Goal: Information Seeking & Learning: Find specific fact

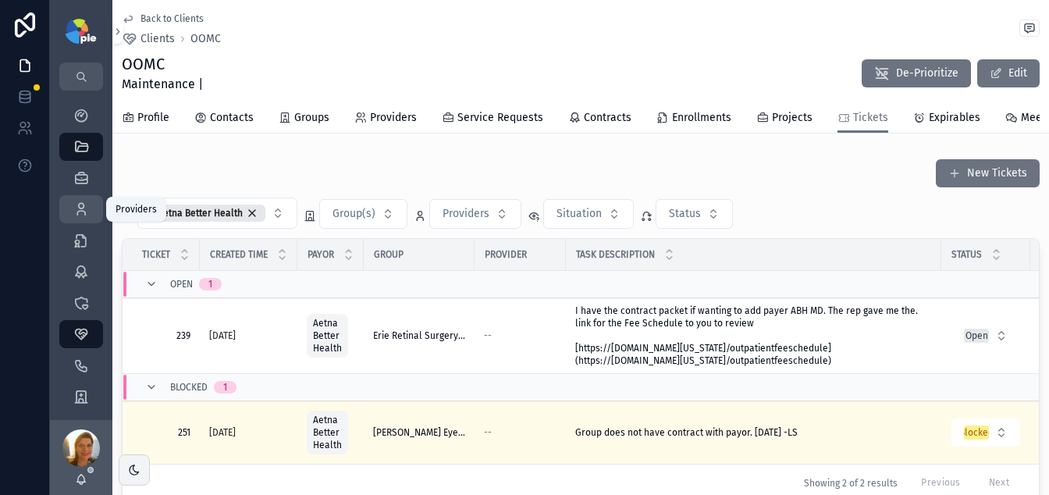
click at [84, 210] on icon "scrollable content" at bounding box center [81, 209] width 16 height 16
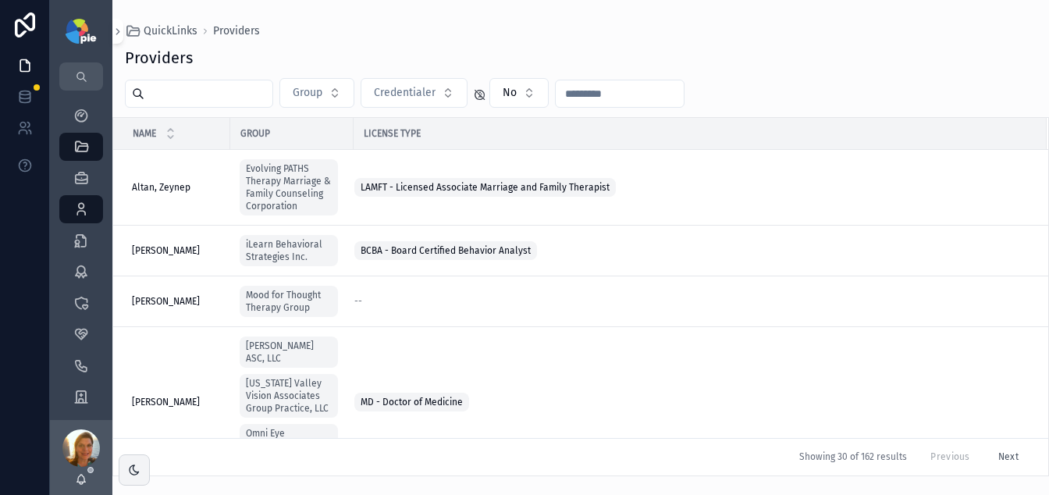
click at [208, 102] on input "scrollable content" at bounding box center [208, 94] width 128 height 22
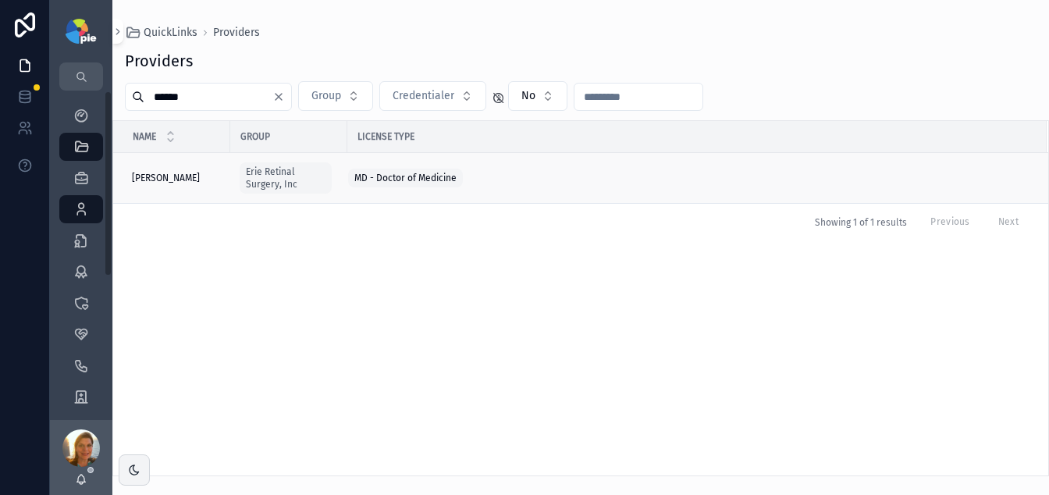
type input "******"
click at [158, 172] on span "[PERSON_NAME]" at bounding box center [166, 178] width 68 height 12
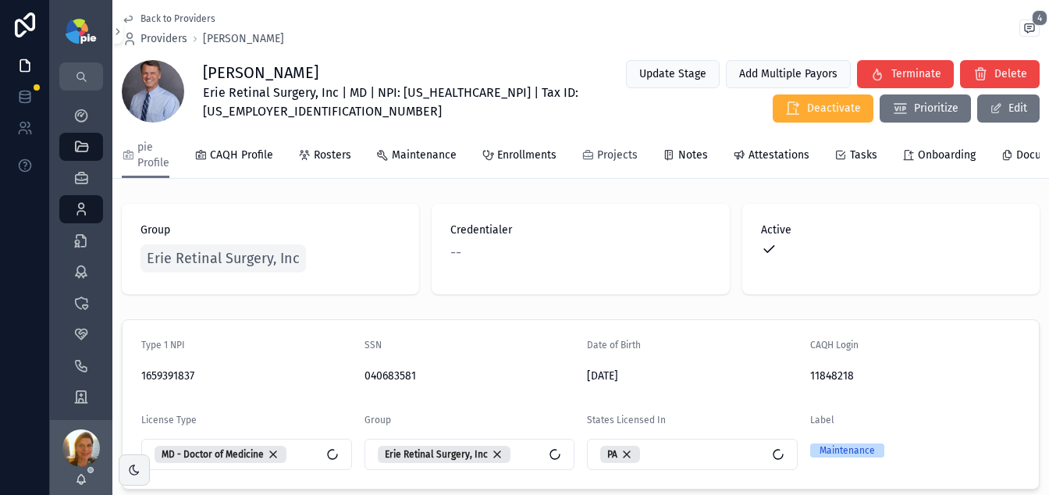
click at [627, 152] on span "Projects" at bounding box center [617, 156] width 41 height 16
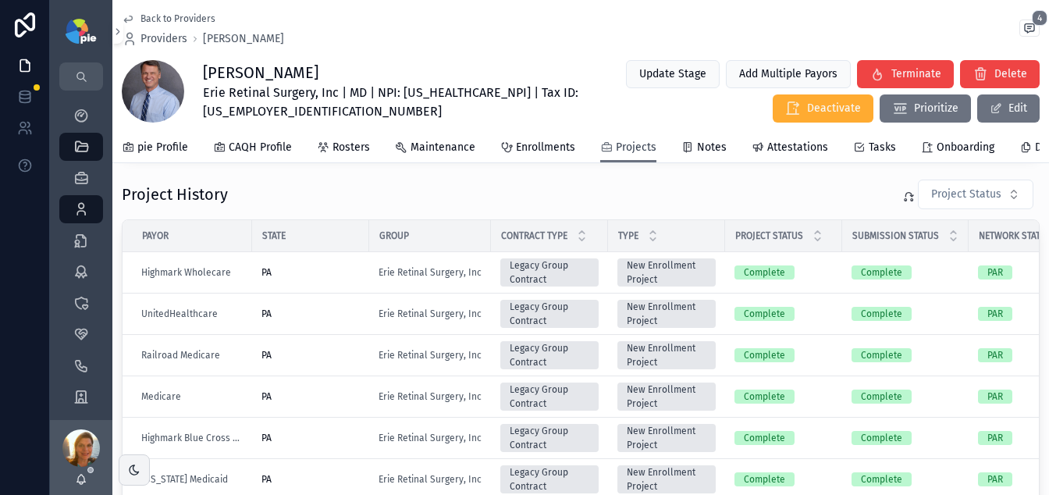
scroll to position [495, 0]
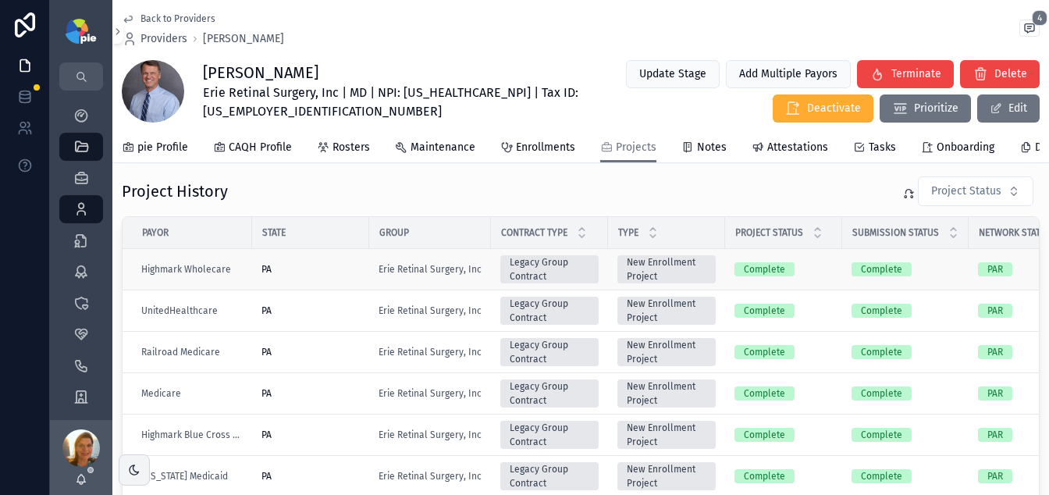
click at [347, 276] on div "PA" at bounding box center [311, 269] width 98 height 12
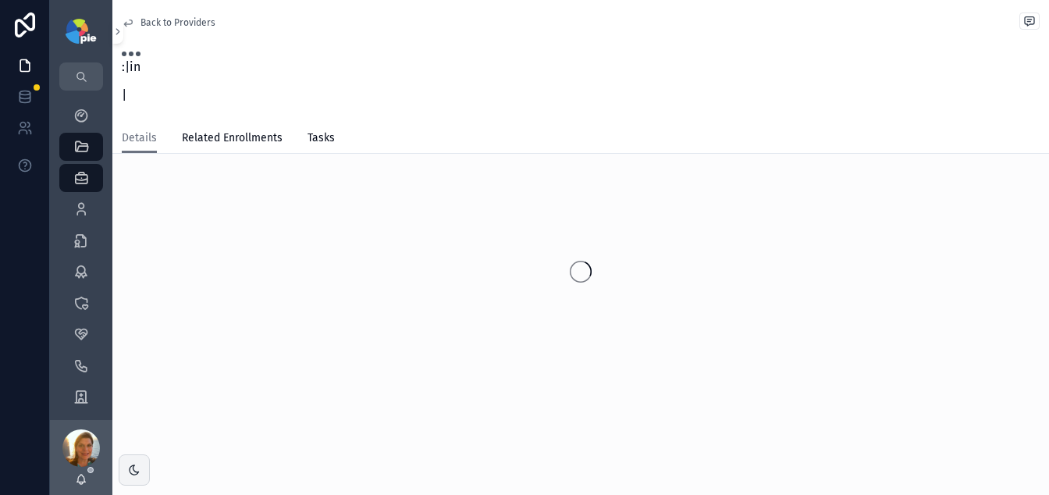
scroll to position [24, 0]
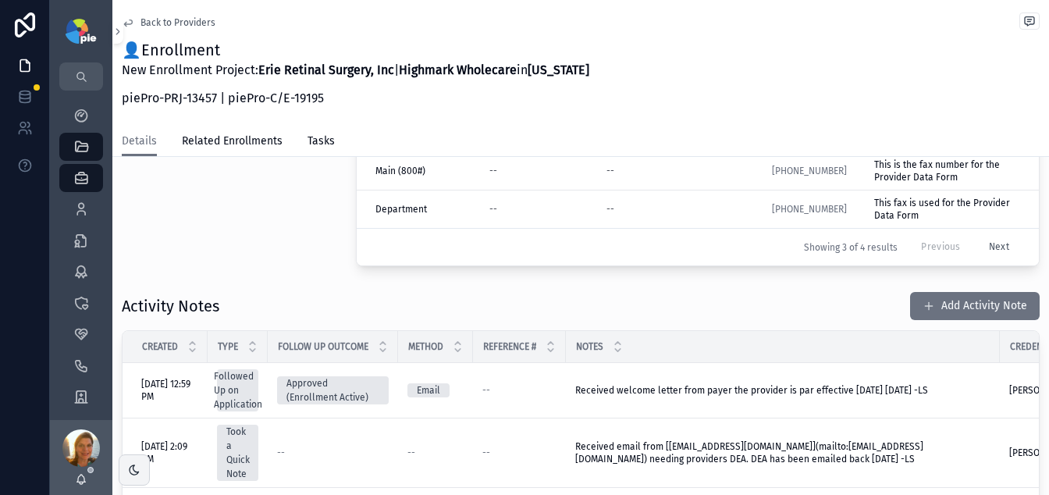
scroll to position [3, 0]
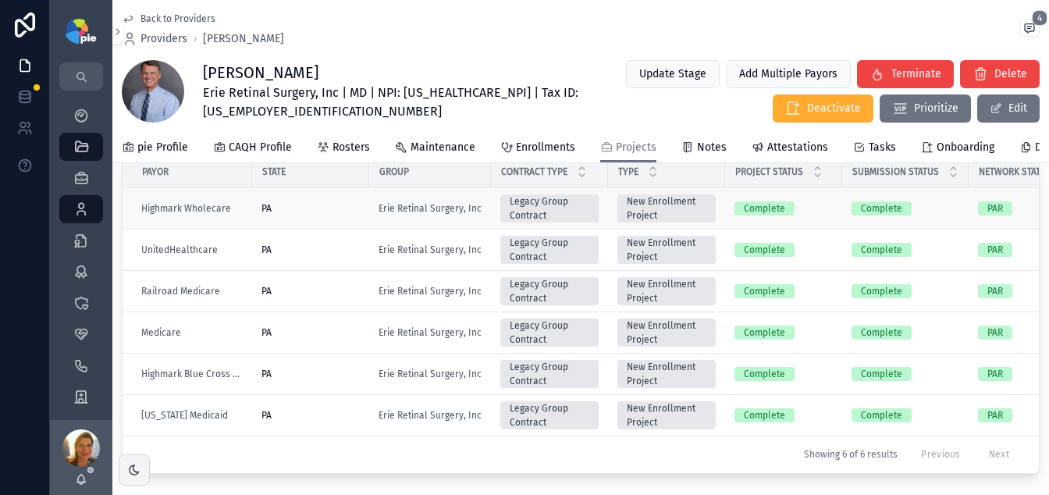
scroll to position [559, 0]
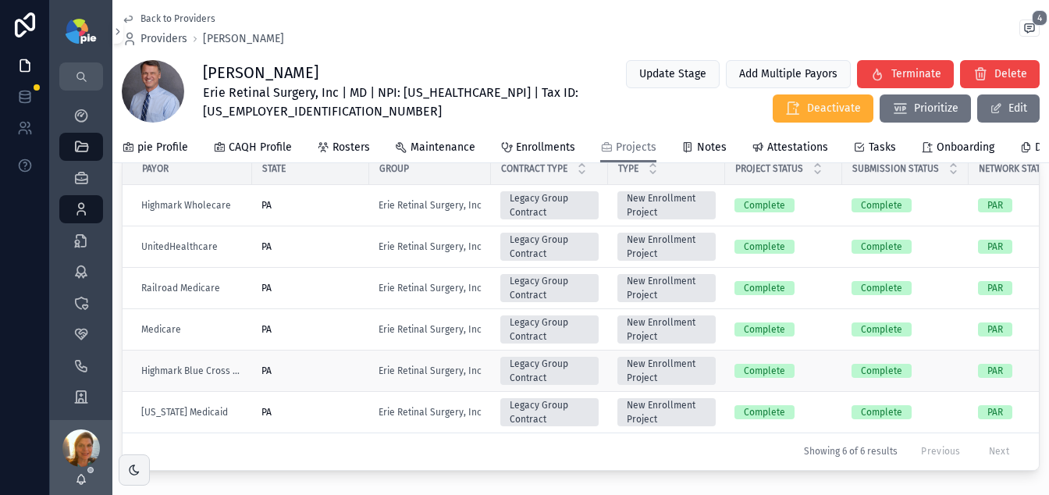
click at [343, 371] on td "PA" at bounding box center [310, 370] width 117 height 41
click at [319, 377] on div "PA" at bounding box center [311, 371] width 98 height 12
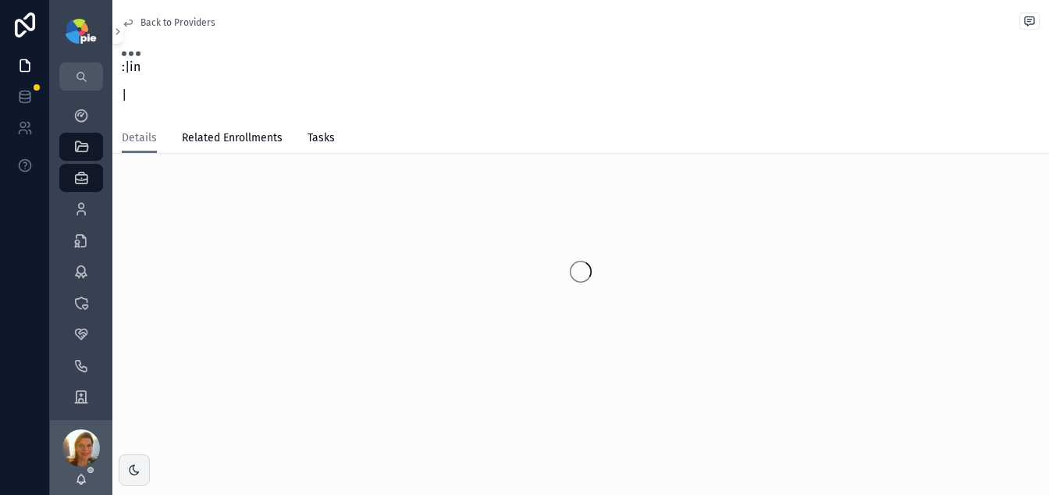
scroll to position [24, 0]
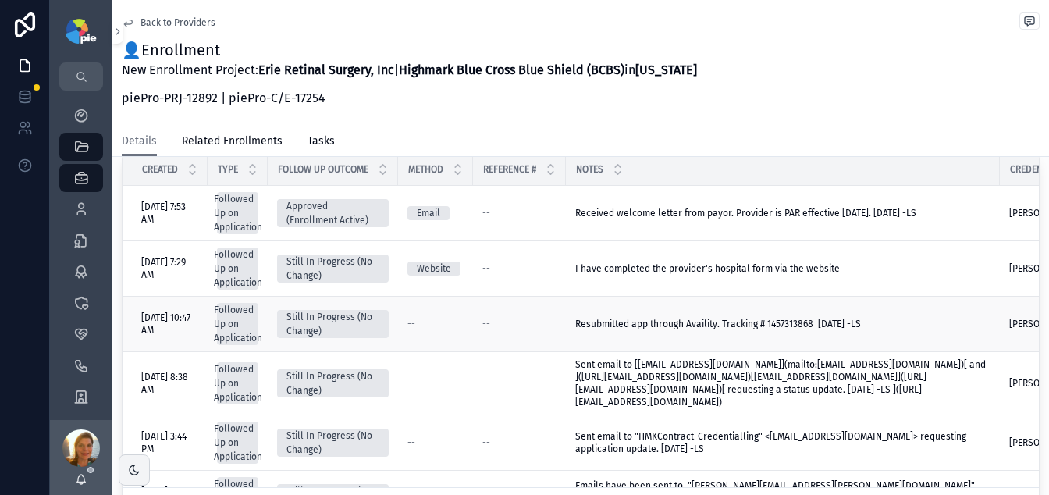
scroll to position [695, 0]
click at [80, 116] on icon "scrollable content" at bounding box center [81, 116] width 16 height 16
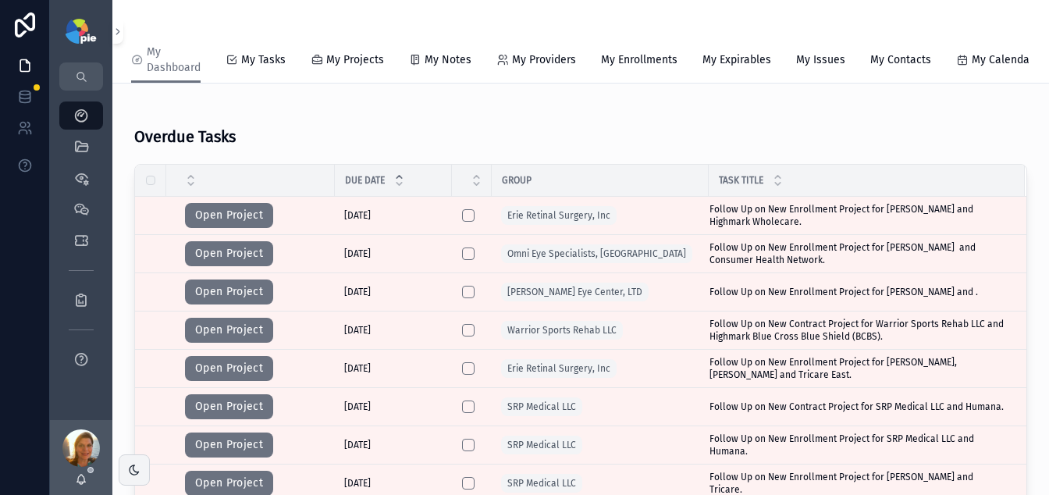
scroll to position [73, 0]
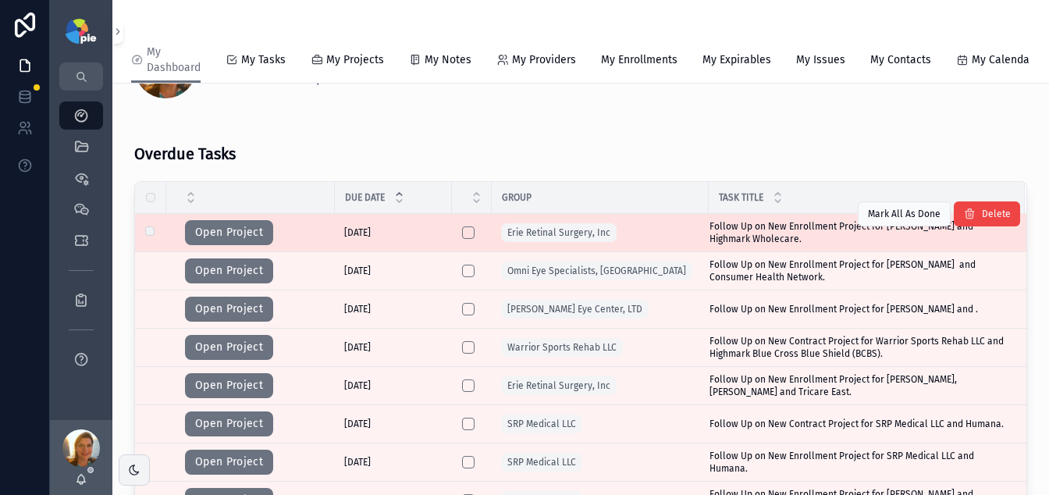
click at [721, 233] on span "Follow Up on New Enrollment Project for [PERSON_NAME] and Highmark Wholecare." at bounding box center [858, 232] width 297 height 25
click at [252, 229] on button "Open Project" at bounding box center [229, 232] width 88 height 25
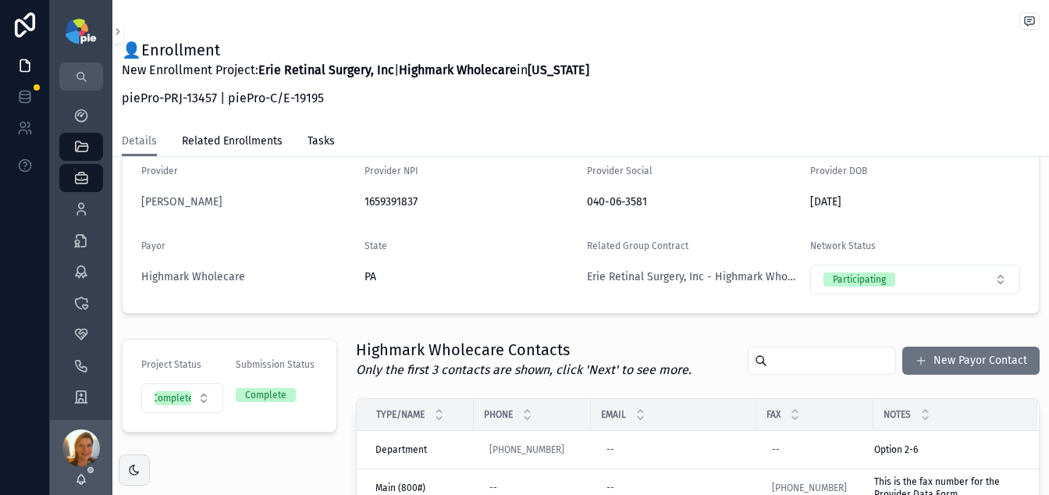
scroll to position [260, 0]
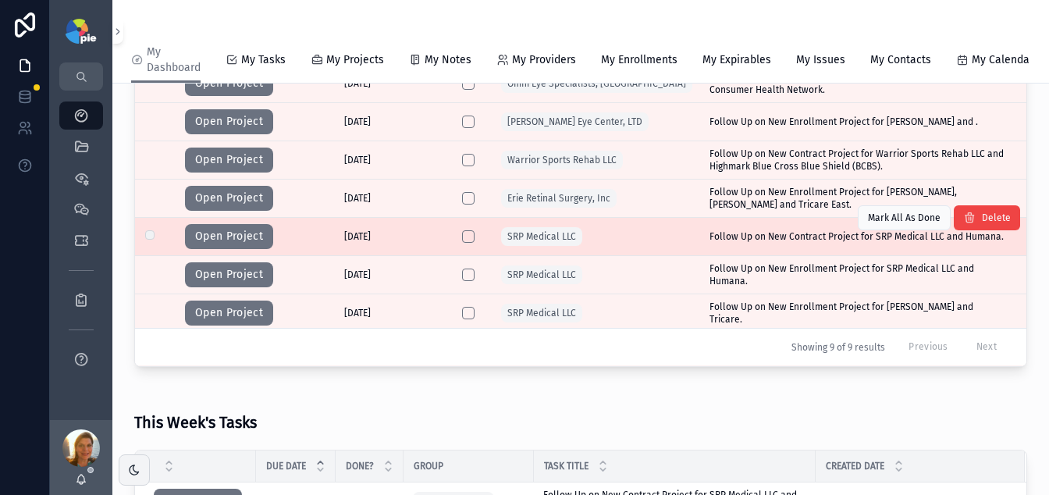
click at [650, 249] on div "SRP Medical LLC" at bounding box center [600, 236] width 198 height 25
click at [242, 247] on button "Open Project" at bounding box center [229, 236] width 88 height 25
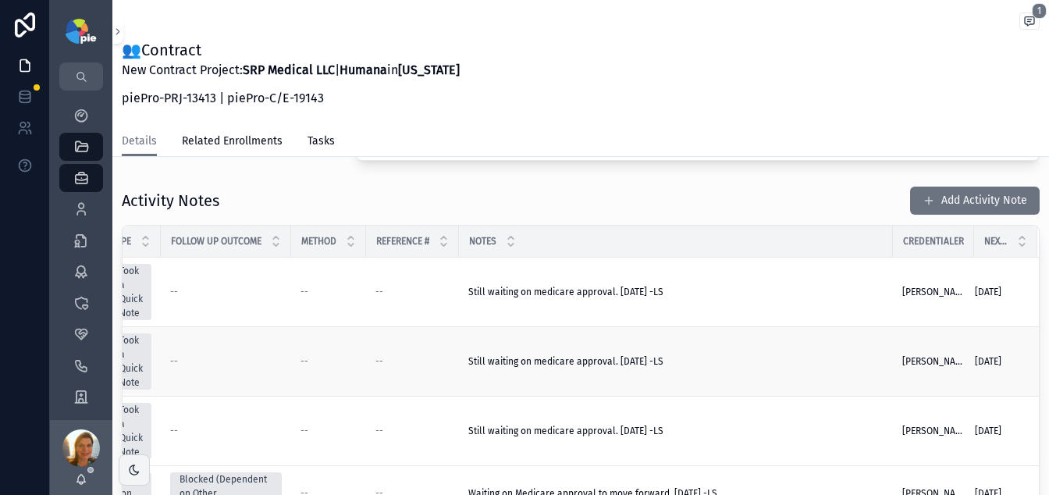
scroll to position [589, 0]
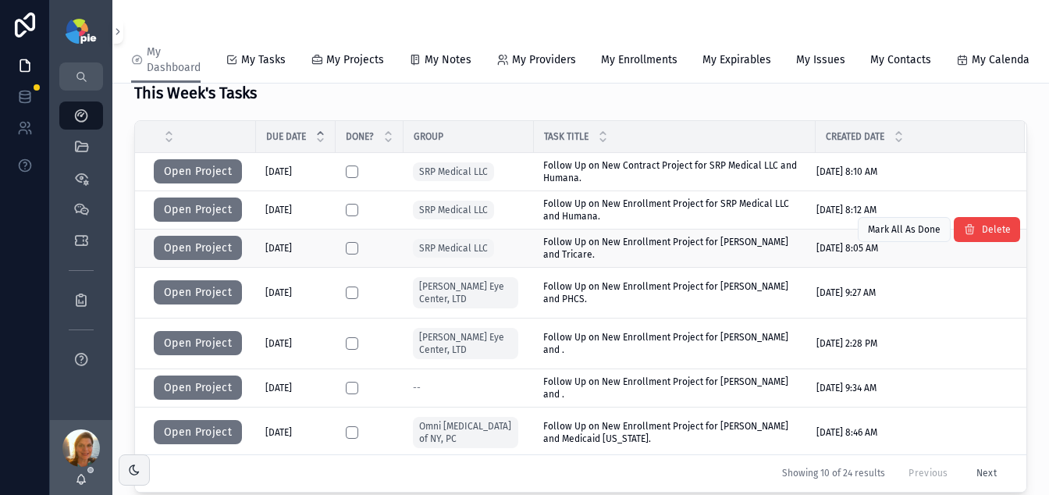
scroll to position [56, 0]
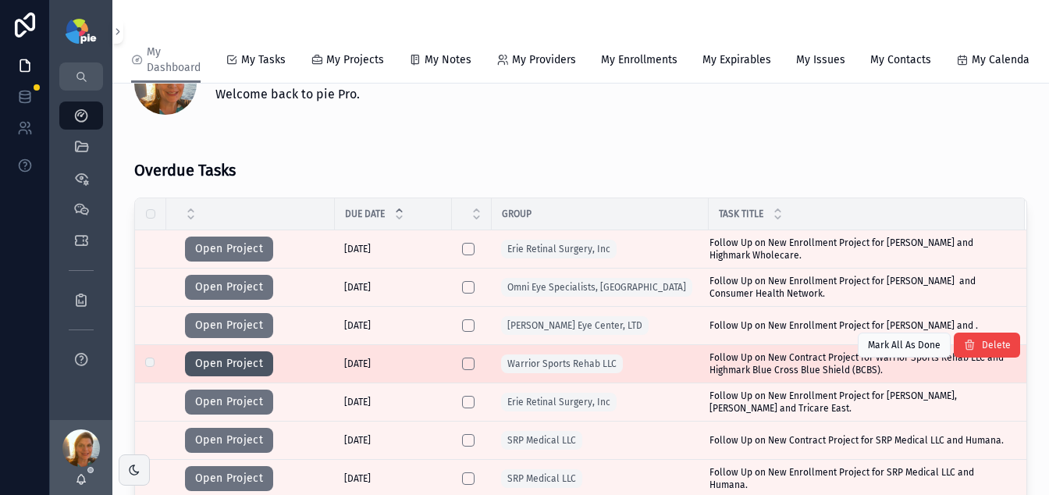
click at [220, 374] on button "Open Project" at bounding box center [229, 363] width 88 height 25
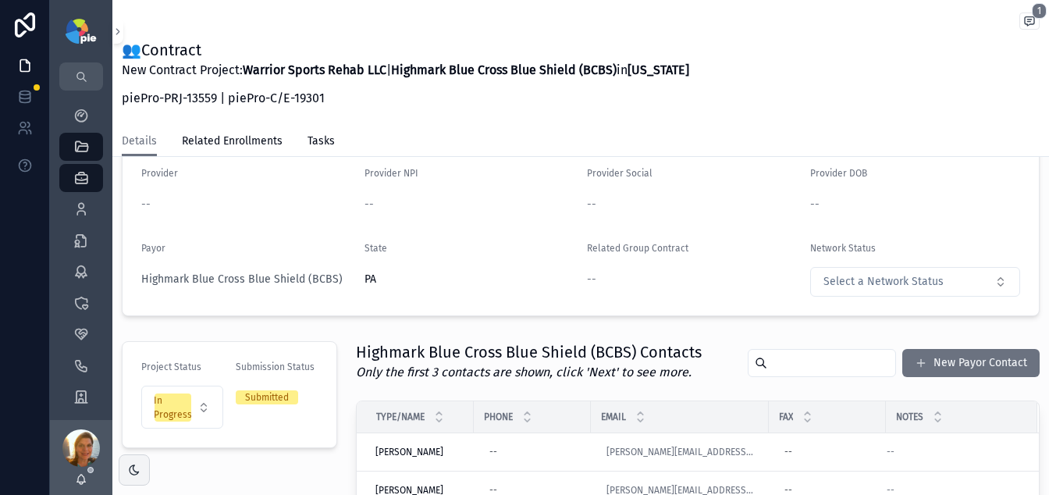
scroll to position [123, 0]
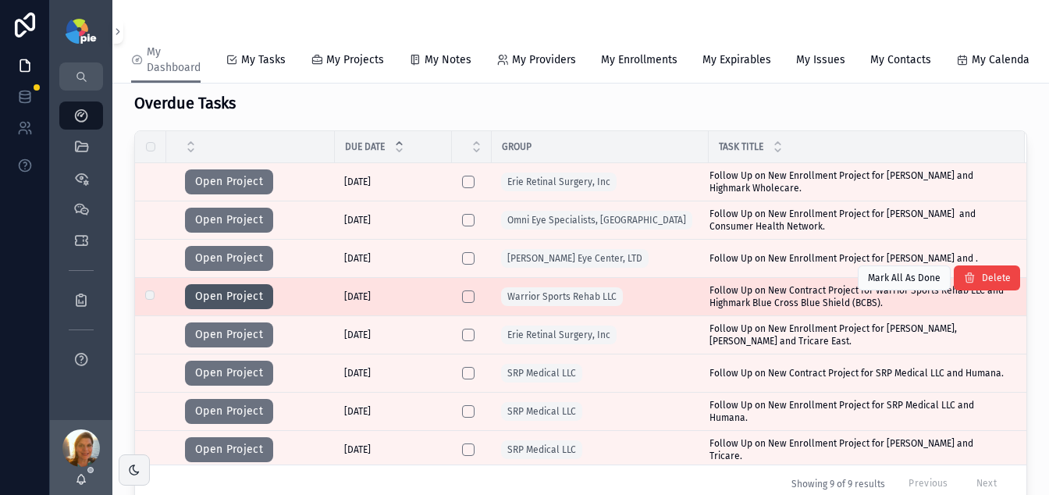
click at [255, 309] on button "Open Project" at bounding box center [229, 296] width 88 height 25
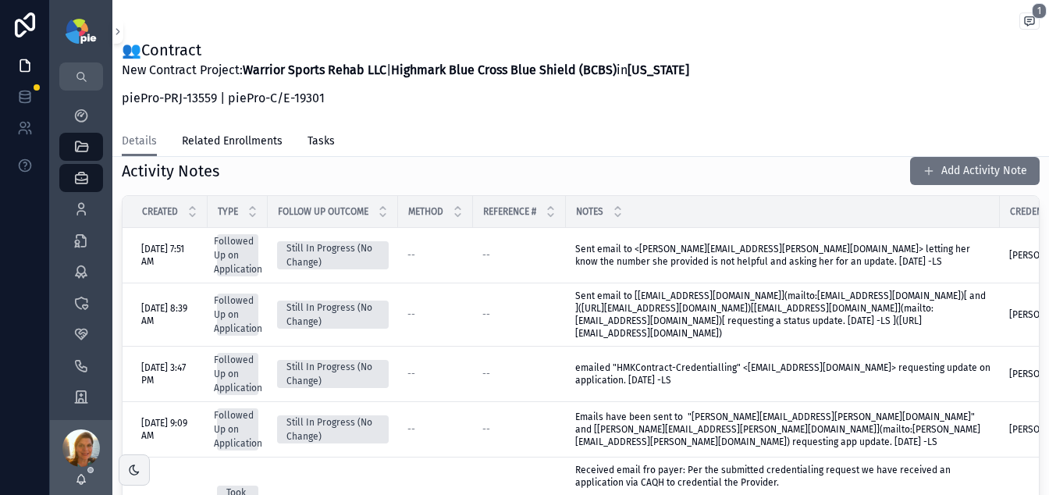
scroll to position [488, 0]
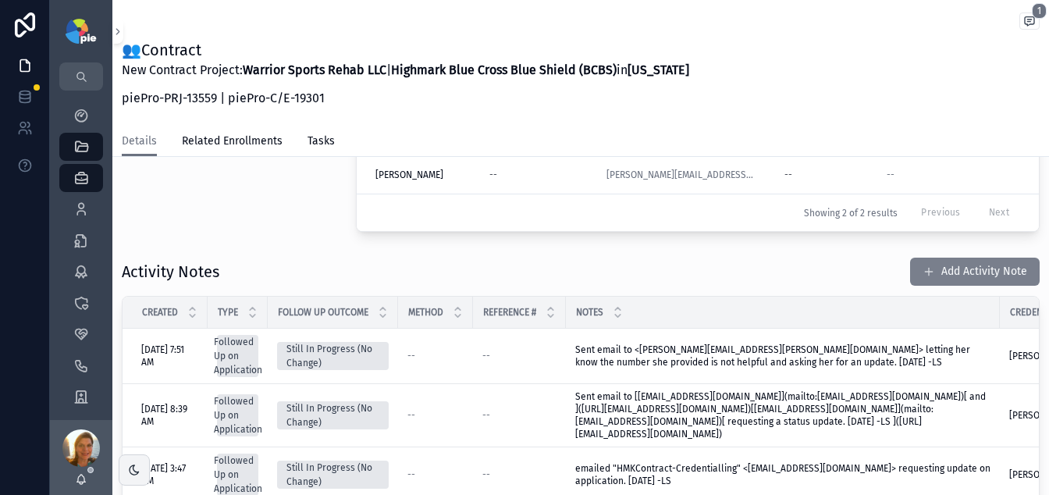
click at [968, 277] on button "Add Activity Note" at bounding box center [975, 272] width 130 height 28
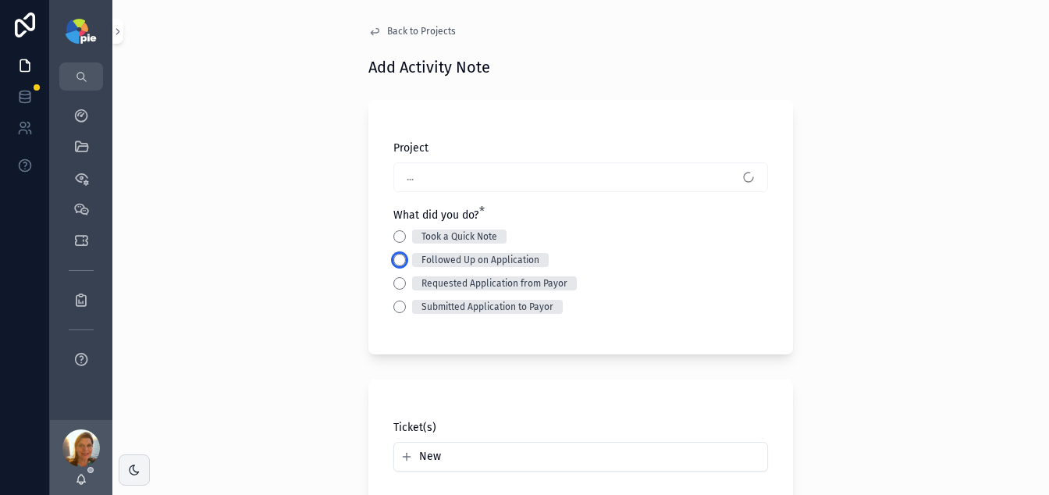
click at [393, 258] on button "Followed Up on Application" at bounding box center [399, 260] width 12 height 12
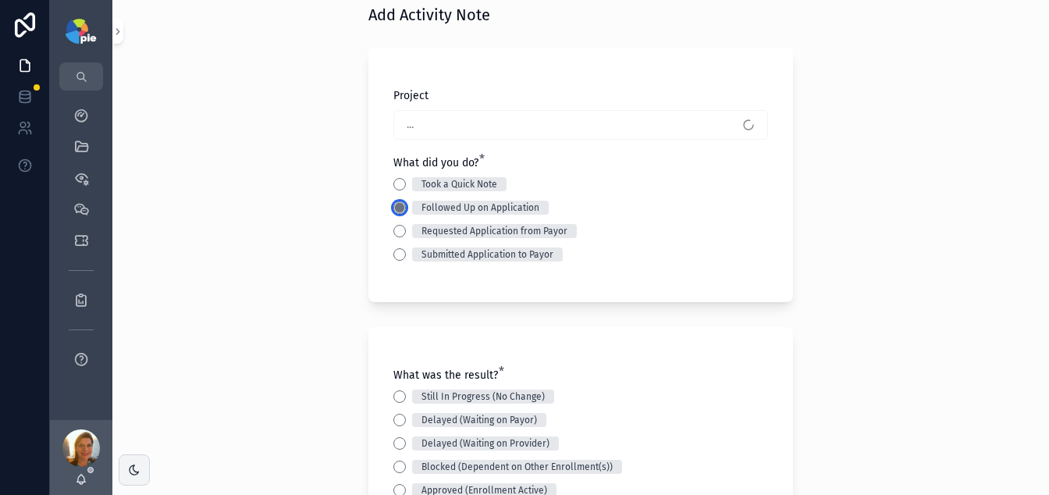
scroll to position [69, 0]
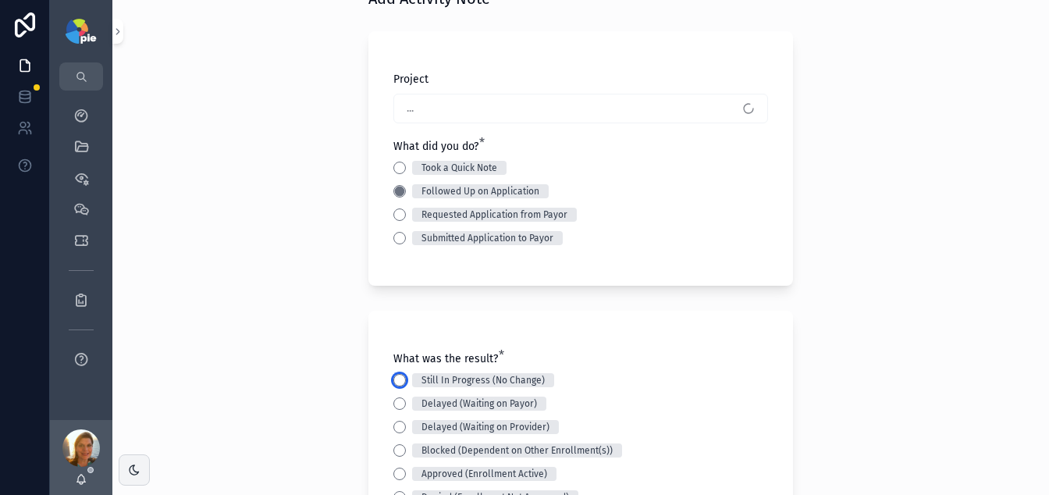
click at [393, 383] on button "Still In Progress (No Change)" at bounding box center [399, 380] width 12 height 12
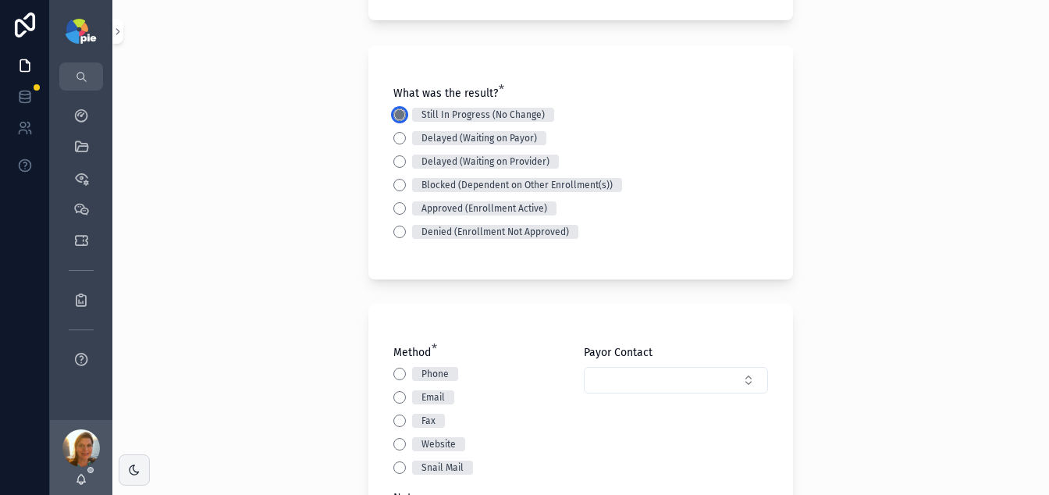
scroll to position [388, 0]
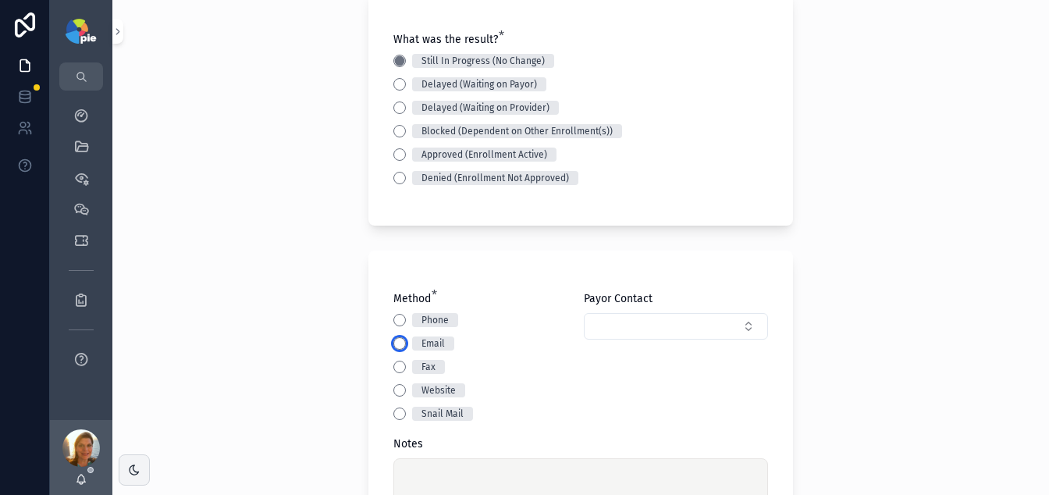
click at [393, 342] on button "Email" at bounding box center [399, 343] width 12 height 12
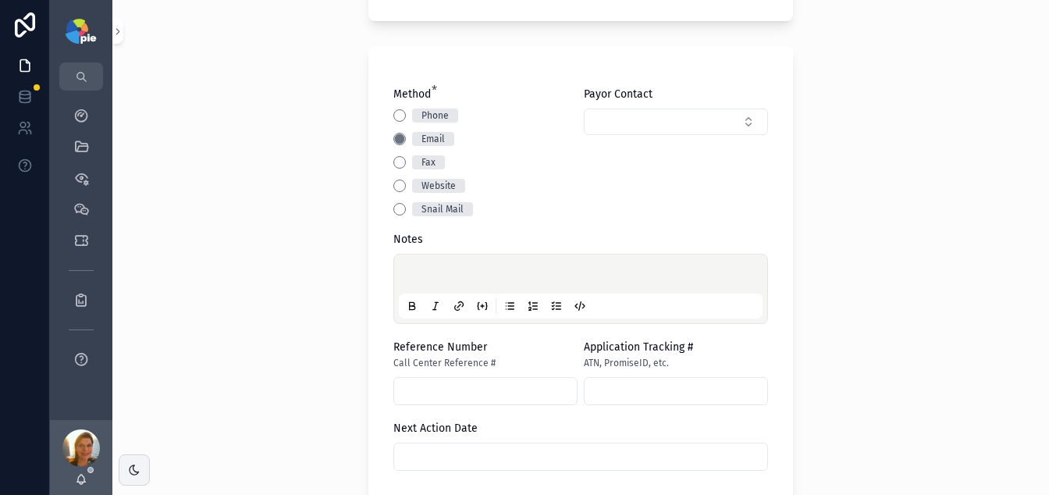
click at [435, 267] on div "scrollable content" at bounding box center [581, 288] width 364 height 59
click at [435, 272] on p "scrollable content" at bounding box center [584, 277] width 364 height 16
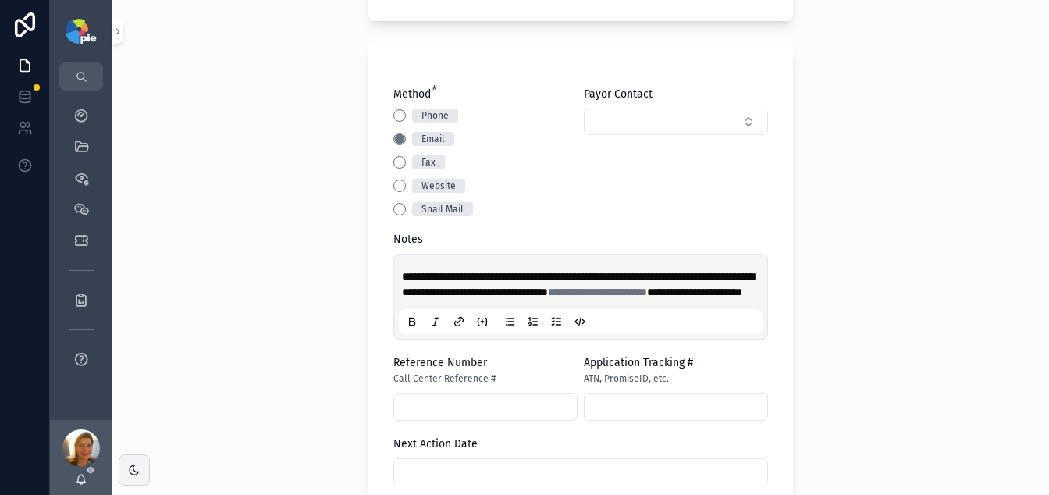
click at [322, 233] on div "**********" at bounding box center [580, 247] width 937 height 495
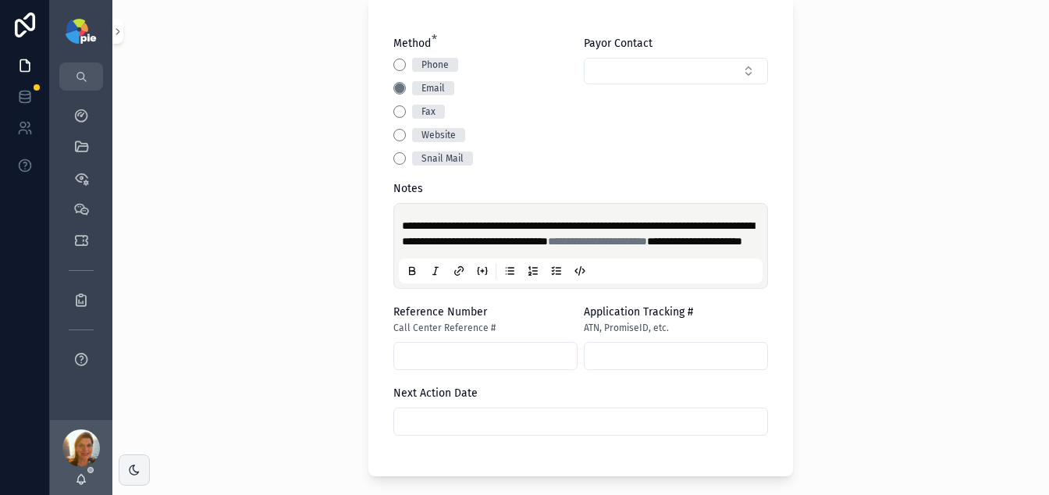
scroll to position [951, 0]
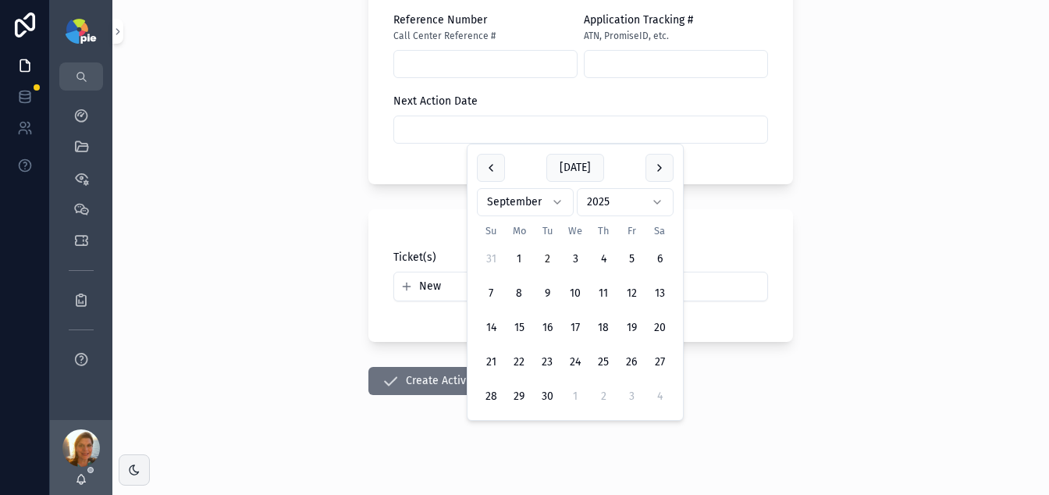
click at [503, 137] on input "scrollable content" at bounding box center [580, 130] width 373 height 22
click at [518, 327] on button "15" at bounding box center [519, 328] width 28 height 28
type input "*********"
click at [189, 322] on div "**********" at bounding box center [580, 247] width 937 height 495
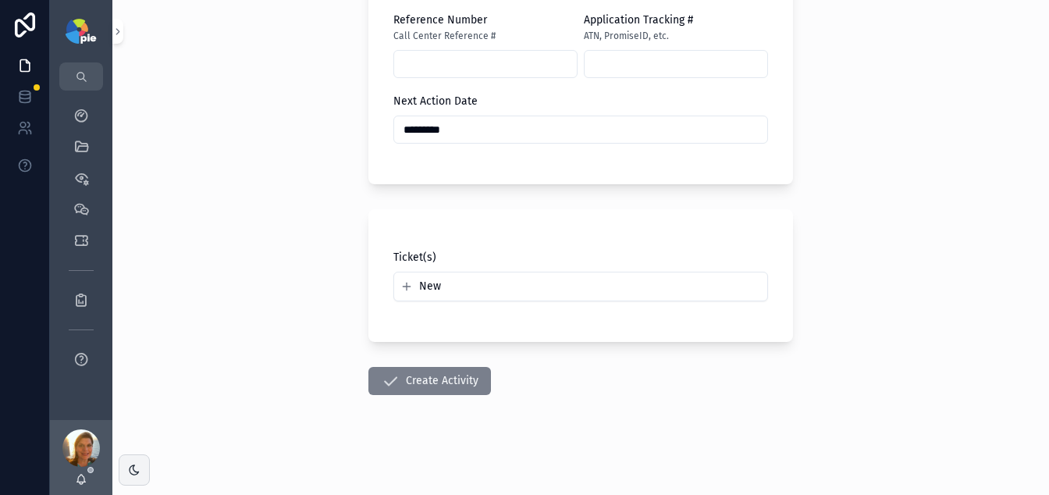
click at [415, 383] on button "Create Activity" at bounding box center [429, 381] width 123 height 28
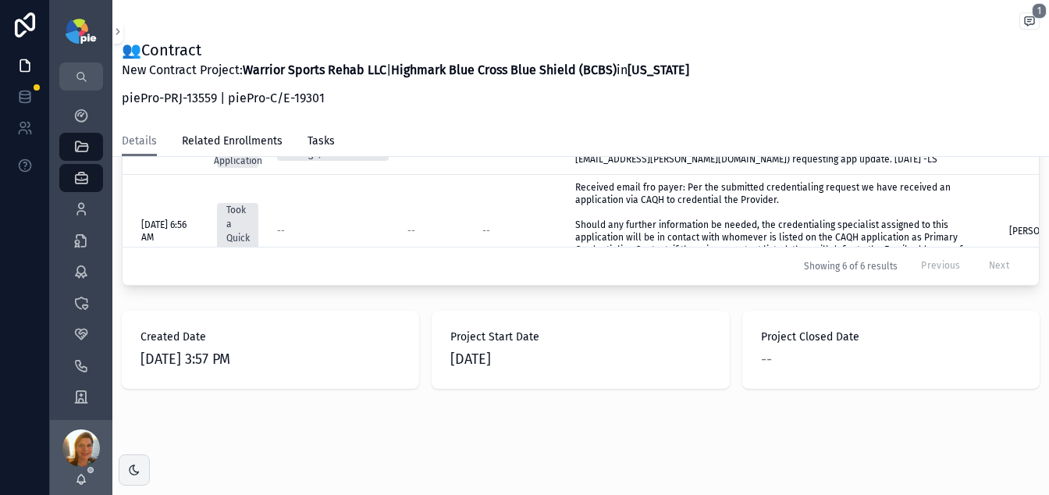
scroll to position [871, 0]
click at [80, 110] on icon "scrollable content" at bounding box center [81, 116] width 16 height 16
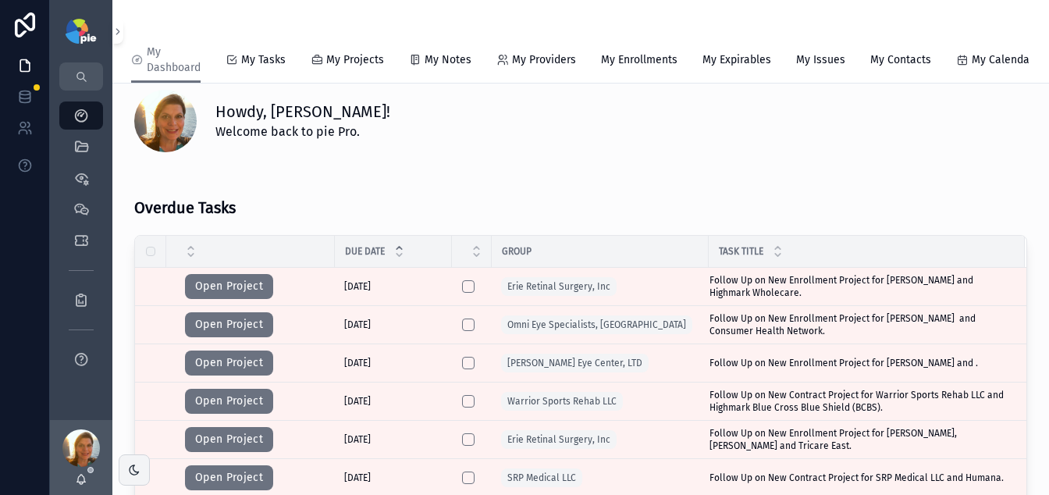
scroll to position [20, 0]
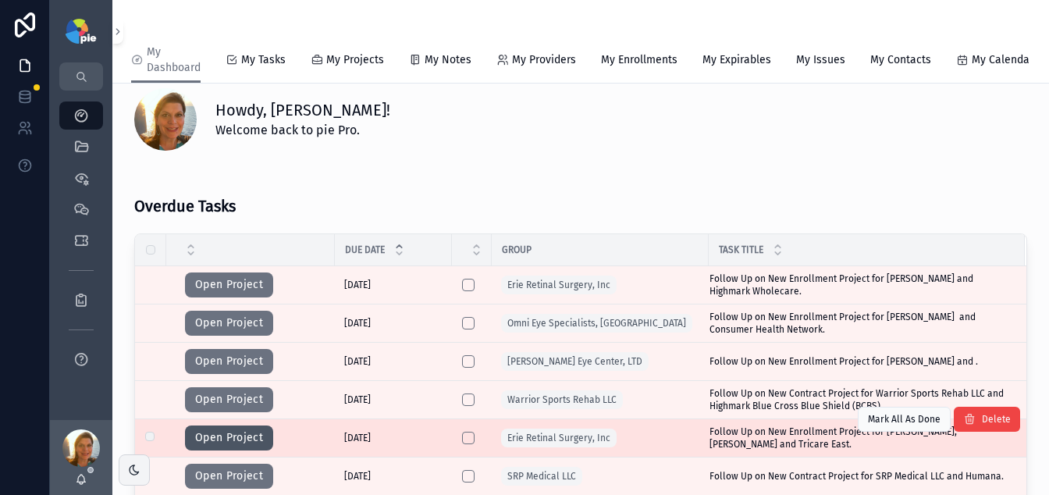
click at [222, 436] on button "Open Project" at bounding box center [229, 437] width 88 height 25
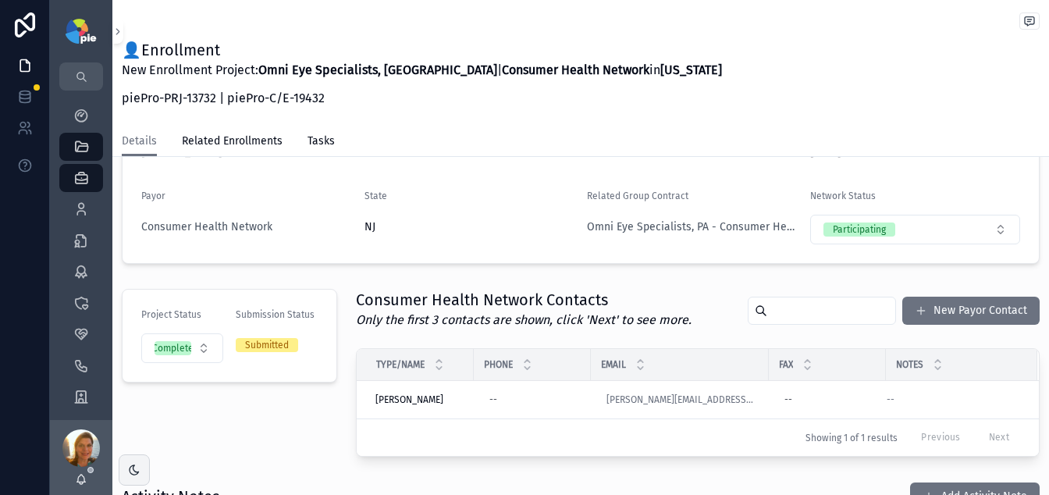
scroll to position [327, 0]
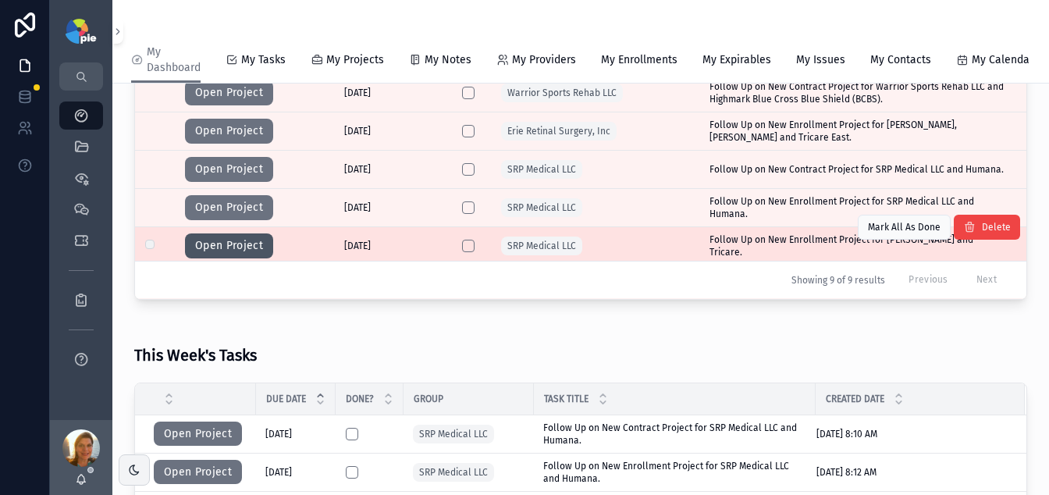
click at [226, 258] on button "Open Project" at bounding box center [229, 245] width 88 height 25
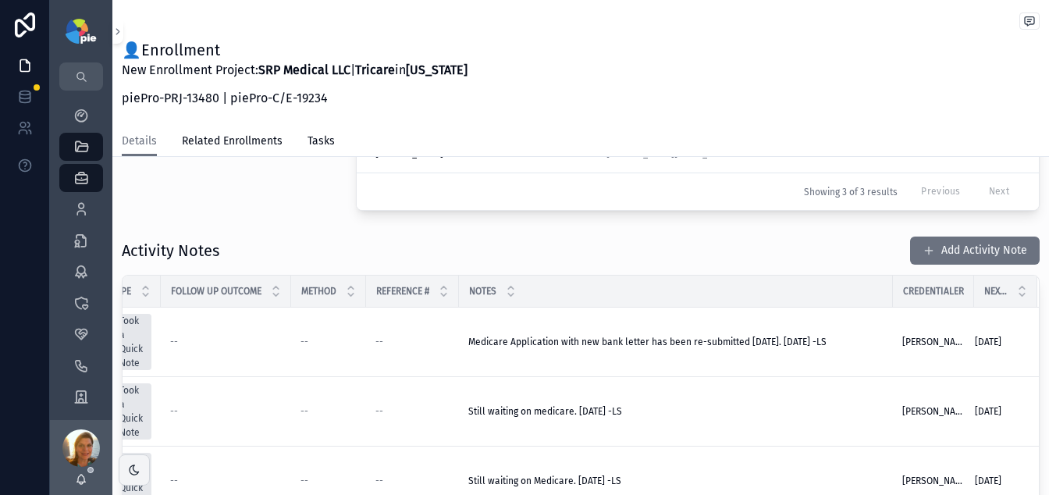
scroll to position [511, 0]
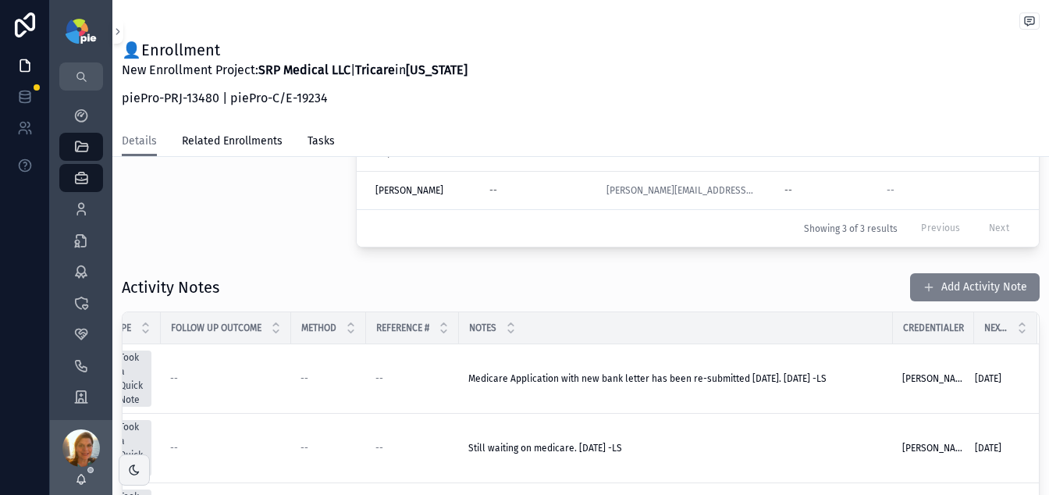
click at [948, 291] on button "Add Activity Note" at bounding box center [975, 287] width 130 height 28
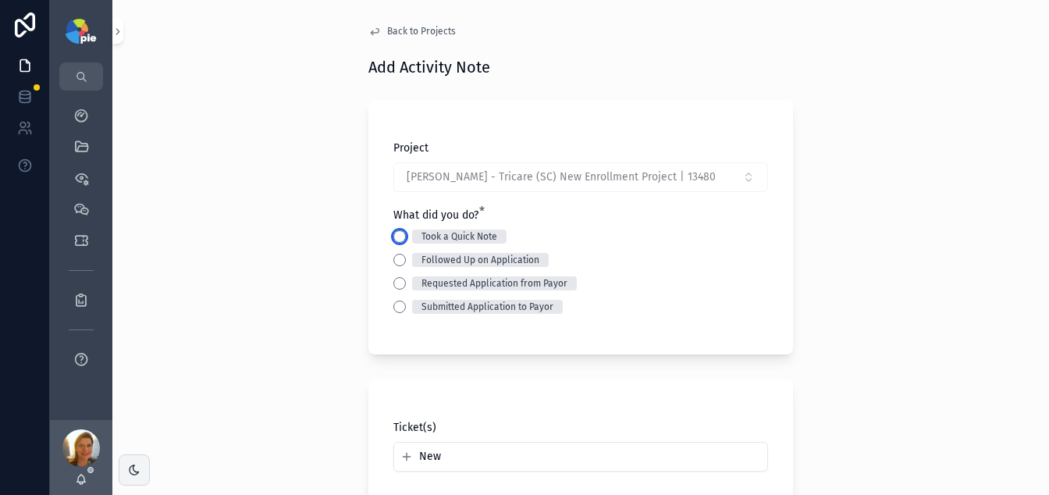
click at [393, 237] on button "Took a Quick Note" at bounding box center [399, 236] width 12 height 12
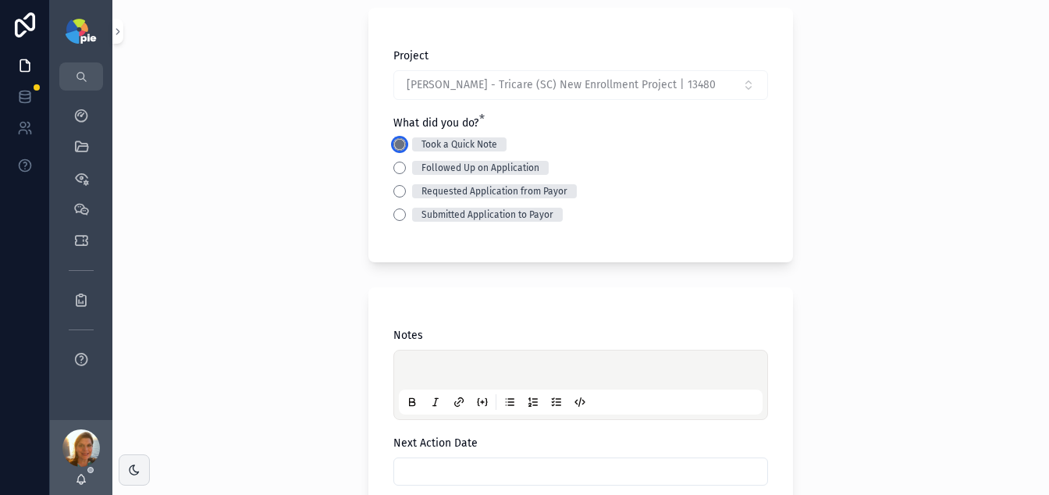
scroll to position [95, 0]
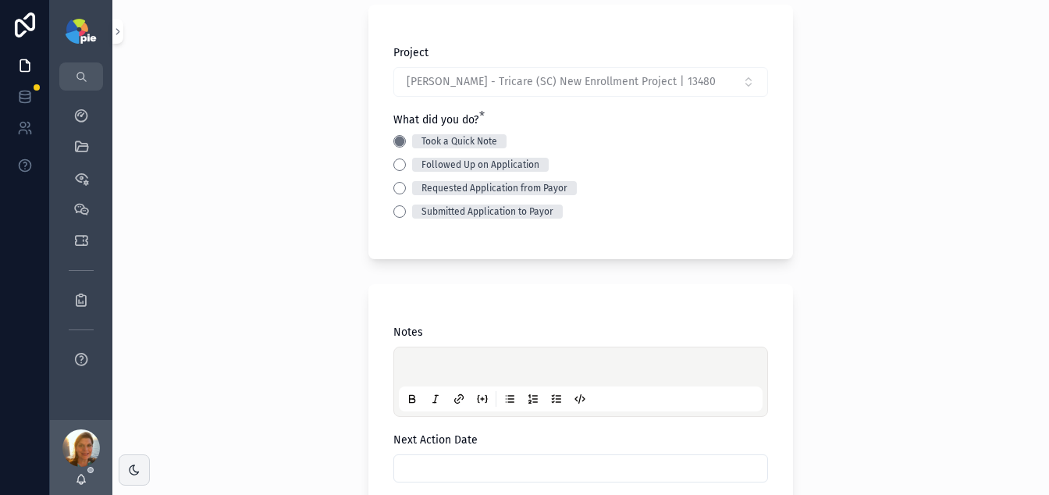
click at [443, 364] on p "scrollable content" at bounding box center [584, 369] width 364 height 16
click at [421, 367] on span "**********" at bounding box center [498, 369] width 193 height 11
click at [618, 238] on div "Project Puckett, Sonya - Tricare (SC) New Enrollment Project | 13480 What did y…" at bounding box center [580, 132] width 425 height 254
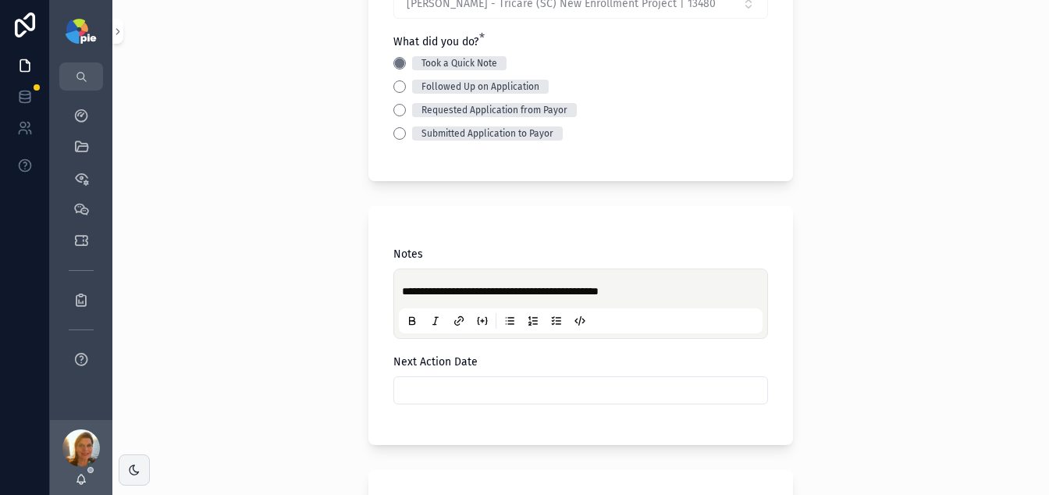
scroll to position [322, 0]
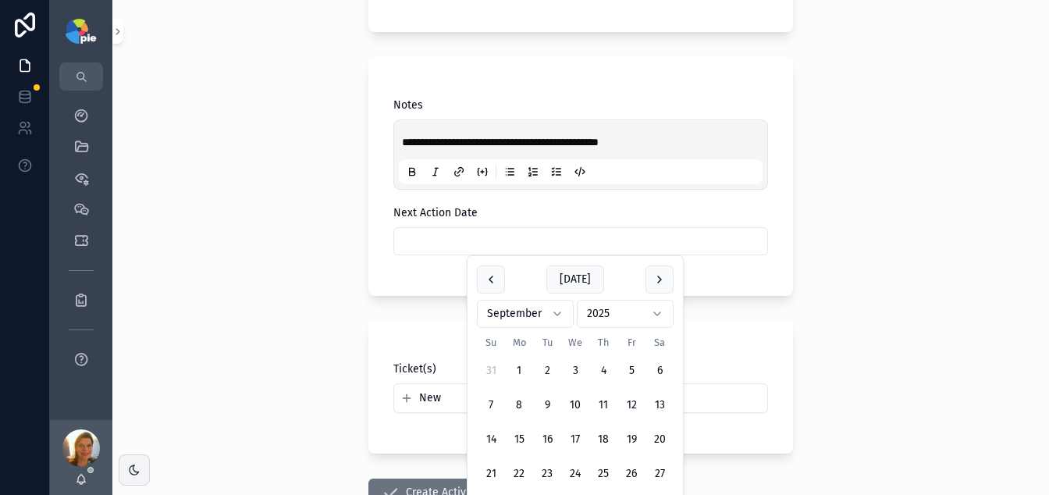
click at [484, 243] on input "scrollable content" at bounding box center [580, 241] width 373 height 22
click at [550, 435] on button "16" at bounding box center [547, 439] width 28 height 28
type input "*********"
click at [205, 268] on div "**********" at bounding box center [580, 247] width 937 height 495
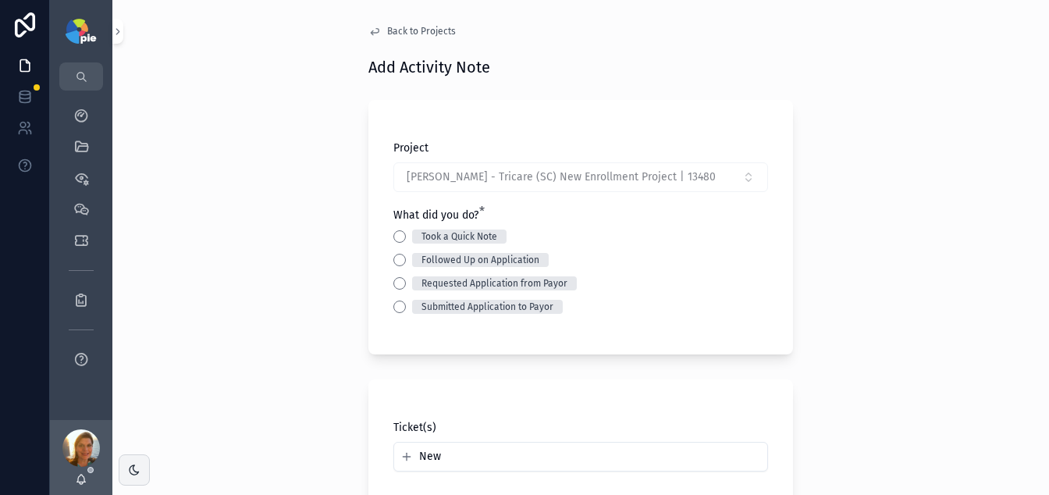
click at [384, 230] on div "Project Puckett, Sonya - Tricare (SC) New Enrollment Project | 13480 What did y…" at bounding box center [580, 227] width 425 height 254
click at [393, 235] on button "Took a Quick Note" at bounding box center [399, 236] width 12 height 12
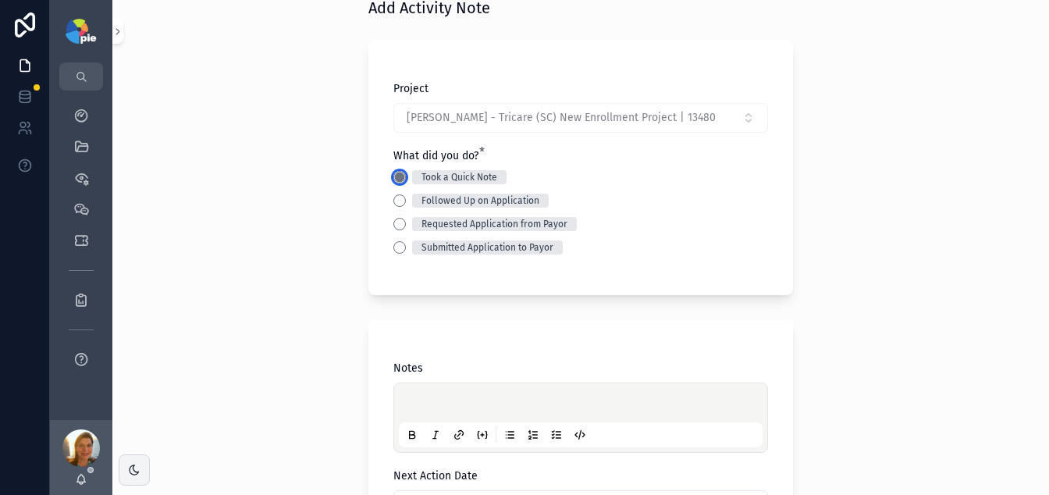
scroll to position [197, 0]
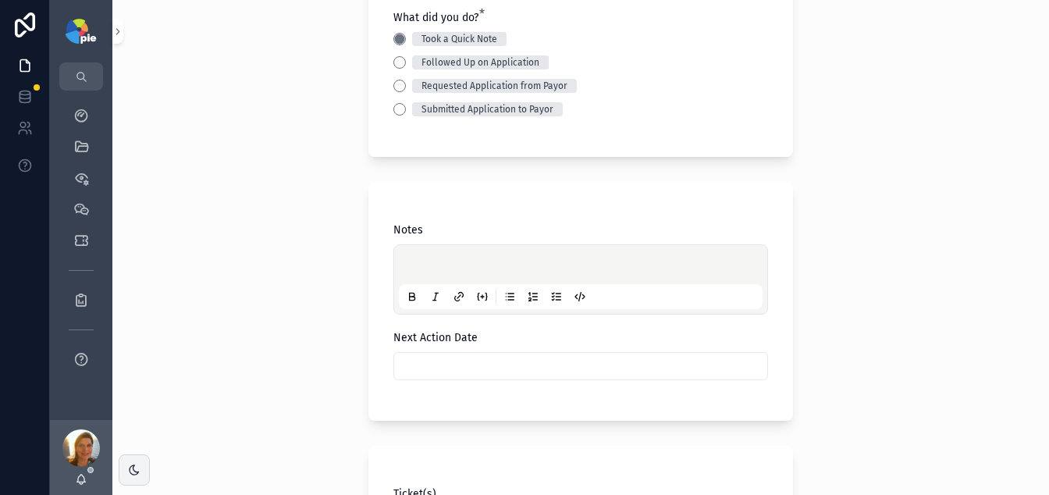
drag, startPoint x: 402, startPoint y: 244, endPoint x: 407, endPoint y: 251, distance: 9.5
click at [404, 246] on div "scrollable content" at bounding box center [580, 279] width 375 height 70
click at [407, 251] on div "scrollable content" at bounding box center [581, 279] width 364 height 59
click at [411, 265] on p "scrollable content" at bounding box center [584, 267] width 364 height 16
click at [663, 368] on input "scrollable content" at bounding box center [580, 366] width 373 height 22
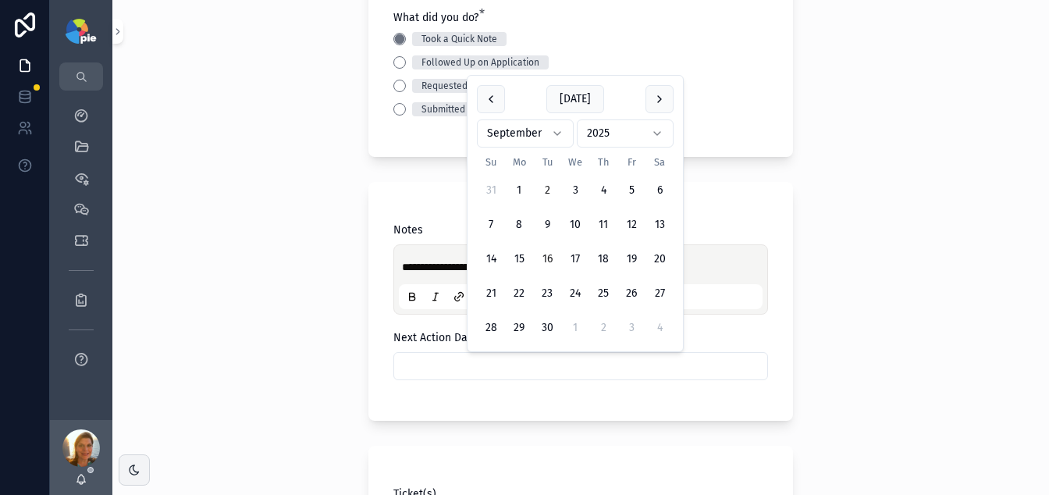
click at [553, 256] on button "16" at bounding box center [547, 259] width 28 height 28
type input "*********"
click at [300, 315] on div "**********" at bounding box center [580, 247] width 937 height 495
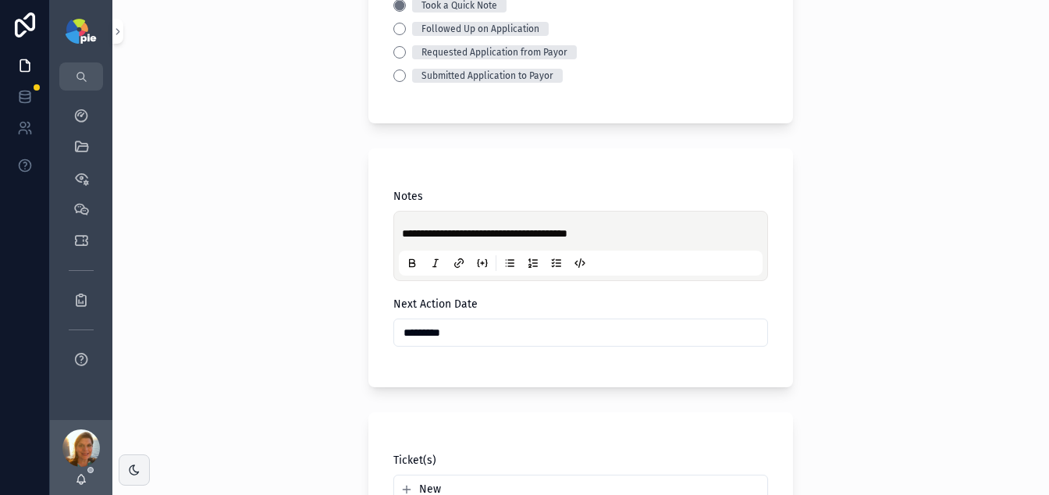
scroll to position [407, 0]
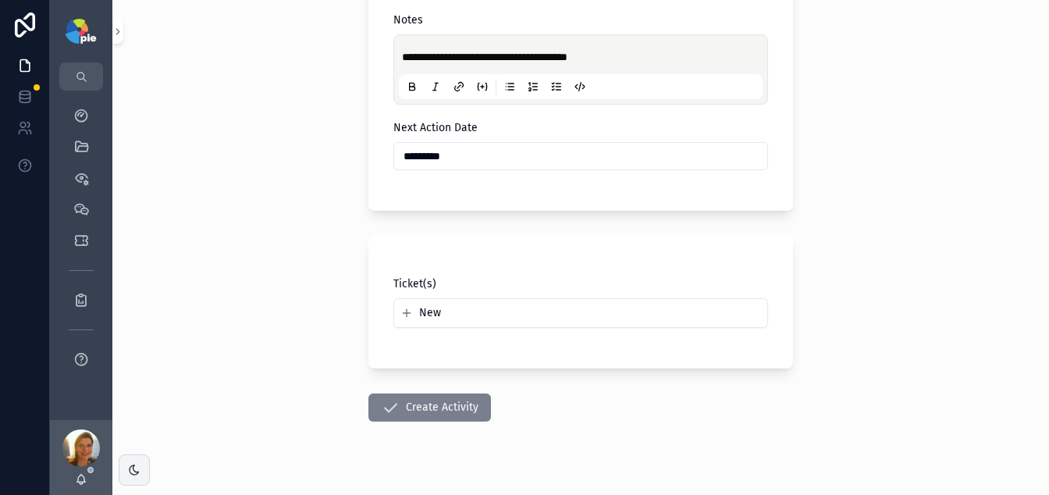
click at [424, 415] on button "Create Activity" at bounding box center [429, 407] width 123 height 28
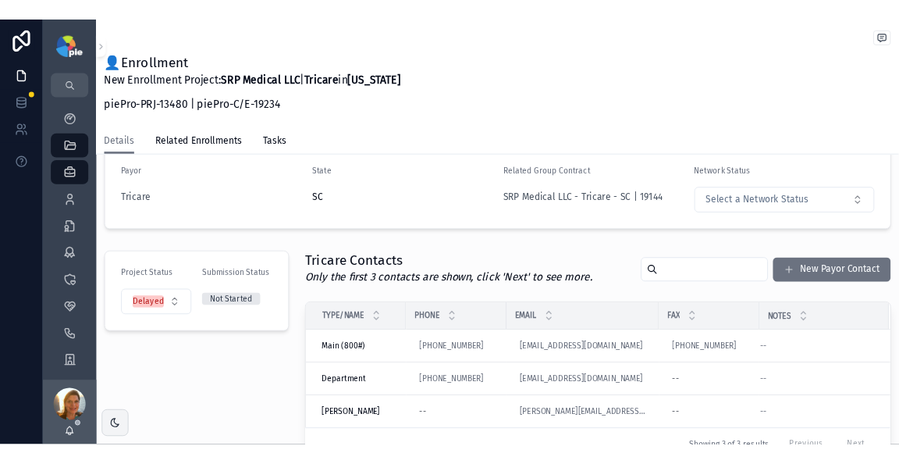
scroll to position [50, 0]
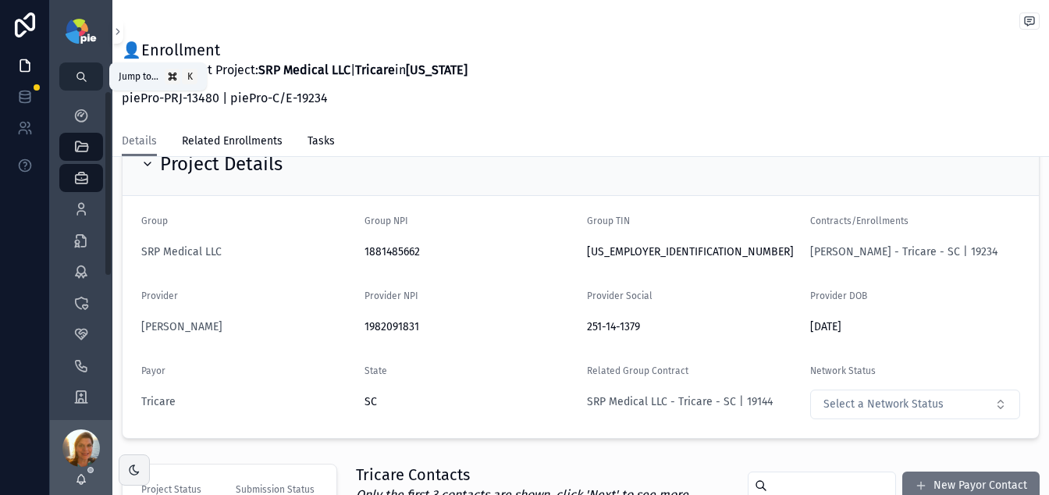
click at [70, 75] on button "scrollable content" at bounding box center [81, 76] width 44 height 28
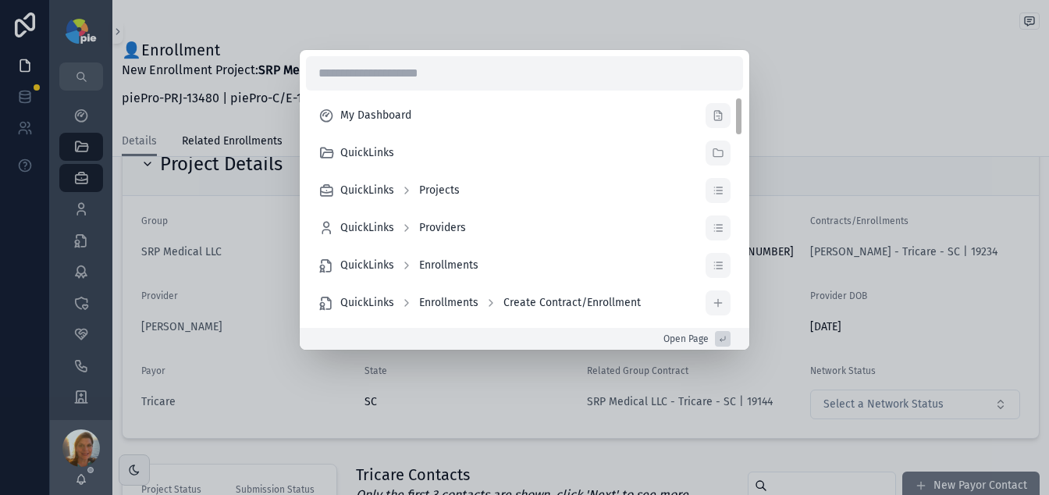
click at [829, 65] on div "My Dashboard QuickLinks QuickLinks Projects QuickLinks Providers QuickLinks Enr…" at bounding box center [524, 247] width 1049 height 495
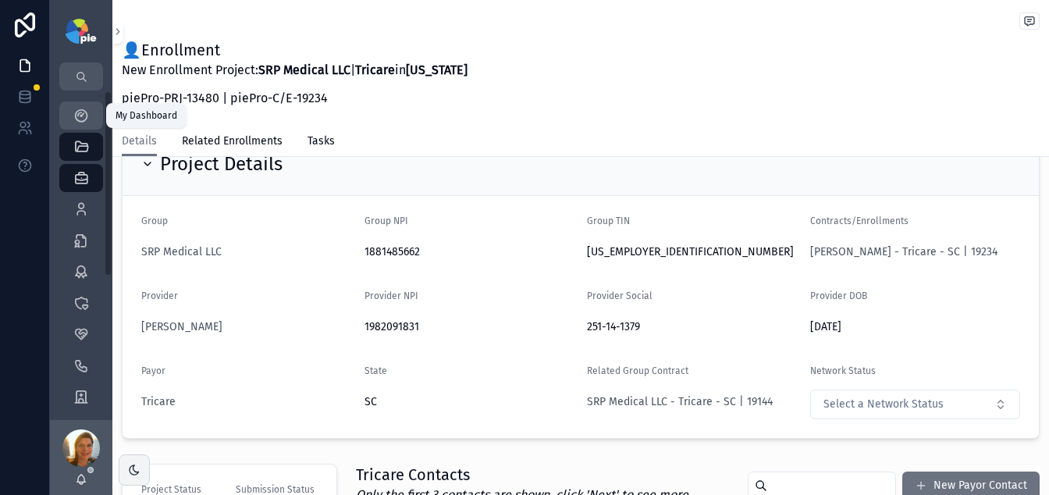
click at [91, 117] on div "My Dashboard" at bounding box center [81, 115] width 25 height 25
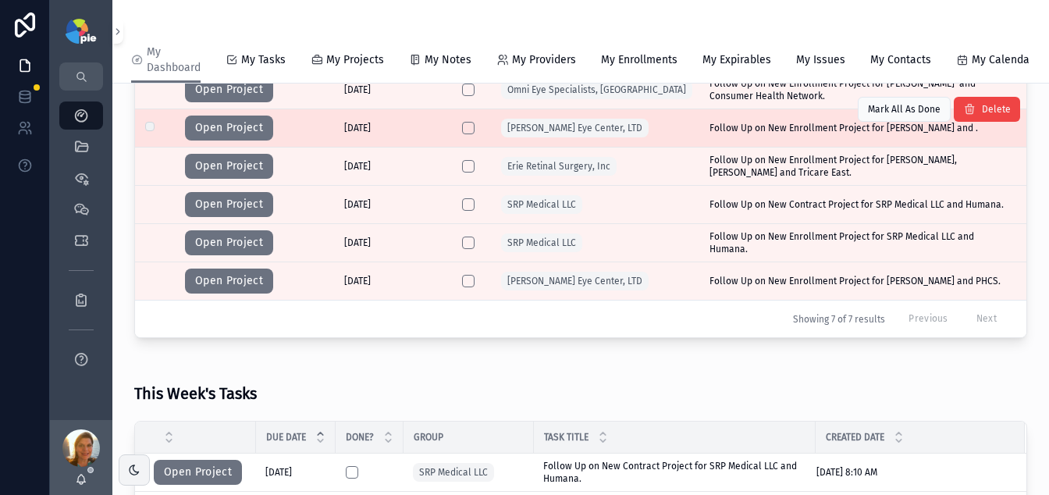
scroll to position [96, 0]
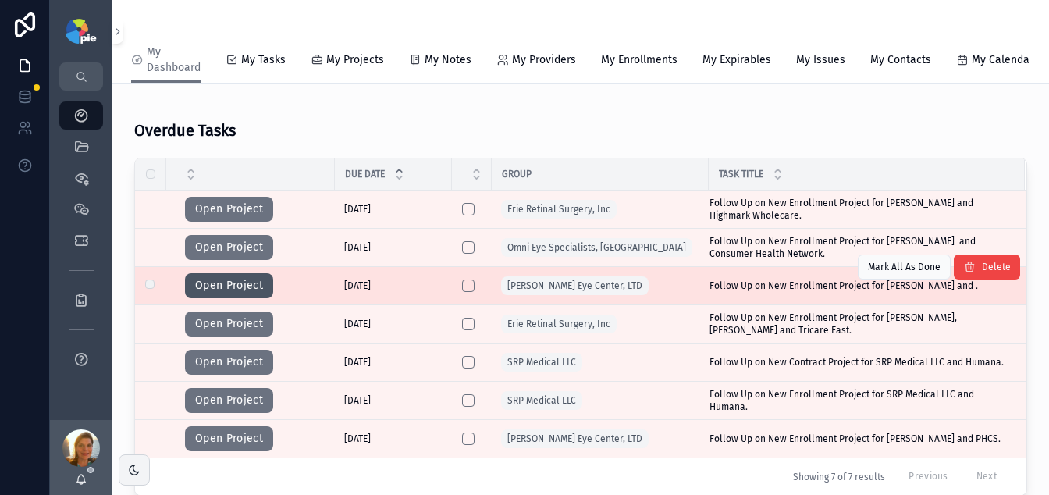
click at [228, 290] on button "Open Project" at bounding box center [229, 285] width 88 height 25
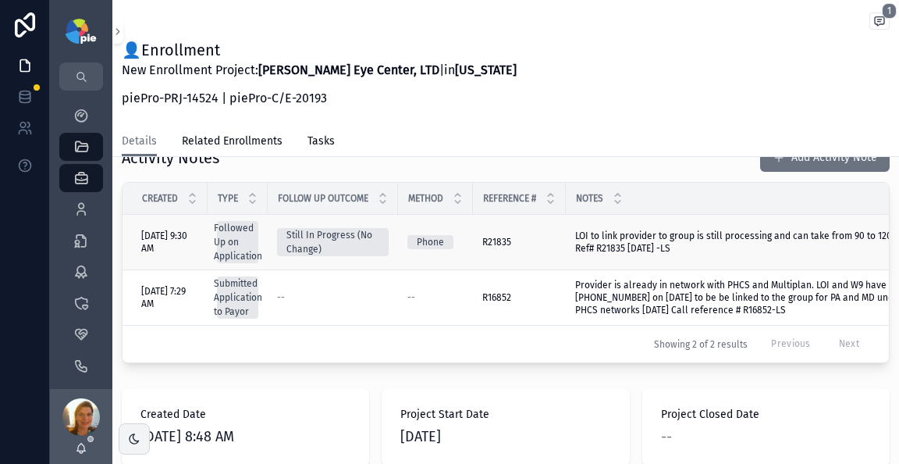
scroll to position [609, 0]
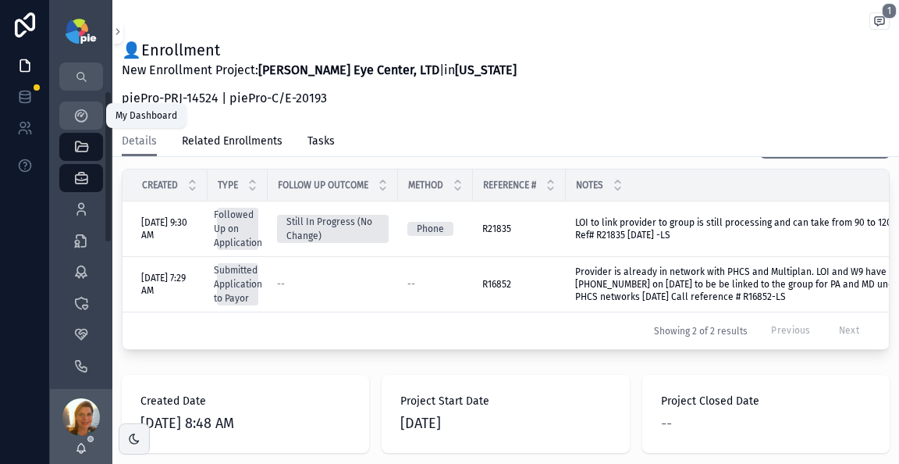
click at [69, 111] on div "My Dashboard" at bounding box center [81, 115] width 25 height 25
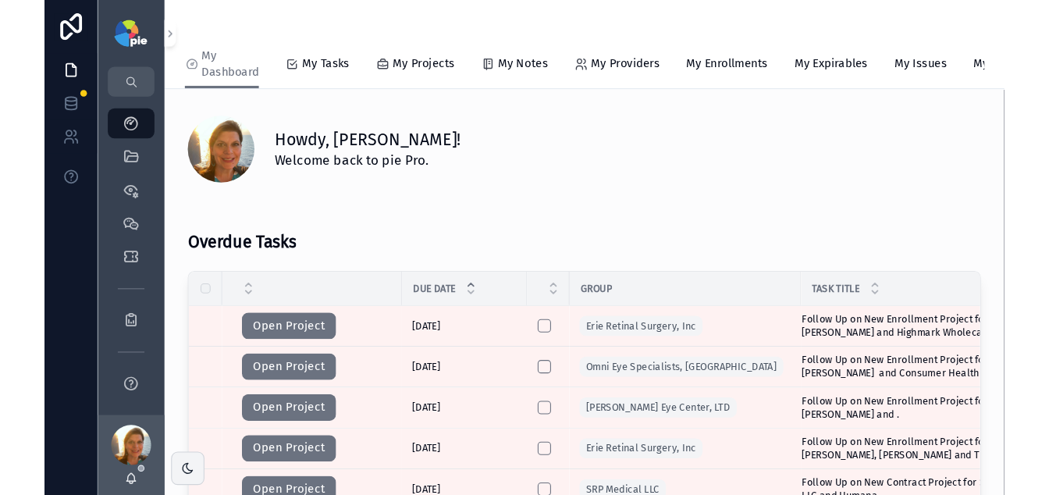
scroll to position [6, 0]
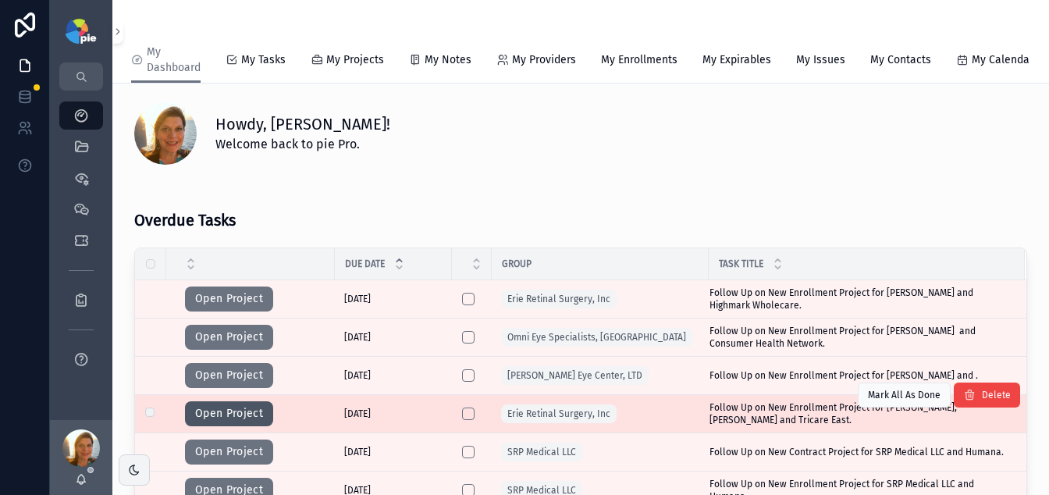
click at [237, 422] on button "Open Project" at bounding box center [229, 413] width 88 height 25
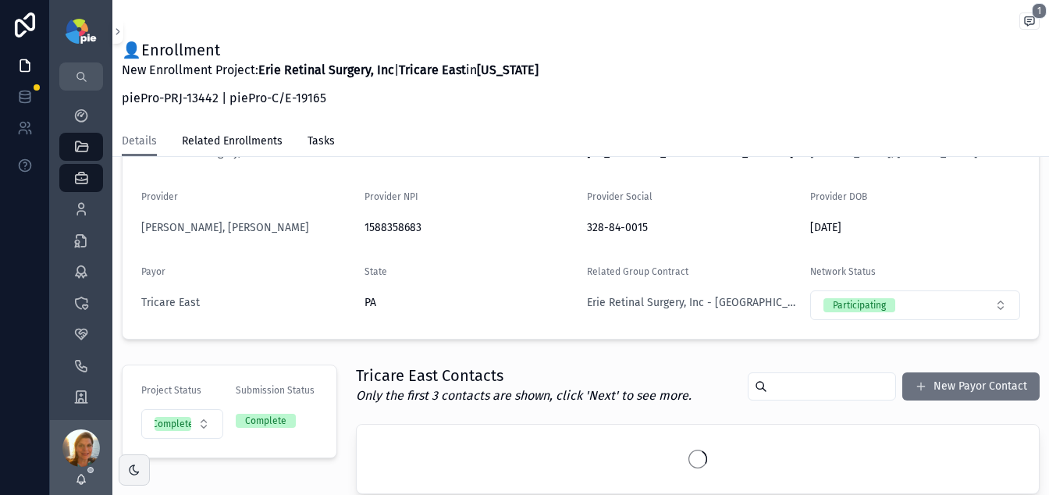
scroll to position [214, 0]
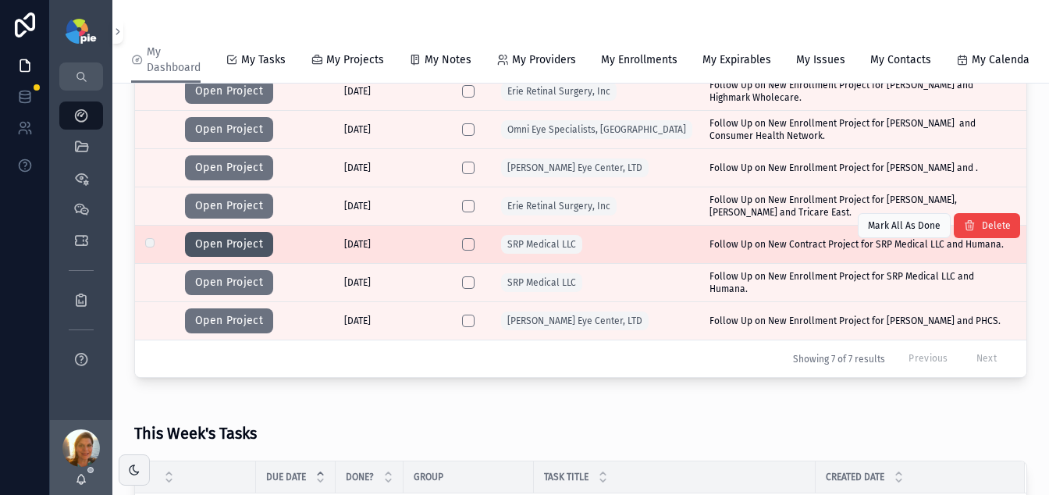
click at [199, 257] on button "Open Project" at bounding box center [229, 244] width 88 height 25
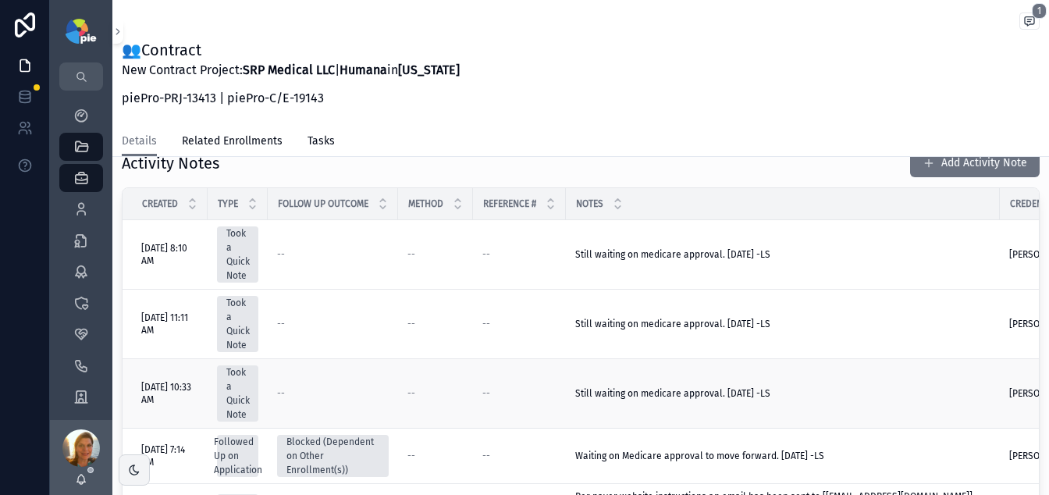
scroll to position [632, 0]
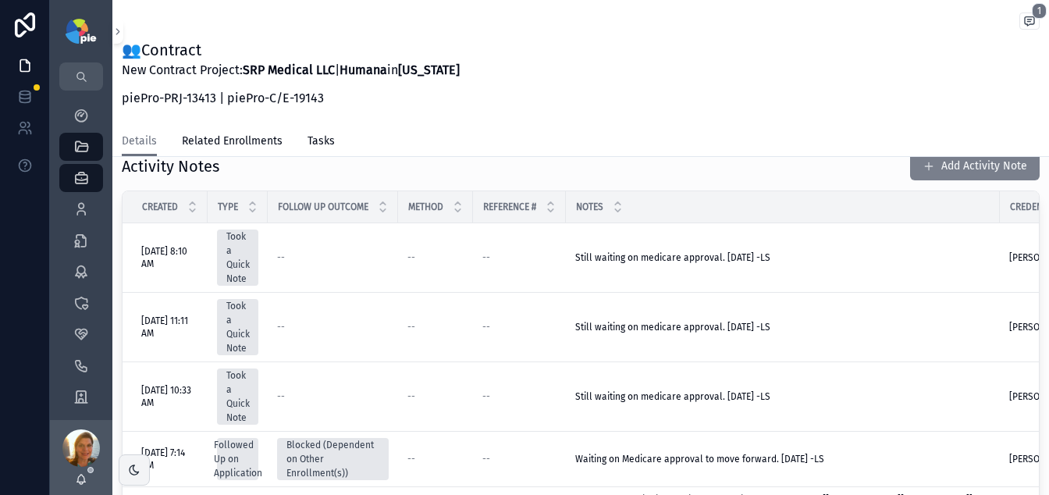
click at [925, 166] on button "Add Activity Note" at bounding box center [975, 166] width 130 height 28
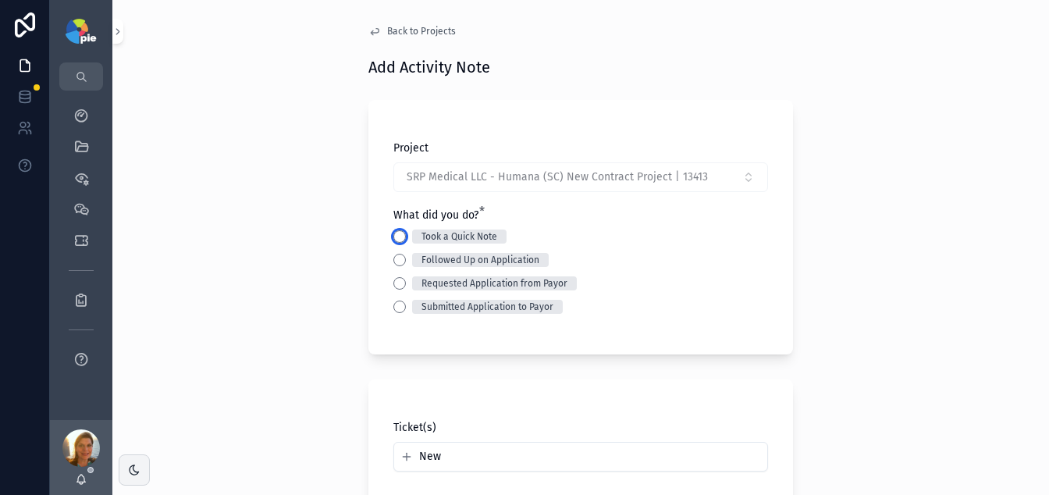
click at [393, 235] on button "Took a Quick Note" at bounding box center [399, 236] width 12 height 12
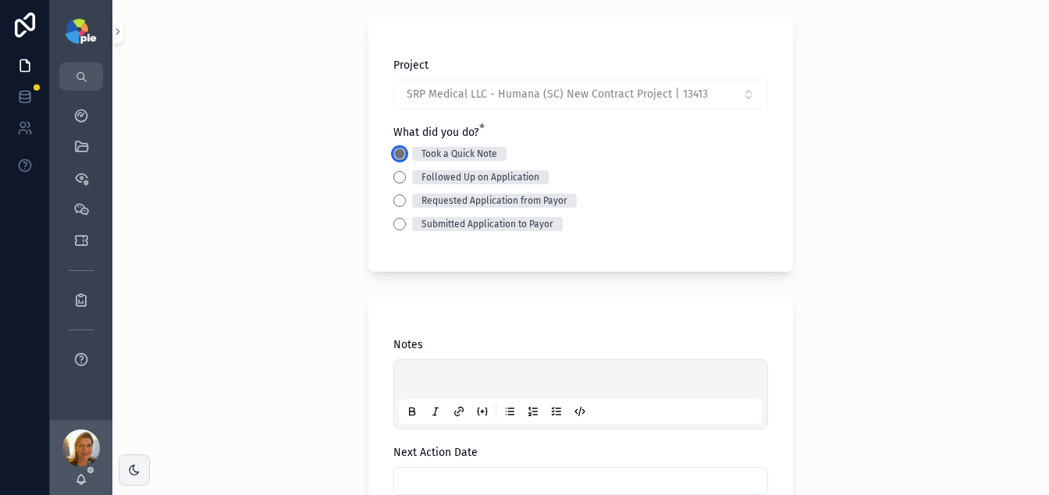
scroll to position [91, 0]
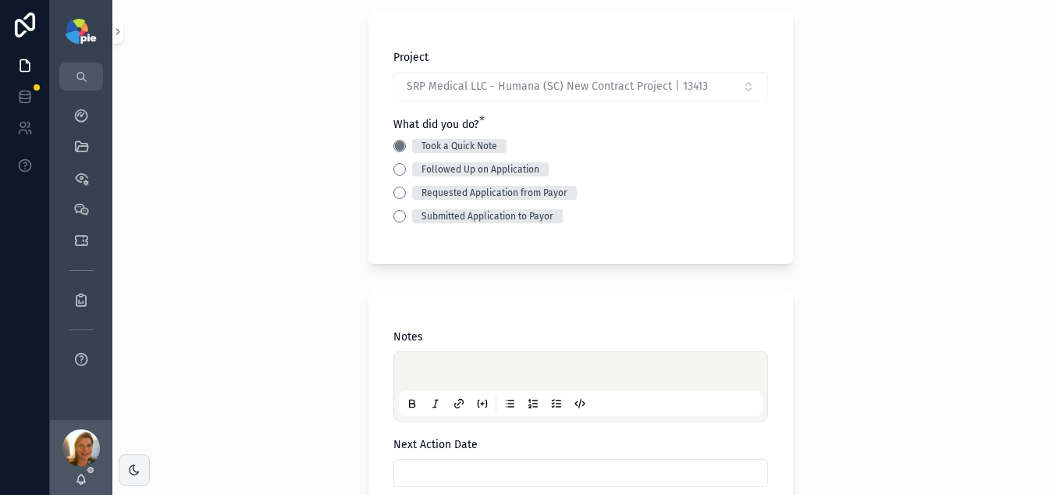
click at [432, 361] on div "scrollable content" at bounding box center [581, 386] width 364 height 59
click at [430, 379] on p "scrollable content" at bounding box center [584, 374] width 364 height 16
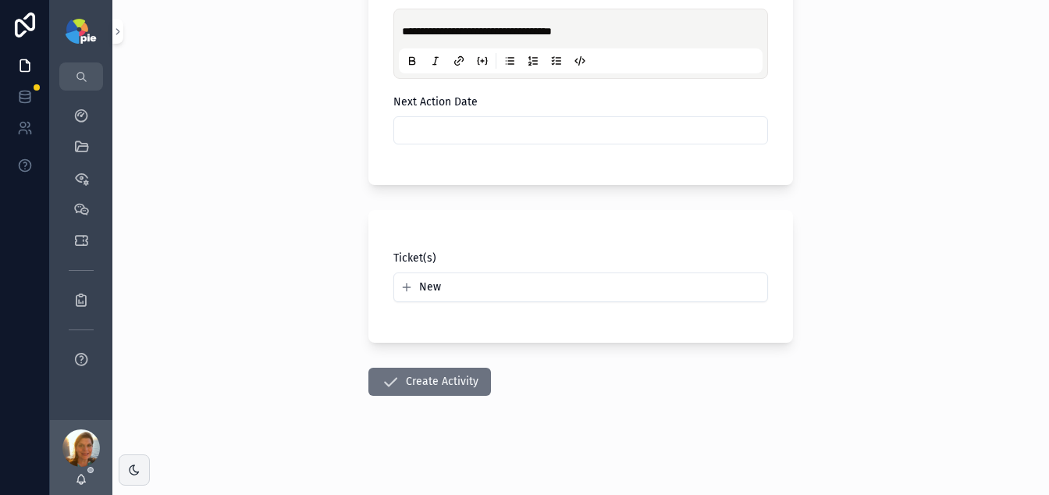
scroll to position [434, 0]
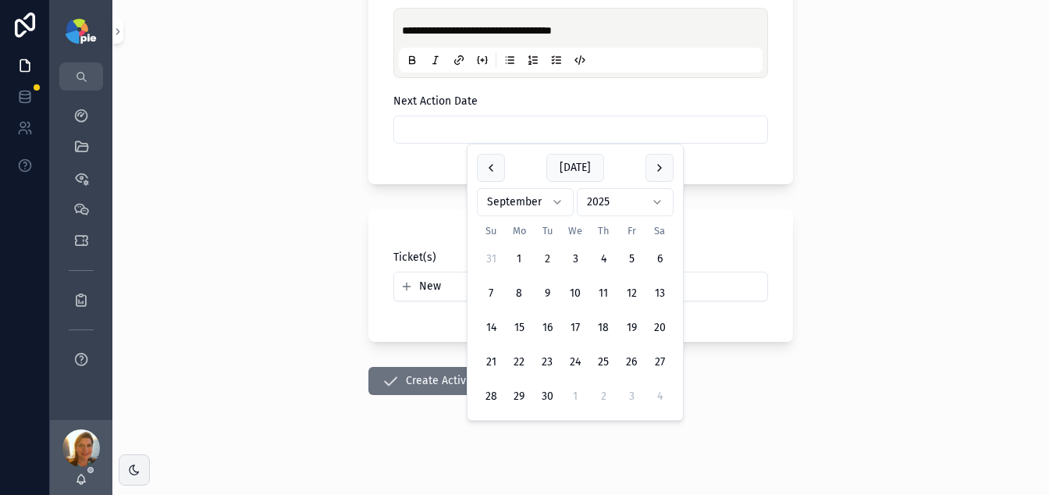
click at [464, 132] on input "scrollable content" at bounding box center [580, 130] width 373 height 22
click at [543, 335] on button "16" at bounding box center [547, 328] width 28 height 28
type input "*********"
click at [400, 388] on button "Create Activity" at bounding box center [429, 381] width 123 height 28
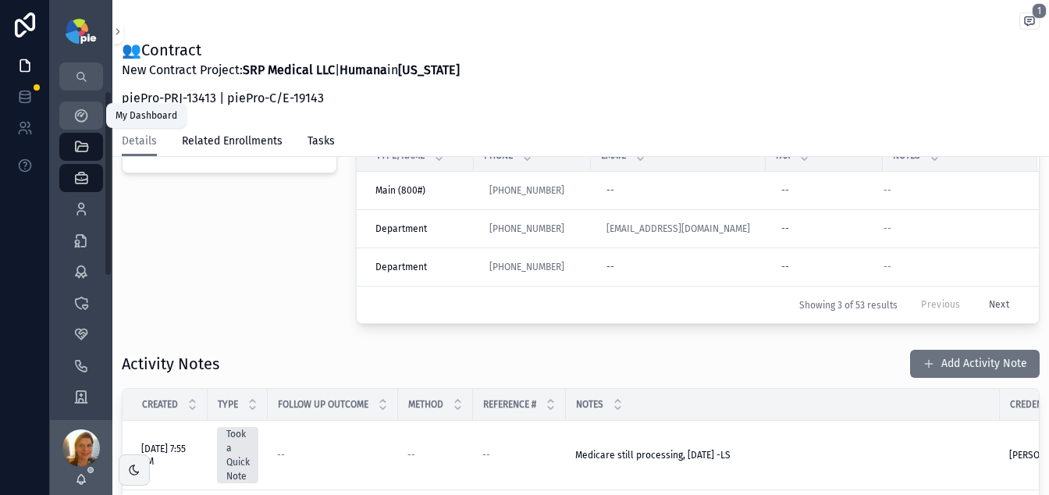
click at [77, 120] on icon "scrollable content" at bounding box center [81, 116] width 16 height 16
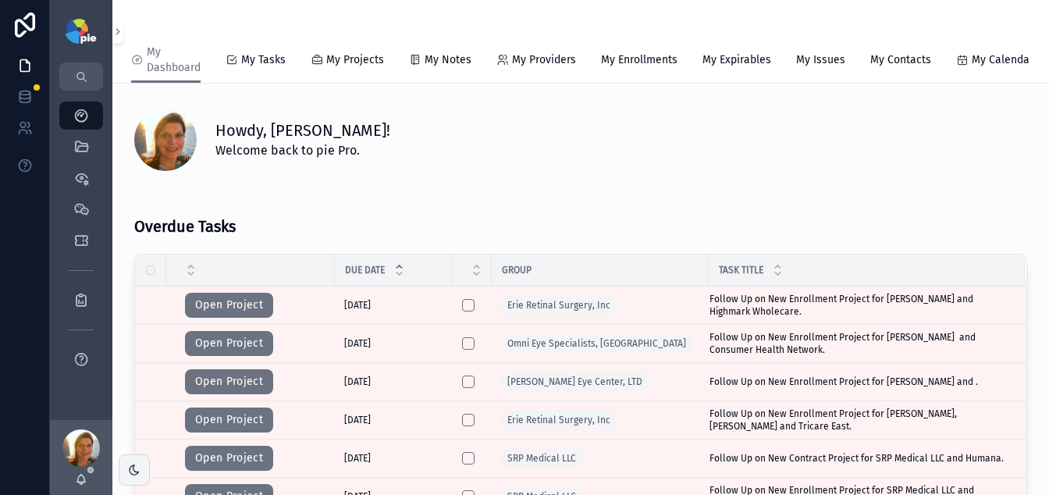
scroll to position [176, 0]
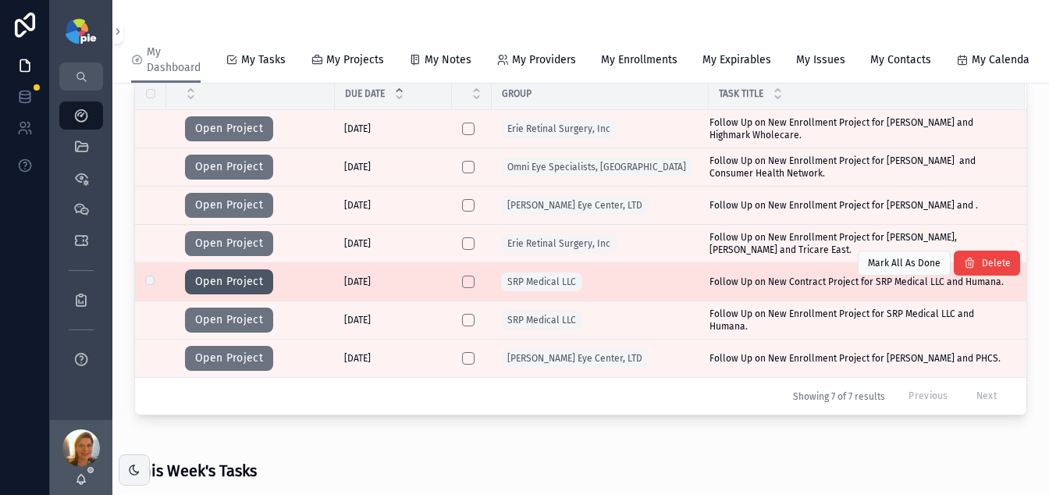
click at [215, 287] on button "Open Project" at bounding box center [229, 281] width 88 height 25
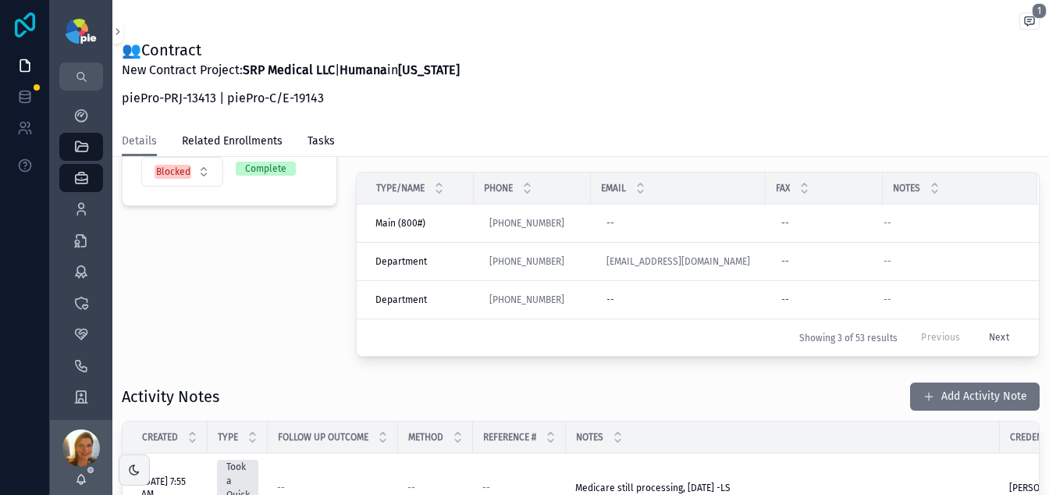
scroll to position [271, 0]
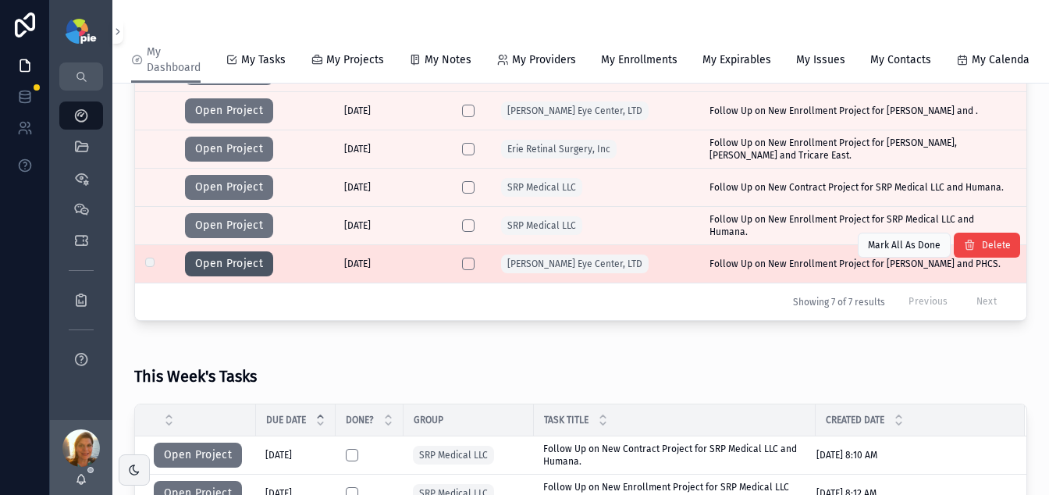
click at [236, 276] on button "Open Project" at bounding box center [229, 263] width 88 height 25
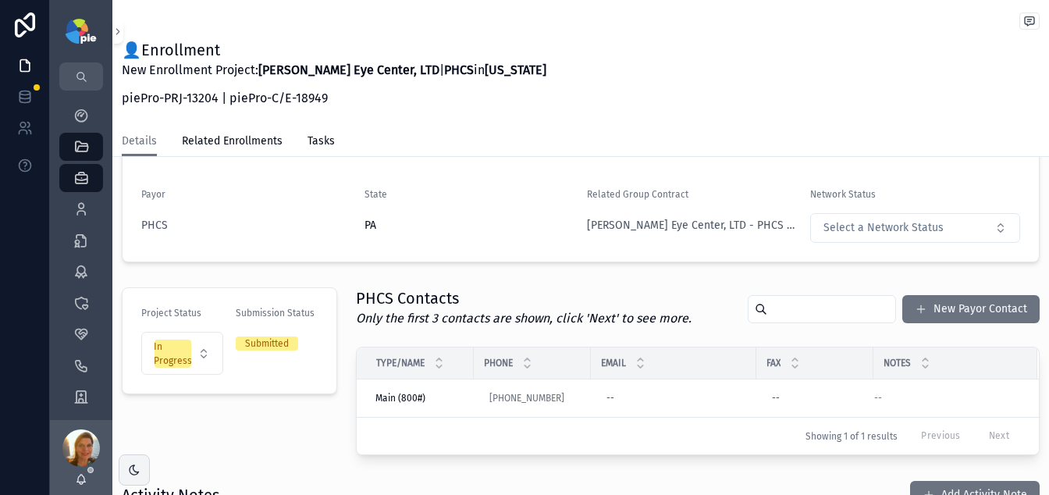
scroll to position [218, 0]
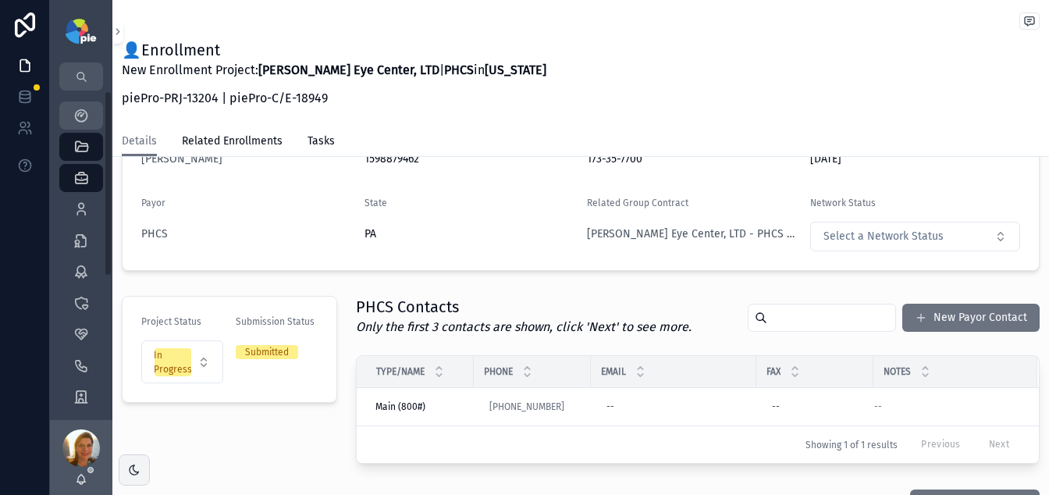
click at [80, 115] on icon "scrollable content" at bounding box center [81, 116] width 16 height 16
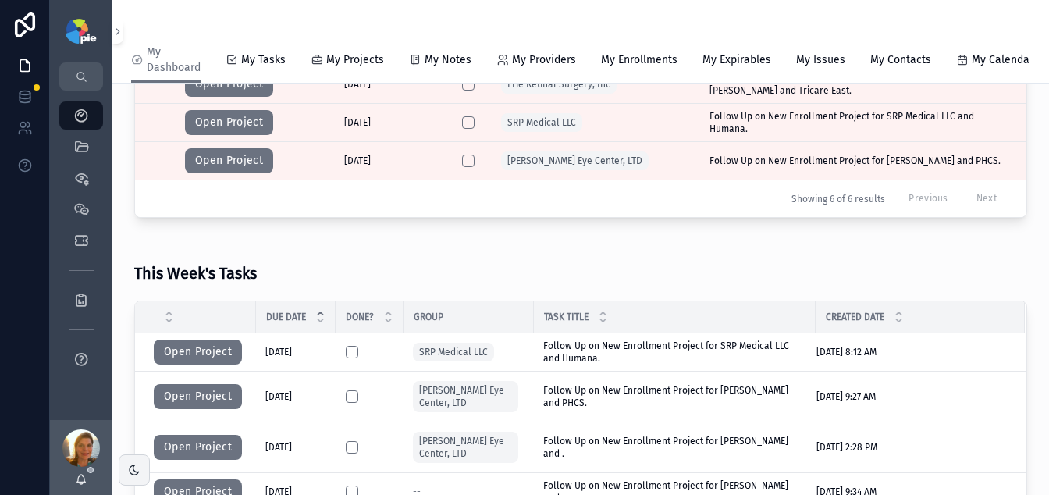
scroll to position [386, 0]
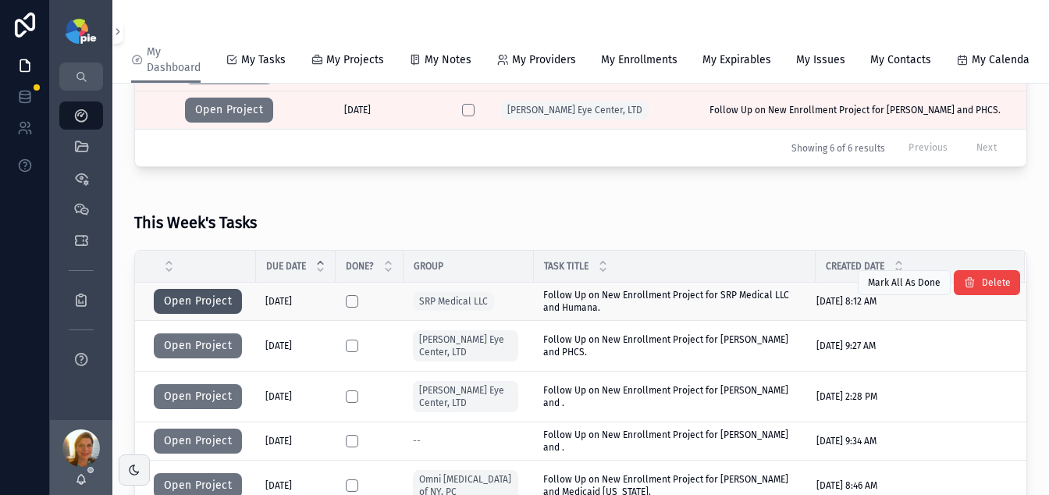
click at [172, 296] on button "Open Project" at bounding box center [198, 301] width 88 height 25
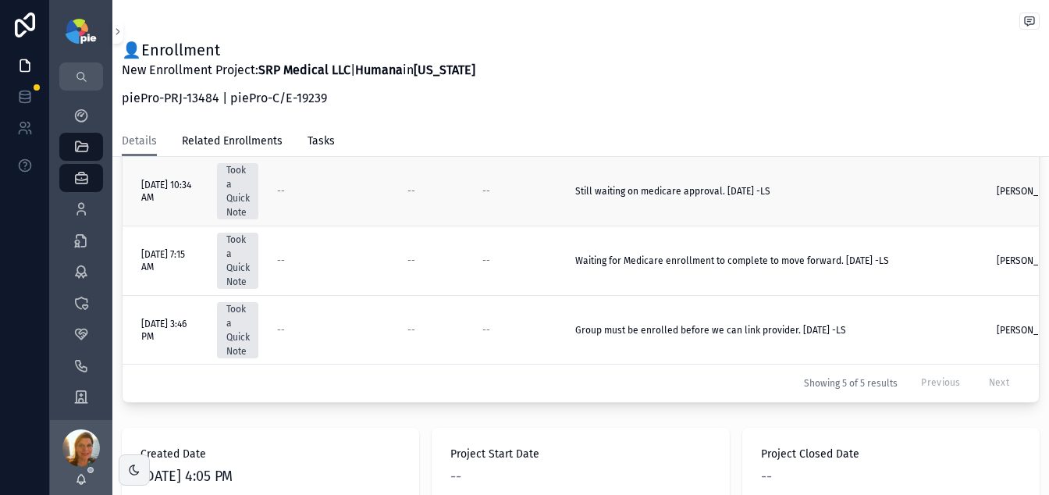
scroll to position [56, 0]
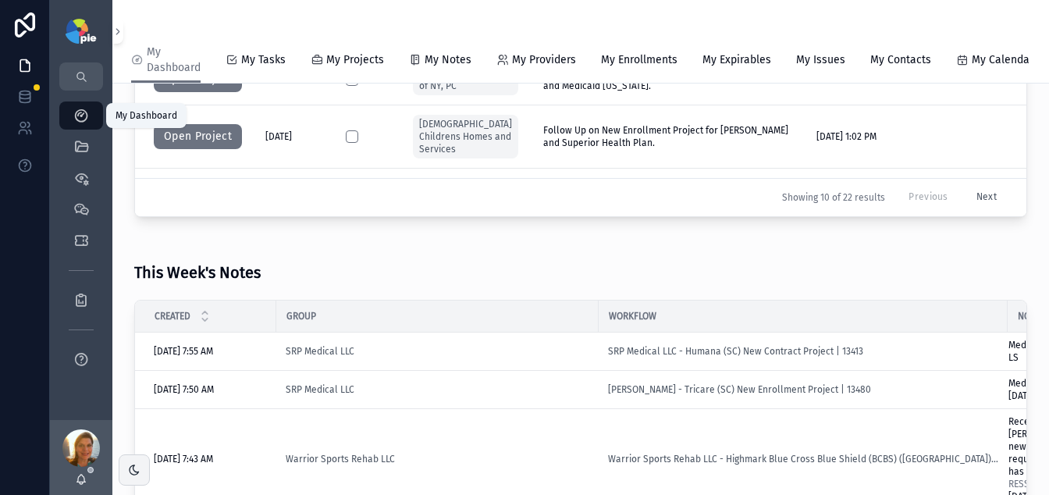
click at [77, 111] on icon "scrollable content" at bounding box center [81, 116] width 16 height 16
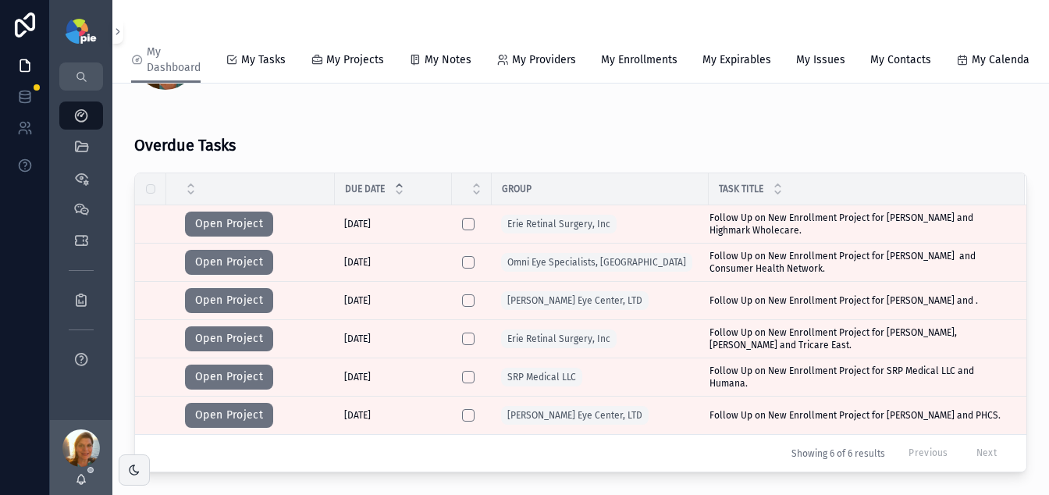
scroll to position [354, 0]
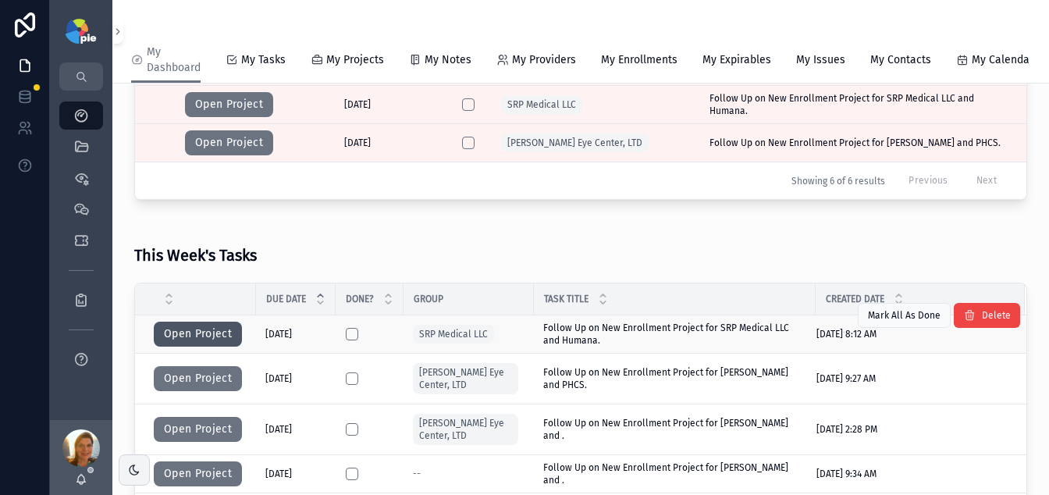
click at [213, 338] on button "Open Project" at bounding box center [198, 334] width 88 height 25
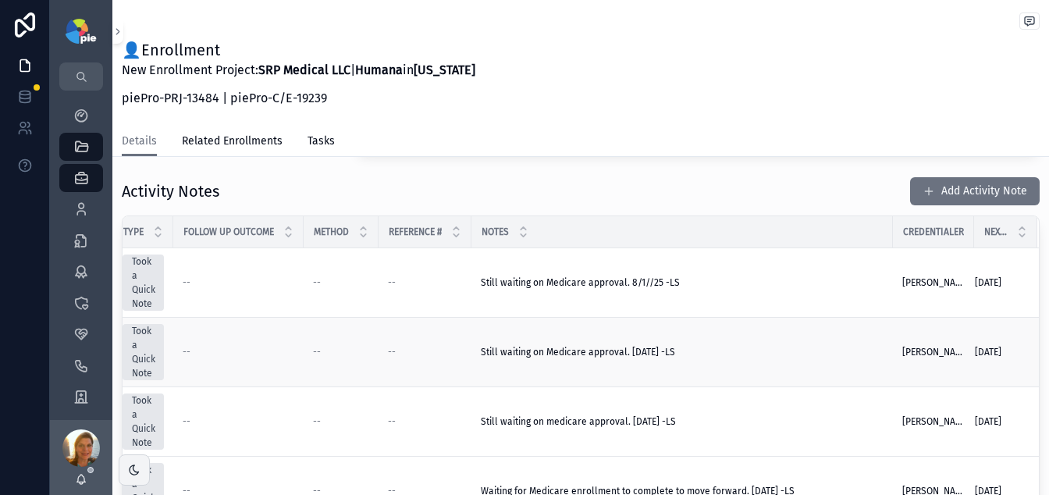
scroll to position [599, 0]
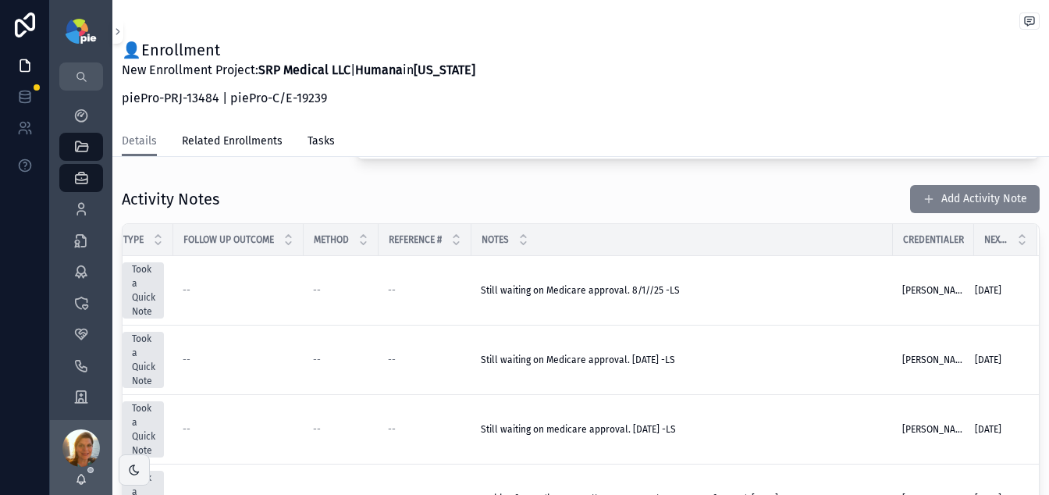
click at [923, 199] on span "scrollable content" at bounding box center [929, 199] width 12 height 12
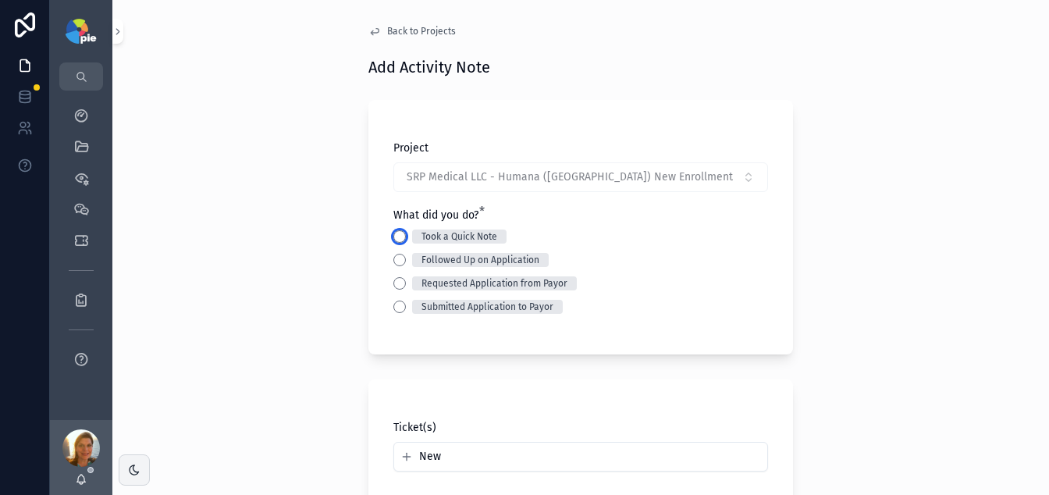
click at [394, 236] on button "Took a Quick Note" at bounding box center [399, 236] width 12 height 12
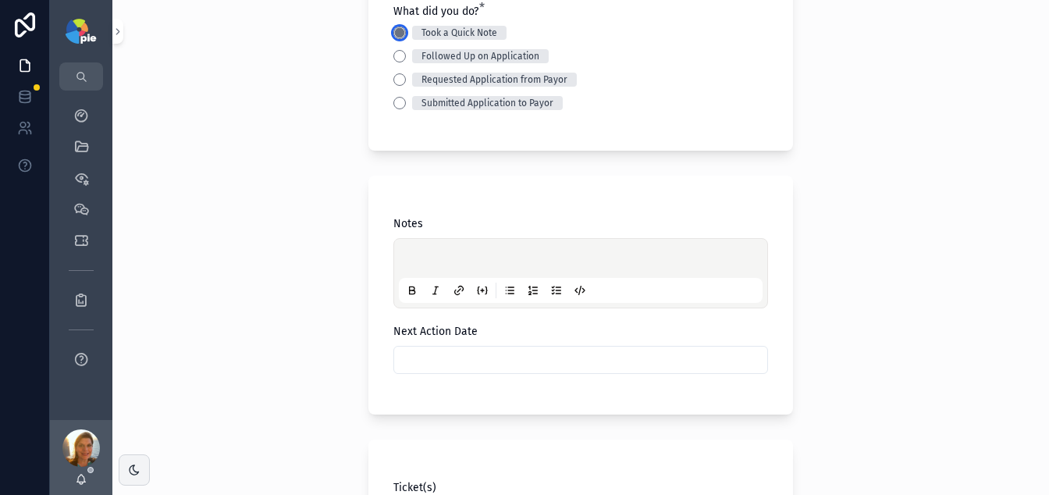
scroll to position [211, 0]
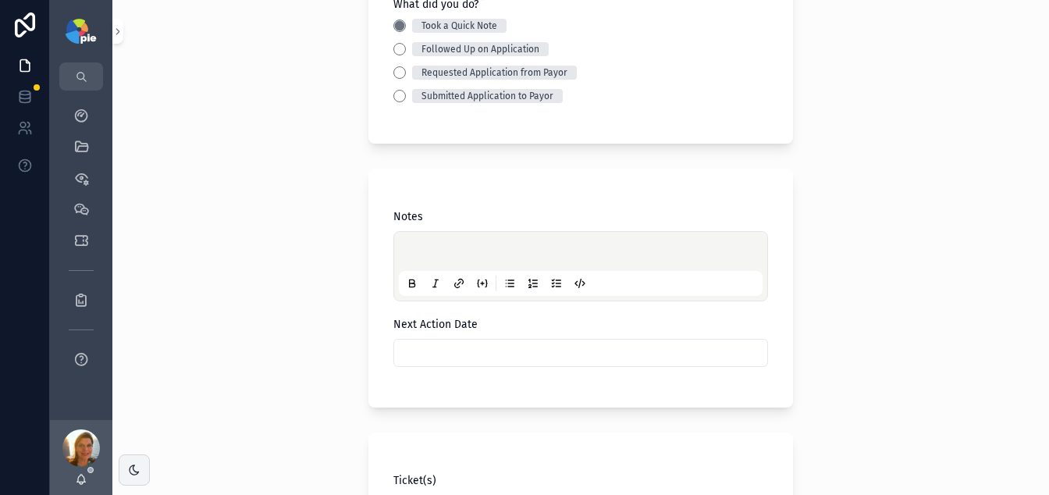
click at [429, 247] on p "scrollable content" at bounding box center [584, 254] width 364 height 16
click at [475, 368] on div "**********" at bounding box center [580, 295] width 375 height 173
click at [480, 352] on input "scrollable content" at bounding box center [580, 353] width 373 height 22
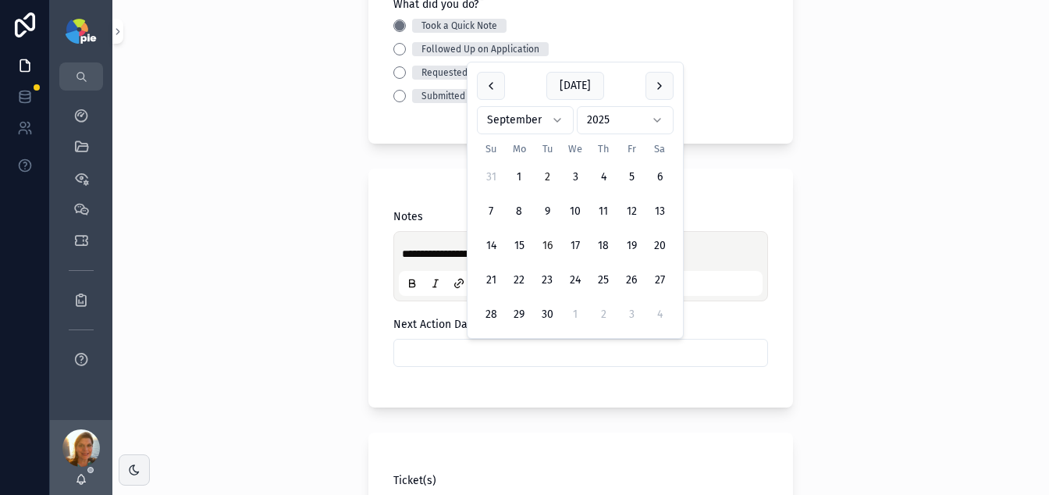
click at [546, 245] on button "16" at bounding box center [547, 246] width 28 height 28
type input "*********"
drag, startPoint x: 260, startPoint y: 378, endPoint x: 335, endPoint y: 415, distance: 83.8
click at [260, 378] on div "**********" at bounding box center [580, 247] width 937 height 495
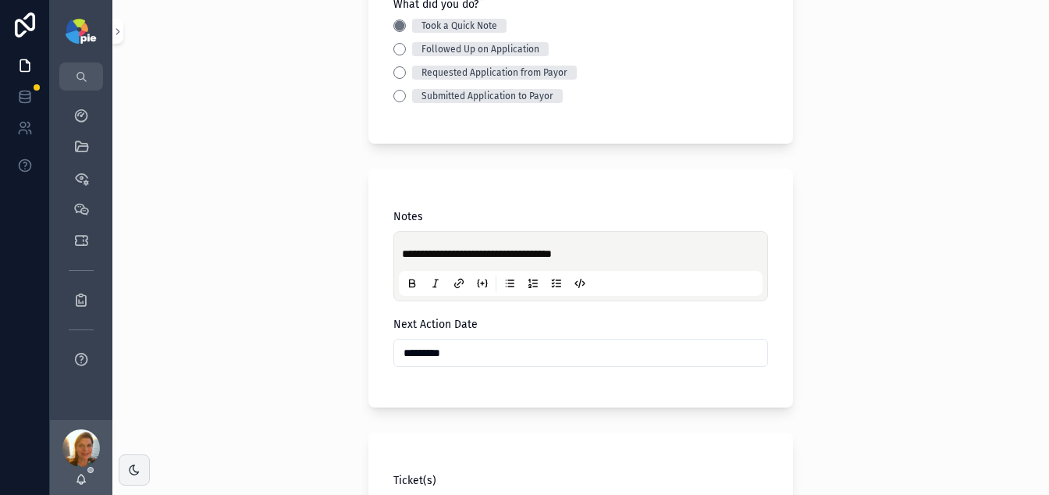
scroll to position [434, 0]
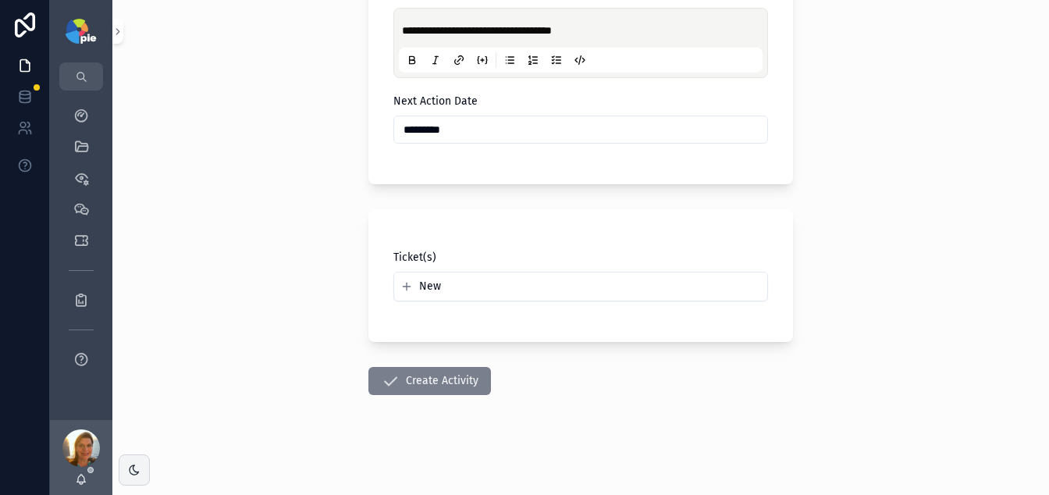
click at [453, 375] on button "Create Activity" at bounding box center [429, 381] width 123 height 28
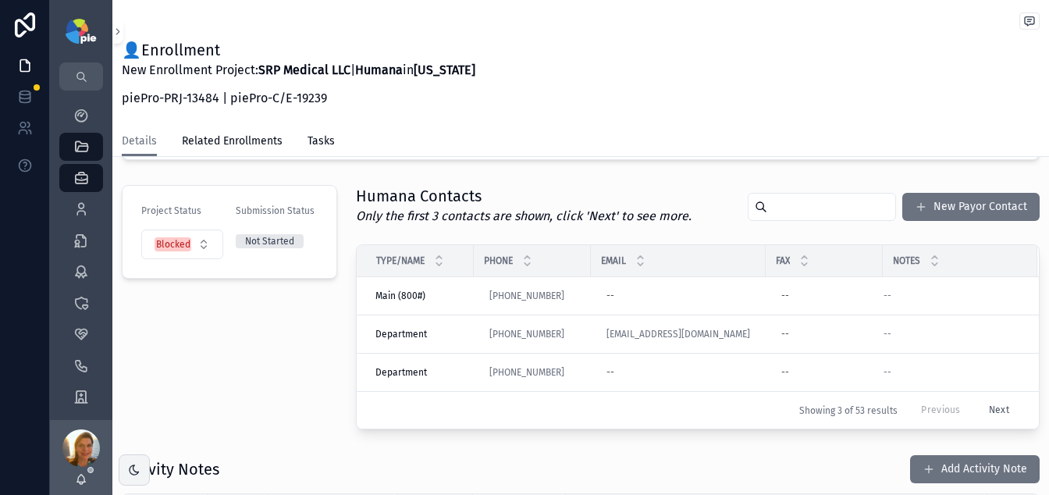
scroll to position [320, 0]
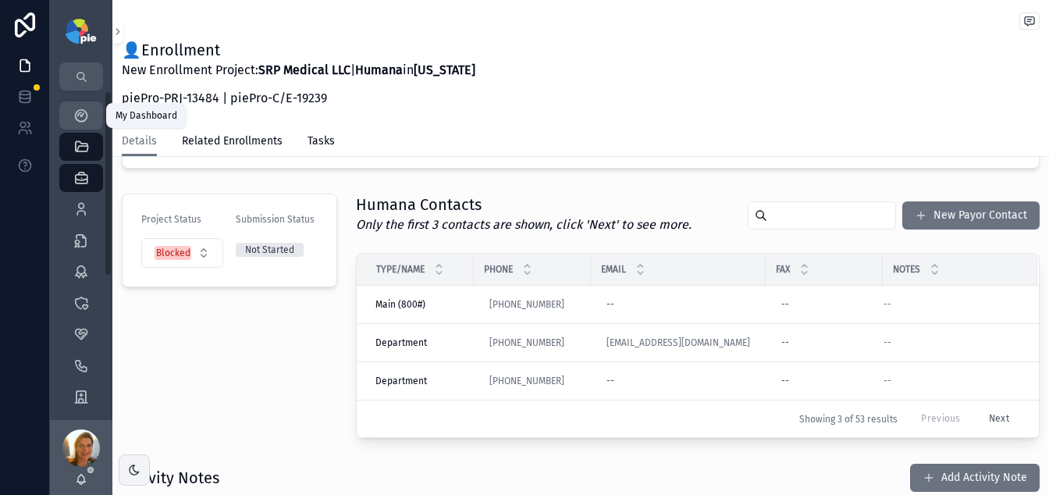
click at [69, 112] on div "My Dashboard" at bounding box center [81, 115] width 25 height 25
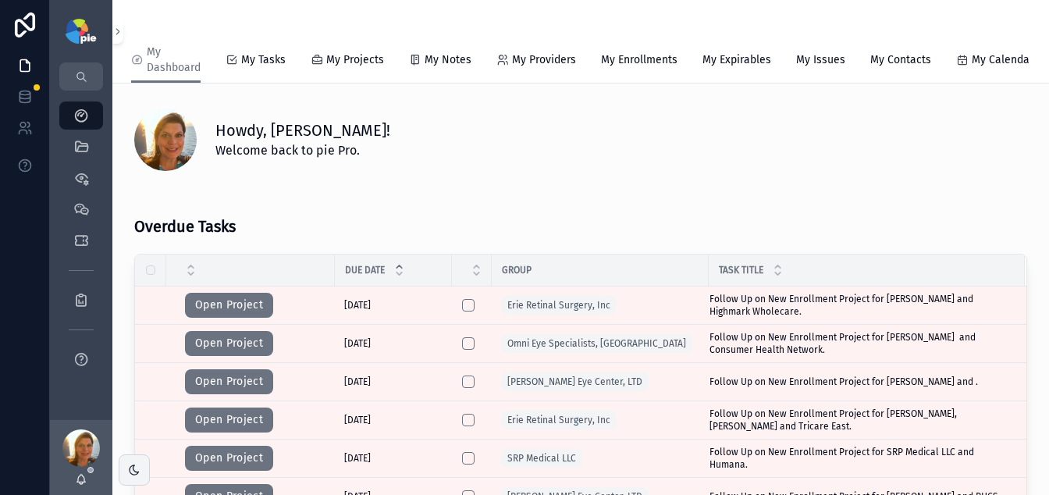
scroll to position [363, 0]
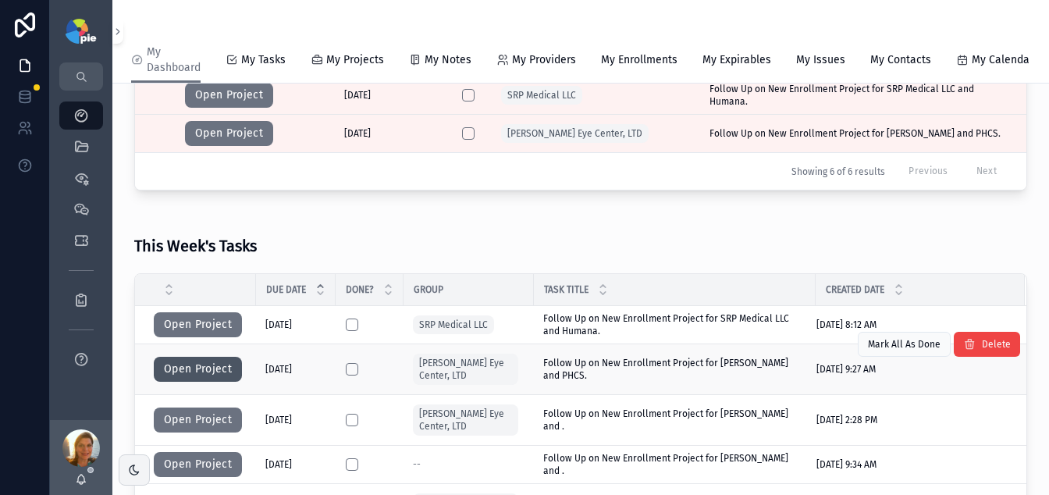
click at [194, 372] on button "Open Project" at bounding box center [198, 369] width 88 height 25
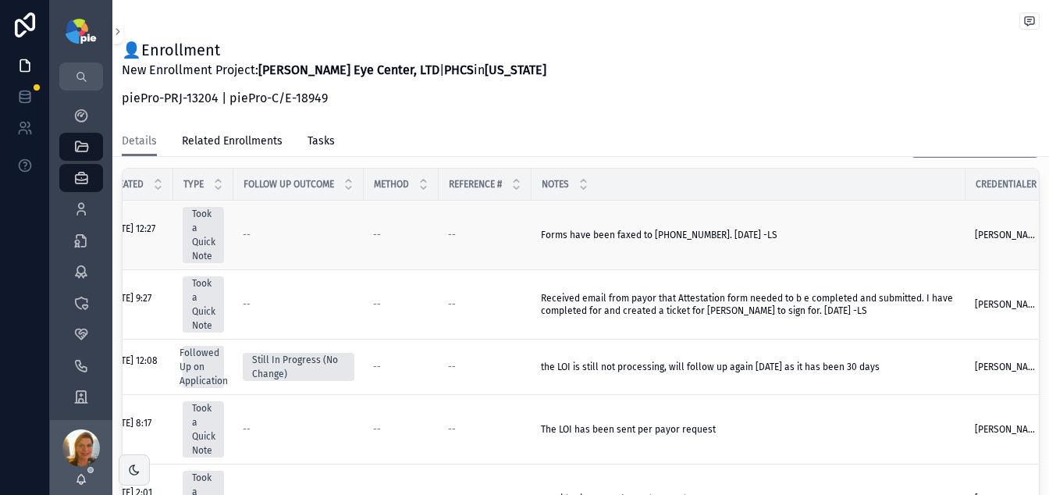
scroll to position [0, 136]
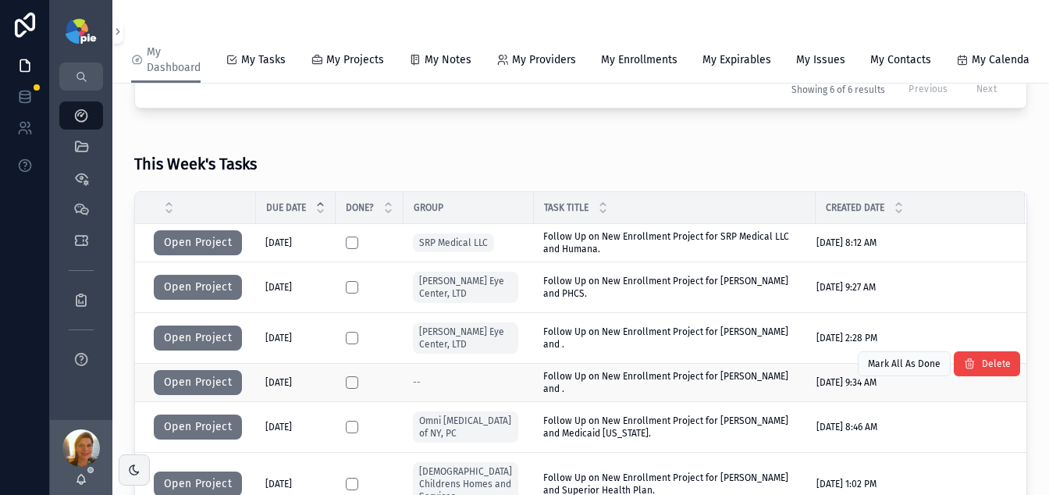
scroll to position [443, 0]
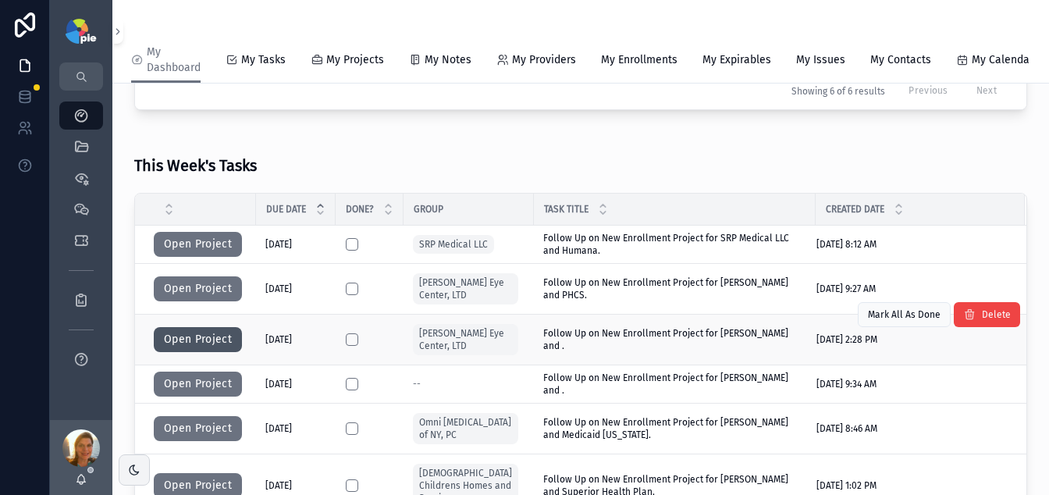
click at [177, 350] on button "Open Project" at bounding box center [198, 339] width 88 height 25
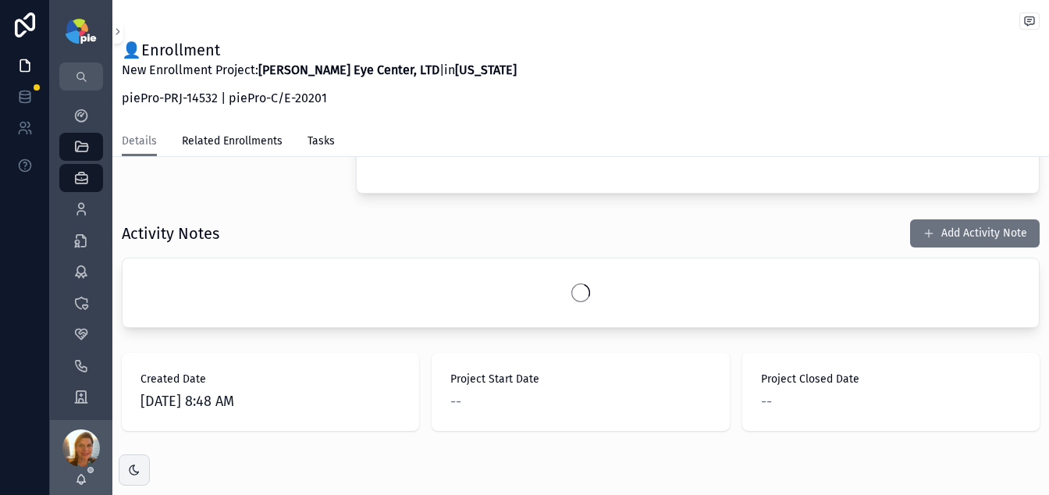
scroll to position [542, 0]
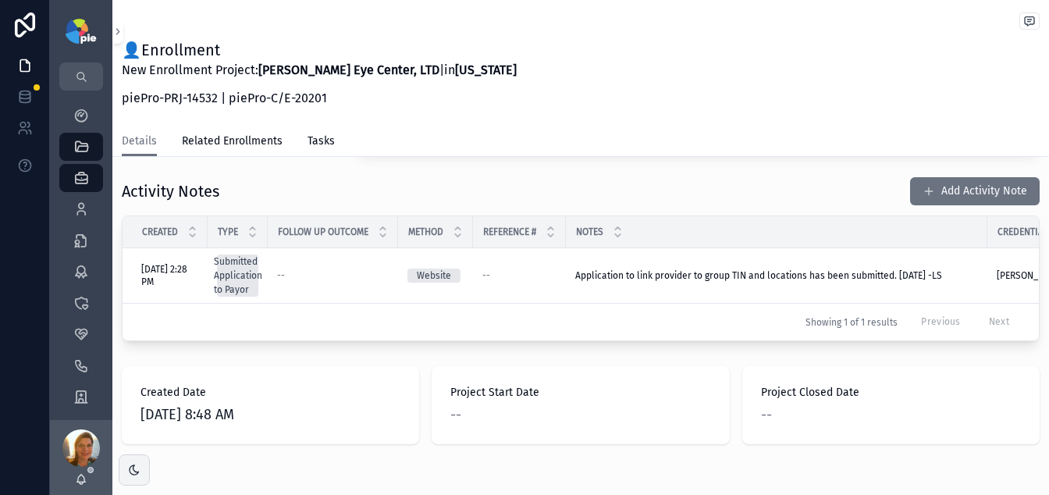
drag, startPoint x: 805, startPoint y: 339, endPoint x: 858, endPoint y: 342, distance: 53.2
click at [858, 340] on div "Created Type Follow Up Outcome Method Reference # Notes Credentialer Next Actio…" at bounding box center [581, 278] width 916 height 124
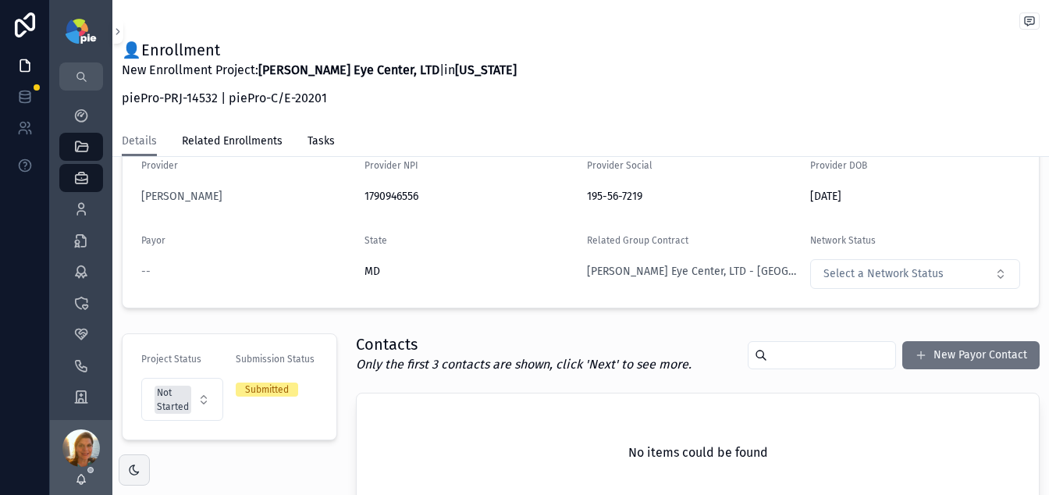
scroll to position [0, 0]
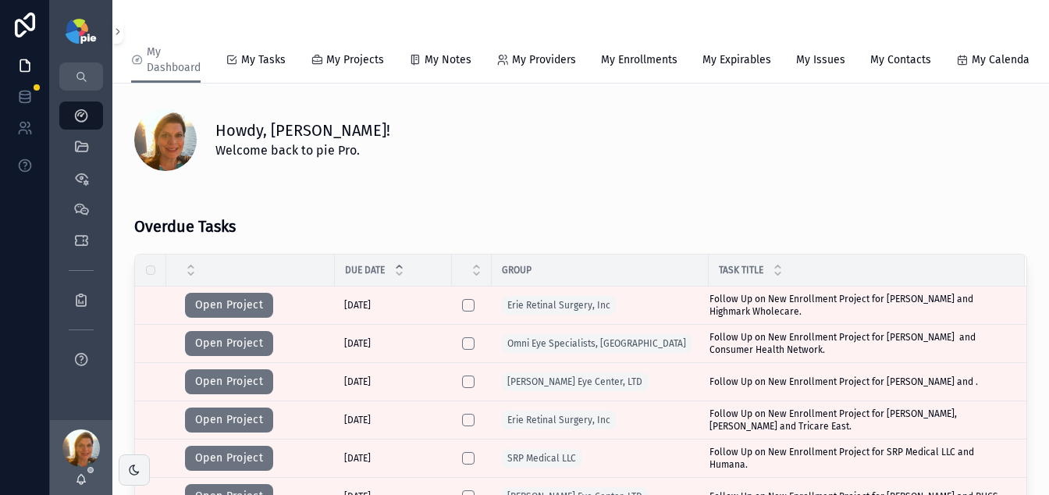
scroll to position [343, 0]
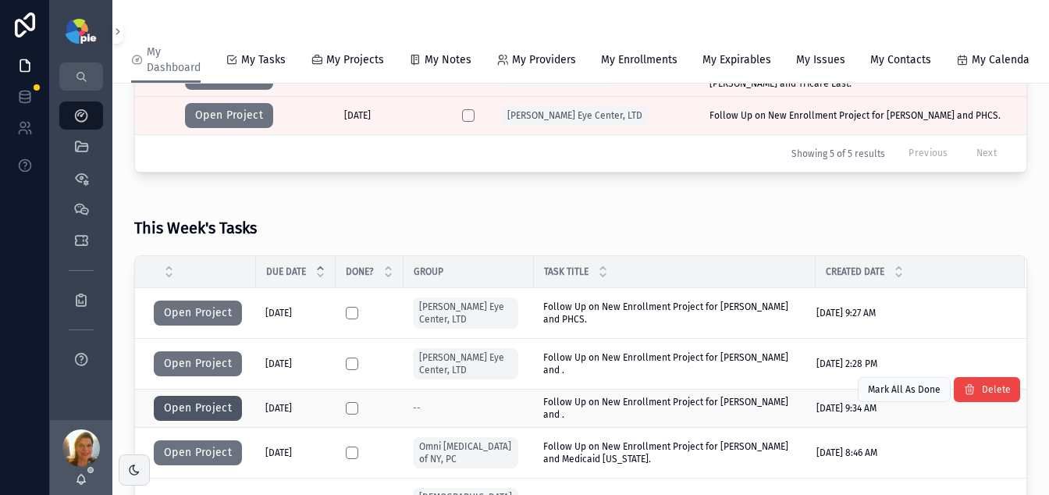
click at [212, 421] on button "Open Project" at bounding box center [198, 408] width 88 height 25
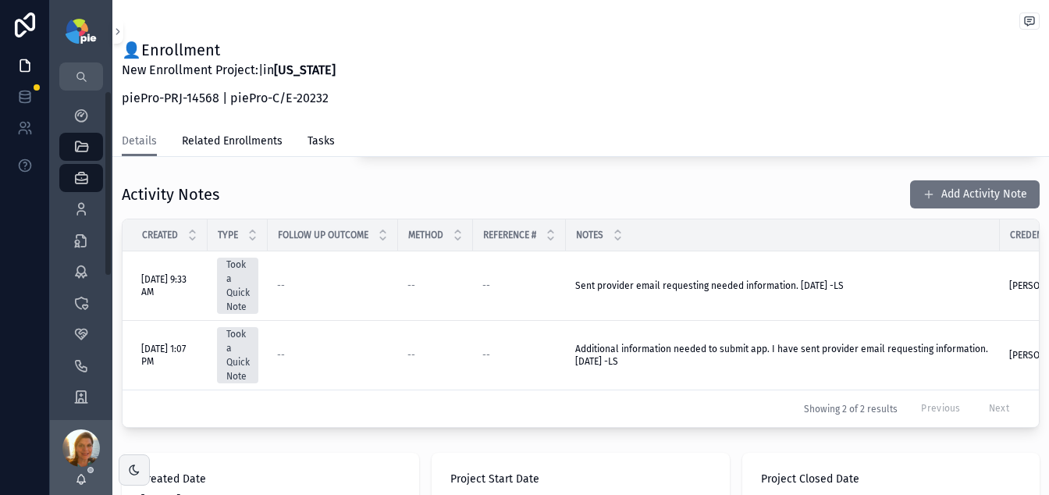
scroll to position [544, 0]
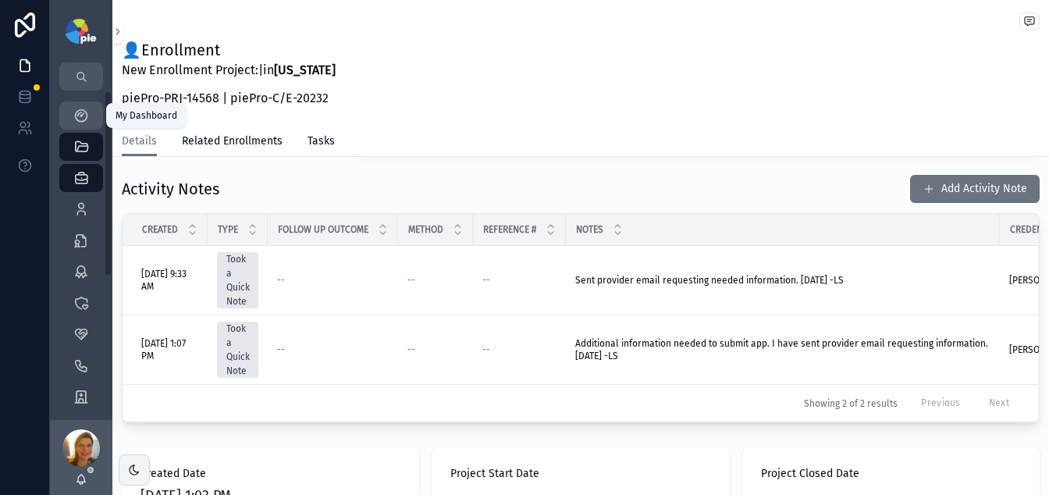
click at [83, 119] on icon "scrollable content" at bounding box center [81, 116] width 16 height 16
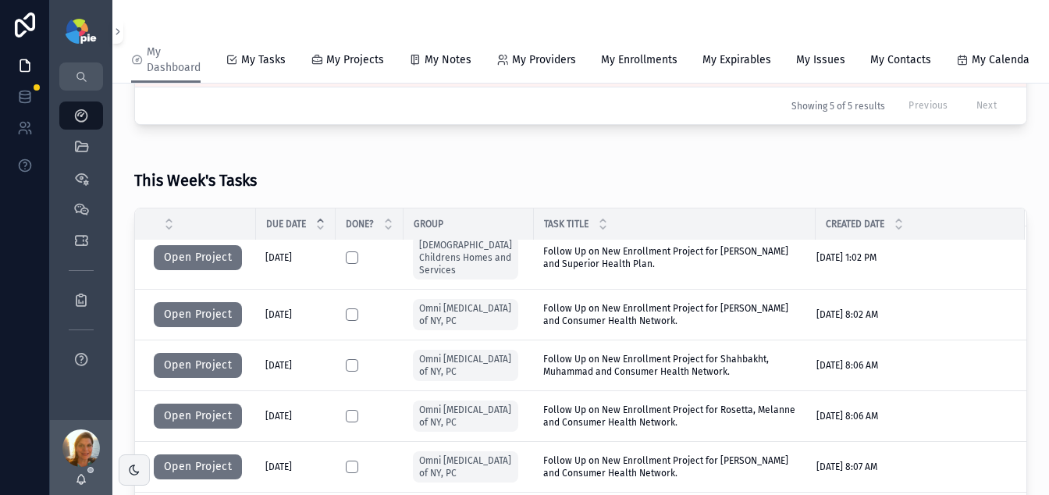
scroll to position [133, 0]
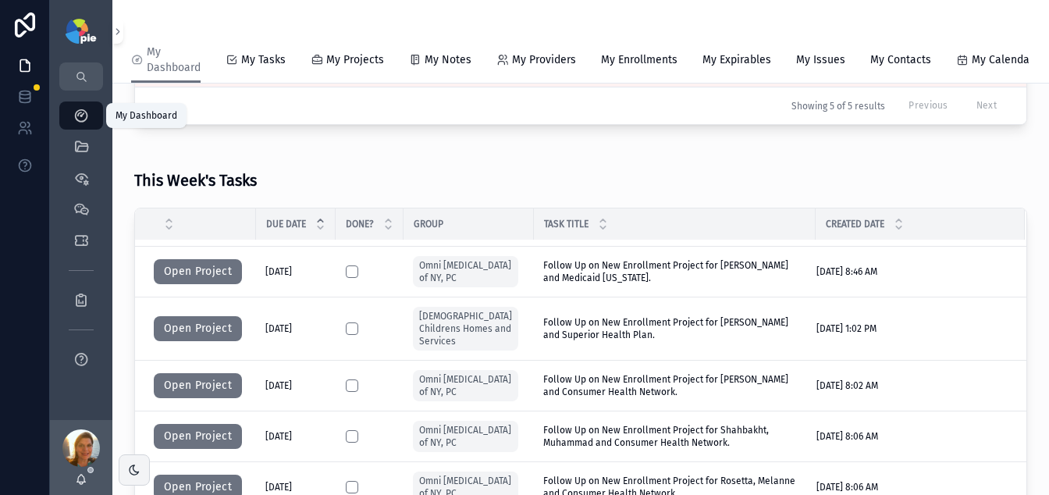
click at [79, 110] on icon "scrollable content" at bounding box center [81, 116] width 16 height 16
click at [78, 148] on icon "scrollable content" at bounding box center [81, 147] width 16 height 16
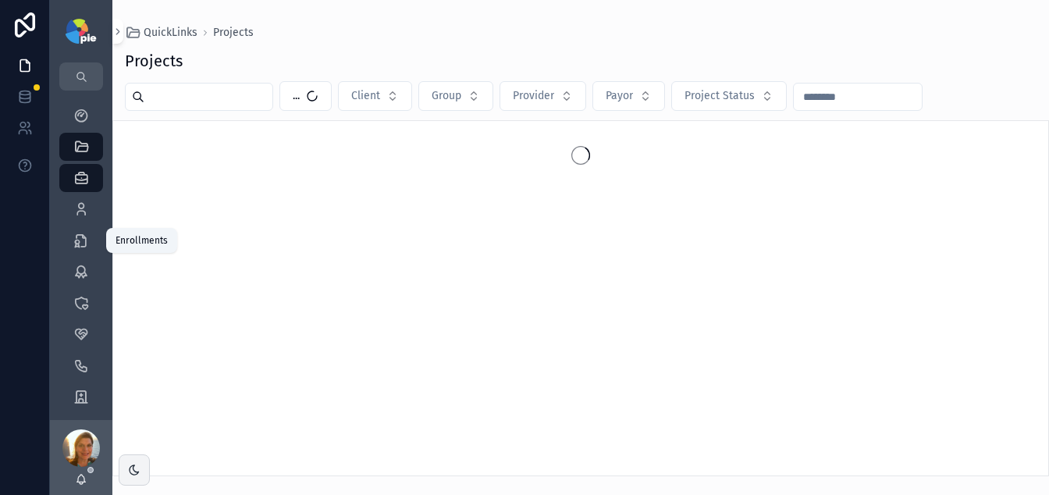
scroll to position [23, 0]
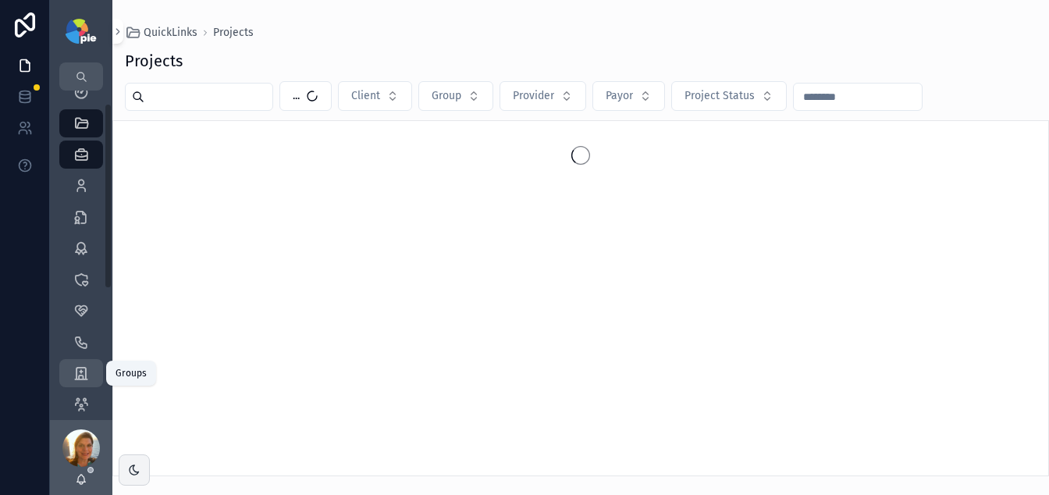
click at [75, 381] on div "Groups 51" at bounding box center [81, 373] width 25 height 25
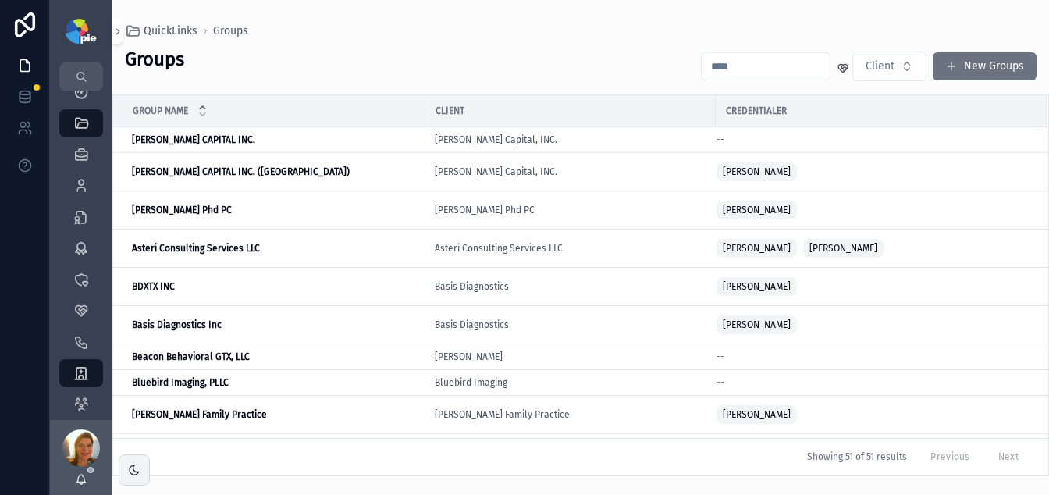
click at [743, 62] on input "scrollable content" at bounding box center [766, 66] width 128 height 22
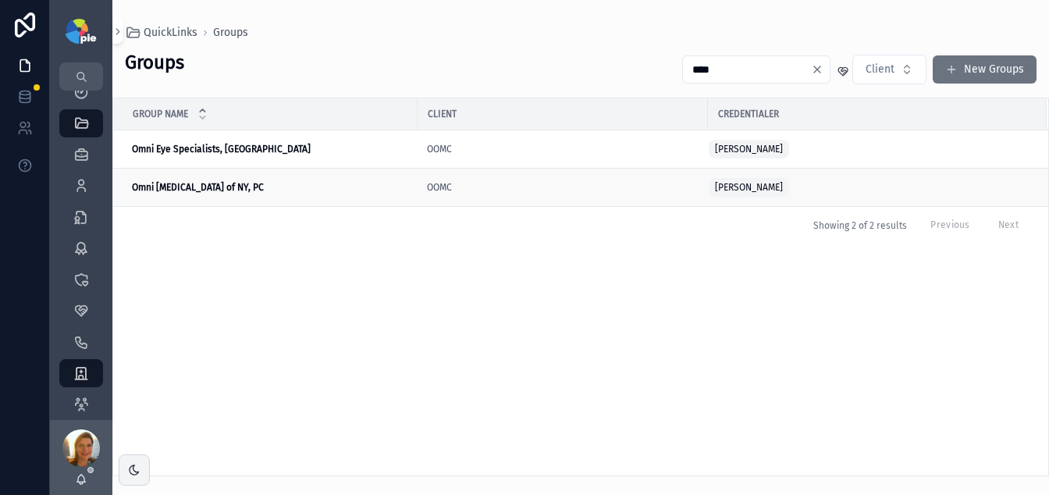
type input "****"
click at [234, 192] on strong "Omni Eye Surgery of NY, PC" at bounding box center [198, 187] width 132 height 11
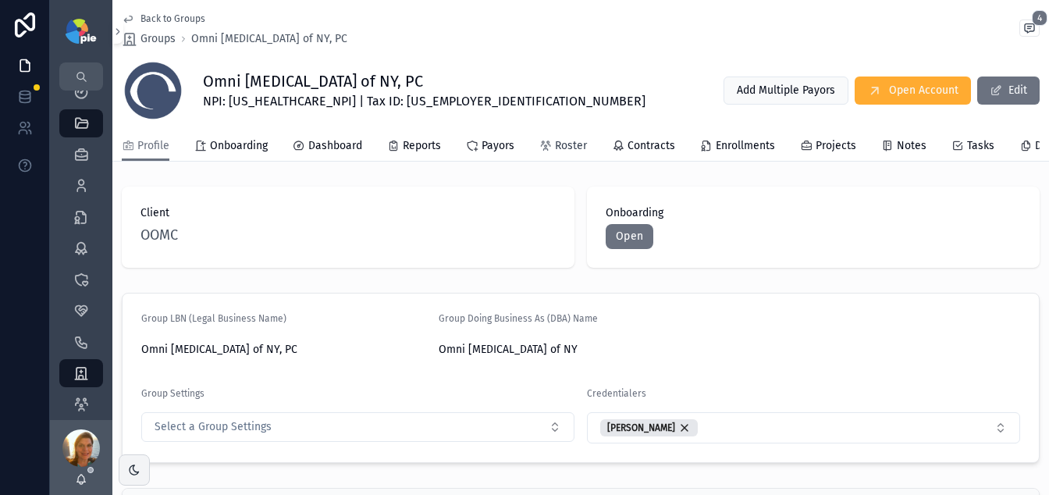
click at [563, 154] on link "Roster" at bounding box center [563, 147] width 48 height 31
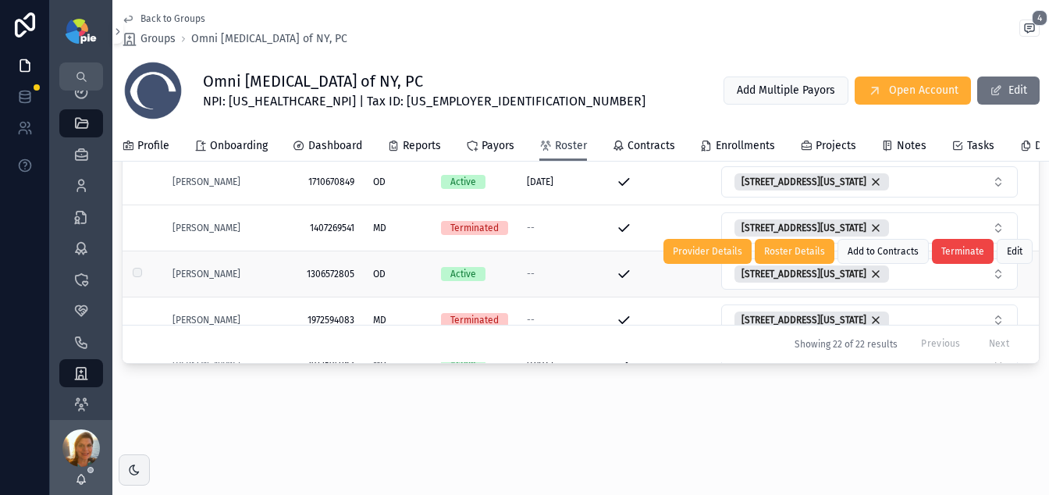
scroll to position [1233, 0]
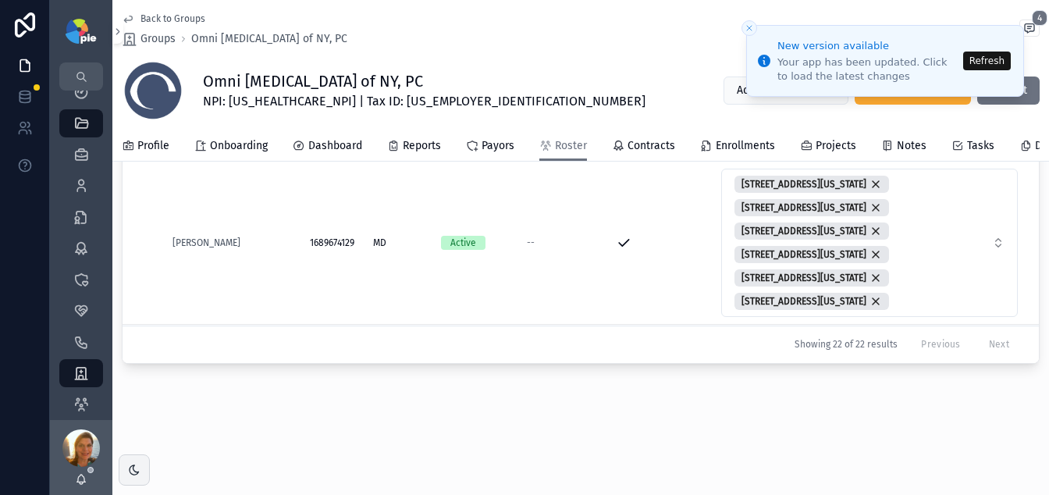
click at [982, 56] on button "Refresh" at bounding box center [987, 61] width 48 height 19
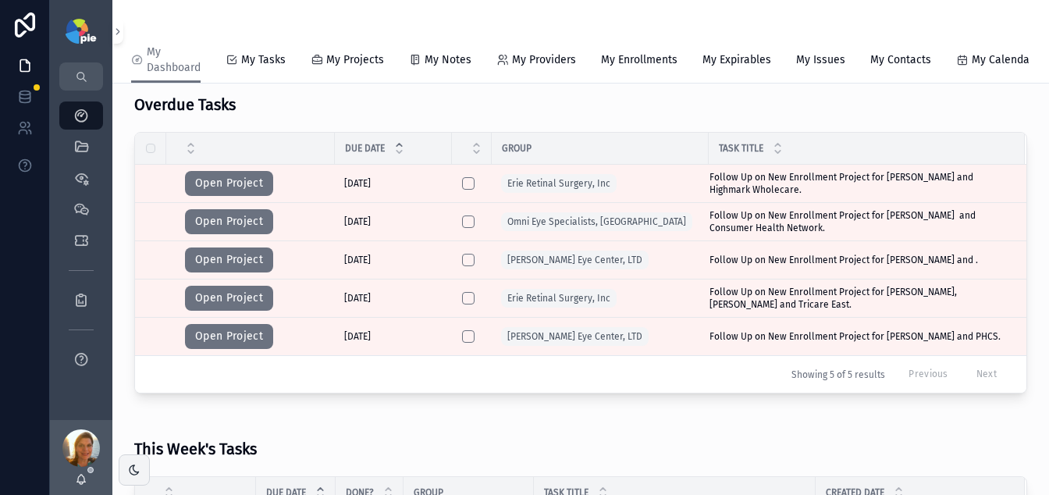
scroll to position [123, 0]
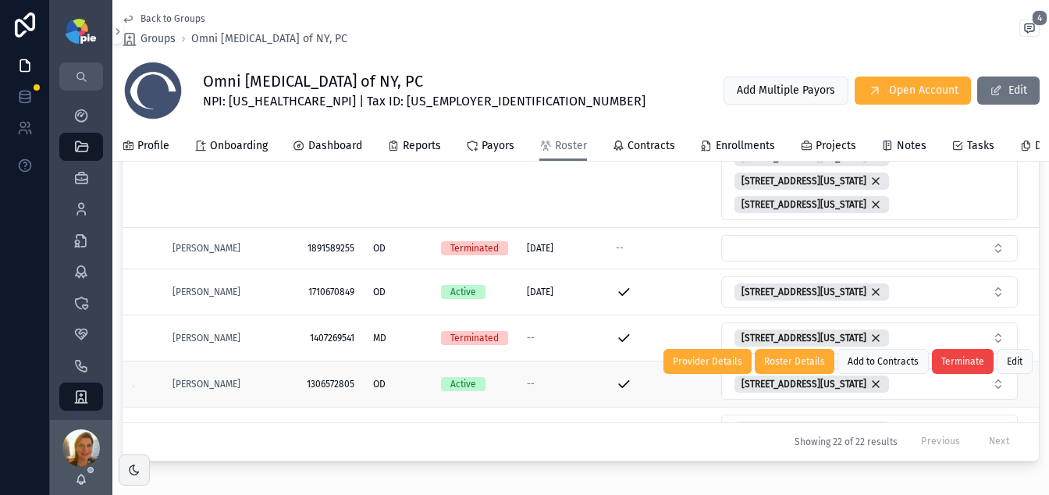
scroll to position [290, 0]
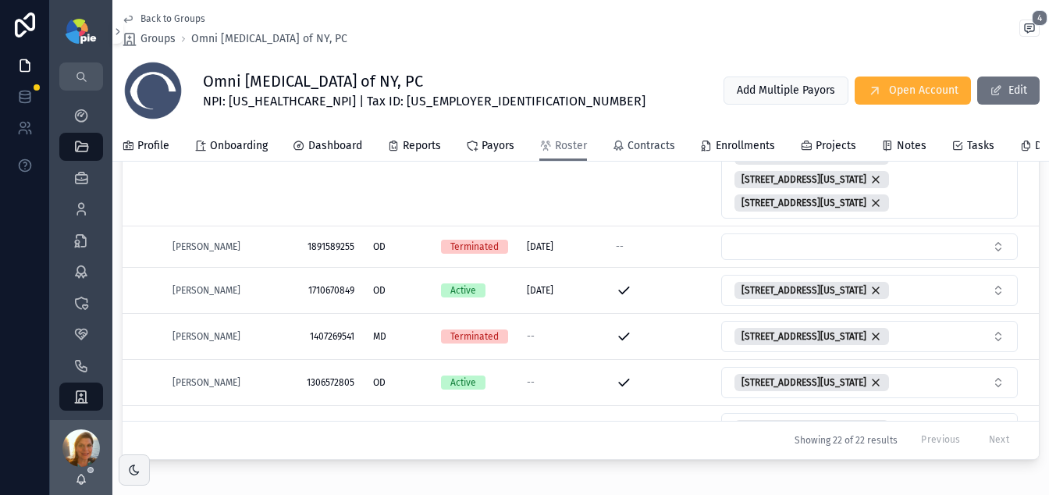
click at [649, 151] on span "Contracts" at bounding box center [652, 146] width 48 height 16
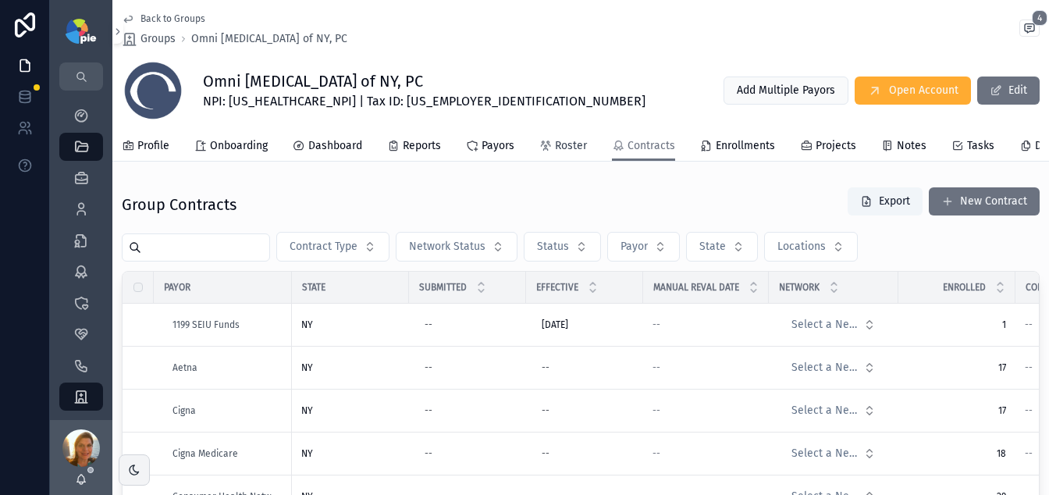
click at [555, 149] on span "Roster" at bounding box center [571, 146] width 32 height 16
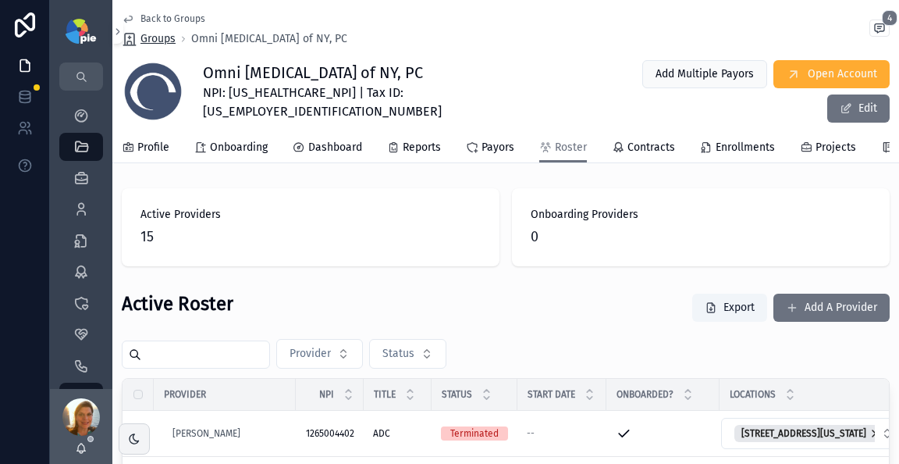
click at [161, 34] on span "Groups" at bounding box center [158, 39] width 35 height 16
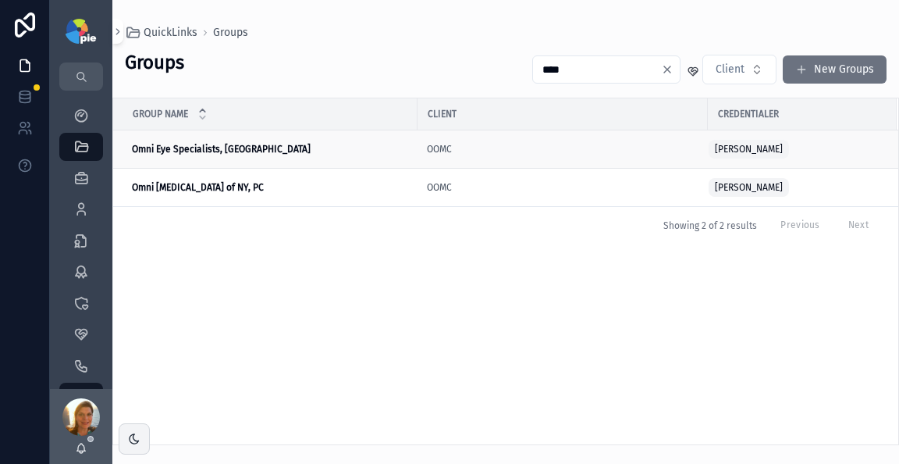
click at [226, 161] on td "Omni Eye Specialists, PA Omni Eye Specialists, PA" at bounding box center [265, 149] width 304 height 38
click at [208, 151] on strong "Omni Eye Specialists, [GEOGRAPHIC_DATA]" at bounding box center [221, 149] width 179 height 11
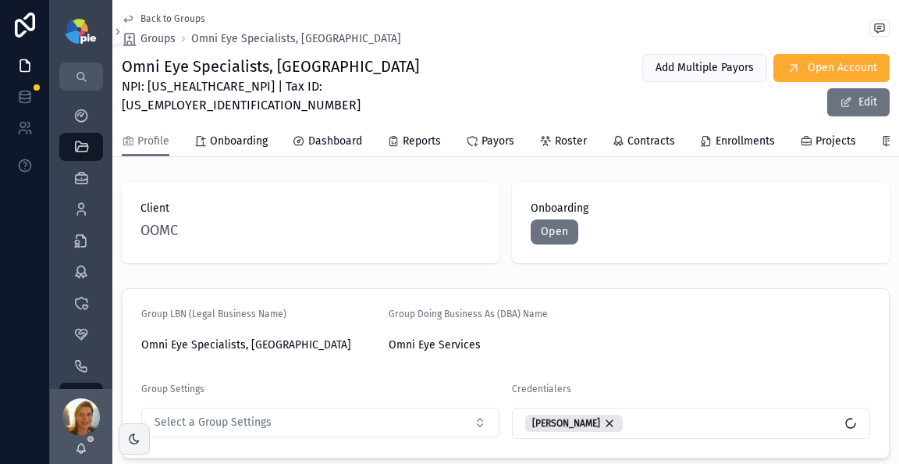
scroll to position [15, 0]
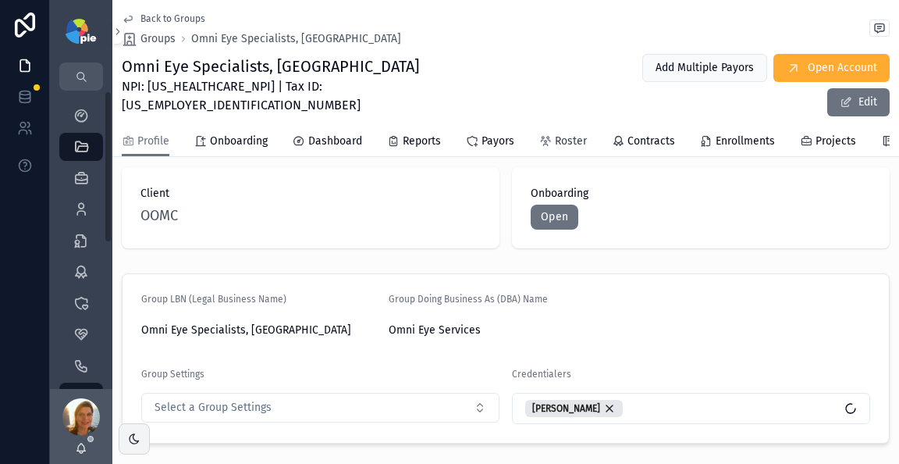
click at [562, 133] on span "Roster" at bounding box center [571, 141] width 32 height 16
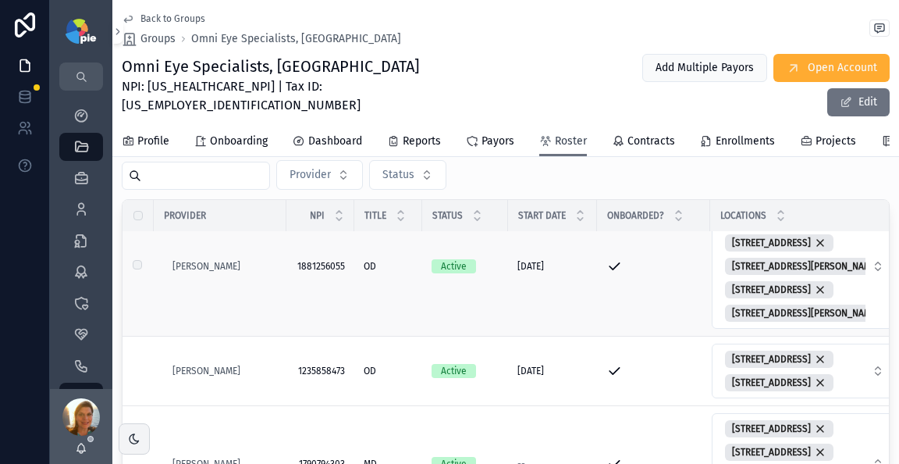
scroll to position [266, 0]
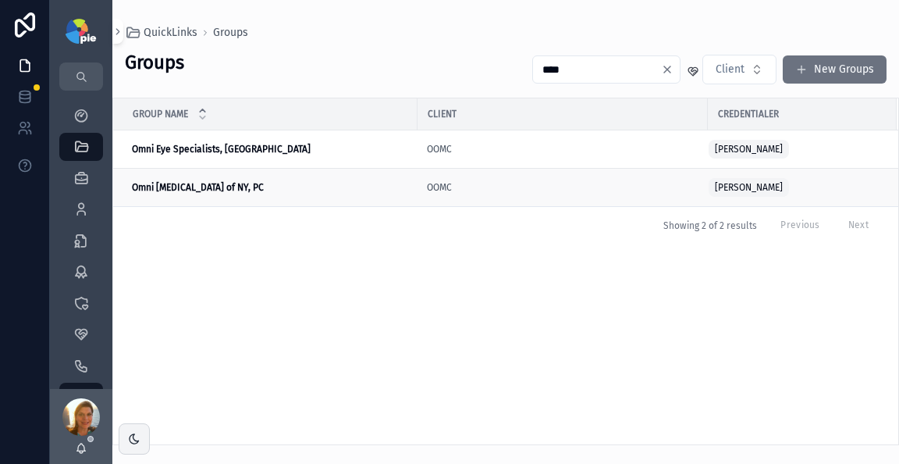
click at [230, 176] on td "Omni Eye Surgery of NY, PC Omni Eye Surgery of NY, PC" at bounding box center [265, 188] width 304 height 38
click at [233, 182] on strong "Omni [MEDICAL_DATA] of NY, PC" at bounding box center [198, 187] width 132 height 11
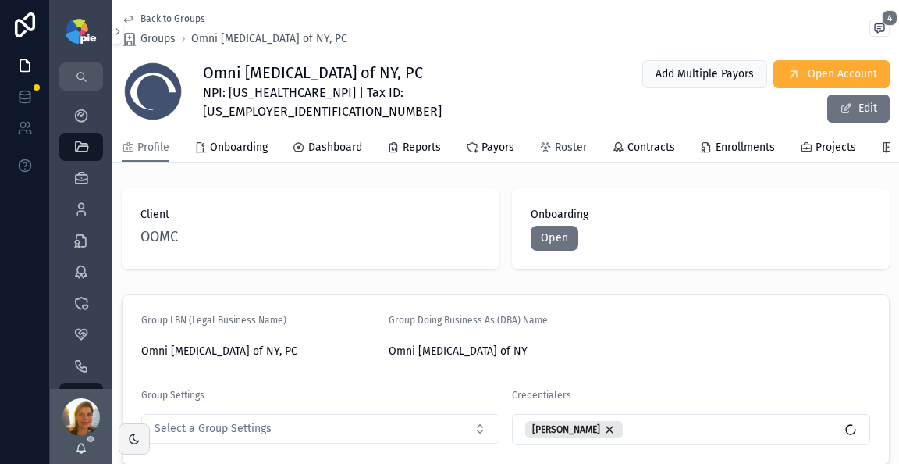
click at [564, 137] on link "Roster" at bounding box center [563, 148] width 48 height 31
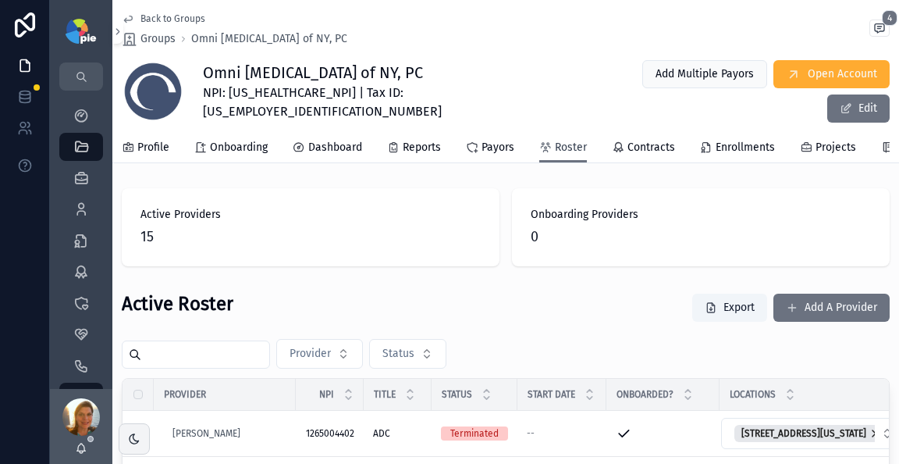
click at [564, 140] on span "Roster" at bounding box center [571, 148] width 32 height 16
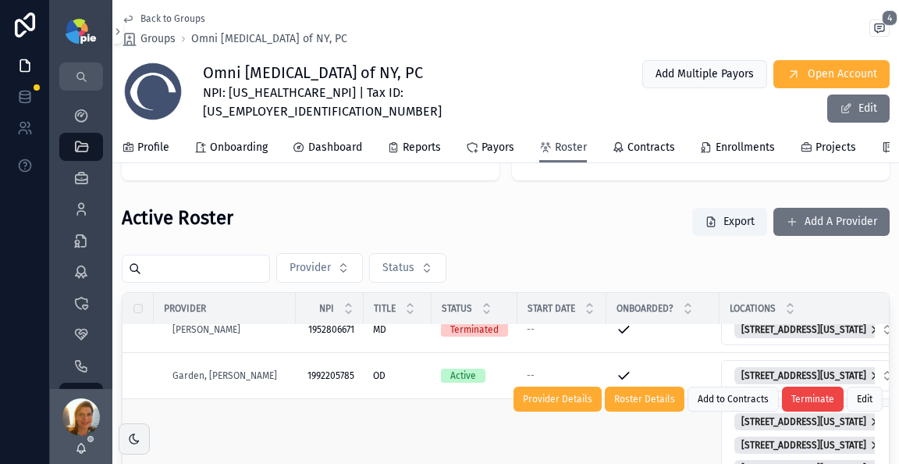
scroll to position [83, 0]
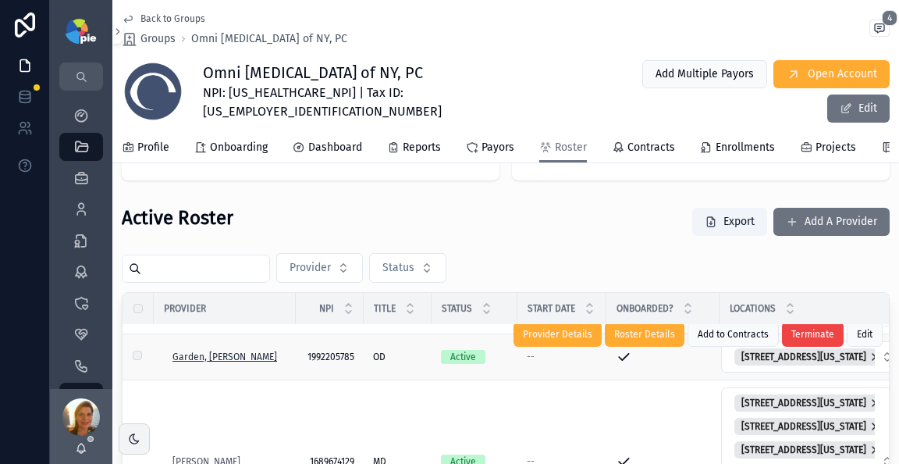
click at [230, 363] on span "Garden, Jessica" at bounding box center [225, 356] width 105 height 12
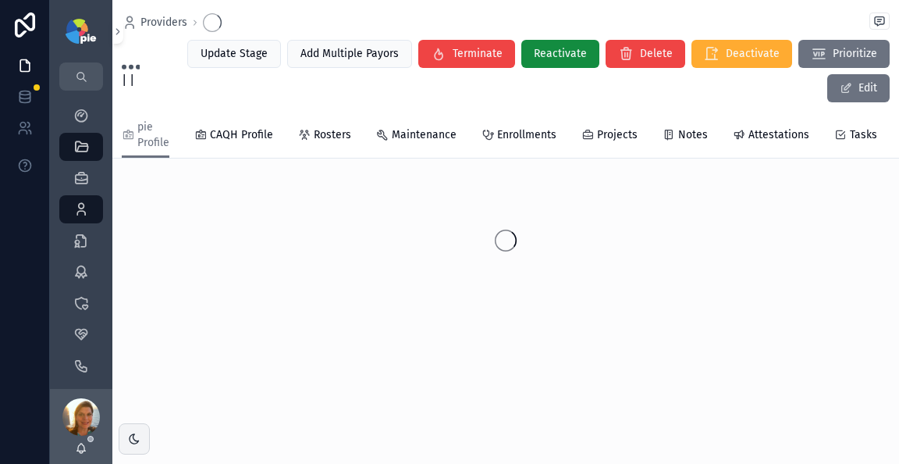
scroll to position [72, 0]
click at [610, 139] on span "Projects" at bounding box center [617, 135] width 41 height 16
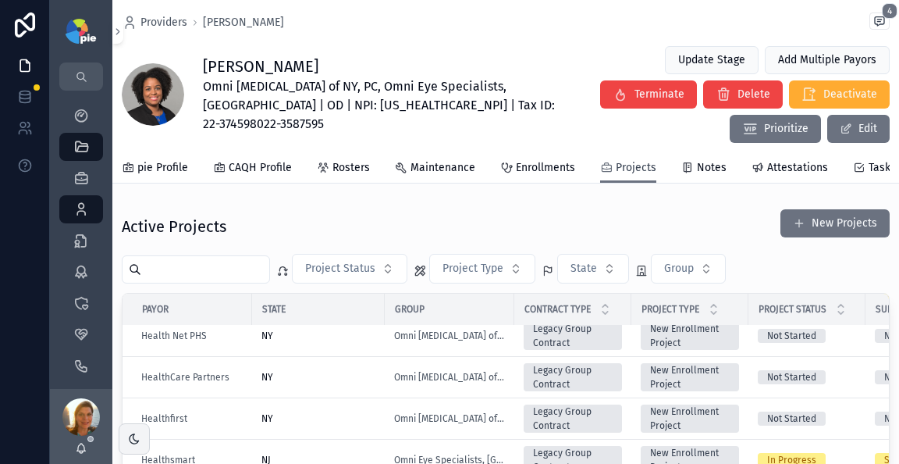
scroll to position [557, 0]
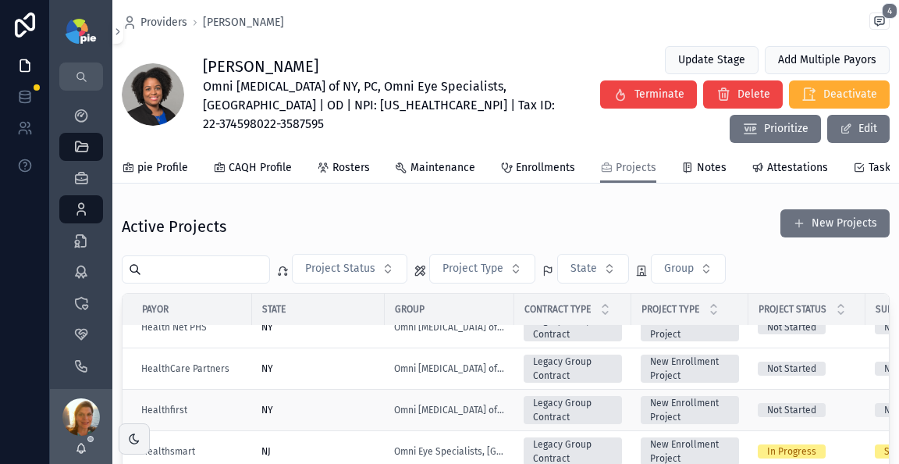
click at [333, 404] on div "NY" at bounding box center [319, 410] width 114 height 12
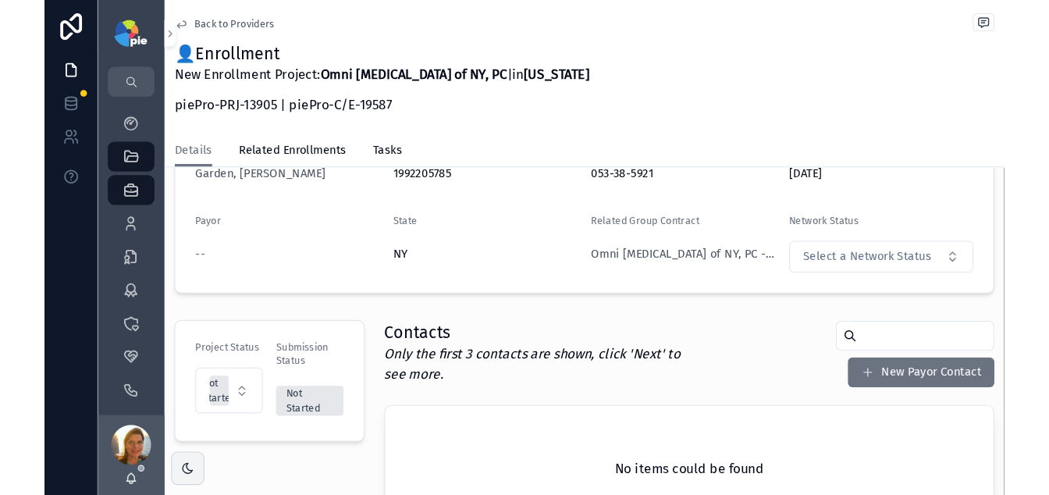
scroll to position [448, 0]
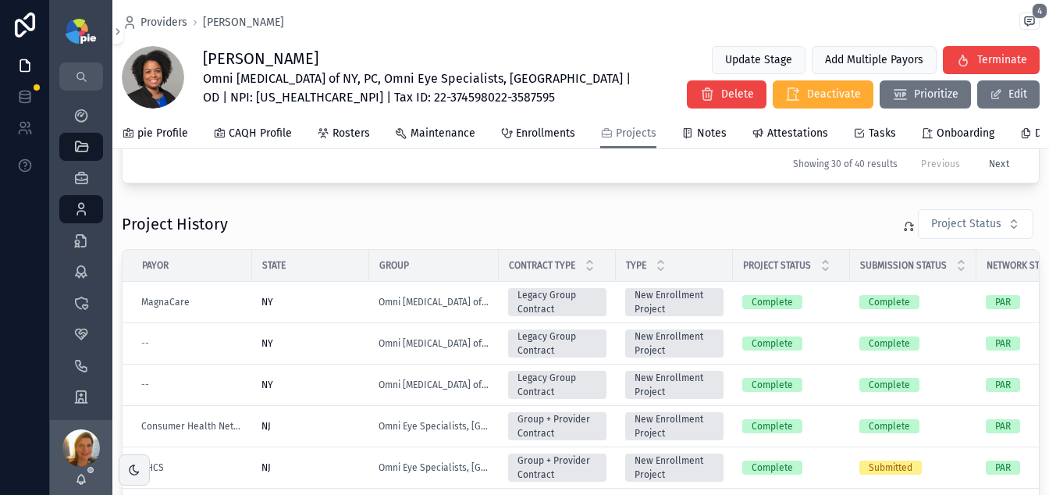
scroll to position [14, 0]
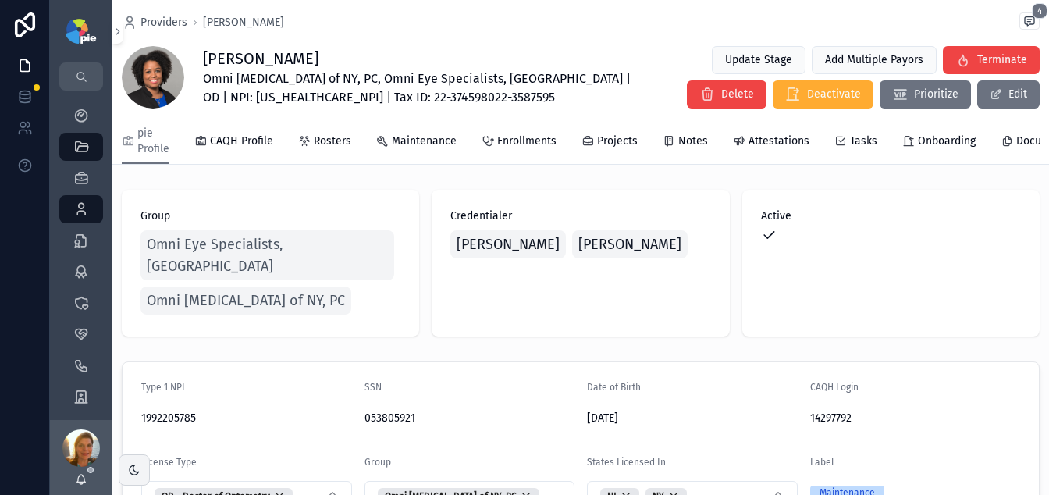
click at [237, 306] on div "Omni Eye Specialists, PA Omni Eye Surgery of NY, PC" at bounding box center [271, 272] width 260 height 91
click at [237, 297] on span "Omni [MEDICAL_DATA] of NY, PC" at bounding box center [246, 301] width 198 height 22
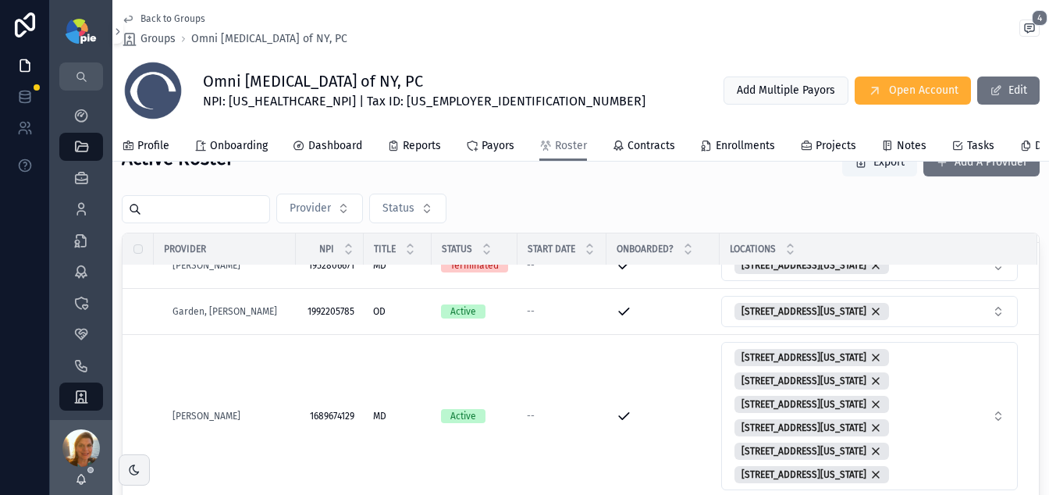
scroll to position [162, 0]
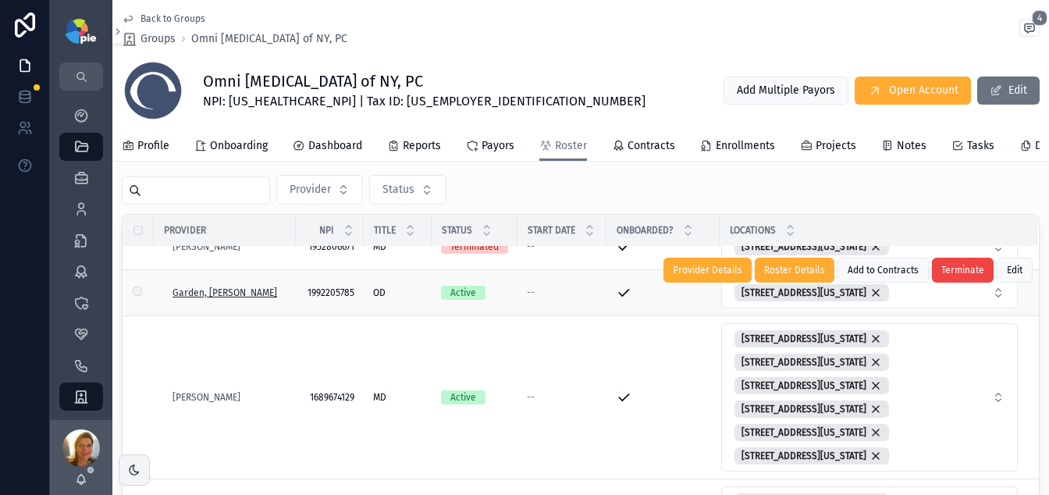
click at [226, 299] on span "Garden, Jessica" at bounding box center [225, 292] width 105 height 12
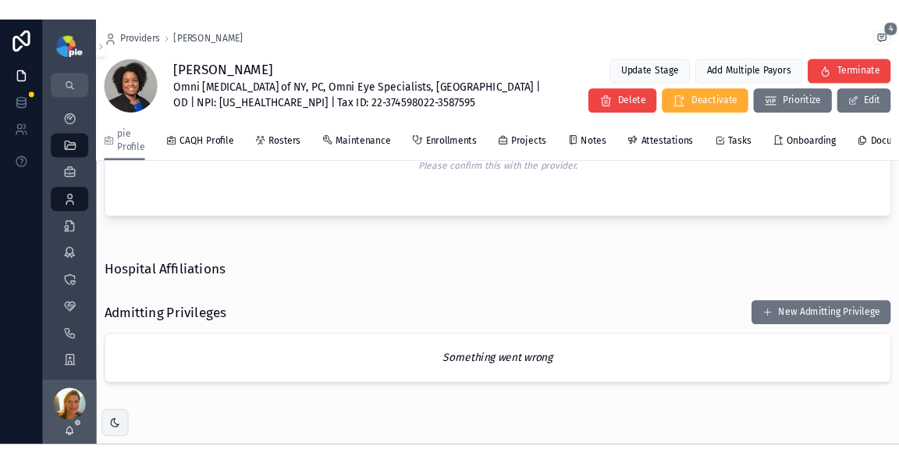
scroll to position [3593, 0]
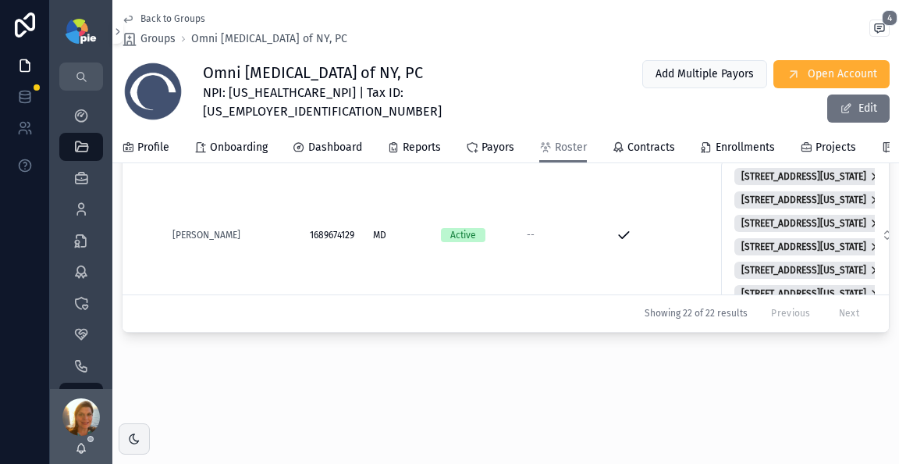
scroll to position [405, 0]
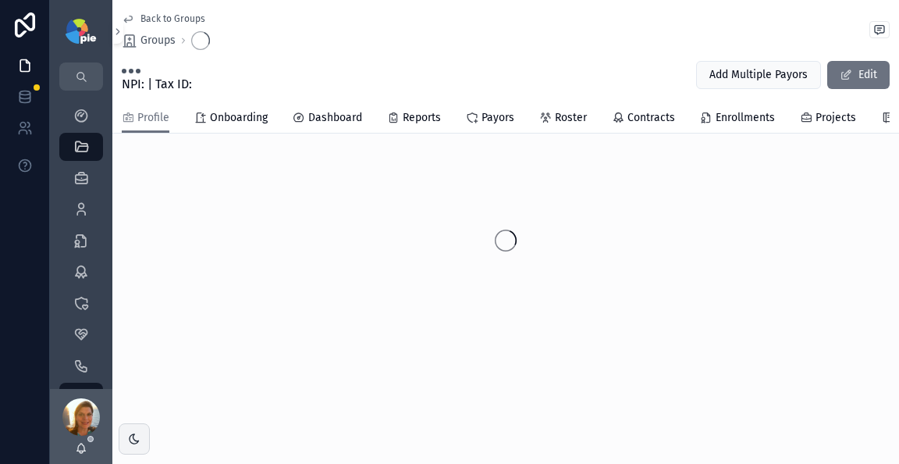
scroll to position [47, 0]
click at [564, 111] on span "Roster" at bounding box center [571, 118] width 32 height 16
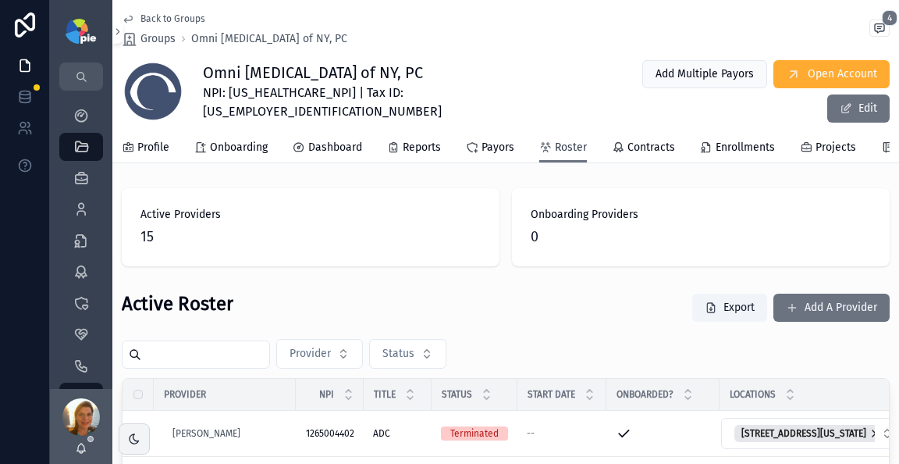
click at [561, 150] on span "Roster" at bounding box center [571, 148] width 32 height 16
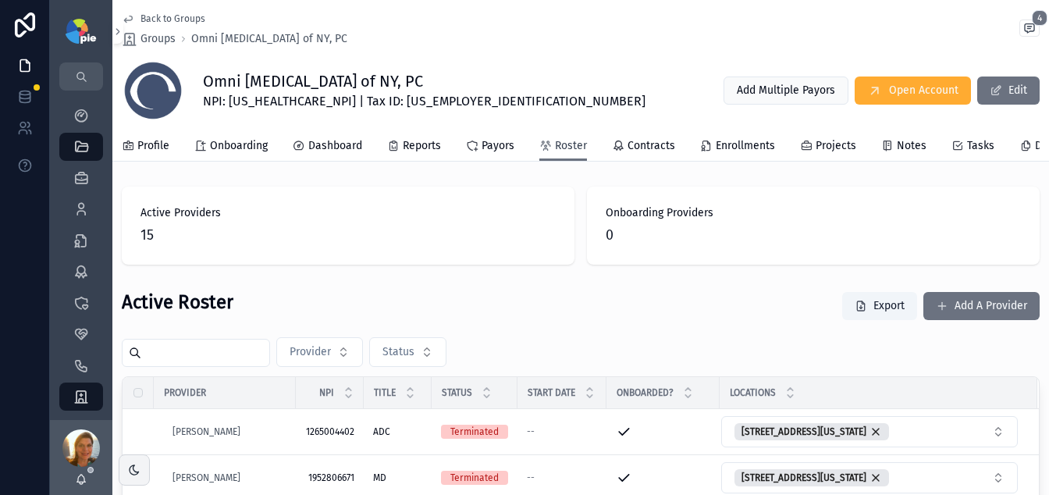
click at [562, 145] on span "Roster" at bounding box center [571, 146] width 32 height 16
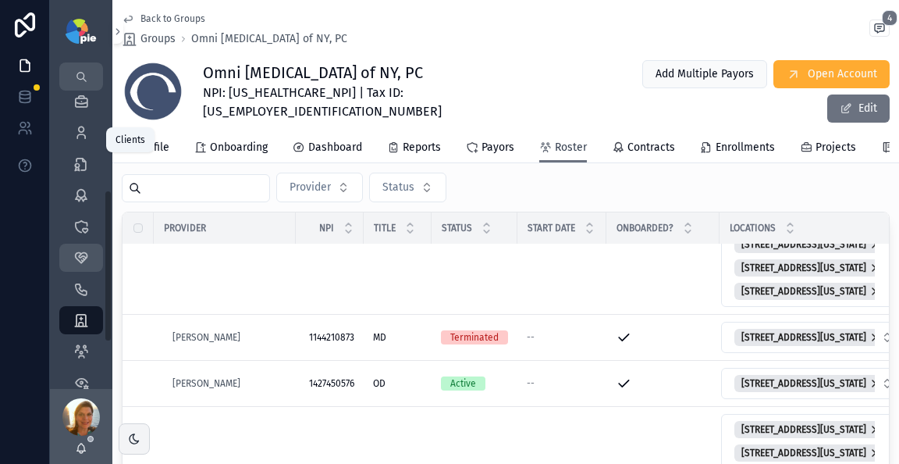
scroll to position [215, 0]
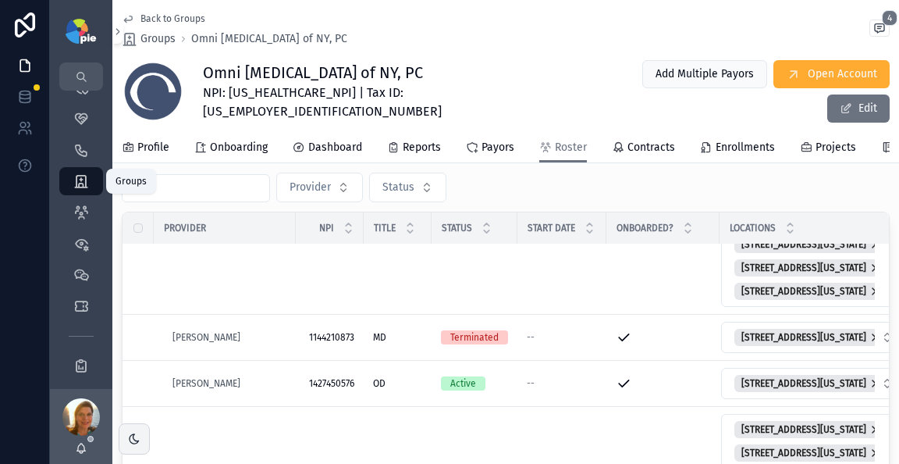
click at [82, 176] on icon "scrollable content" at bounding box center [81, 181] width 16 height 16
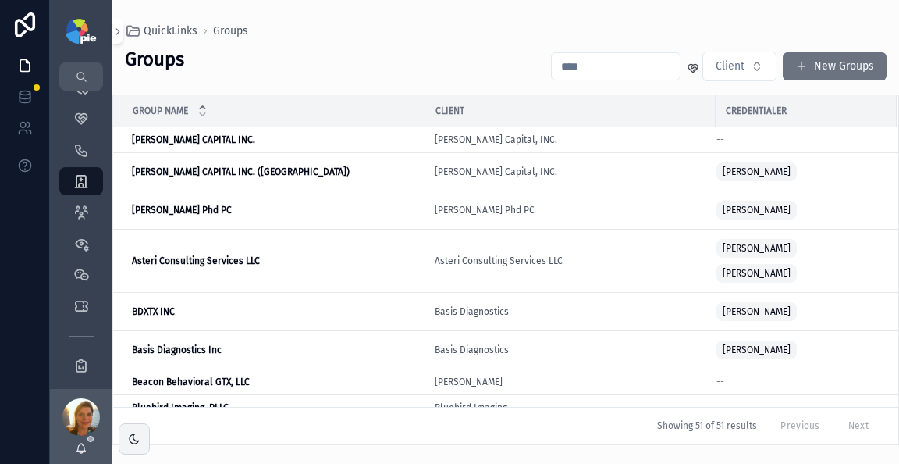
click at [568, 62] on input "scrollable content" at bounding box center [616, 66] width 128 height 22
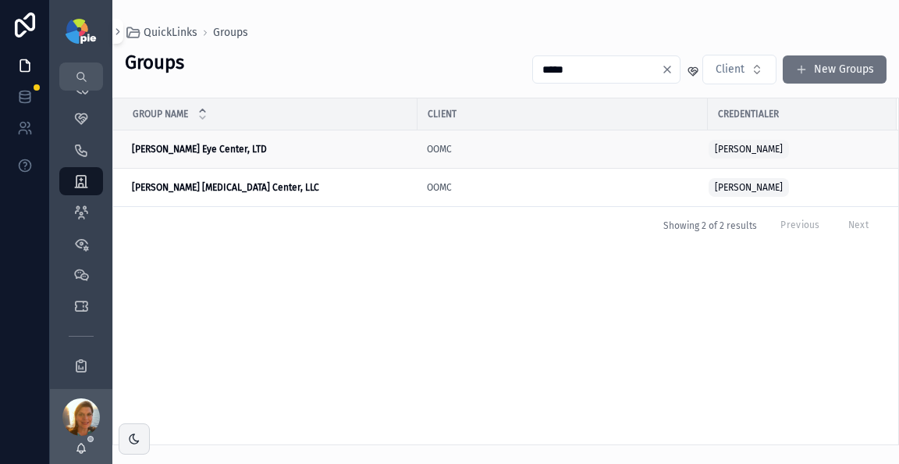
type input "*****"
click at [176, 149] on strong "[PERSON_NAME] Eye Center, LTD" at bounding box center [199, 149] width 135 height 11
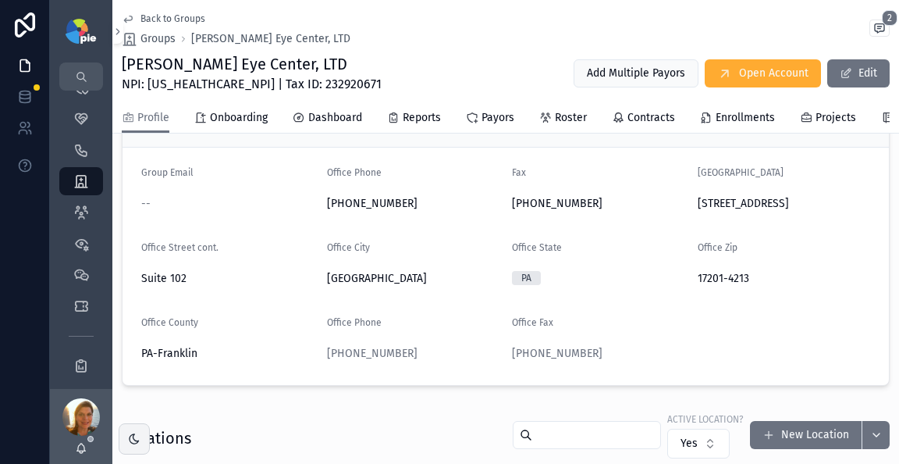
scroll to position [379, 0]
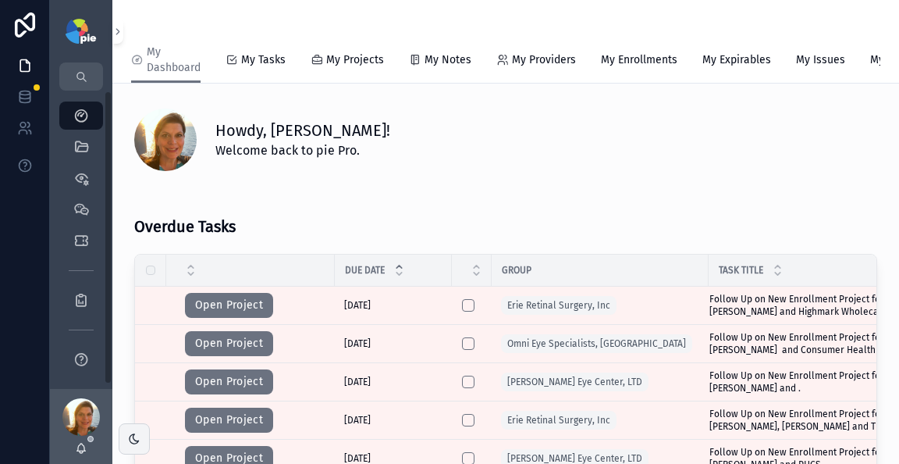
click at [438, 160] on div "Howdy, Lacy! Welcome back to pie Pro." at bounding box center [546, 139] width 662 height 41
click at [88, 145] on icon "scrollable content" at bounding box center [81, 147] width 16 height 16
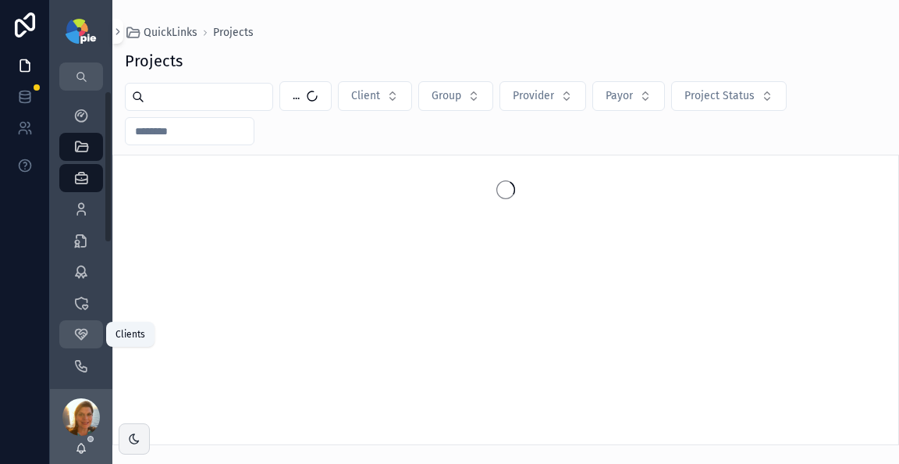
scroll to position [18, 0]
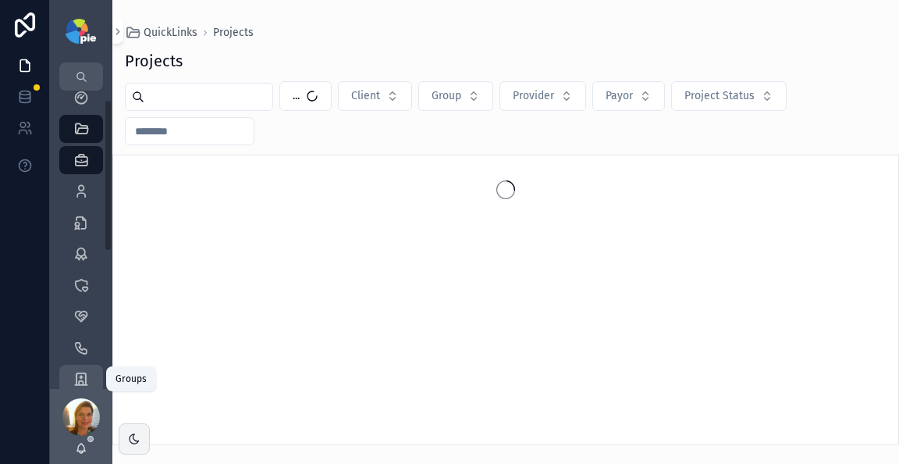
drag, startPoint x: 73, startPoint y: 375, endPoint x: 62, endPoint y: 333, distance: 43.5
click at [73, 374] on icon "scrollable content" at bounding box center [81, 379] width 16 height 16
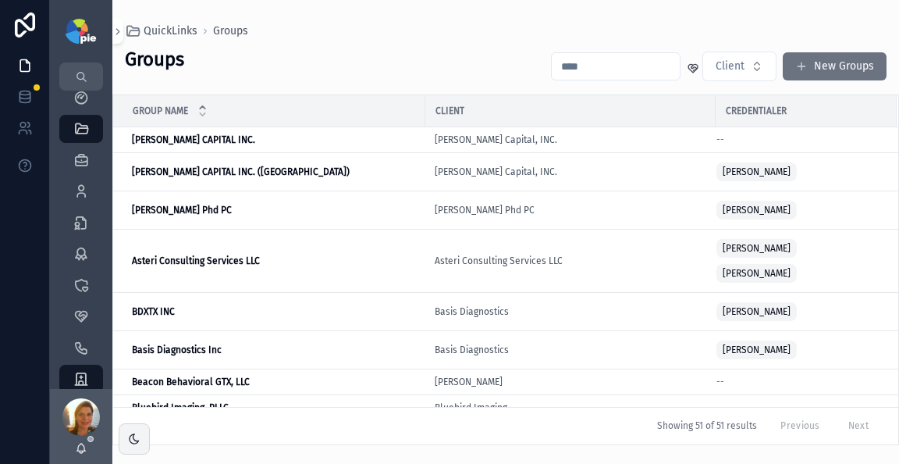
click at [599, 66] on input "scrollable content" at bounding box center [616, 66] width 128 height 22
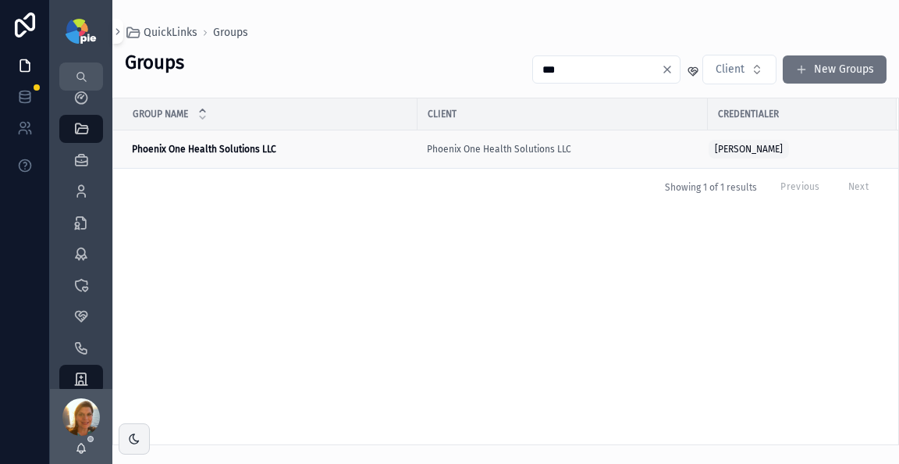
type input "***"
click at [200, 153] on strong "Phoenix One Health Solutions LLC" at bounding box center [204, 149] width 144 height 11
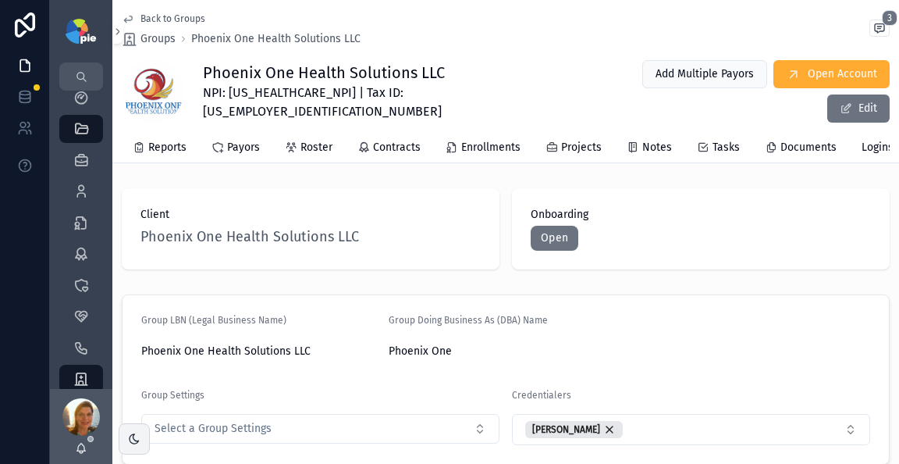
scroll to position [0, 333]
click at [791, 144] on span "Logins" at bounding box center [807, 148] width 32 height 16
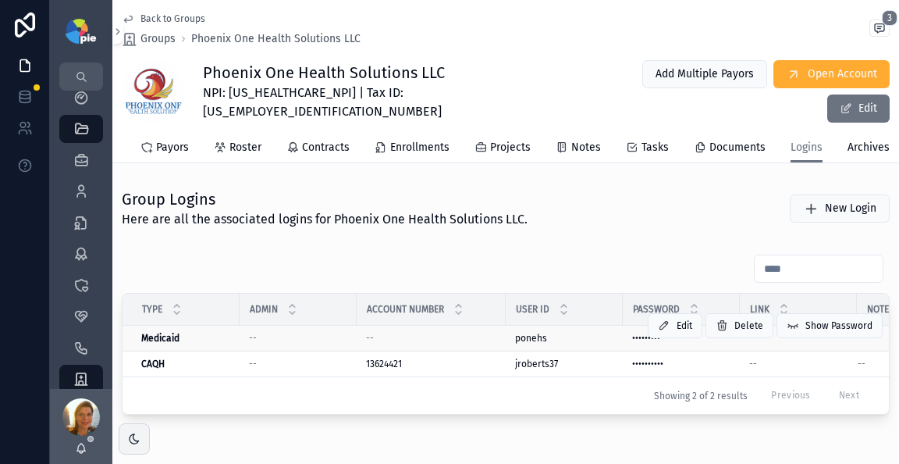
click at [516, 344] on span "ponehs" at bounding box center [531, 338] width 32 height 12
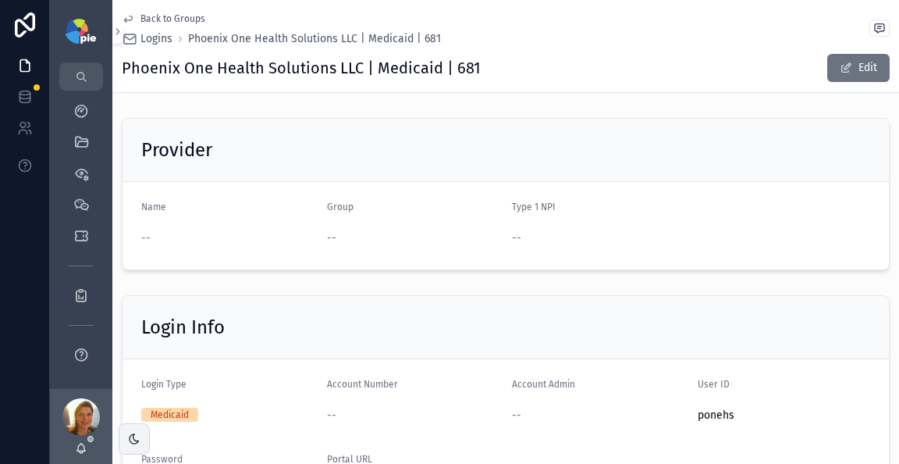
click at [698, 418] on span "ponehs" at bounding box center [784, 415] width 173 height 16
copy span "ponehs"
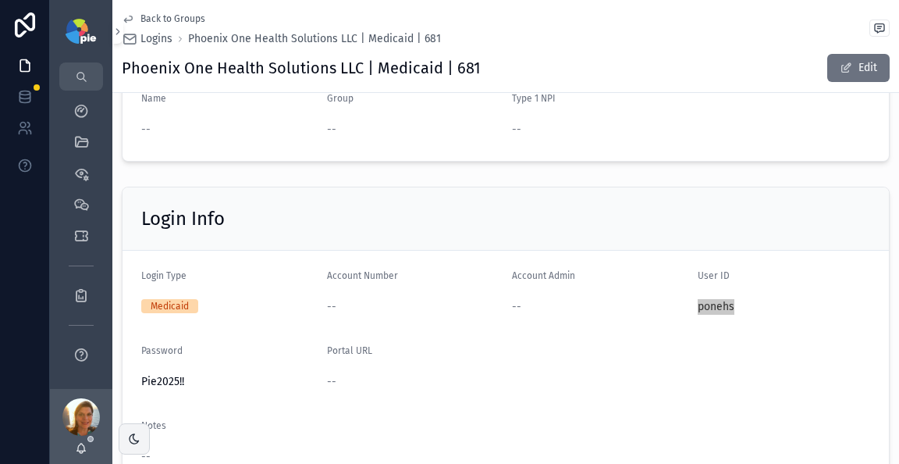
scroll to position [157, 0]
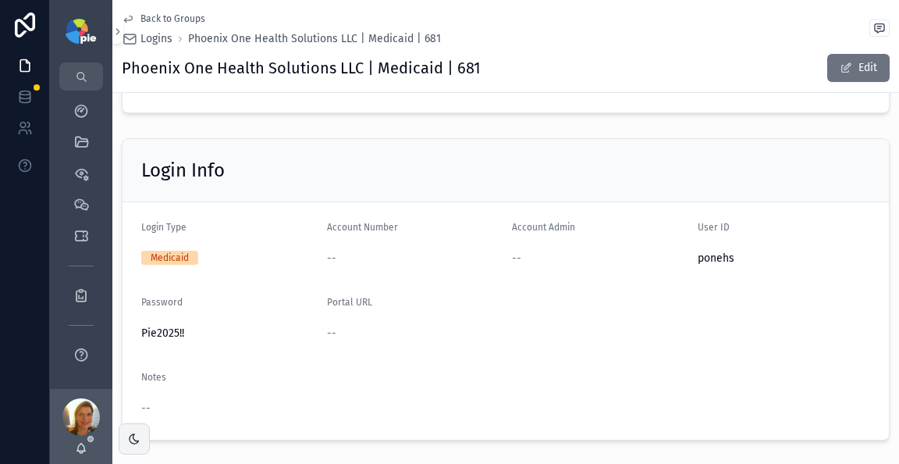
click at [176, 330] on span "Pie2025!!" at bounding box center [227, 334] width 173 height 16
copy span "Pie2025!!"
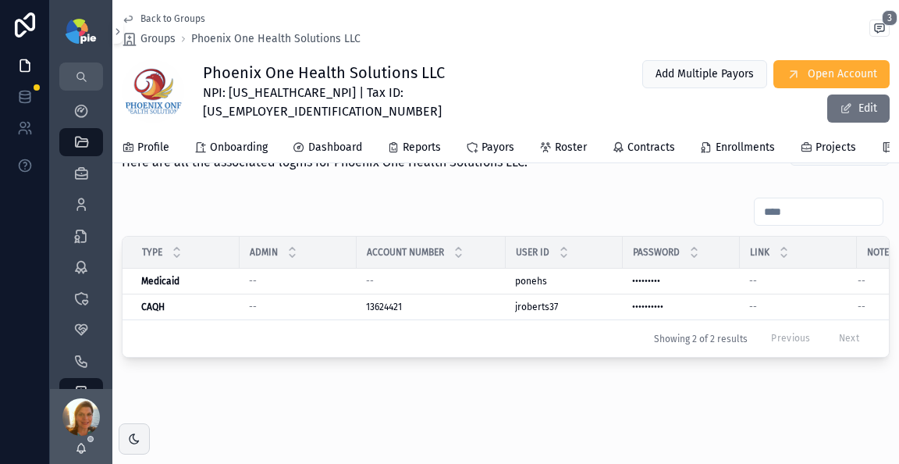
scroll to position [18, 0]
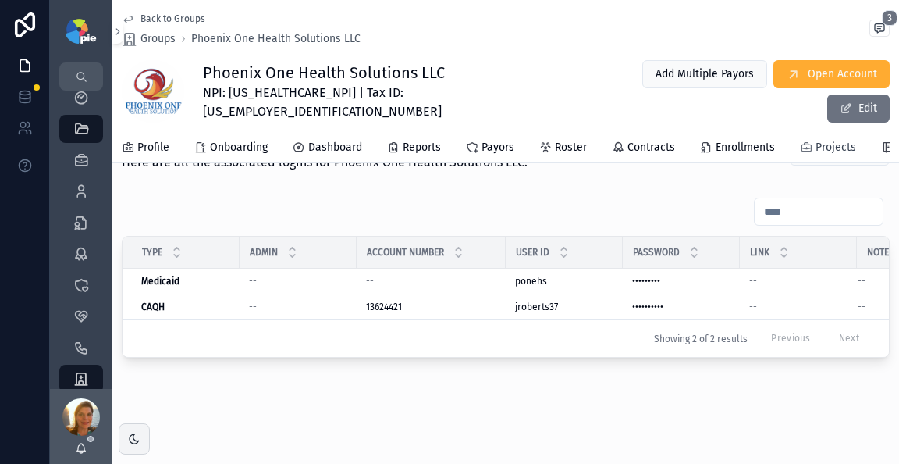
click at [808, 146] on icon "scrollable content" at bounding box center [806, 147] width 12 height 12
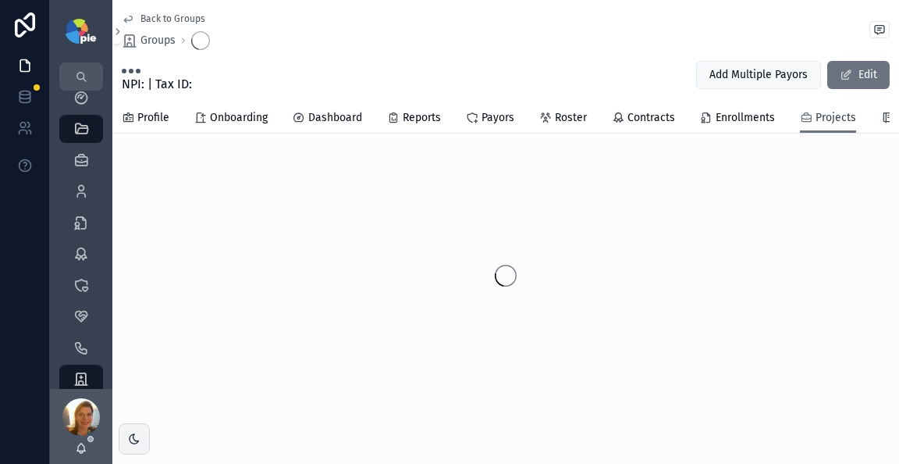
click at [808, 146] on div "Back to Groups Groups NPI: | Tax ID: Add Multiple Payors Edit Projects Profile …" at bounding box center [505, 249] width 787 height 499
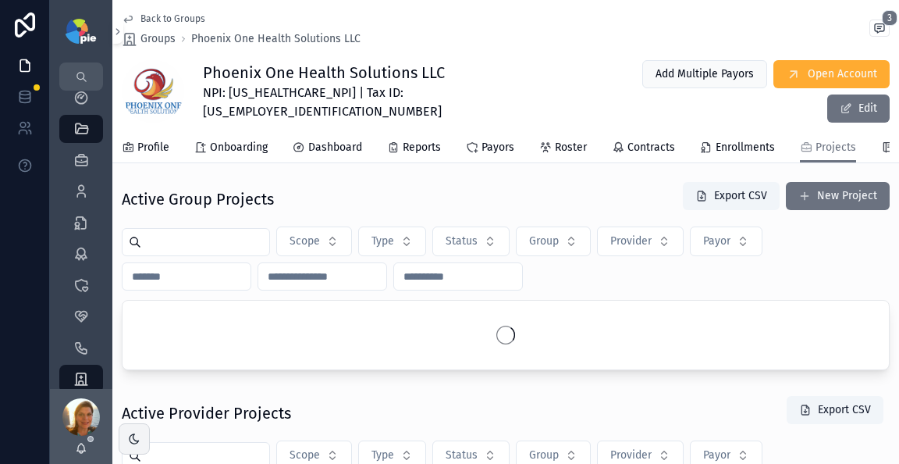
scroll to position [16, 0]
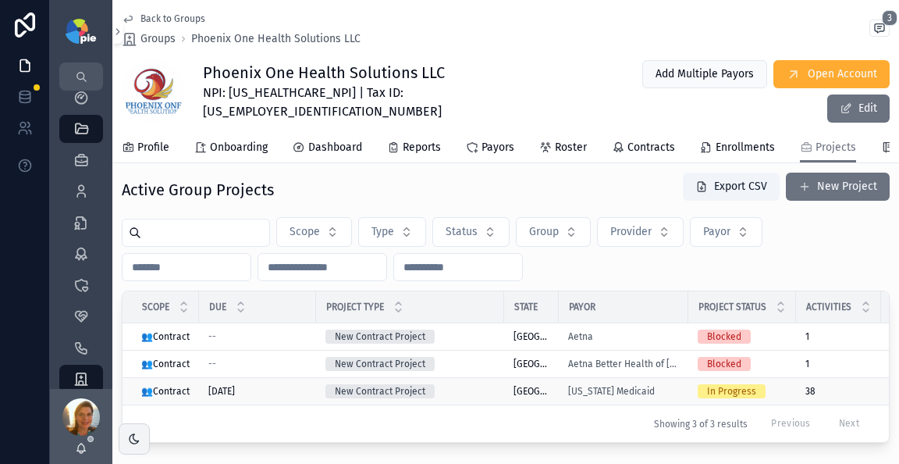
click at [477, 405] on td "New Contract Project" at bounding box center [410, 391] width 188 height 27
click at [479, 398] on div "New Contract Project" at bounding box center [410, 391] width 169 height 14
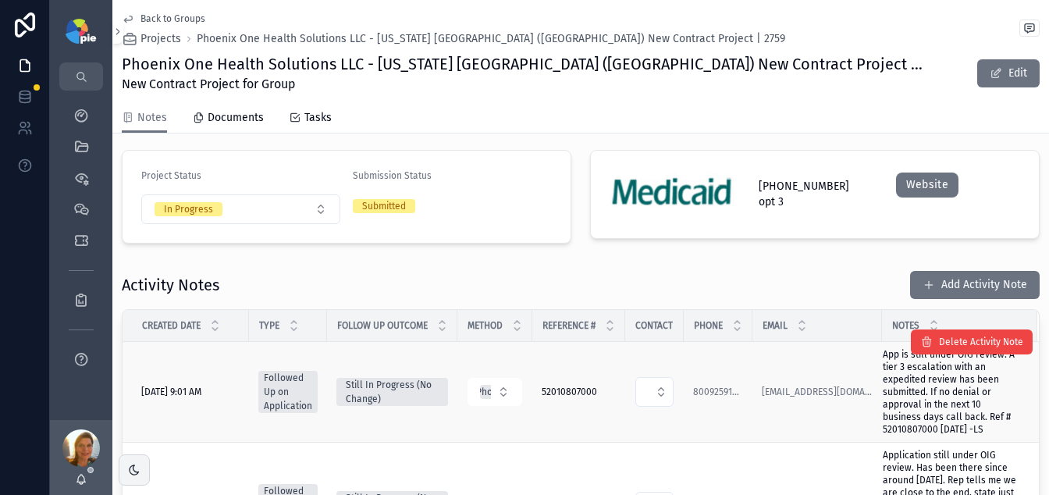
scroll to position [182, 0]
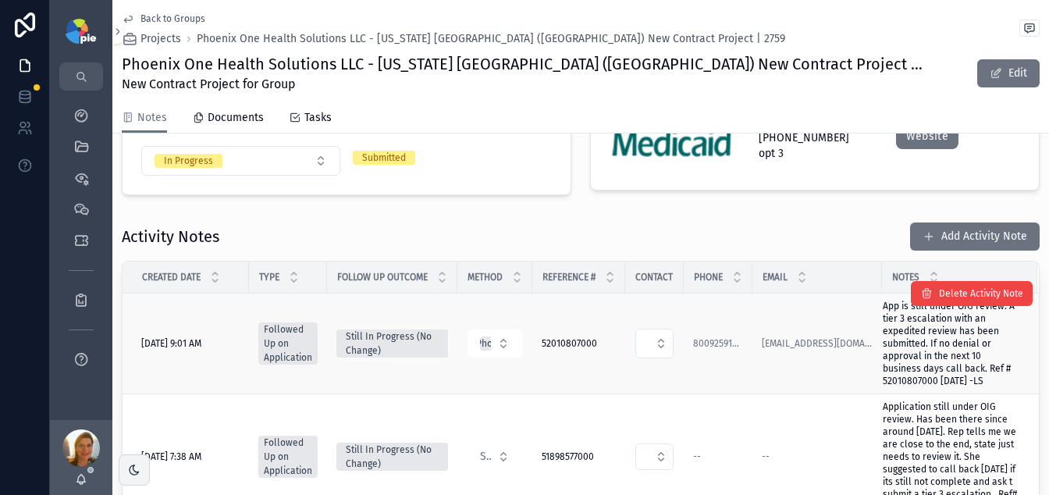
click at [898, 333] on span "App is still under OIG review. A tier 3 escalation with an expedited review has…" at bounding box center [951, 343] width 136 height 87
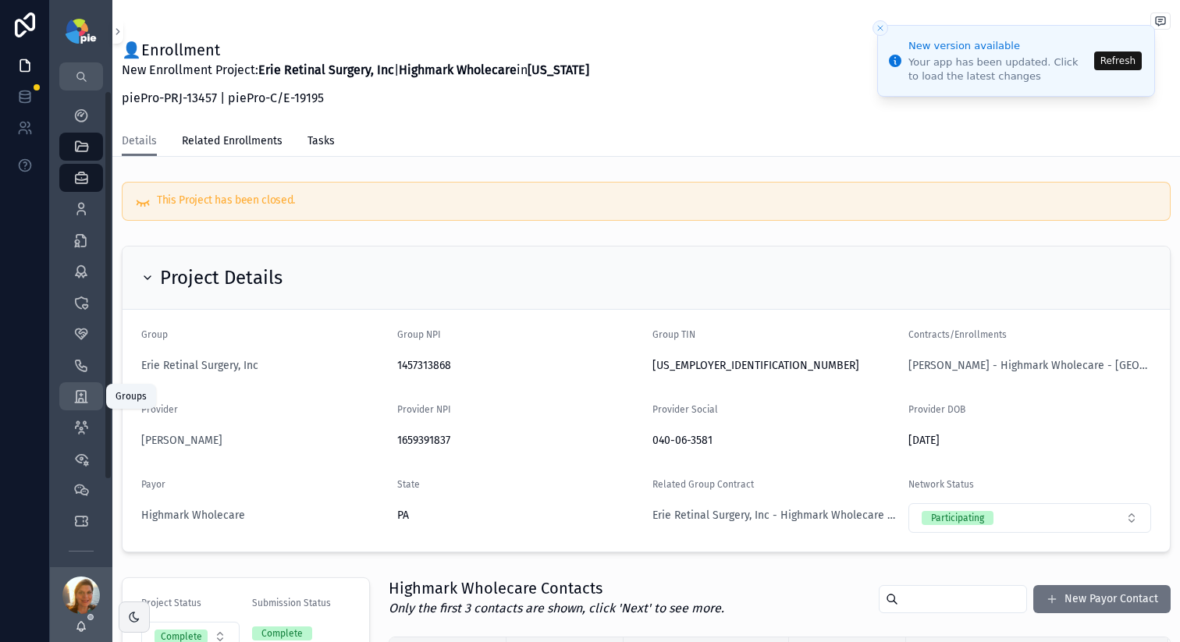
click at [80, 397] on icon "scrollable content" at bounding box center [81, 397] width 16 height 16
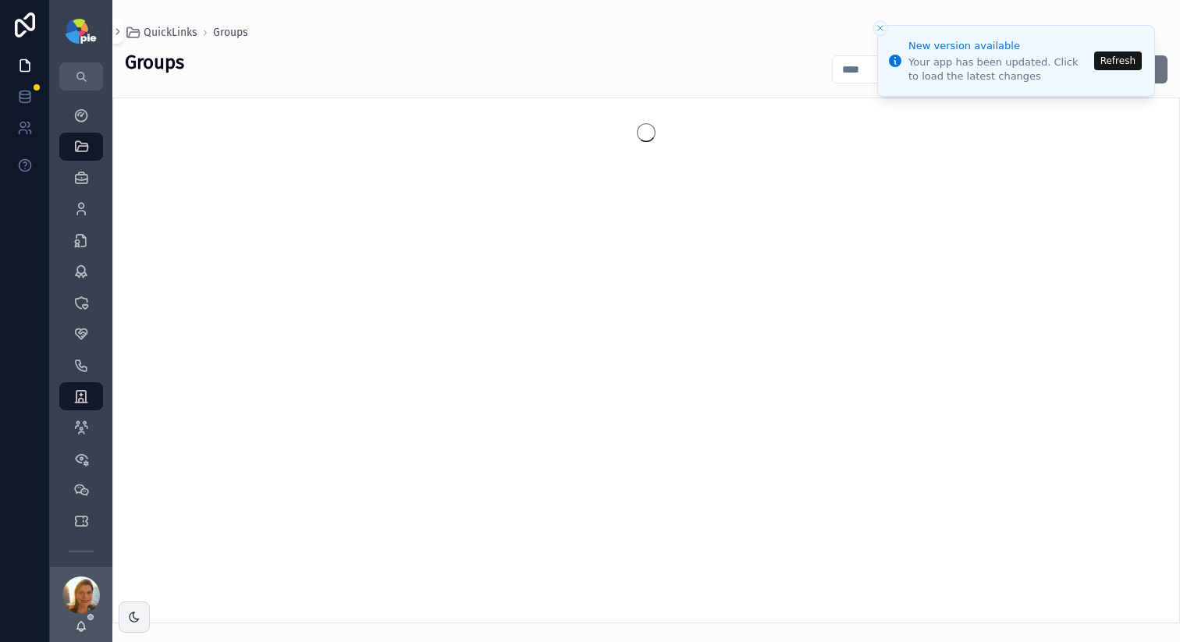
click at [1140, 62] on button "Refresh" at bounding box center [1118, 61] width 48 height 19
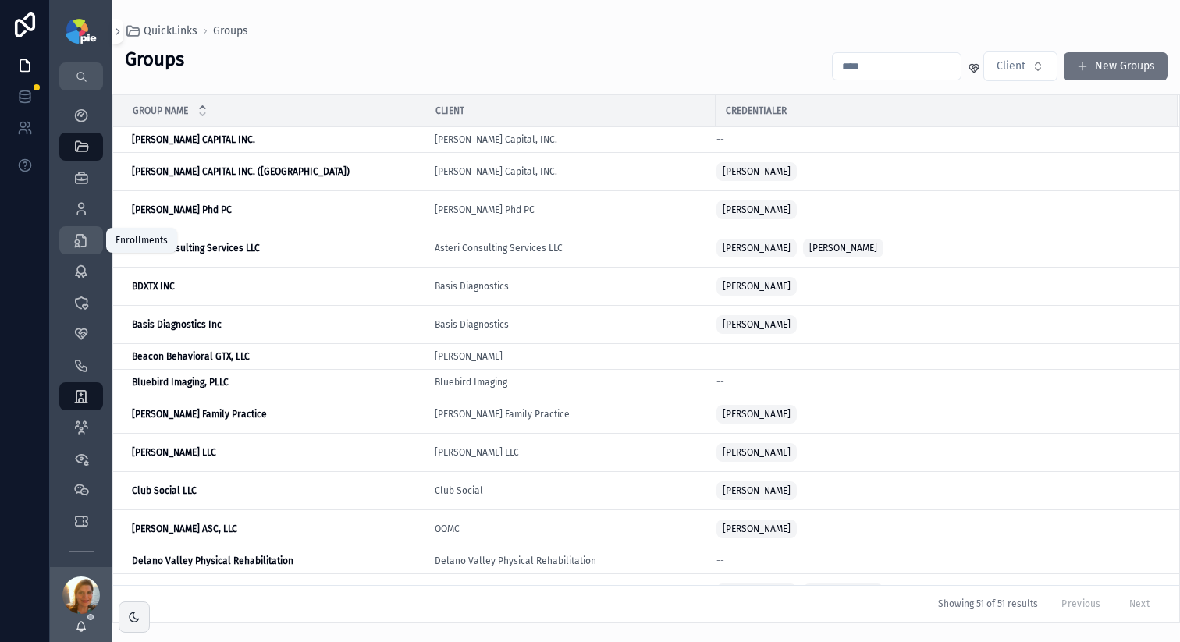
click at [79, 247] on icon "scrollable content" at bounding box center [81, 241] width 16 height 16
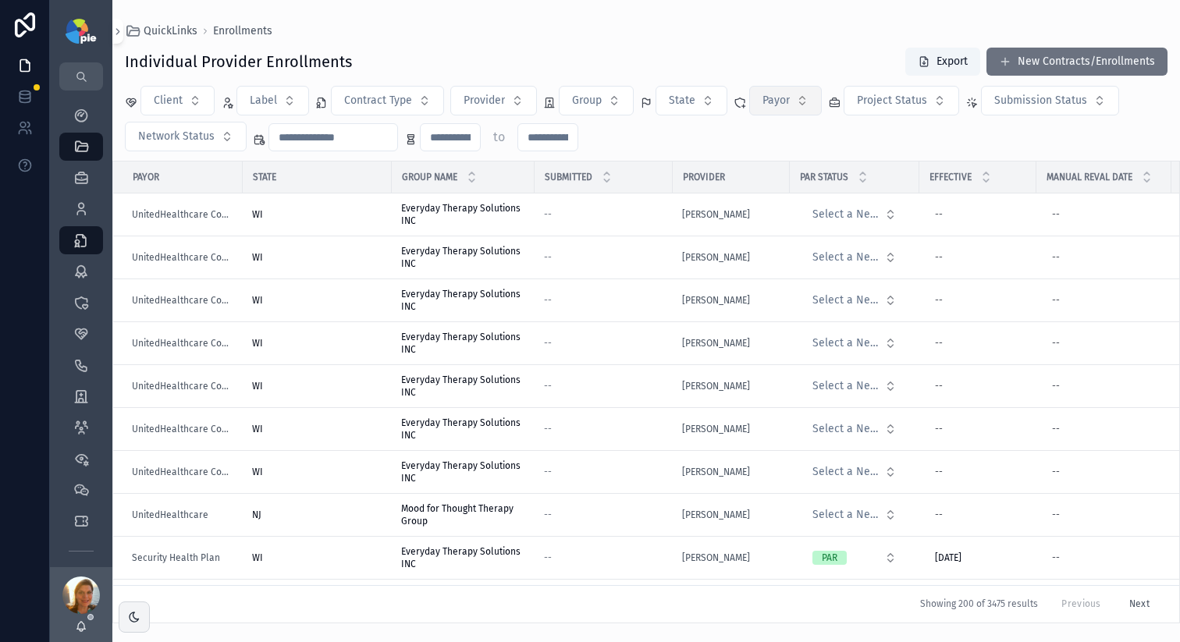
click at [779, 98] on span "Payor" at bounding box center [776, 101] width 27 height 16
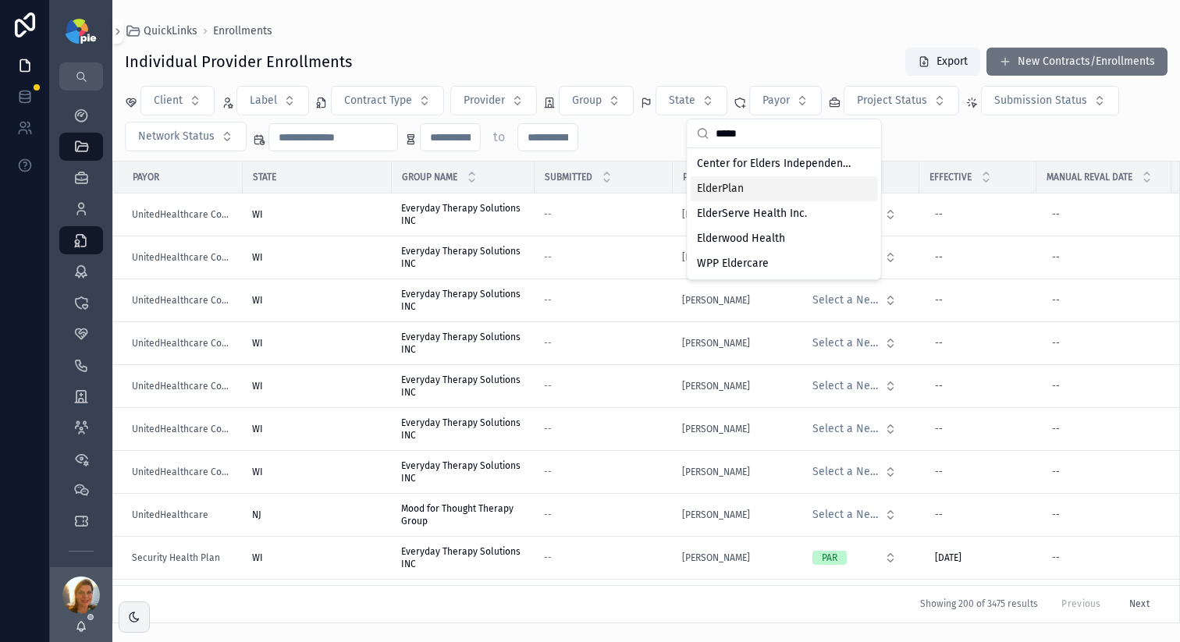
type input "*****"
click at [806, 191] on div "ElderPlan" at bounding box center [784, 188] width 187 height 25
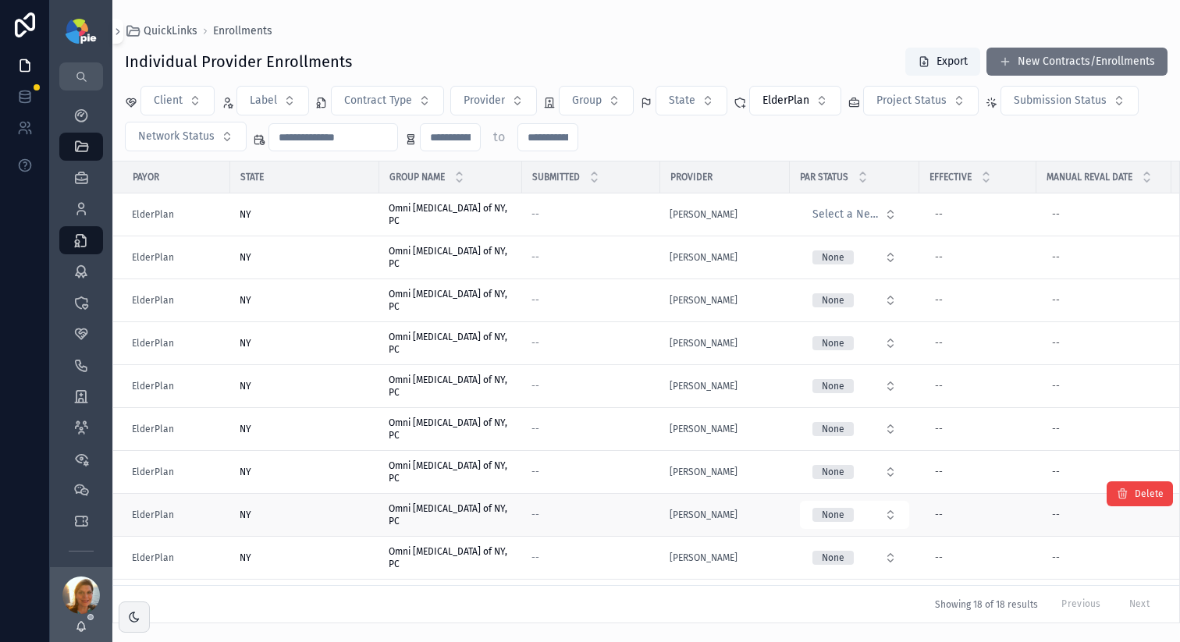
click at [627, 528] on td "--" at bounding box center [591, 515] width 138 height 43
click at [614, 514] on div "--" at bounding box center [591, 515] width 119 height 12
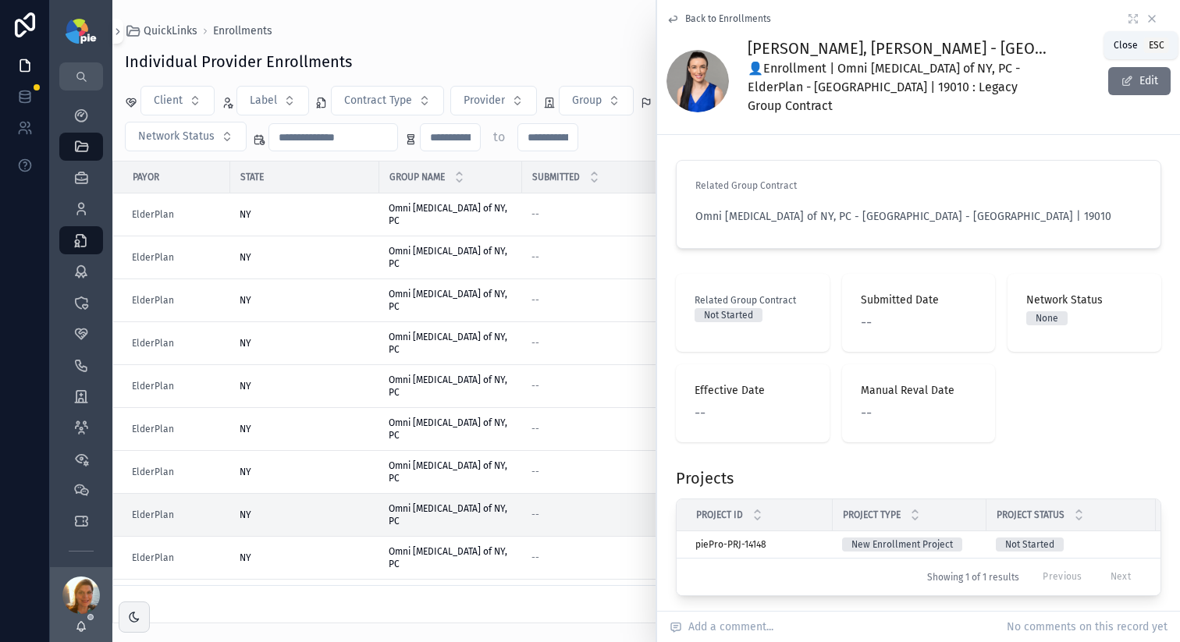
click at [1146, 20] on icon "scrollable content" at bounding box center [1152, 18] width 12 height 12
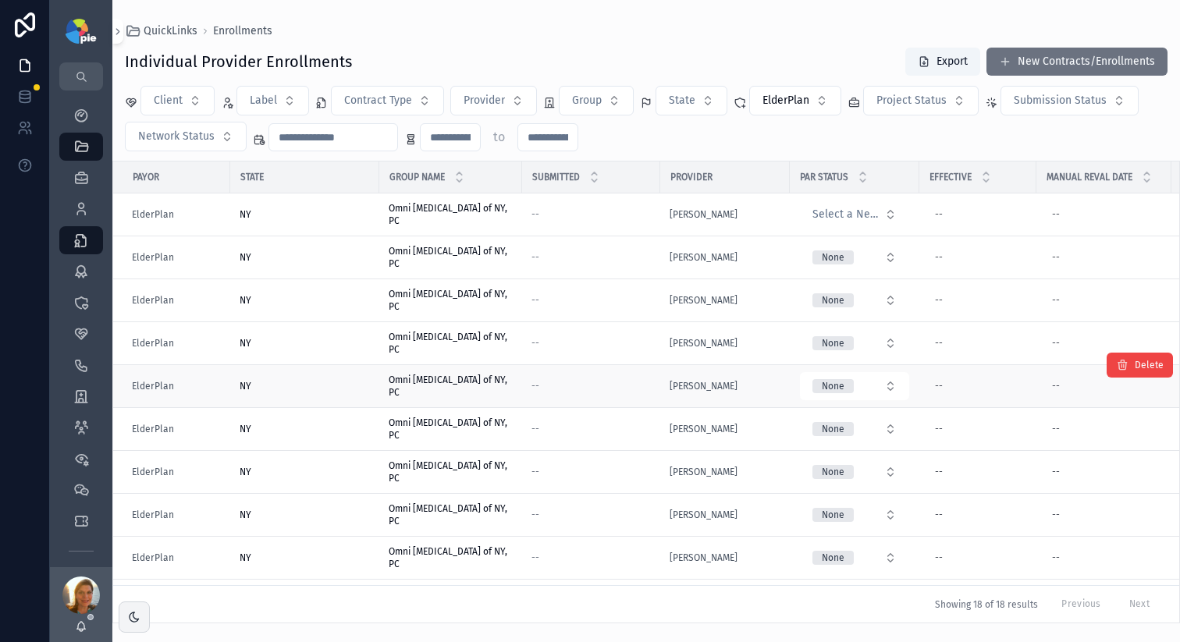
click at [539, 387] on div "--" at bounding box center [591, 386] width 119 height 12
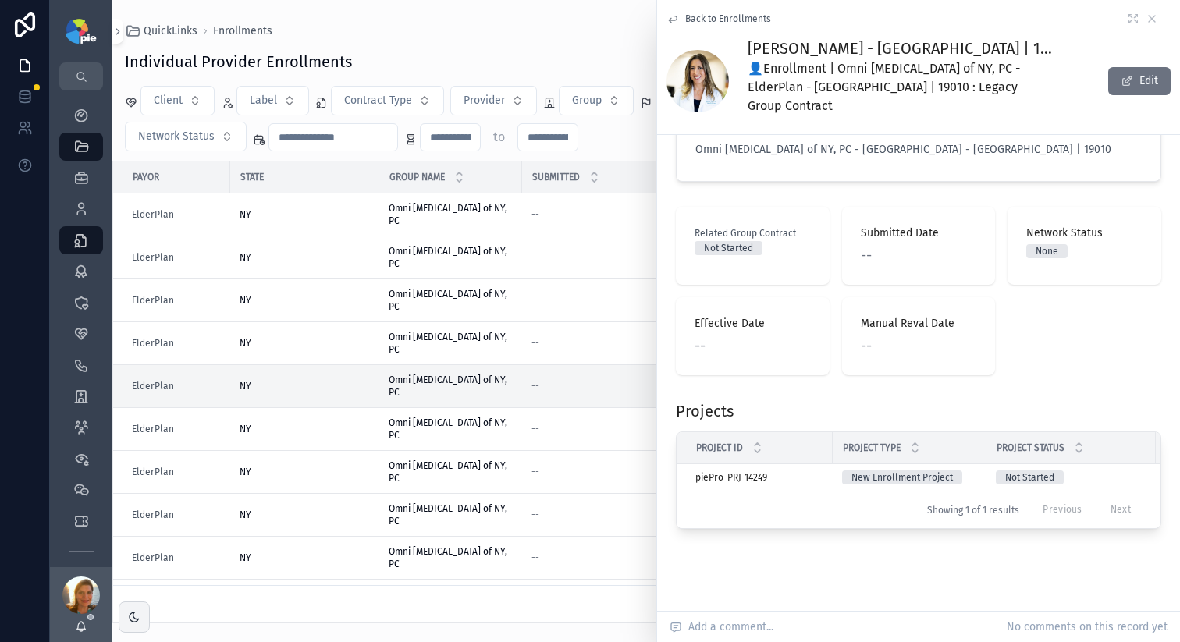
scroll to position [84, 0]
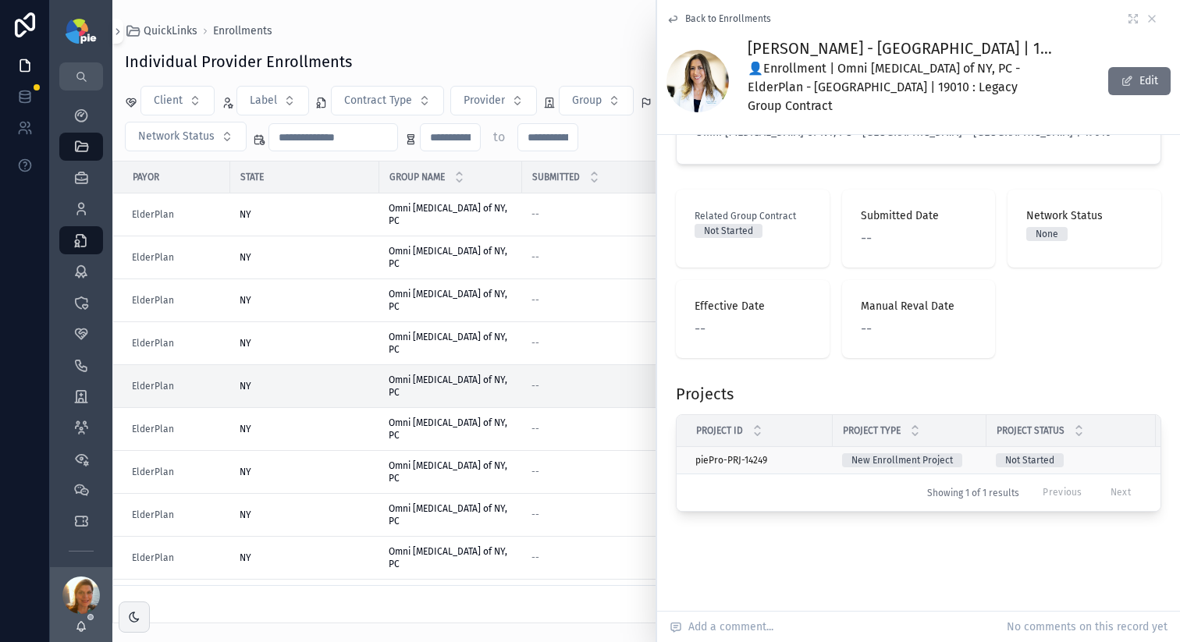
click at [839, 447] on td "New Enrollment Project" at bounding box center [910, 460] width 154 height 27
click at [823, 454] on div "piePro-PRJ-14249 piePro-PRJ-14249" at bounding box center [760, 460] width 128 height 12
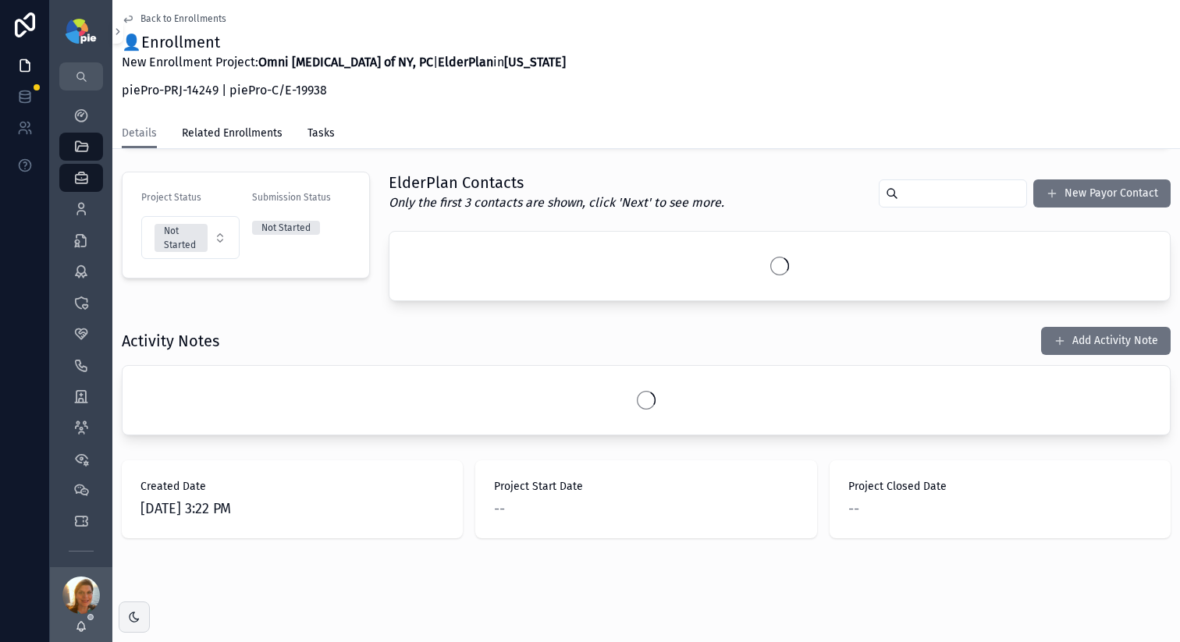
scroll to position [336, 0]
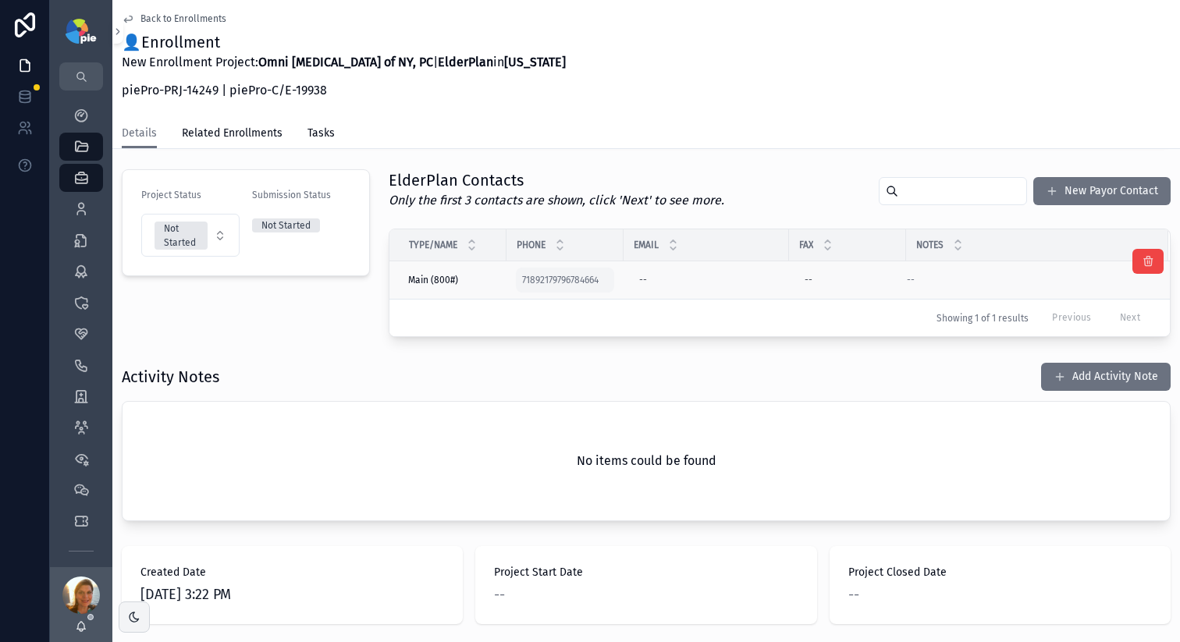
click at [565, 289] on div "71892179796784664" at bounding box center [565, 280] width 98 height 25
click at [621, 302] on input "**********" at bounding box center [601, 303] width 112 height 22
type input "*"
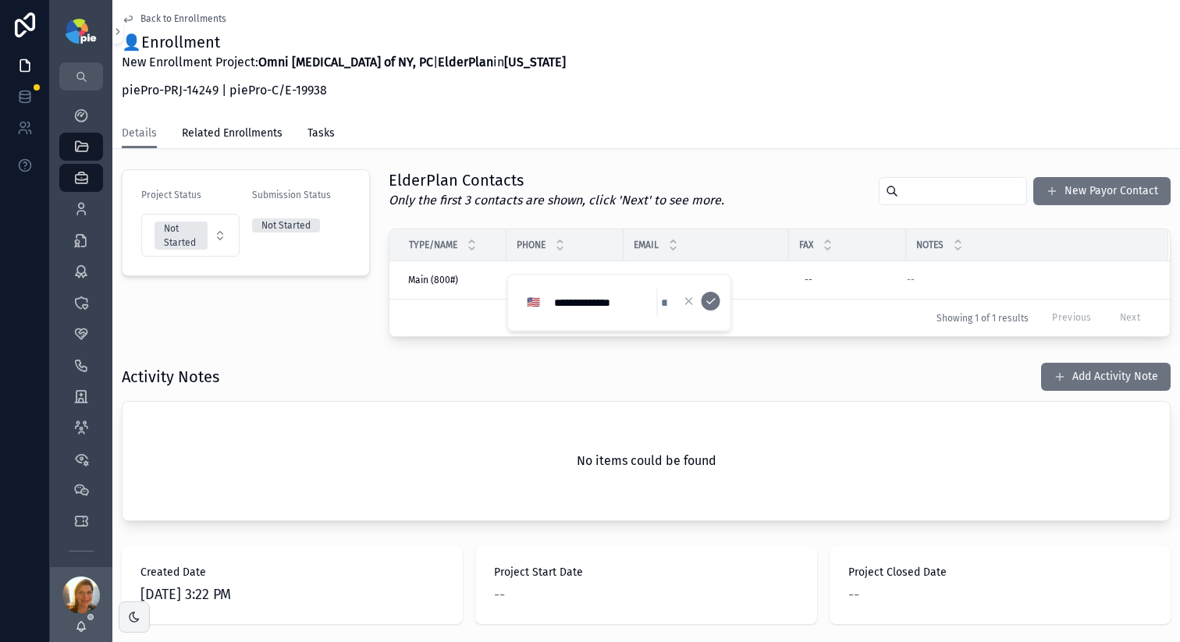
type input "**********"
click at [563, 351] on div "Project Details Group Omni Eye Surgery of NY, PC Group NPI 1598748659 Group TIN…" at bounding box center [646, 230] width 1068 height 799
click at [614, 275] on td "71892179796784664" at bounding box center [565, 281] width 117 height 38
click at [532, 276] on link "71892179796784664" at bounding box center [560, 280] width 77 height 12
click at [1142, 267] on icon "scrollable content" at bounding box center [1148, 261] width 12 height 12
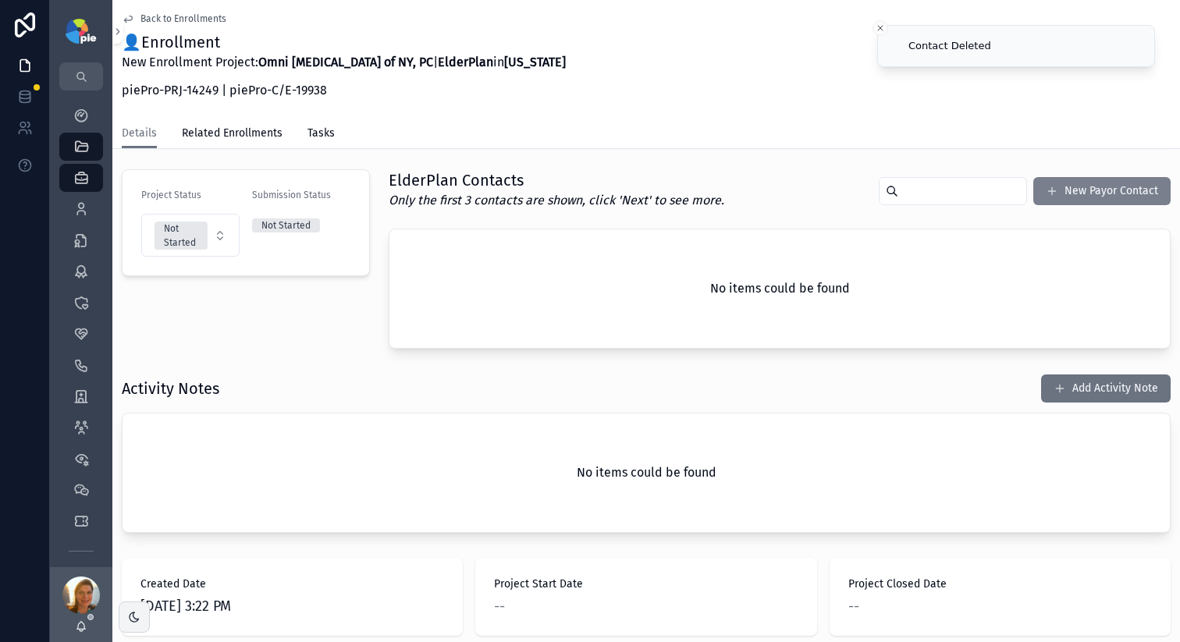
click at [1050, 186] on button "New Payor Contact" at bounding box center [1102, 191] width 137 height 28
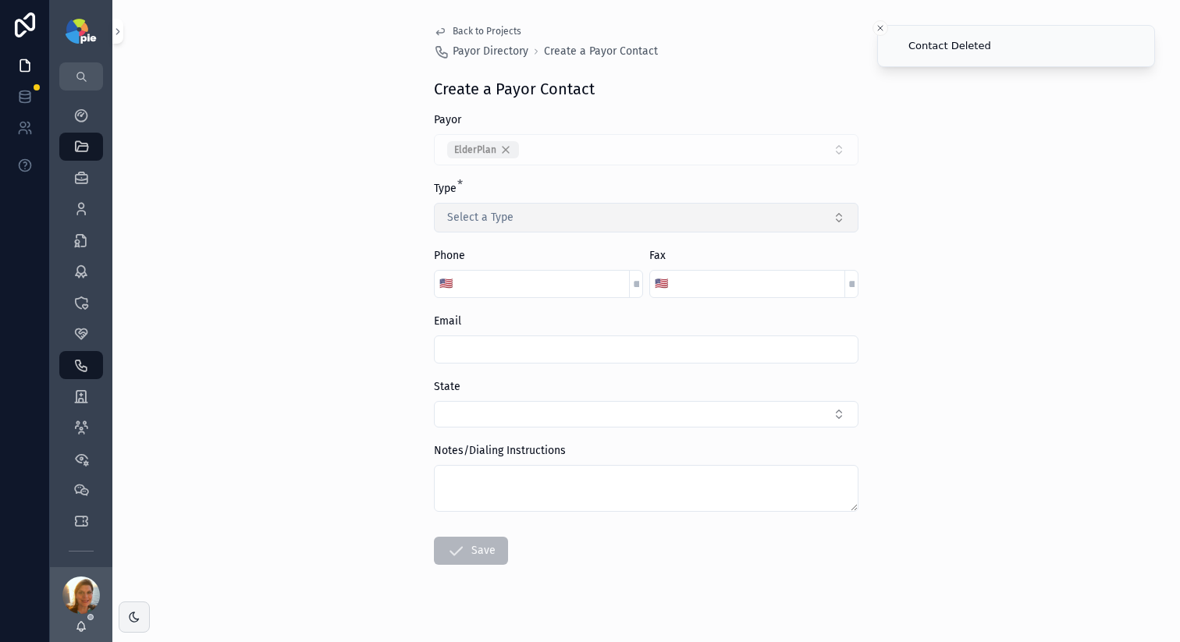
click at [500, 214] on span "Select a Type" at bounding box center [480, 218] width 66 height 16
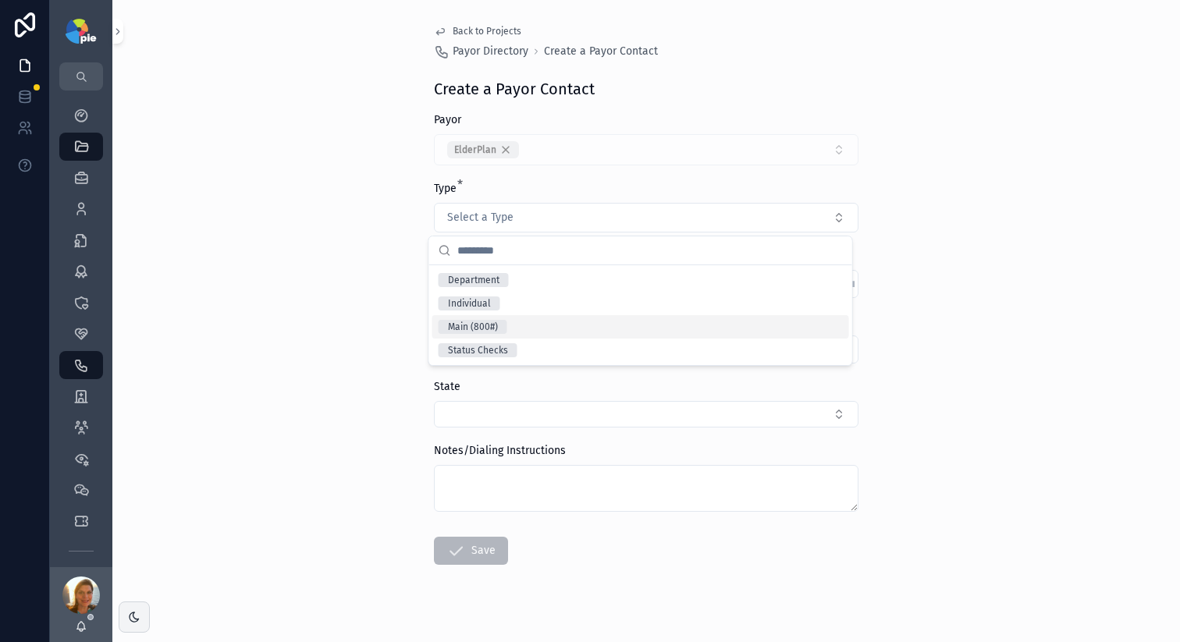
click at [581, 323] on div "Main (800#)" at bounding box center [640, 326] width 417 height 23
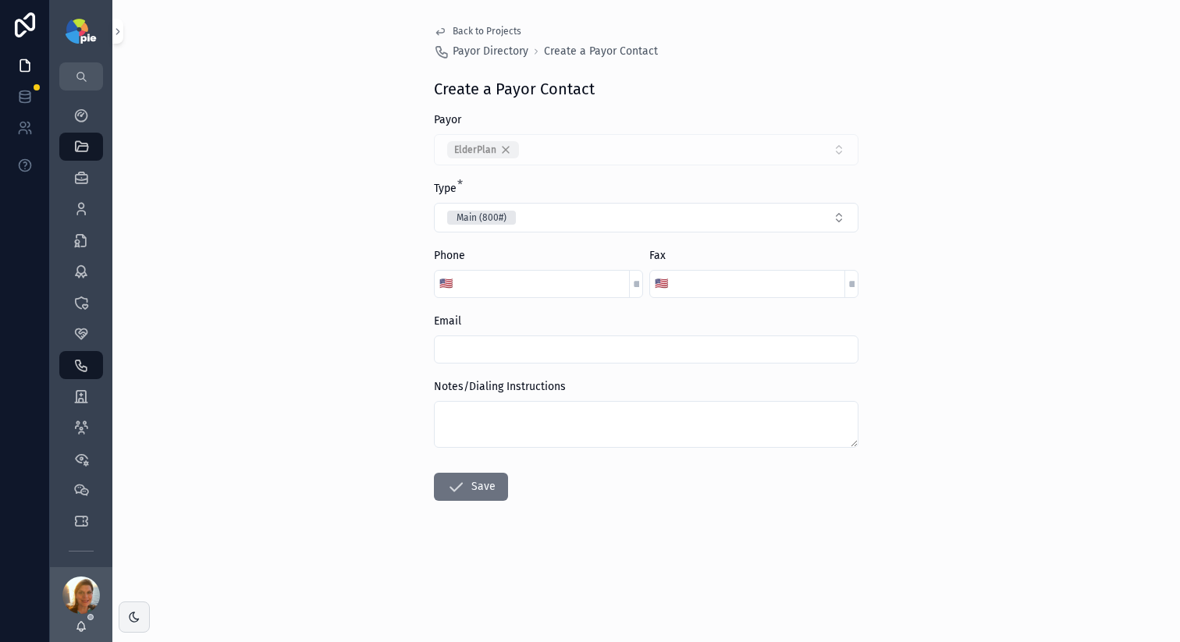
click at [502, 287] on input "scrollable content" at bounding box center [543, 284] width 172 height 22
type input "**********"
click at [393, 415] on div "**********" at bounding box center [646, 321] width 1068 height 642
click at [486, 496] on button "Save" at bounding box center [471, 487] width 74 height 28
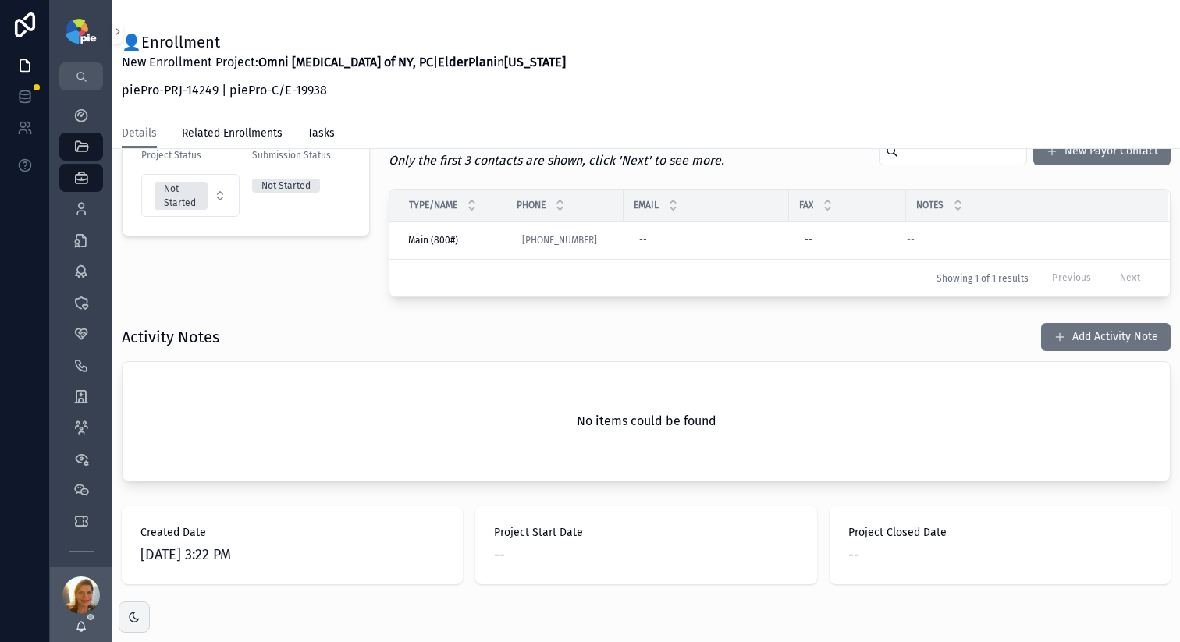
scroll to position [421, 0]
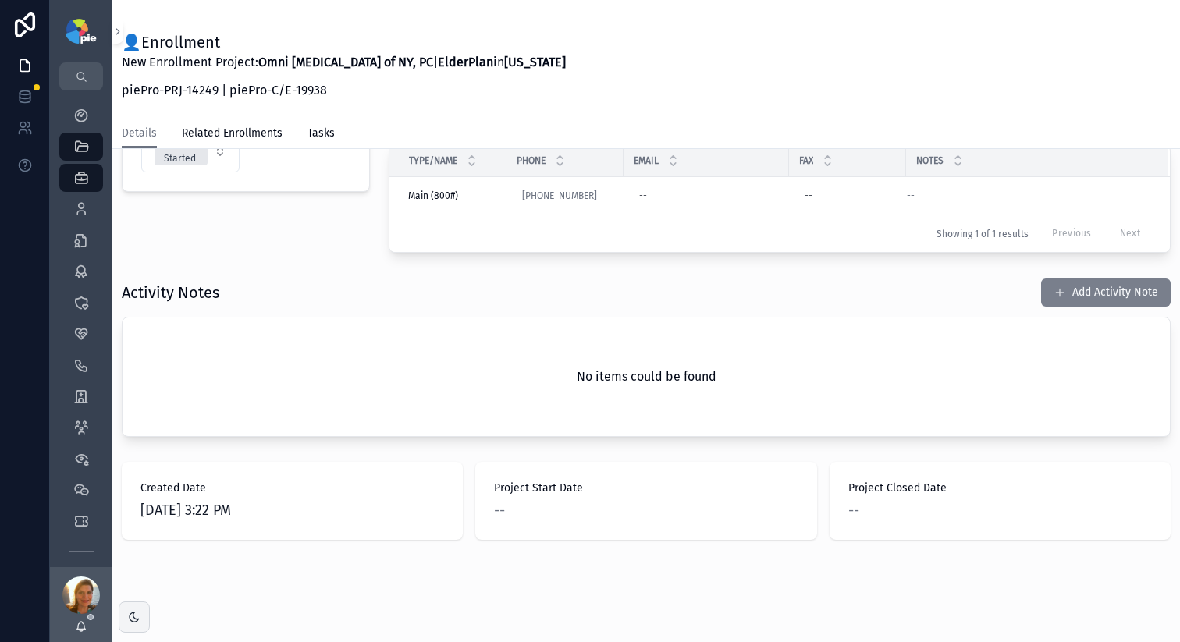
click at [1091, 298] on button "Add Activity Note" at bounding box center [1106, 293] width 130 height 28
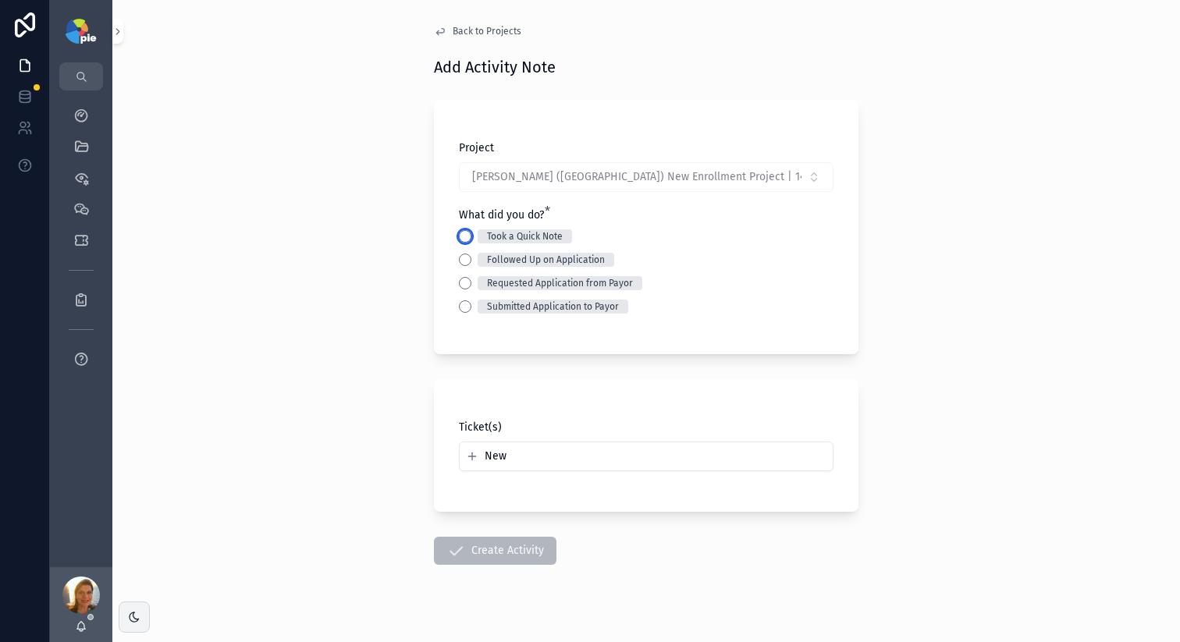
click at [459, 240] on button "Took a Quick Note" at bounding box center [465, 236] width 12 height 12
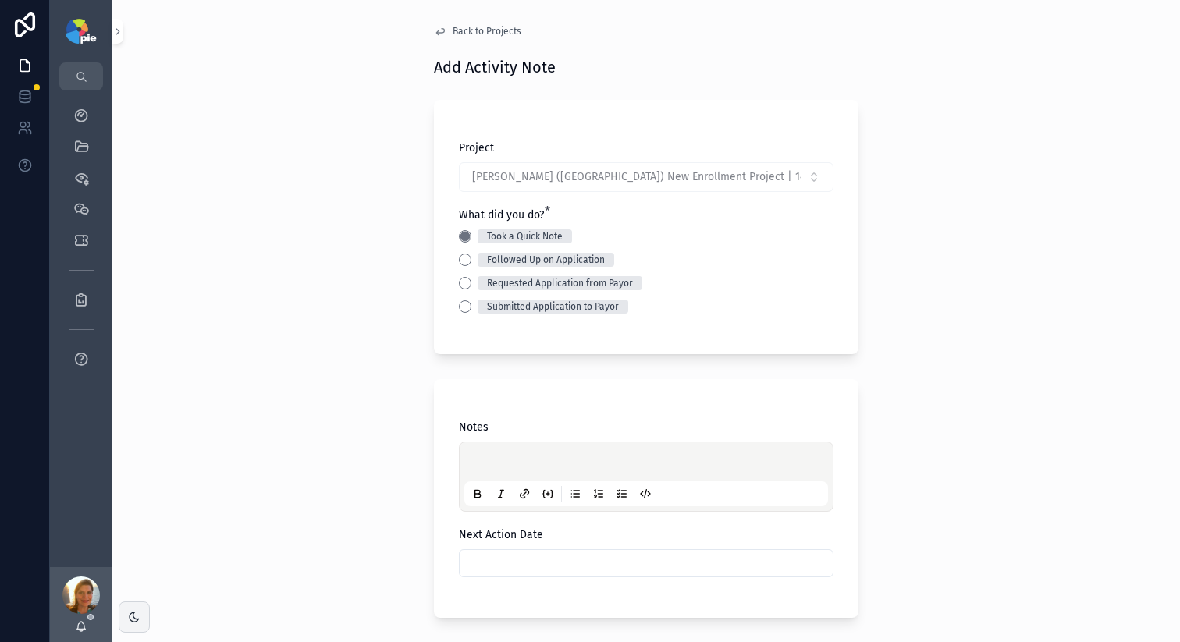
click at [487, 455] on div "scrollable content" at bounding box center [646, 476] width 364 height 59
click at [514, 454] on div "scrollable content" at bounding box center [646, 476] width 364 height 59
click at [515, 458] on p "scrollable content" at bounding box center [650, 465] width 364 height 16
click at [567, 464] on span "**********" at bounding box center [595, 464] width 255 height 11
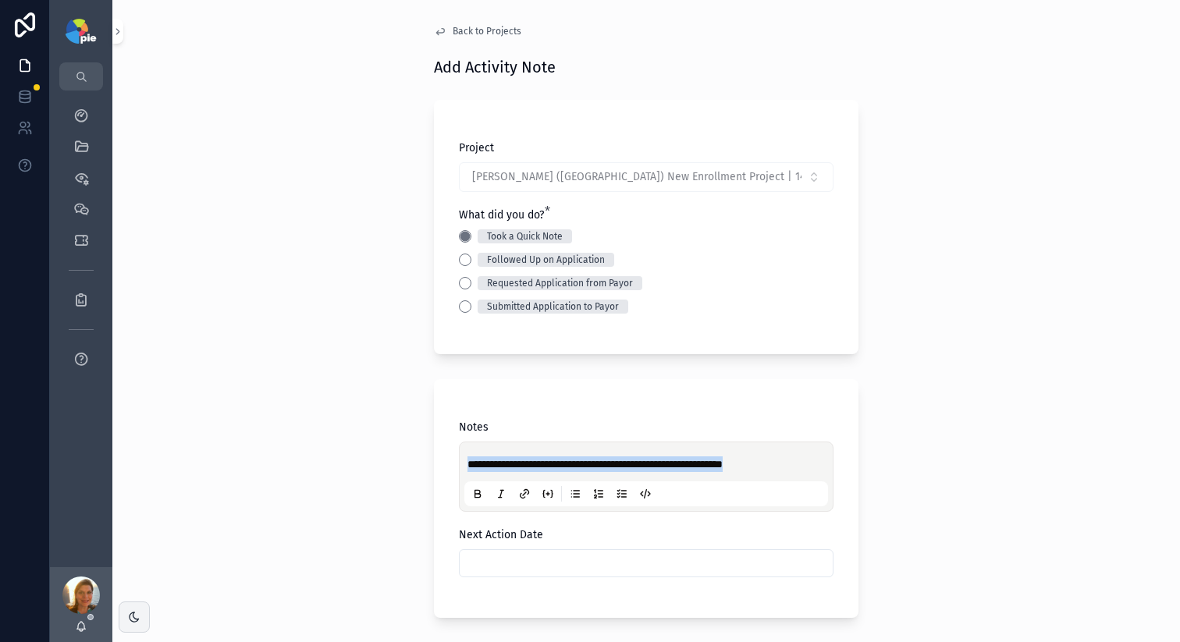
click at [567, 464] on span "**********" at bounding box center [595, 464] width 255 height 11
copy span "*********"
drag, startPoint x: 567, startPoint y: 464, endPoint x: 400, endPoint y: 475, distance: 166.6
click at [230, 412] on div "**********" at bounding box center [646, 321] width 1068 height 642
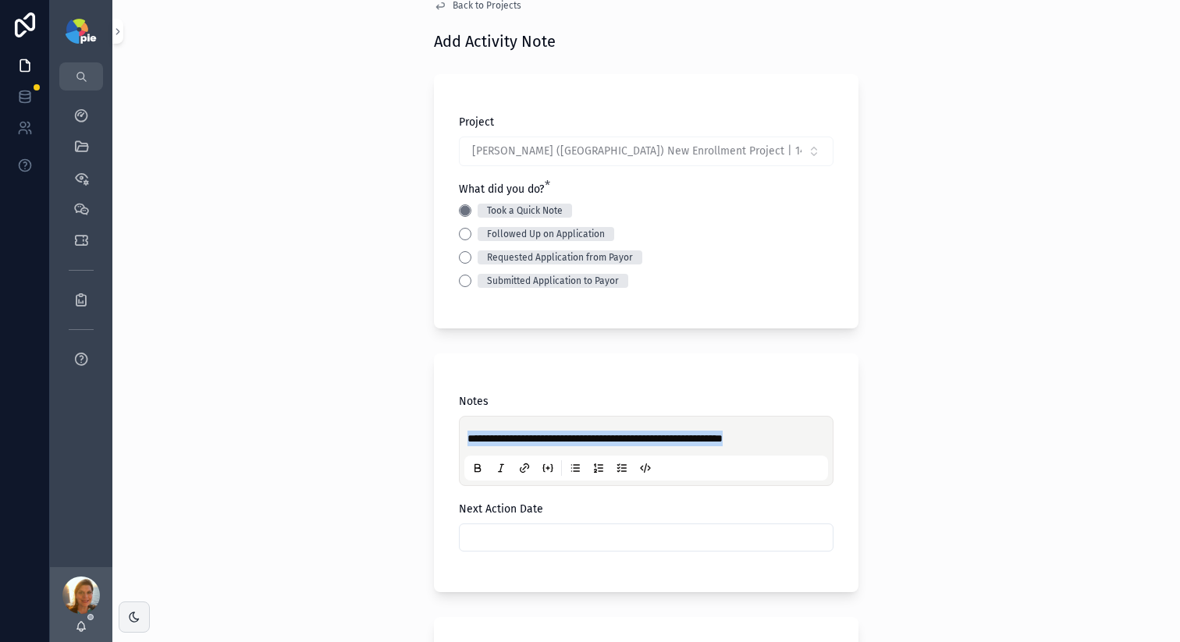
scroll to position [235, 0]
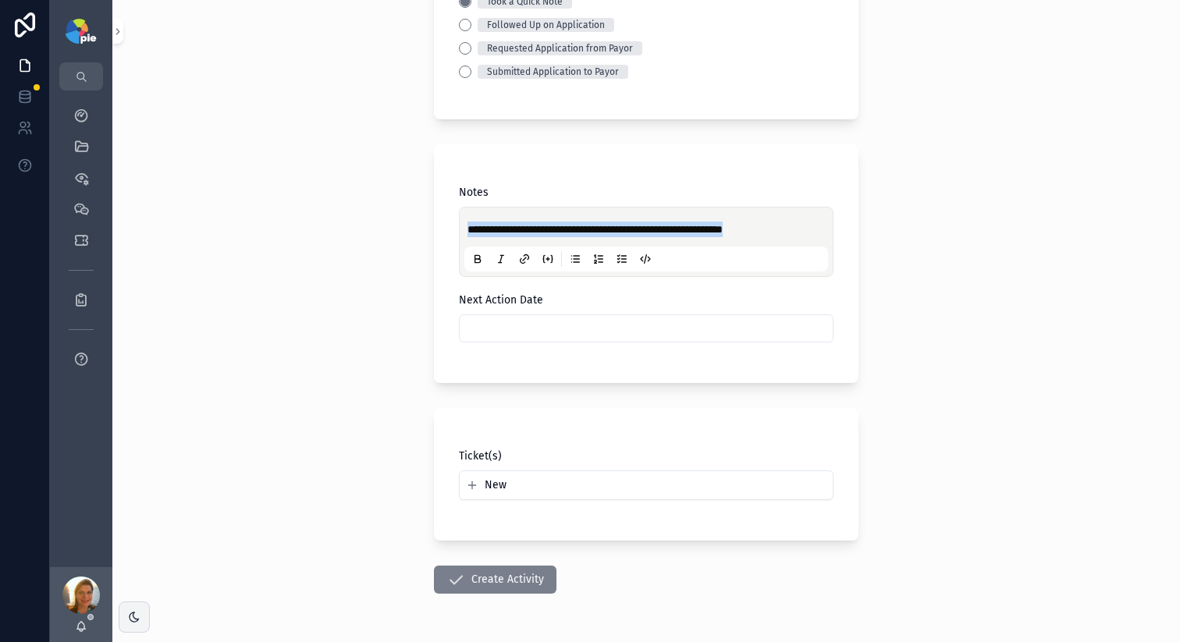
click at [500, 574] on button "Create Activity" at bounding box center [495, 580] width 123 height 28
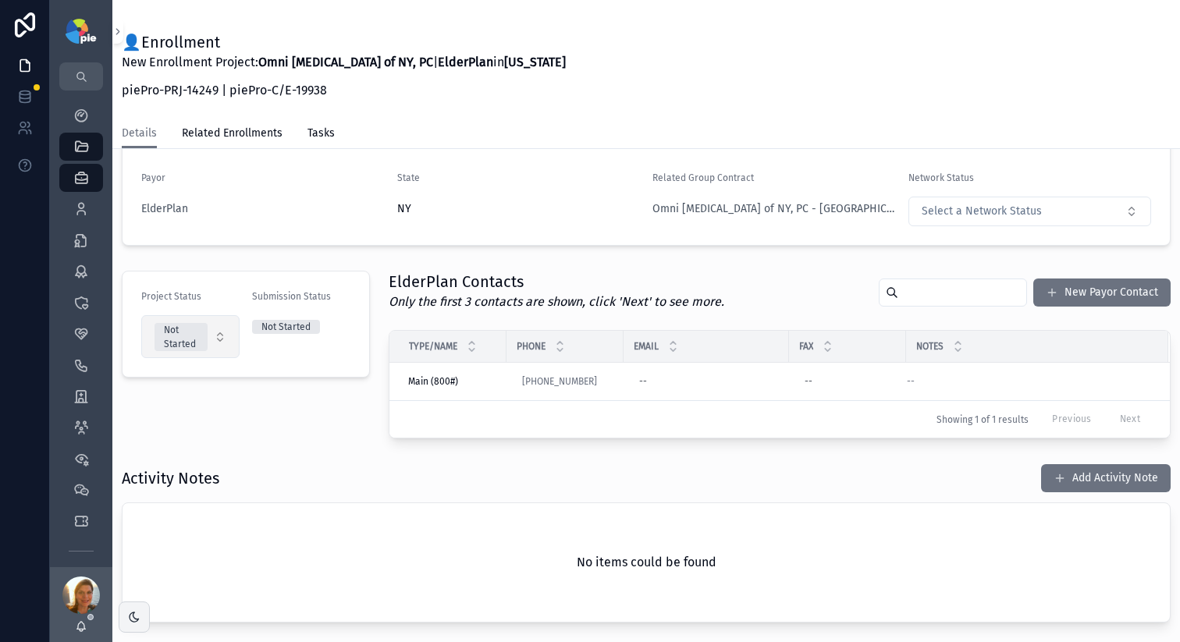
click at [212, 328] on button "Not Started" at bounding box center [190, 336] width 98 height 43
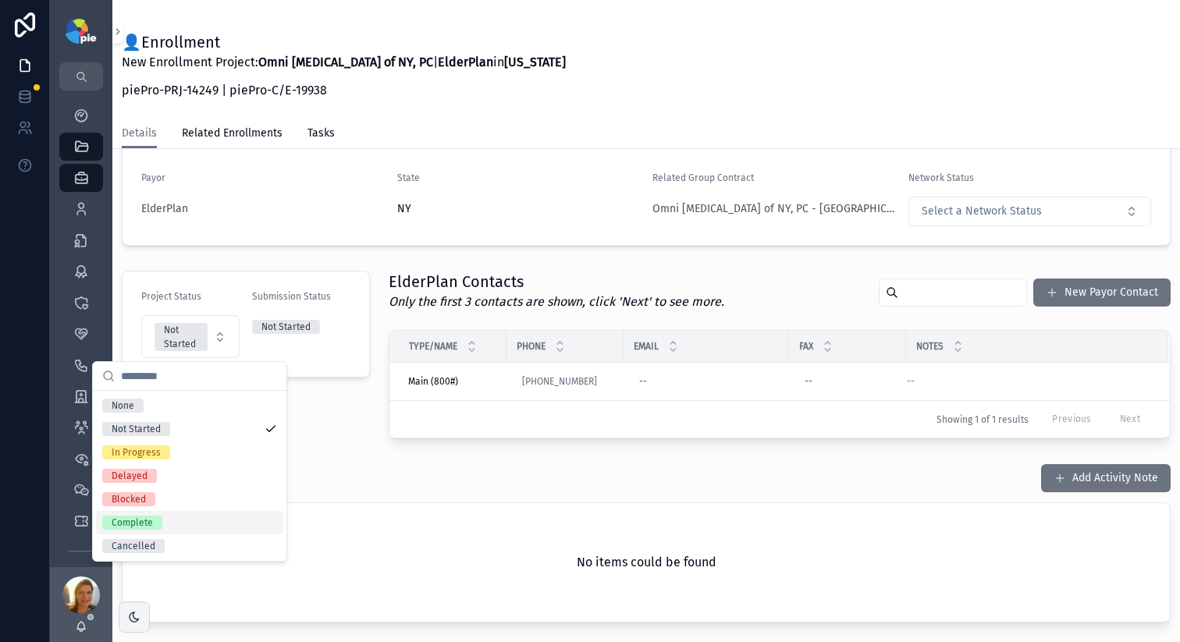
click at [161, 528] on div "Complete" at bounding box center [189, 522] width 187 height 23
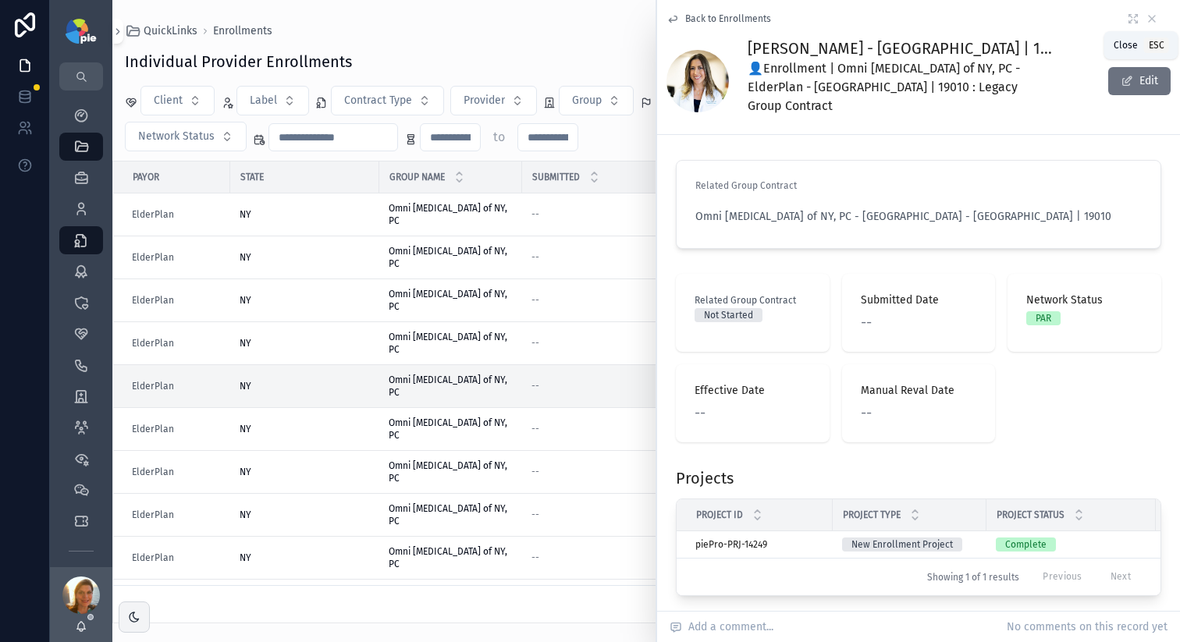
drag, startPoint x: 1140, startPoint y: 16, endPoint x: 1114, endPoint y: 13, distance: 26.7
click at [1146, 16] on icon "scrollable content" at bounding box center [1152, 18] width 12 height 12
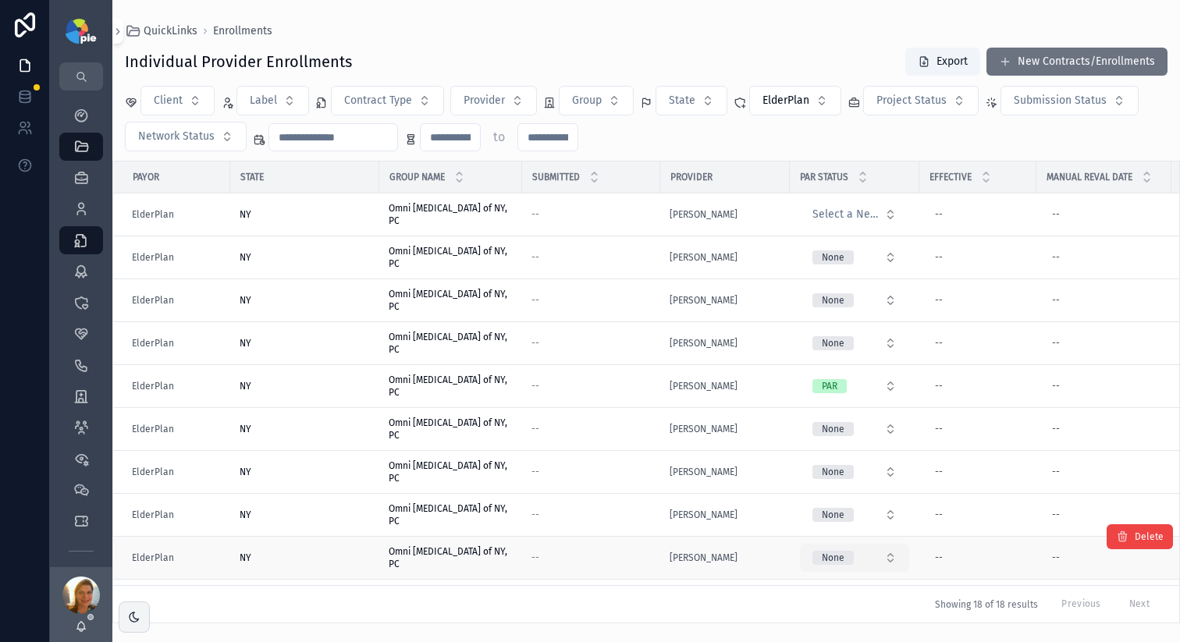
click at [881, 558] on button "None" at bounding box center [854, 558] width 109 height 28
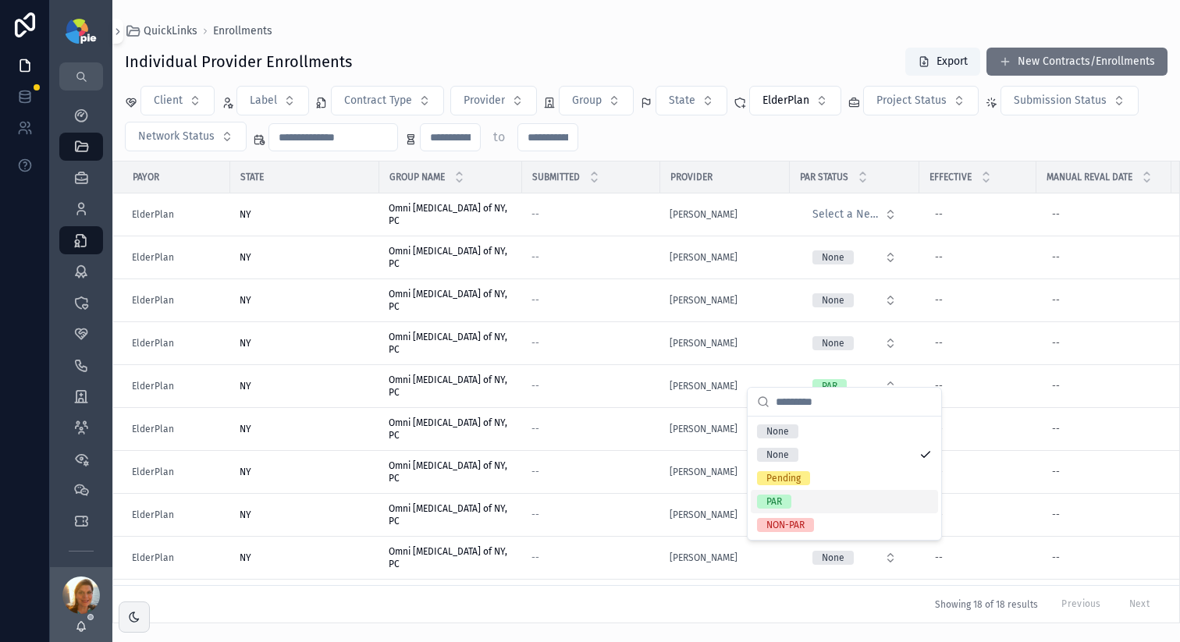
click at [767, 500] on div "PAR" at bounding box center [775, 502] width 16 height 14
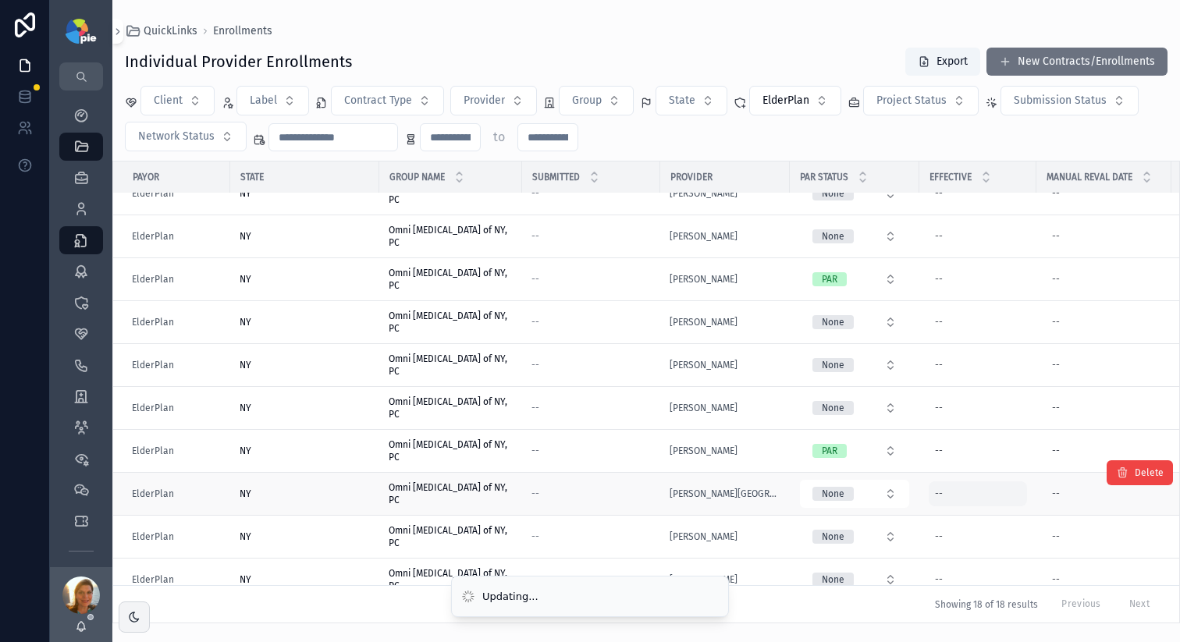
scroll to position [137, 0]
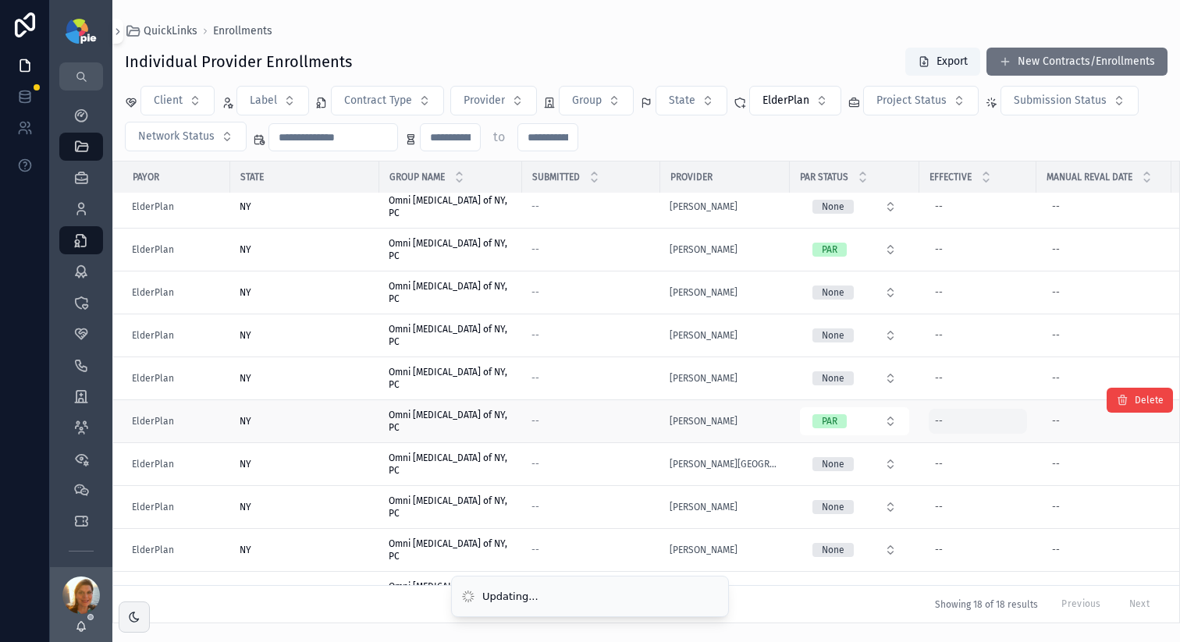
click at [967, 429] on div "--" at bounding box center [978, 421] width 98 height 25
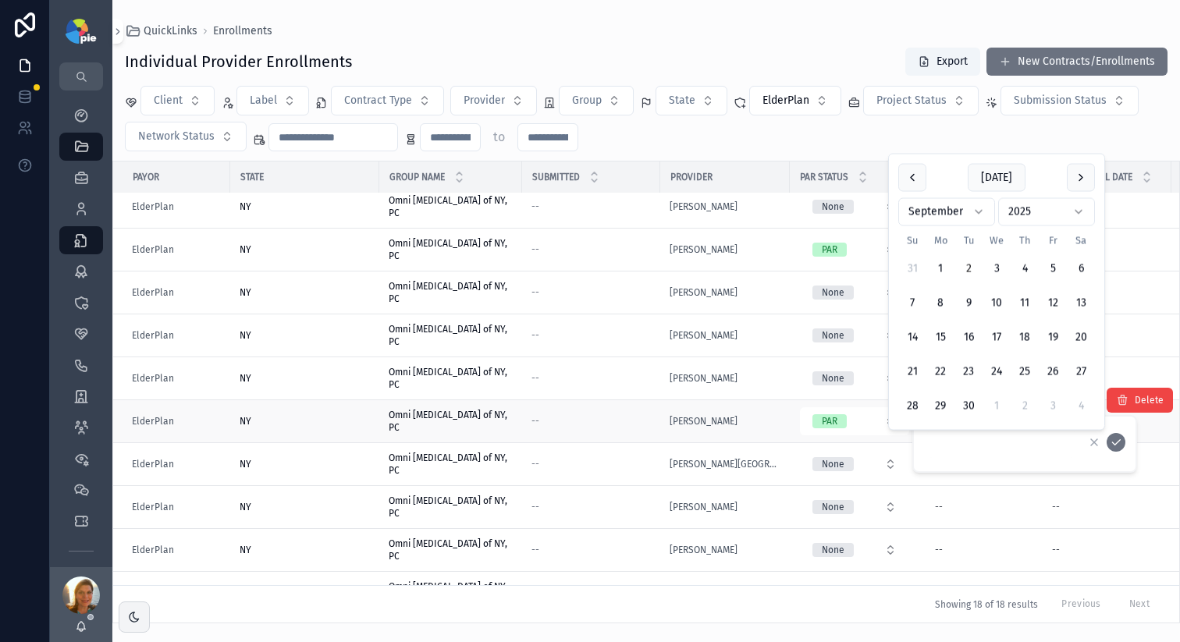
click at [570, 426] on div "--" at bounding box center [591, 421] width 119 height 12
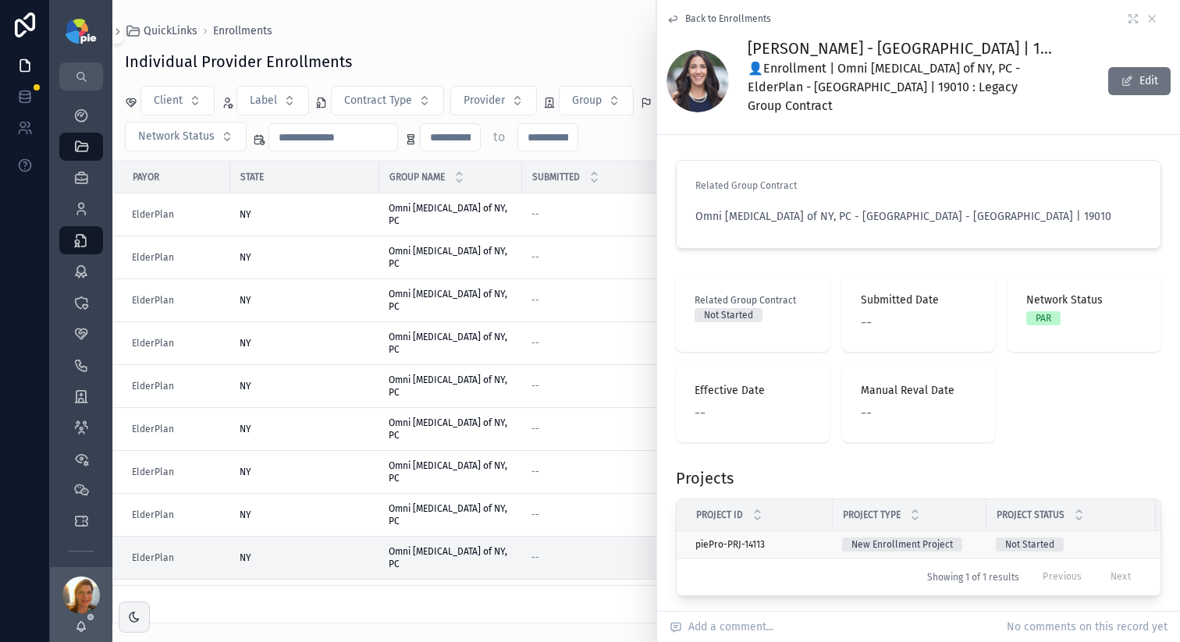
click at [812, 539] on div "piePro-PRJ-14113 piePro-PRJ-14113" at bounding box center [760, 545] width 128 height 12
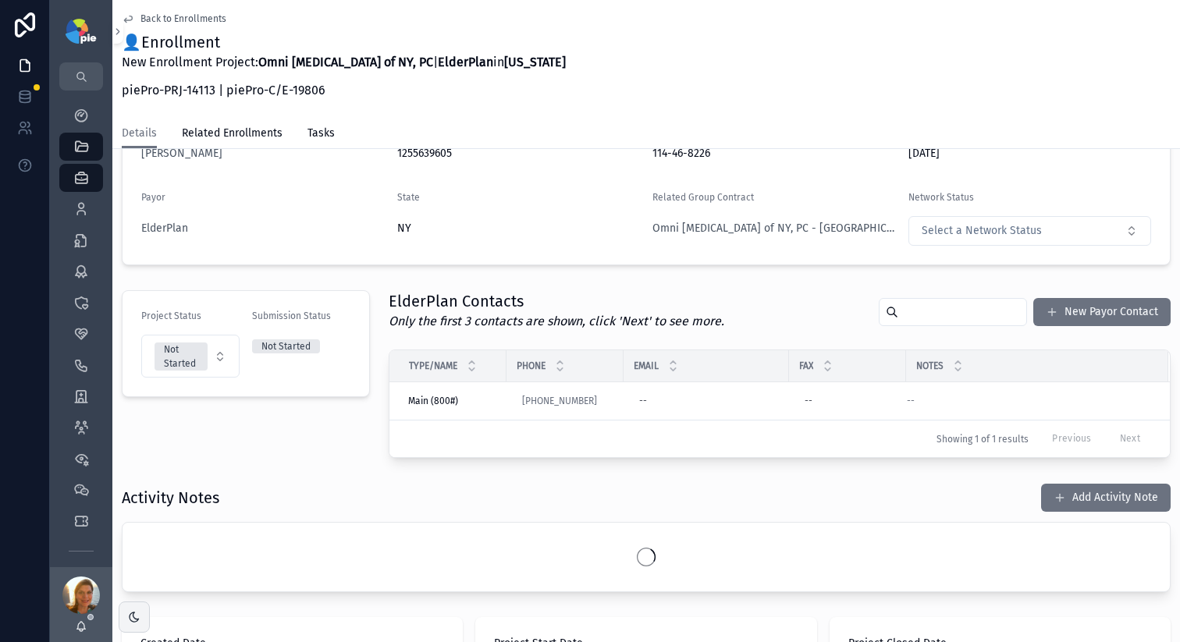
scroll to position [316, 0]
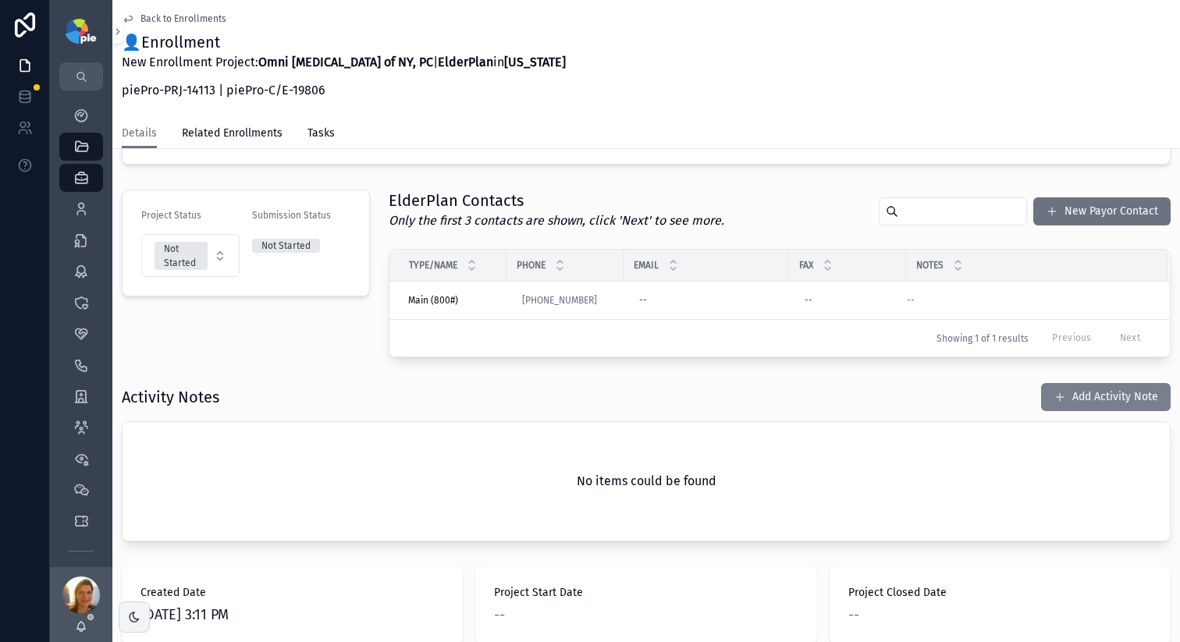
click at [1094, 398] on button "Add Activity Note" at bounding box center [1106, 397] width 130 height 28
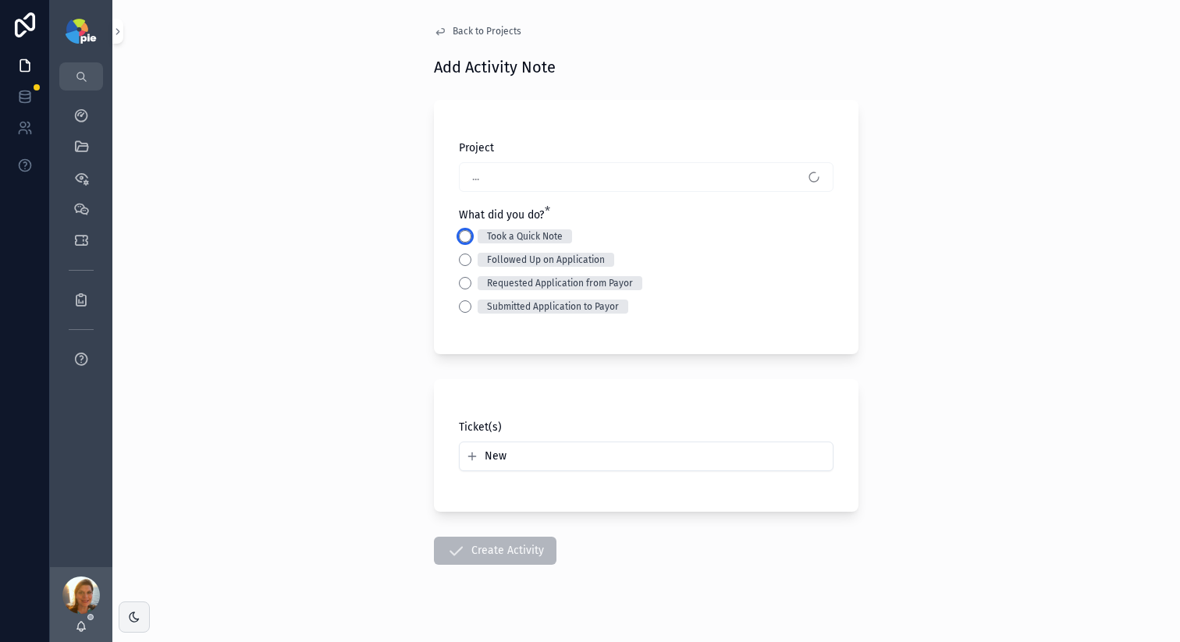
click at [459, 237] on button "Took a Quick Note" at bounding box center [465, 236] width 12 height 12
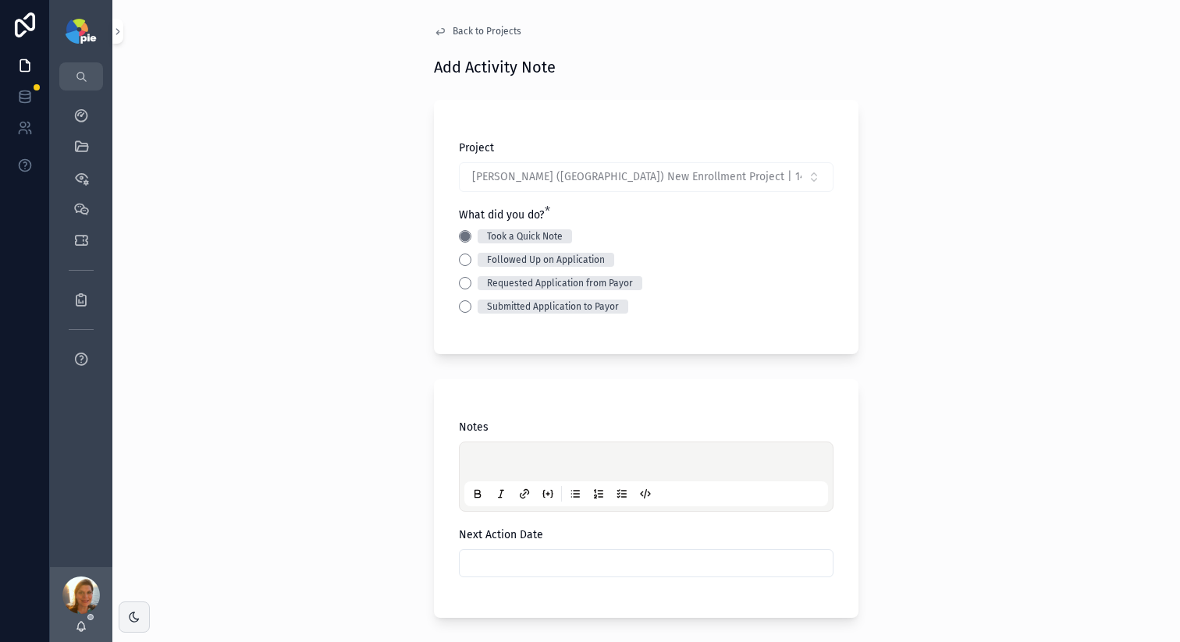
click at [474, 450] on div "scrollable content" at bounding box center [646, 476] width 364 height 59
click at [476, 459] on p "scrollable content" at bounding box center [650, 465] width 364 height 16
click at [627, 464] on span "**********" at bounding box center [595, 464] width 255 height 11
click at [379, 329] on div "**********" at bounding box center [646, 321] width 1068 height 642
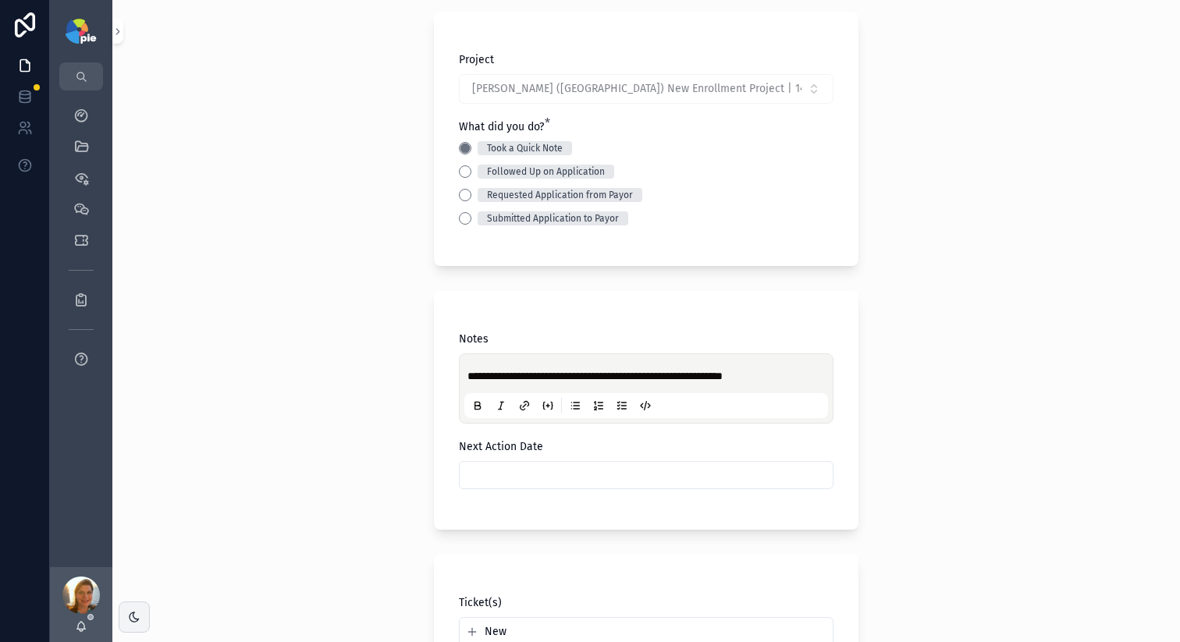
scroll to position [286, 0]
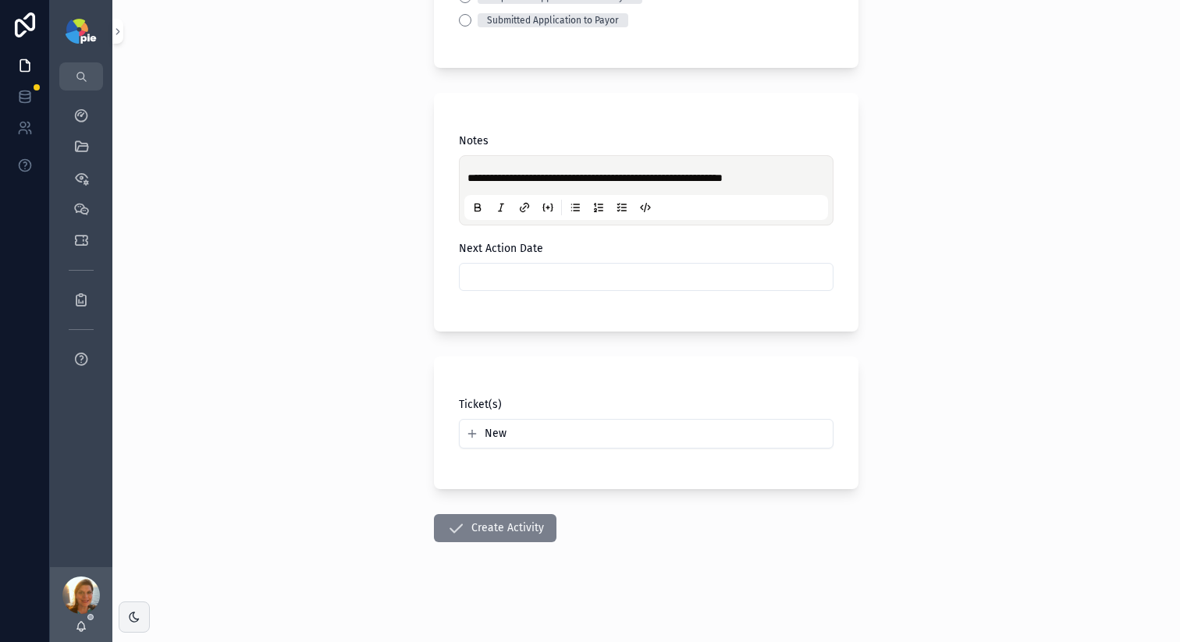
click at [476, 531] on button "Create Activity" at bounding box center [495, 528] width 123 height 28
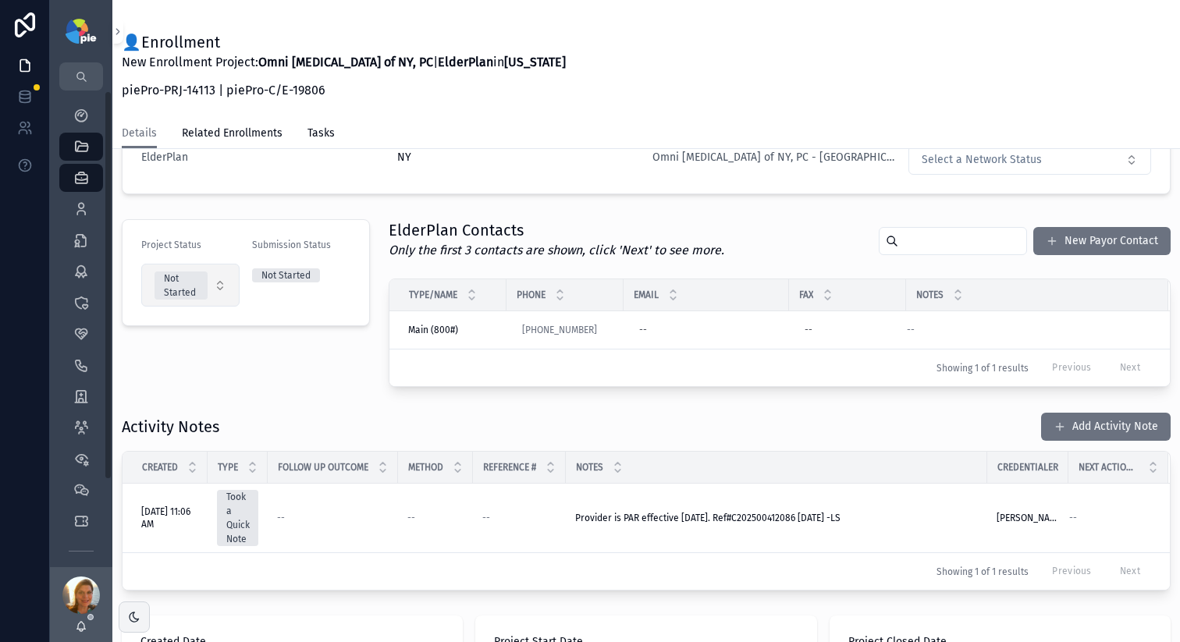
click at [228, 277] on button "Not Started" at bounding box center [190, 285] width 98 height 43
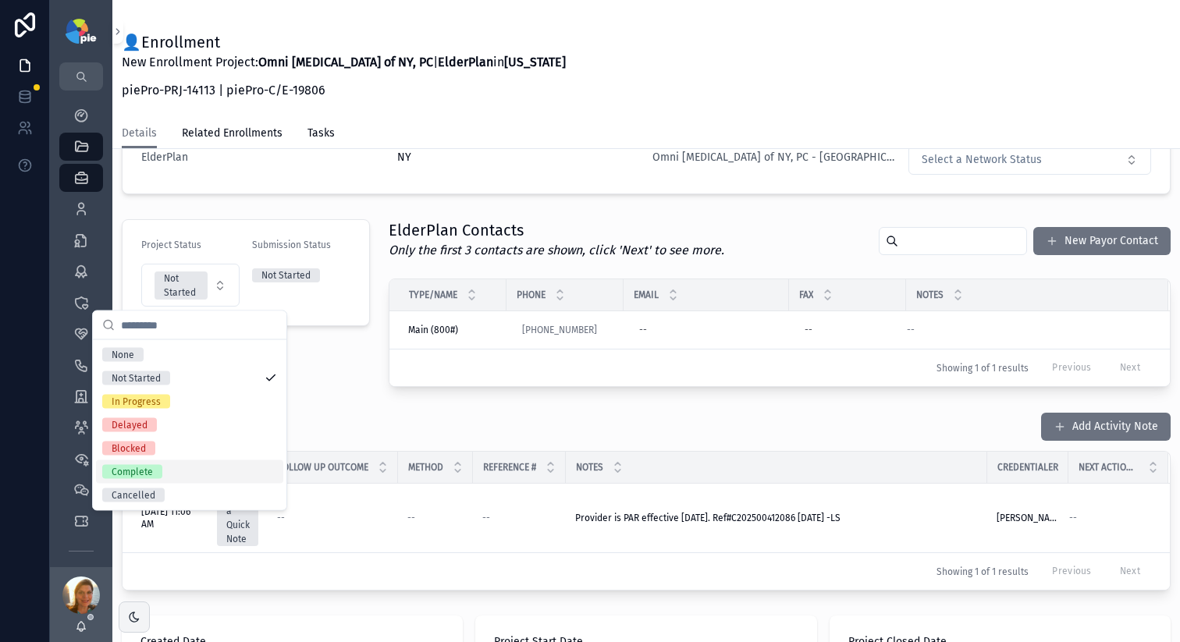
drag, startPoint x: 144, startPoint y: 469, endPoint x: 144, endPoint y: 450, distance: 19.5
click at [144, 469] on div "Complete" at bounding box center [132, 472] width 41 height 14
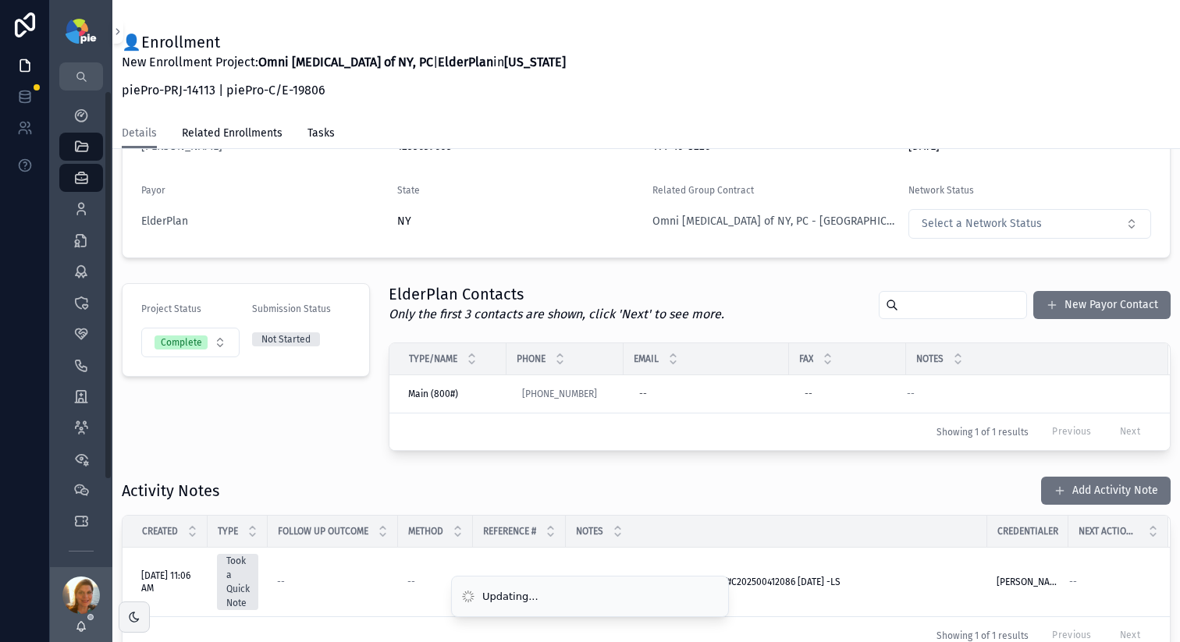
scroll to position [350, 0]
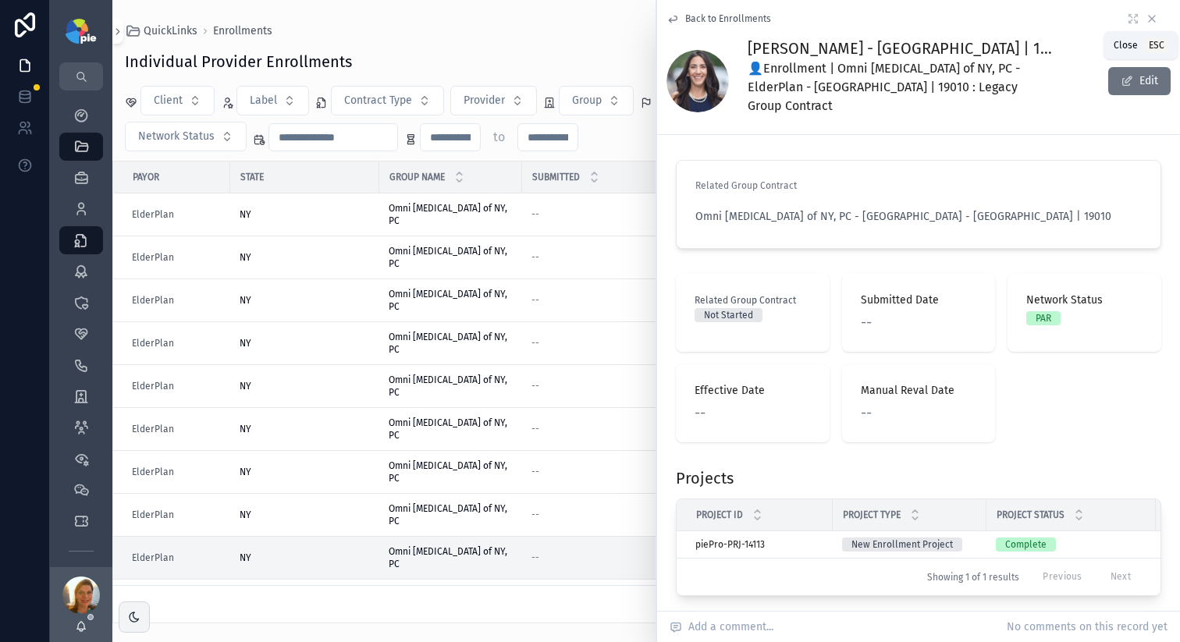
click at [1146, 22] on icon "scrollable content" at bounding box center [1152, 18] width 12 height 12
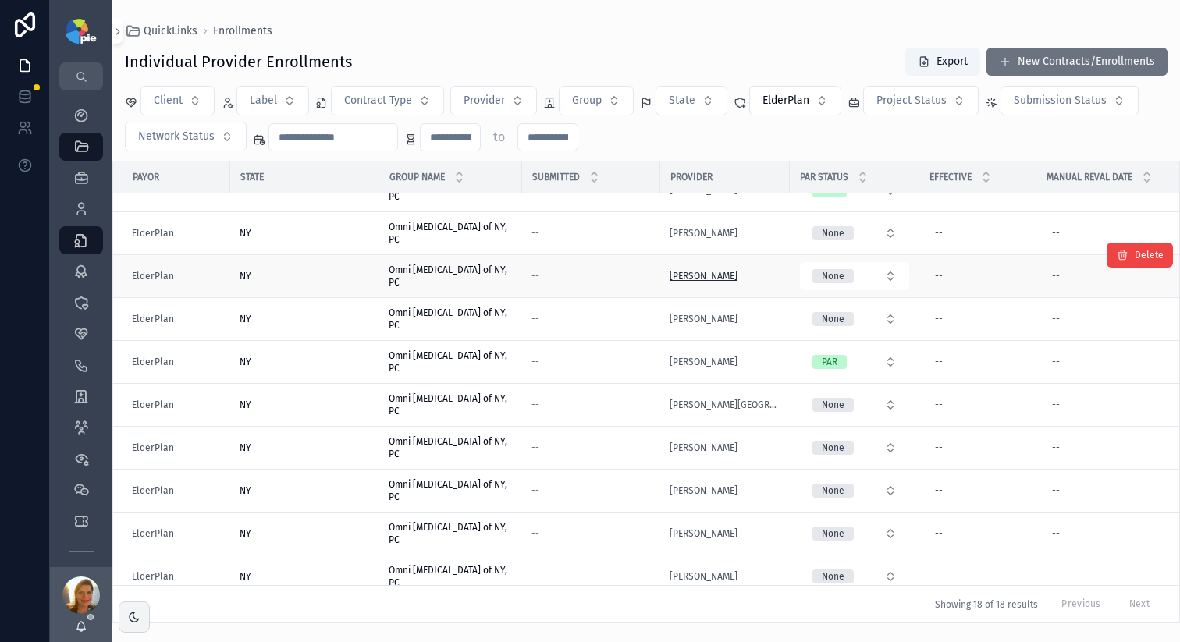
scroll to position [205, 0]
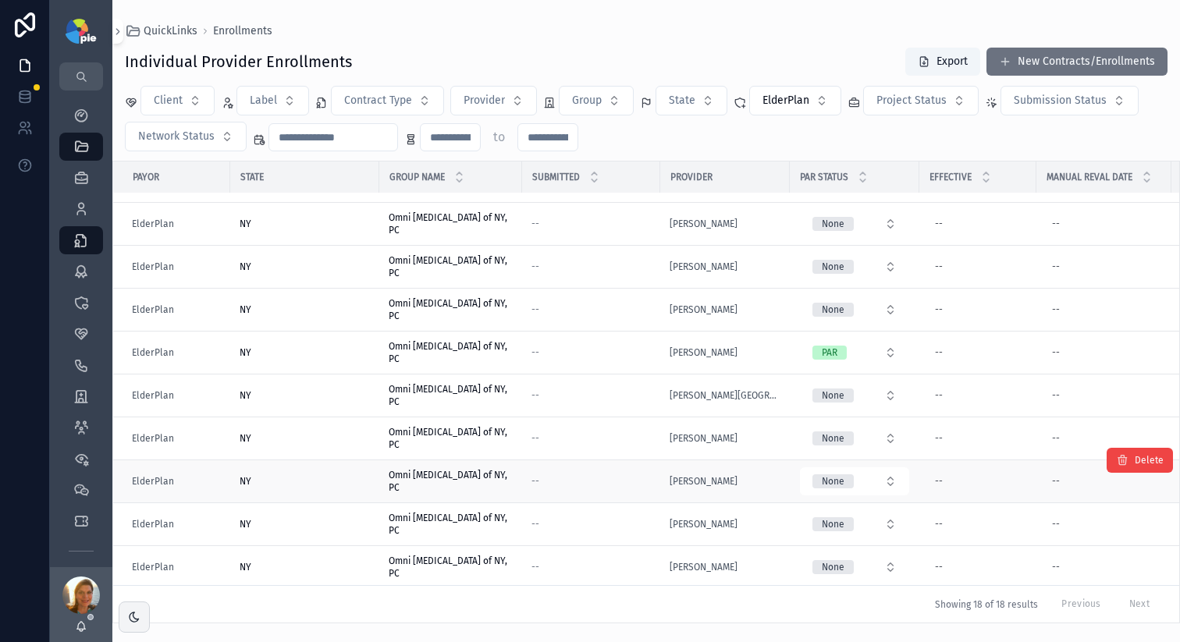
click at [607, 487] on div "--" at bounding box center [591, 481] width 119 height 12
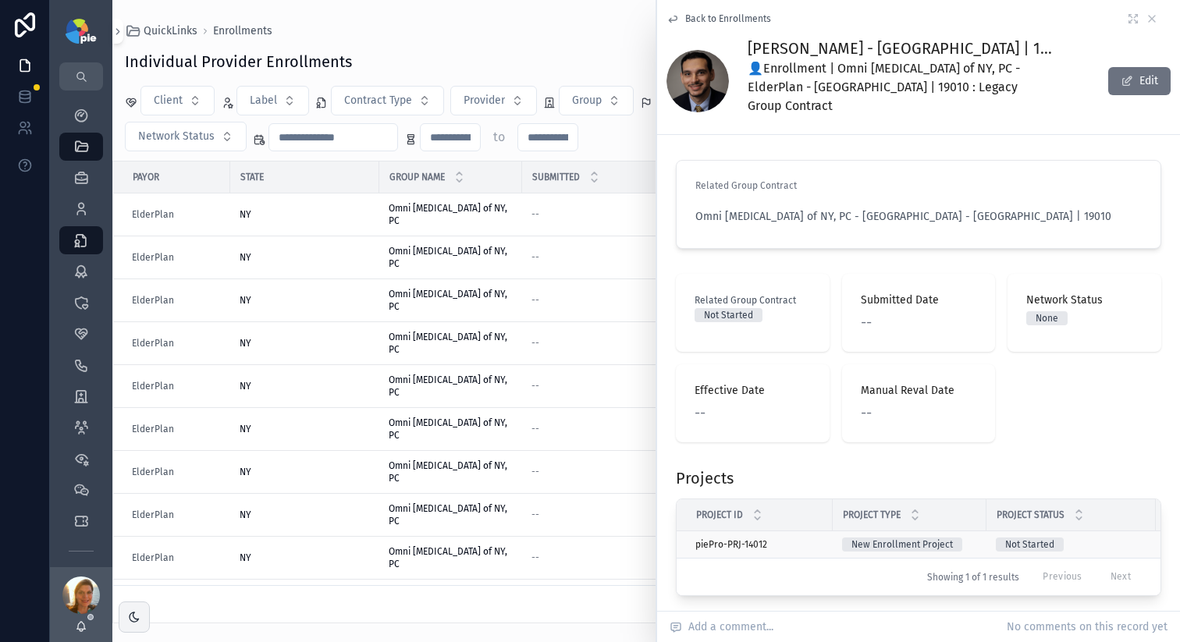
click at [806, 539] on div "piePro-PRJ-14012 piePro-PRJ-14012" at bounding box center [760, 545] width 128 height 12
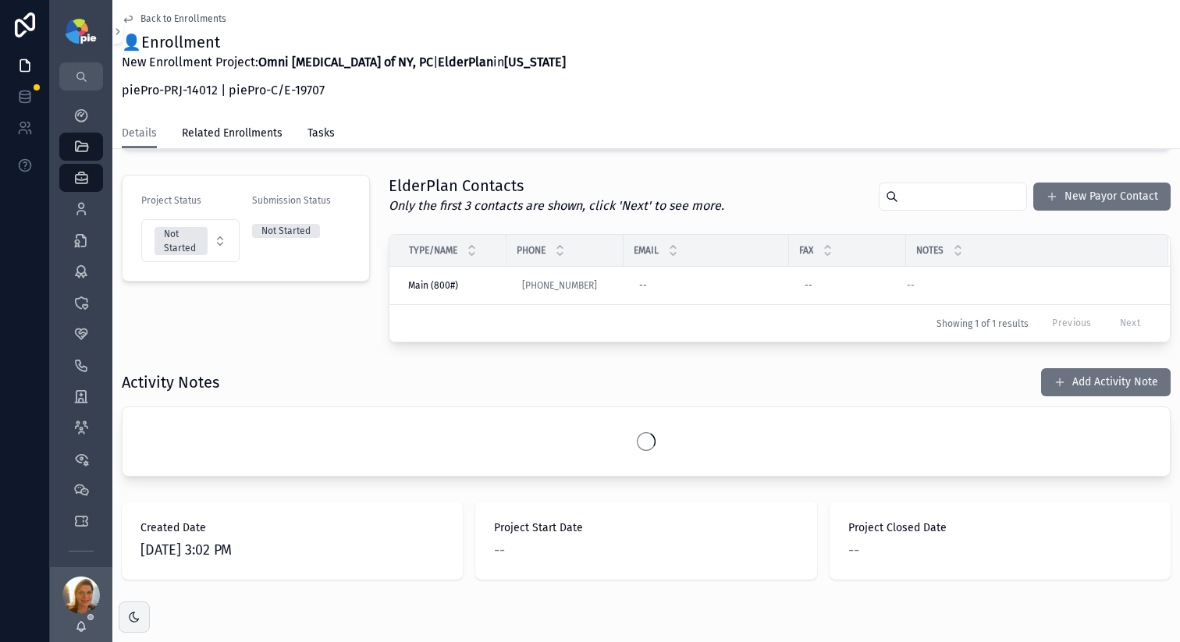
scroll to position [354, 0]
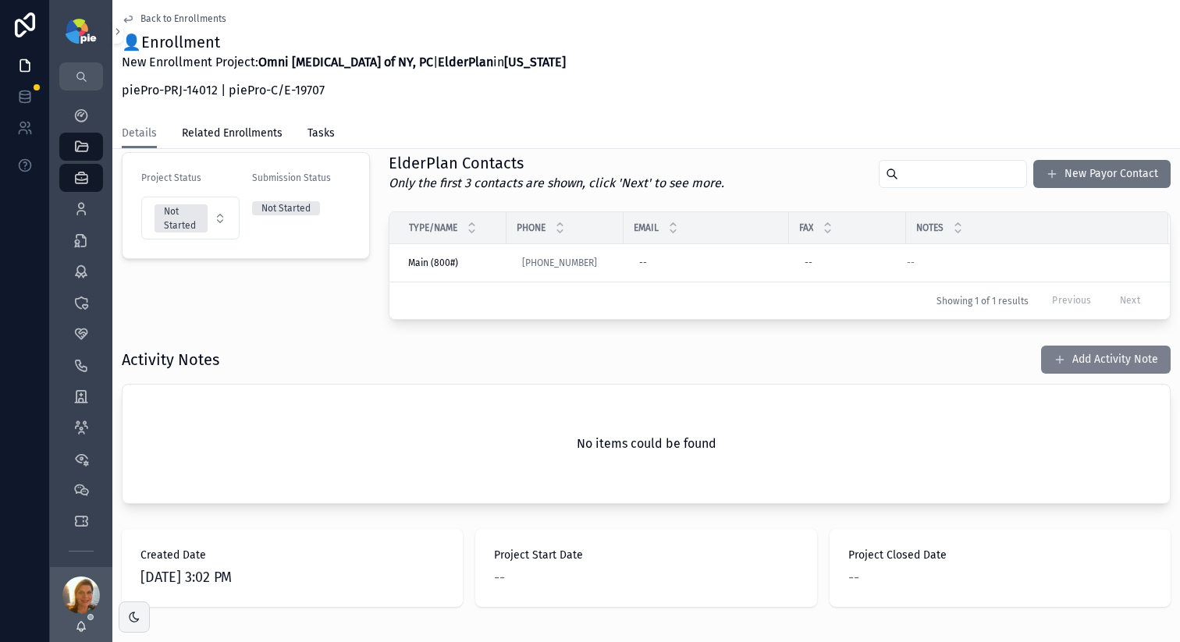
click at [1073, 351] on button "Add Activity Note" at bounding box center [1106, 360] width 130 height 28
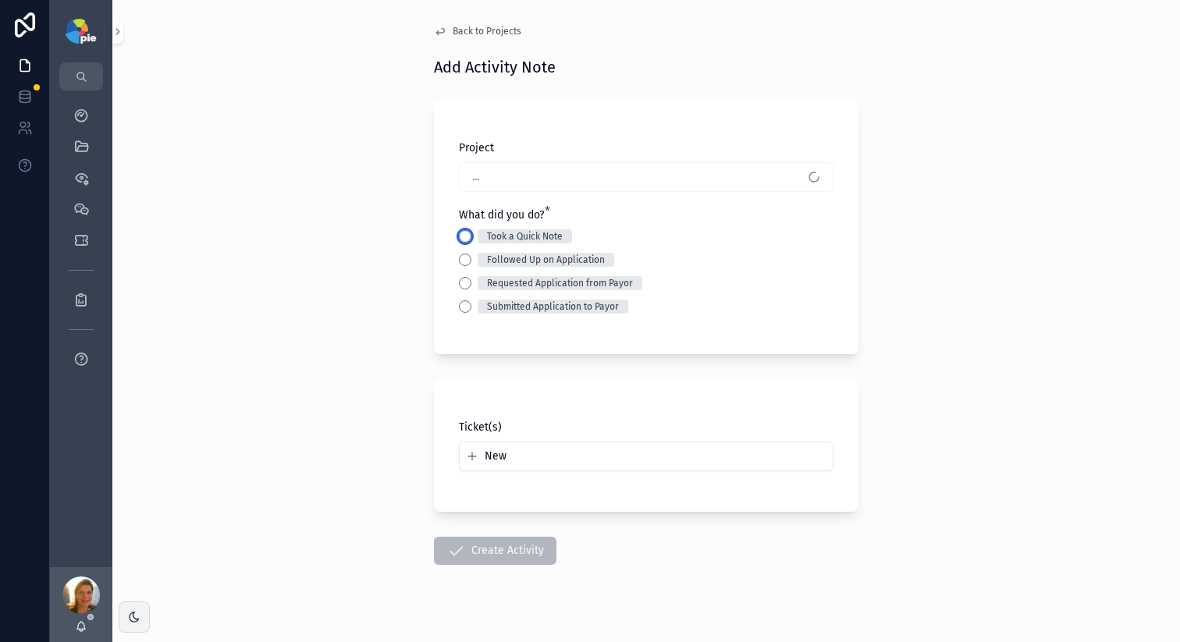
click at [461, 237] on button "Took a Quick Note" at bounding box center [465, 236] width 12 height 12
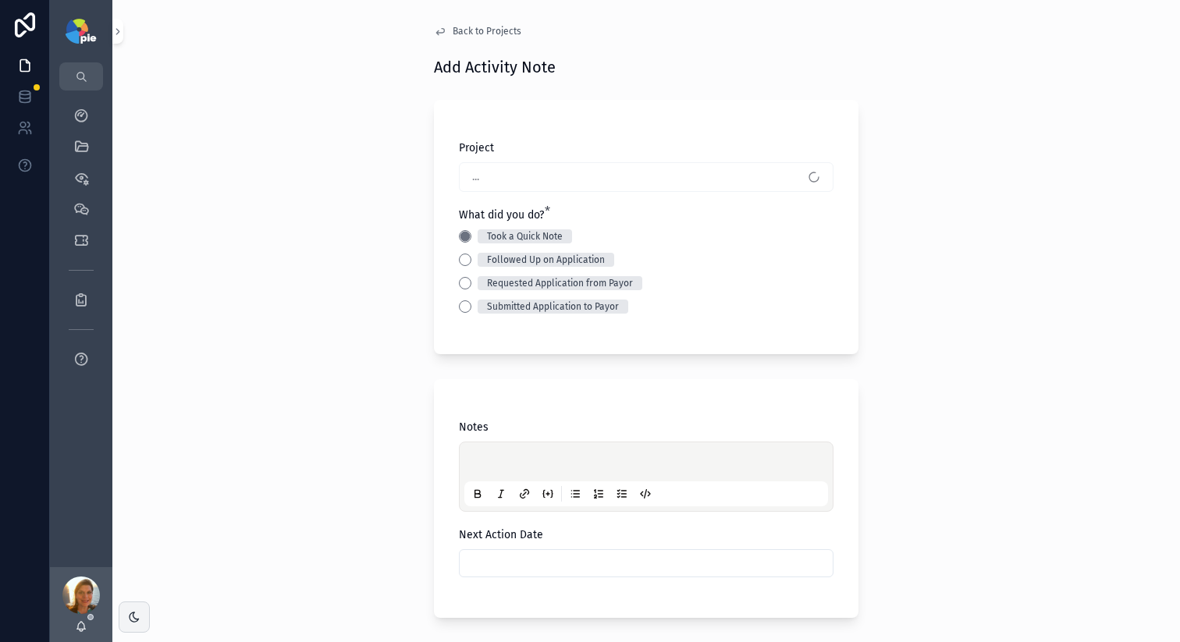
click at [497, 453] on div "scrollable content" at bounding box center [646, 476] width 364 height 59
click at [499, 460] on p "scrollable content" at bounding box center [650, 465] width 364 height 16
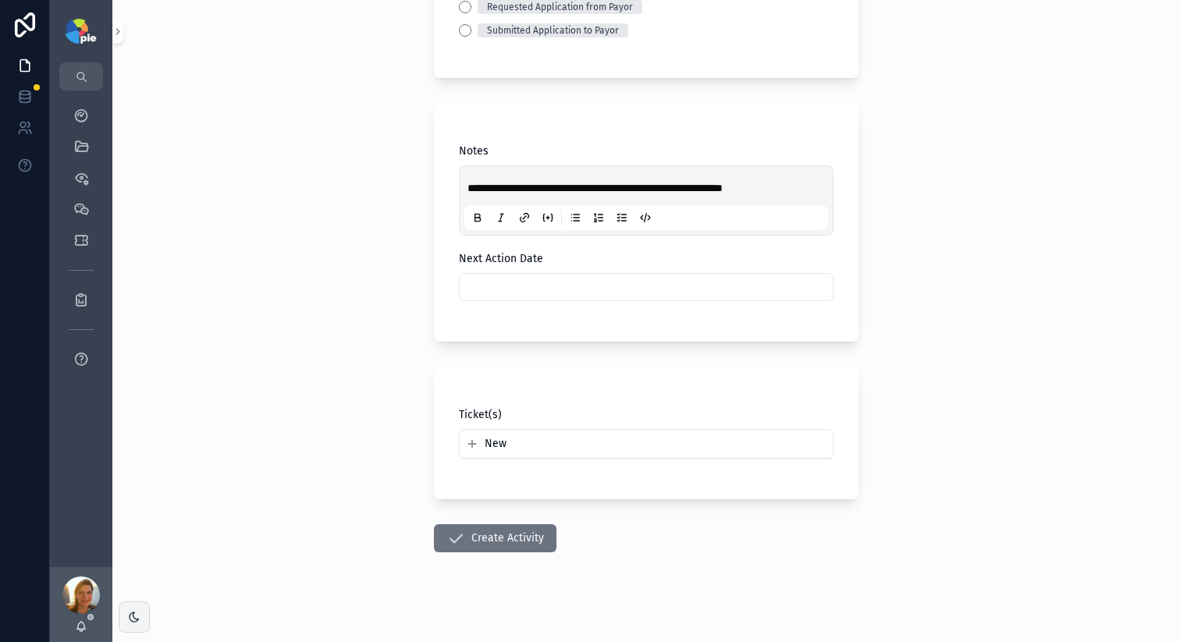
scroll to position [286, 0]
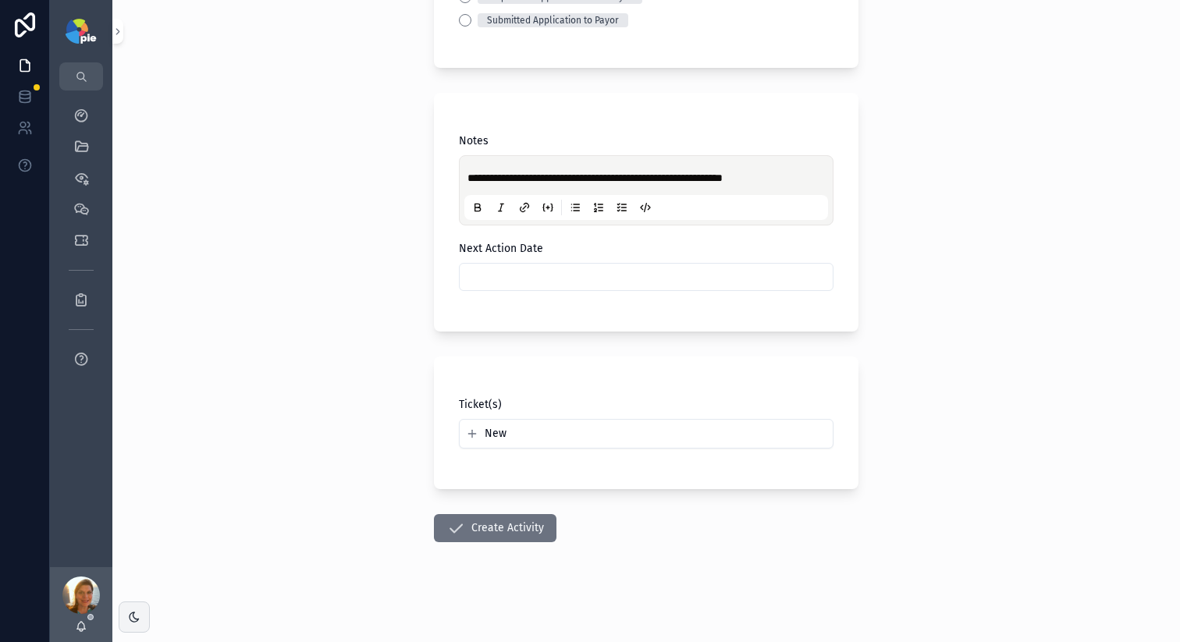
click at [630, 175] on span "**********" at bounding box center [595, 178] width 255 height 11
click at [262, 358] on div "**********" at bounding box center [646, 321] width 1068 height 642
click at [448, 528] on icon "scrollable content" at bounding box center [456, 528] width 19 height 19
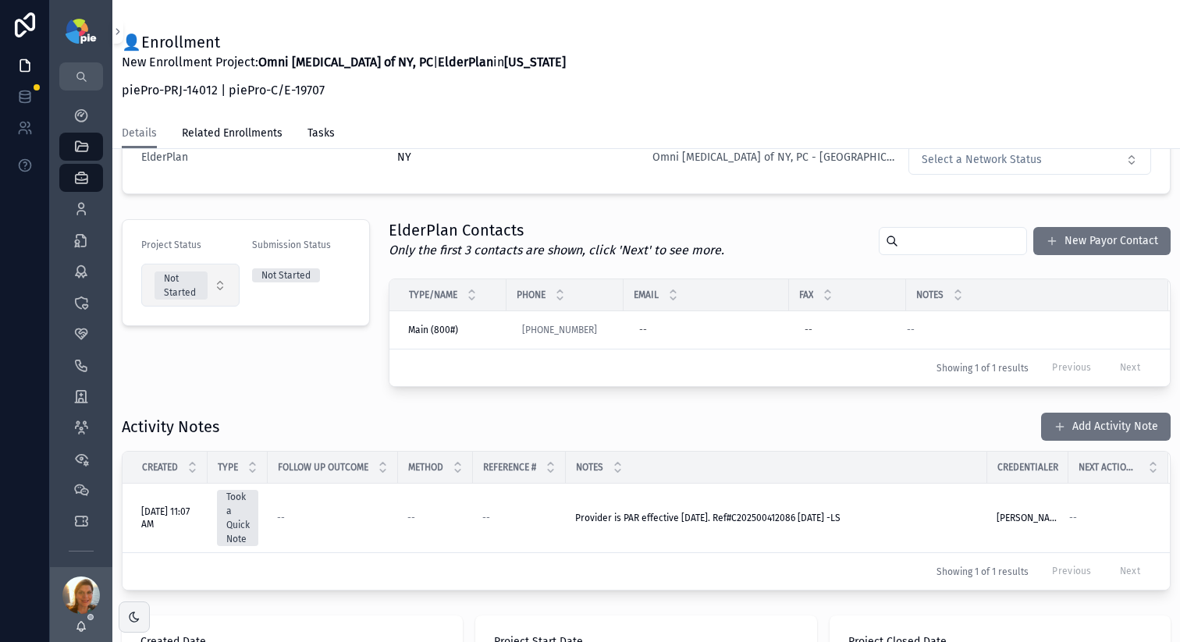
click at [210, 289] on button "Not Started" at bounding box center [190, 285] width 98 height 43
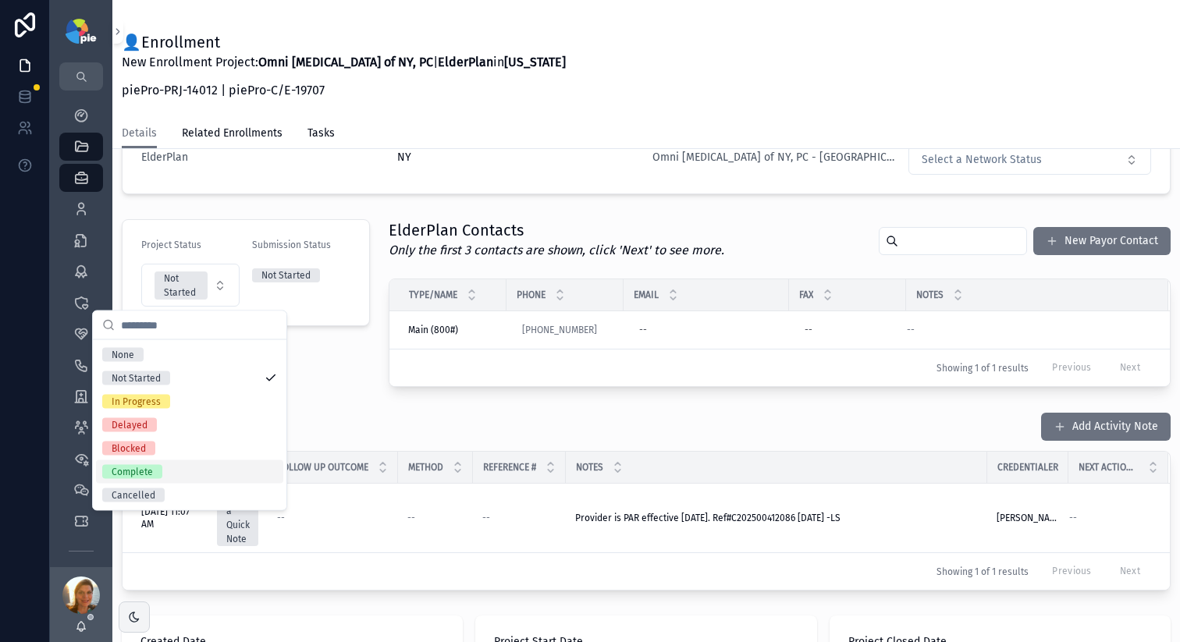
drag, startPoint x: 169, startPoint y: 471, endPoint x: 162, endPoint y: 466, distance: 9.5
click at [169, 471] on div "Complete" at bounding box center [189, 472] width 187 height 23
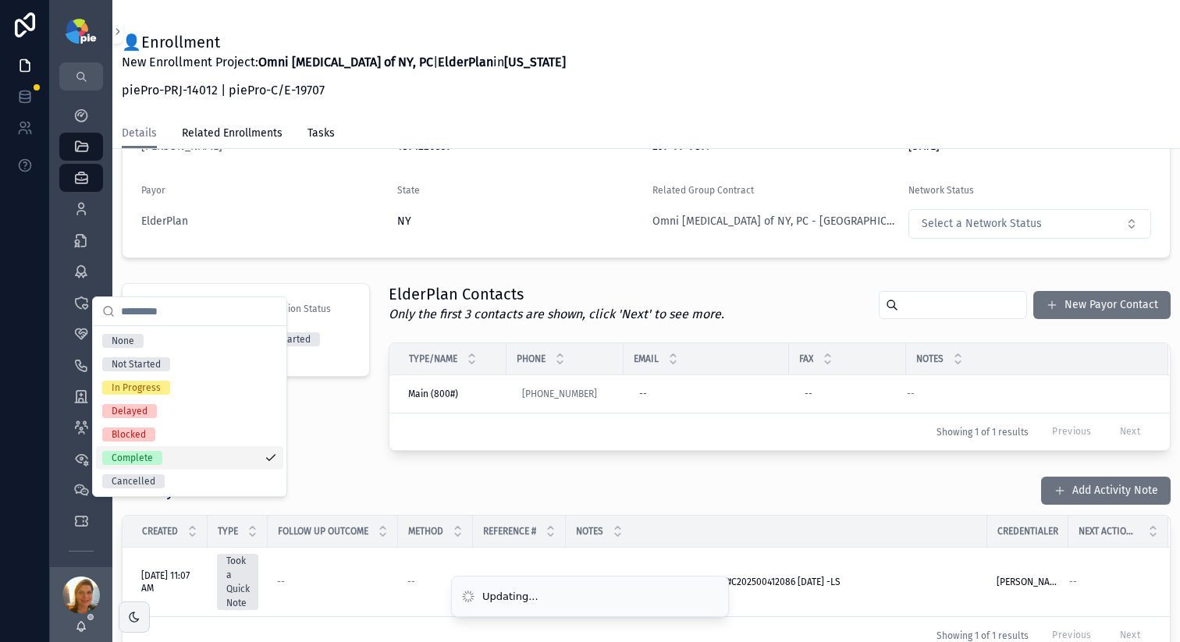
scroll to position [350, 0]
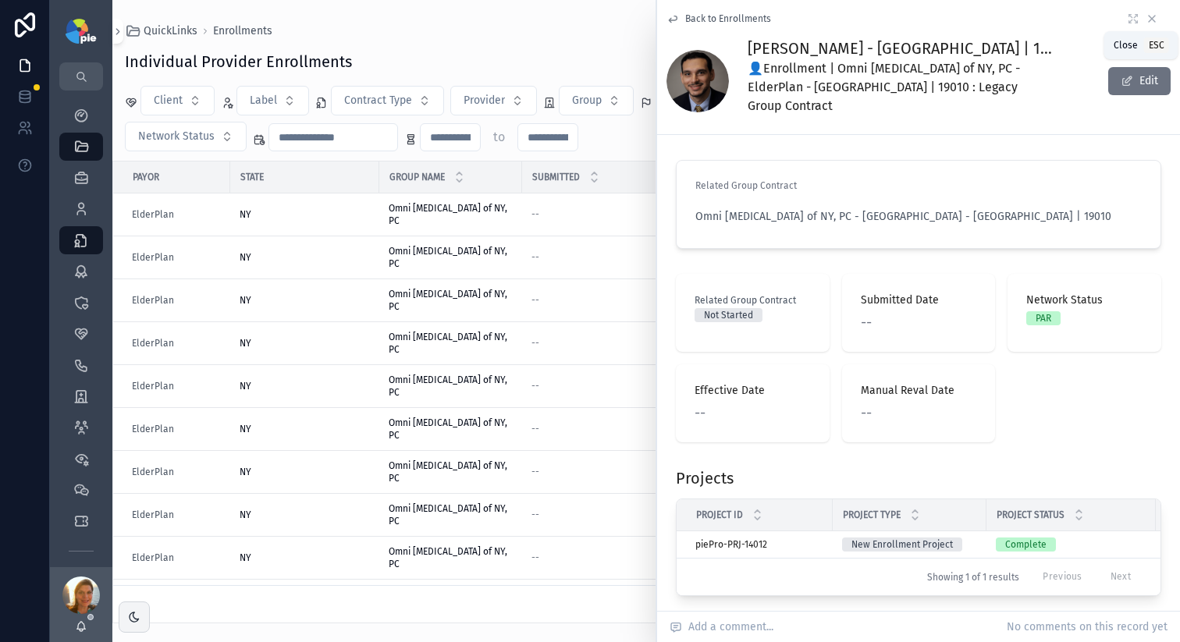
click at [1149, 20] on icon "scrollable content" at bounding box center [1152, 19] width 6 height 6
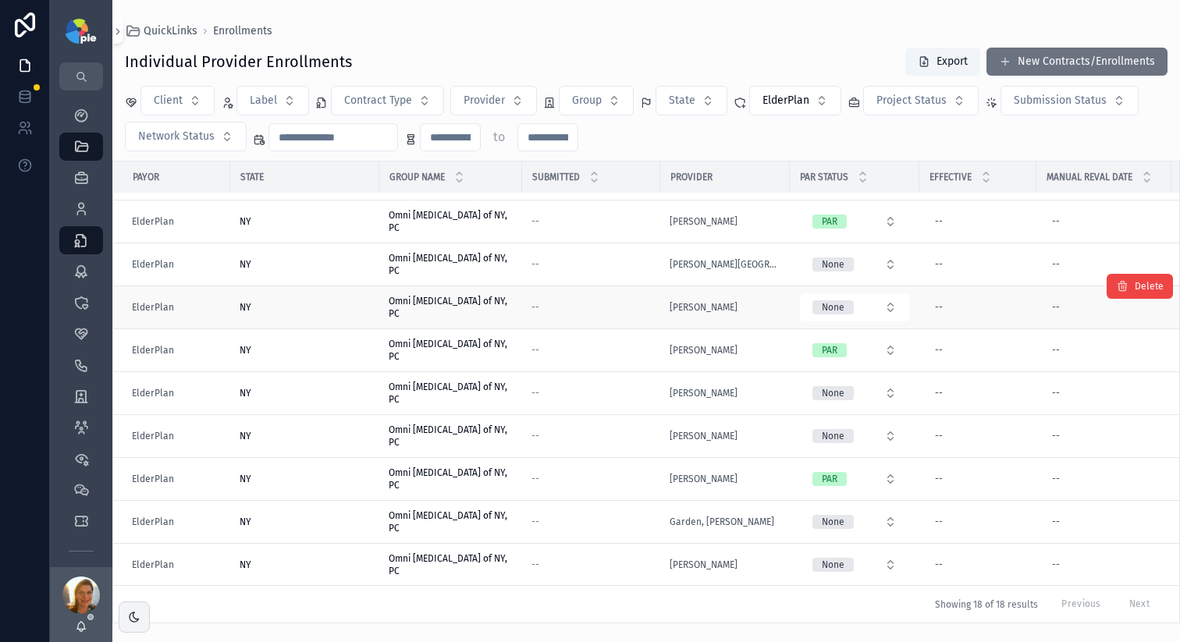
scroll to position [339, 0]
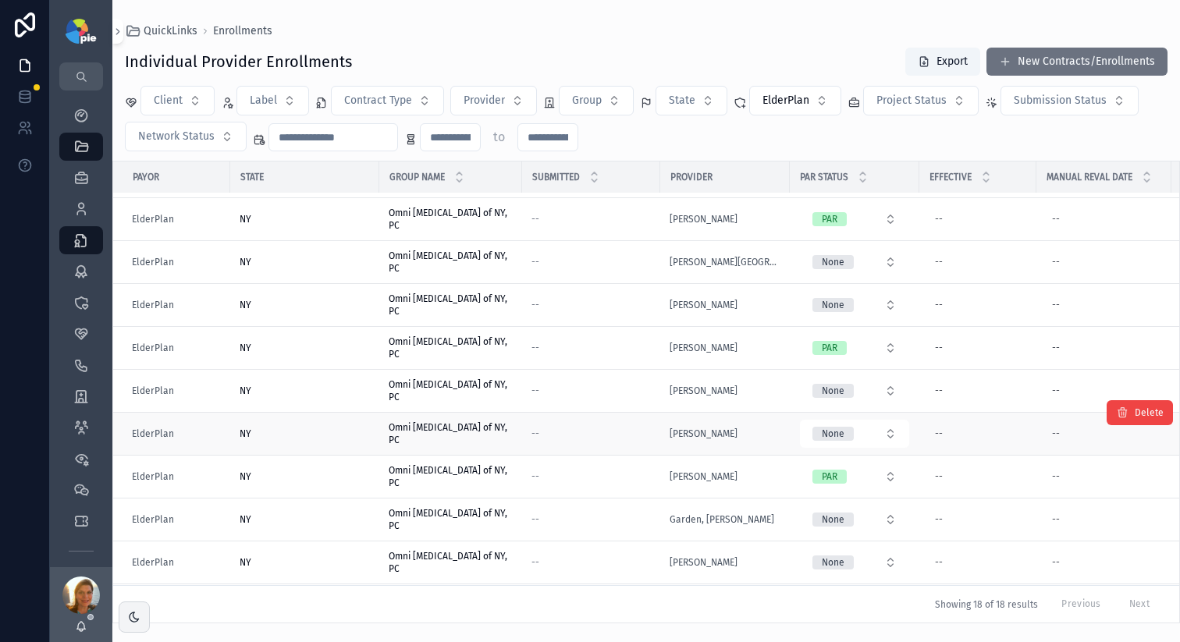
click at [756, 433] on div "[PERSON_NAME]" at bounding box center [725, 434] width 111 height 12
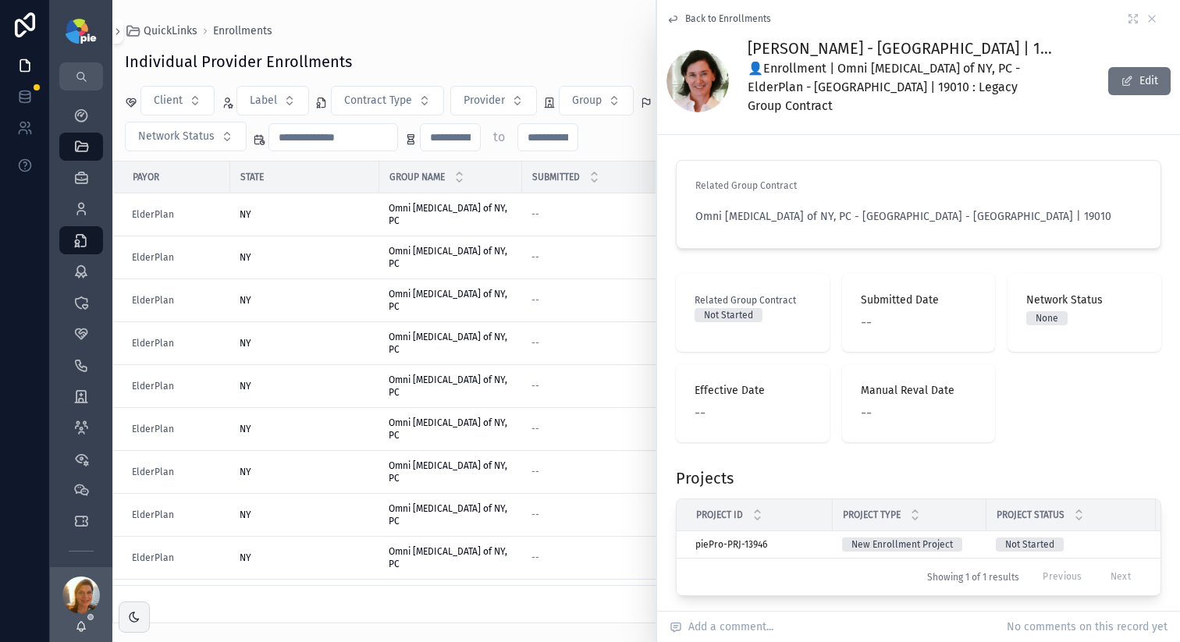
click at [893, 558] on div "Showing 1 of 1 results Previous Next" at bounding box center [919, 576] width 484 height 37
click at [826, 532] on td "piePro-PRJ-13946 piePro-PRJ-13946" at bounding box center [755, 545] width 156 height 27
click at [808, 539] on div "piePro-PRJ-13946 piePro-PRJ-13946" at bounding box center [760, 545] width 128 height 12
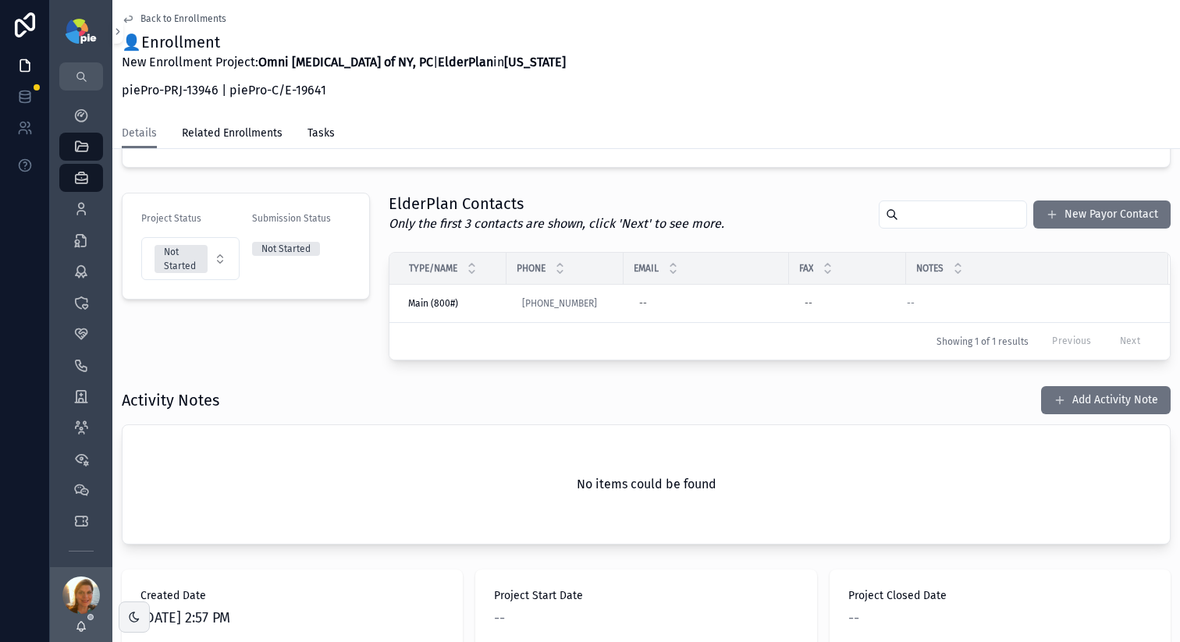
scroll to position [315, 0]
click at [1056, 399] on button "Add Activity Note" at bounding box center [1106, 399] width 130 height 28
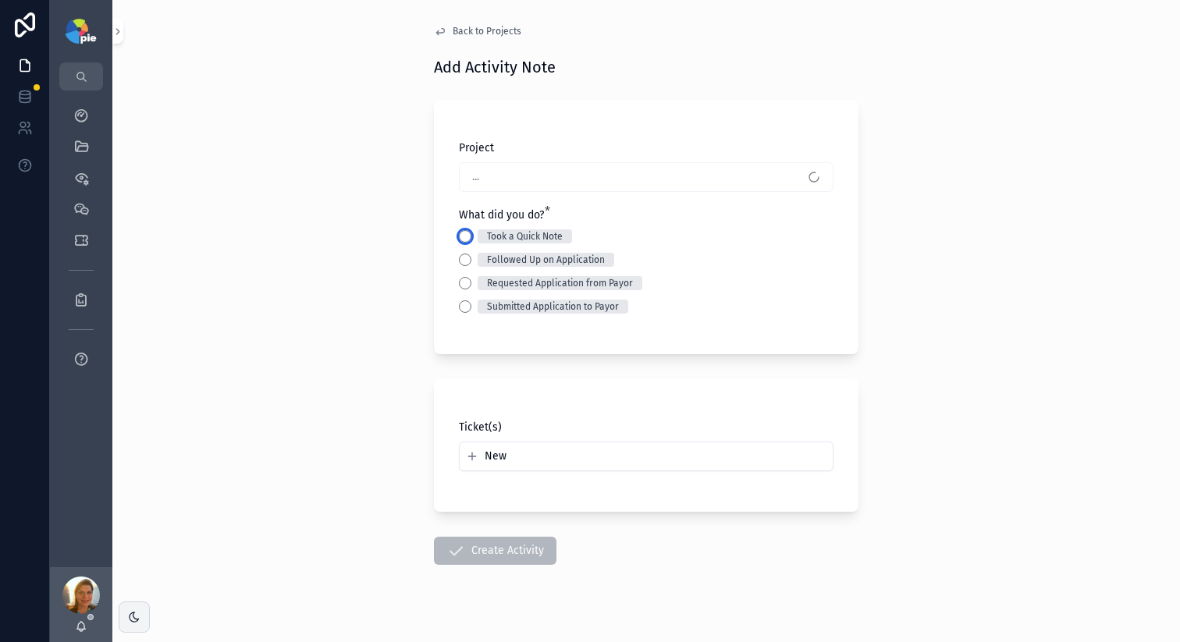
click at [462, 239] on button "Took a Quick Note" at bounding box center [465, 236] width 12 height 12
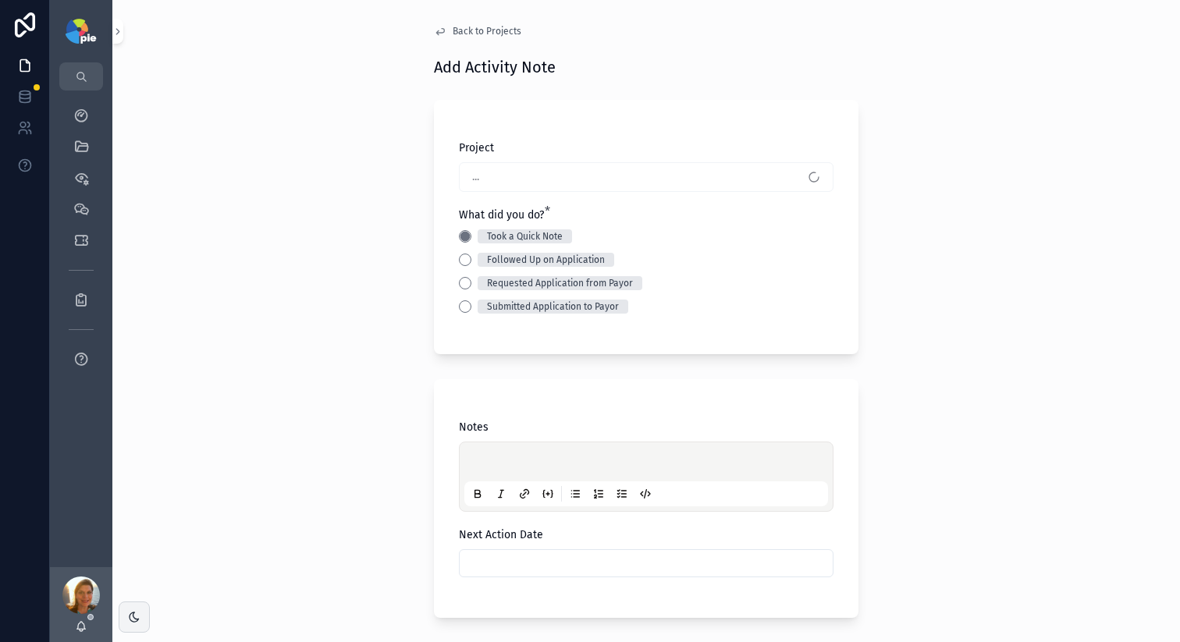
click at [502, 464] on p "scrollable content" at bounding box center [650, 465] width 364 height 16
click at [473, 461] on p "scrollable content" at bounding box center [650, 465] width 364 height 16
click at [627, 463] on span "**********" at bounding box center [595, 464] width 255 height 11
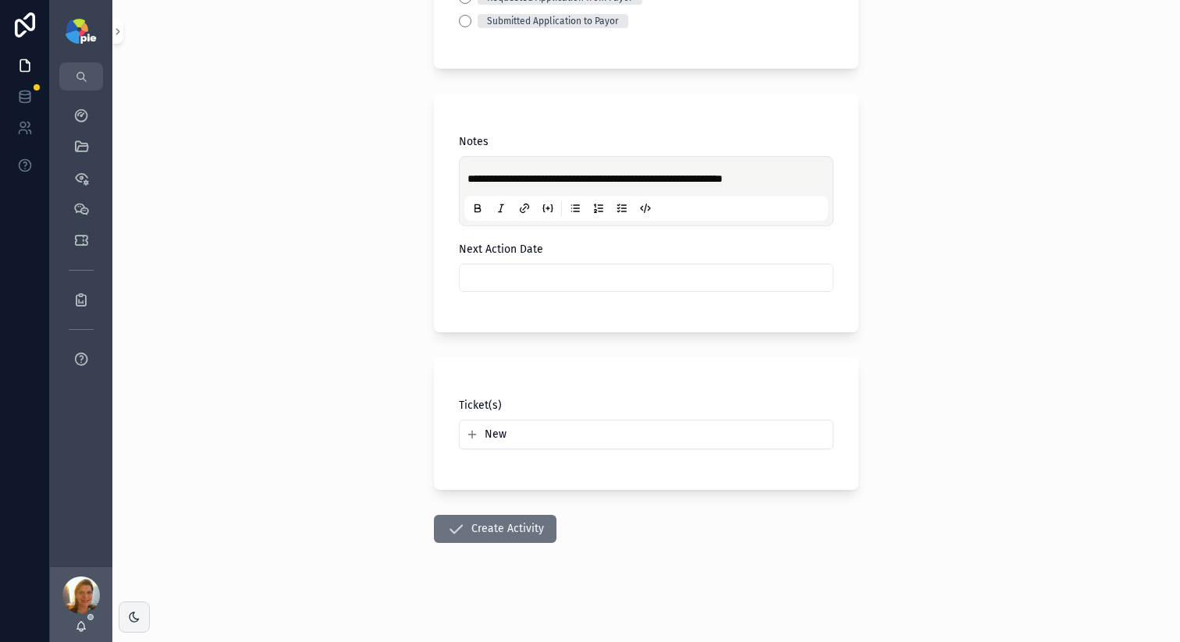
scroll to position [286, 0]
click at [473, 534] on button "Create Activity" at bounding box center [495, 528] width 123 height 28
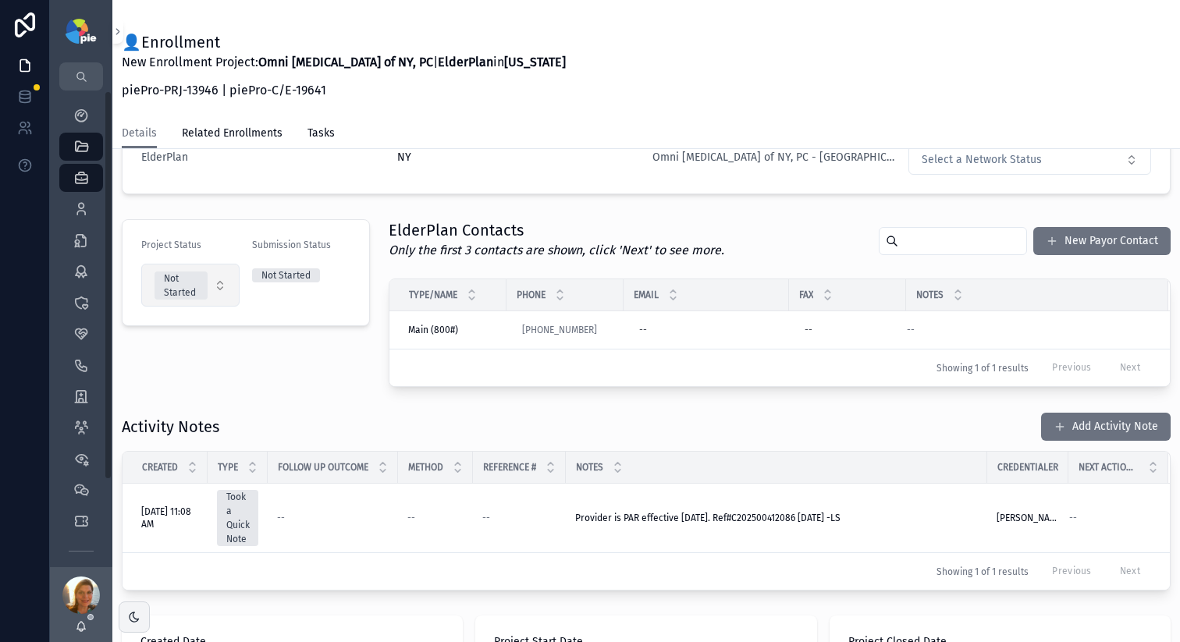
click at [200, 293] on span "Not Started" at bounding box center [181, 286] width 53 height 28
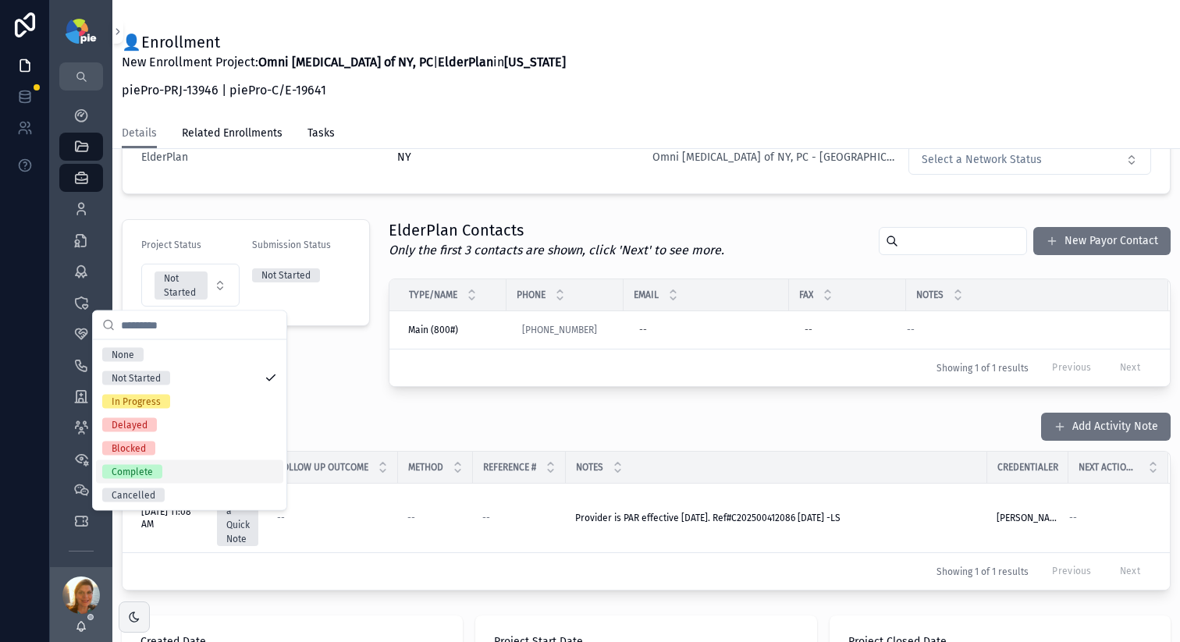
click at [192, 468] on div "Complete" at bounding box center [189, 472] width 187 height 23
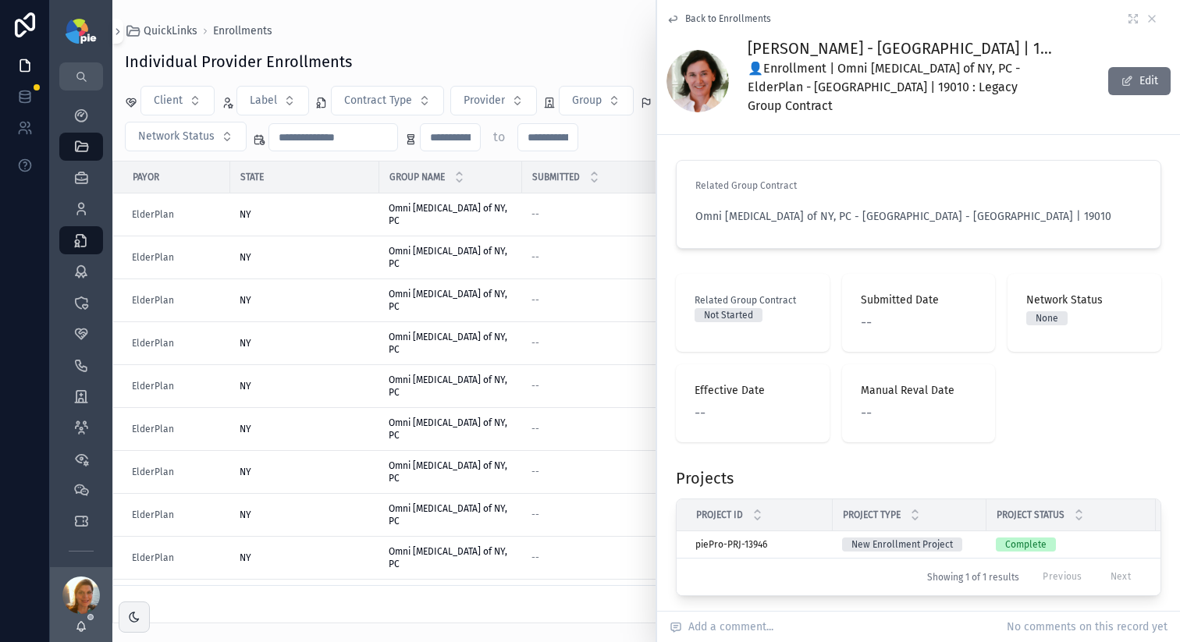
click at [1142, 25] on div "Back to Enrollments Maher, Elizabeth - ElderPlan - NY | 19641 👤Enrollment | Omn…" at bounding box center [919, 67] width 504 height 134
click at [1146, 23] on icon "scrollable content" at bounding box center [1152, 18] width 12 height 12
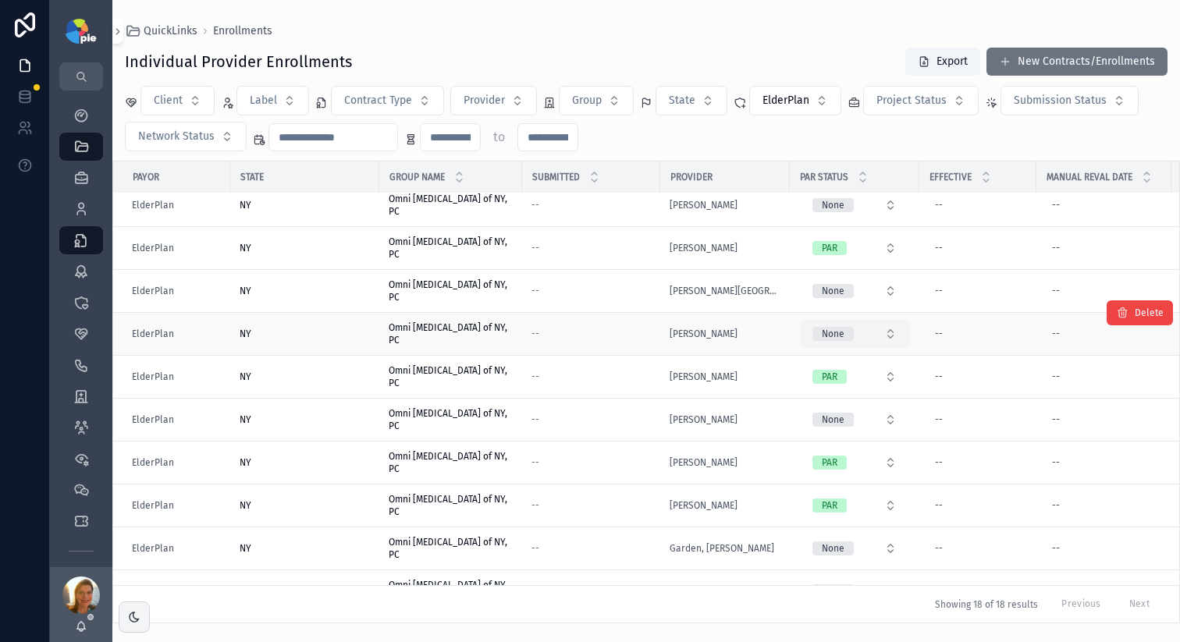
scroll to position [383, 0]
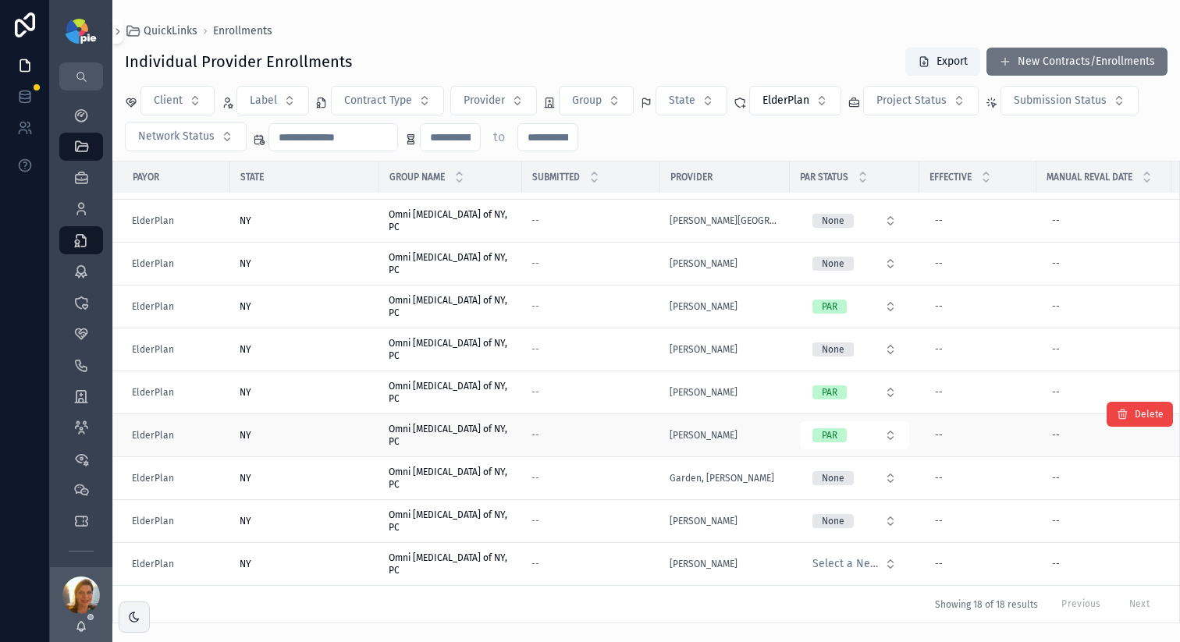
click at [767, 434] on div "Grayson, Douglas" at bounding box center [725, 435] width 111 height 12
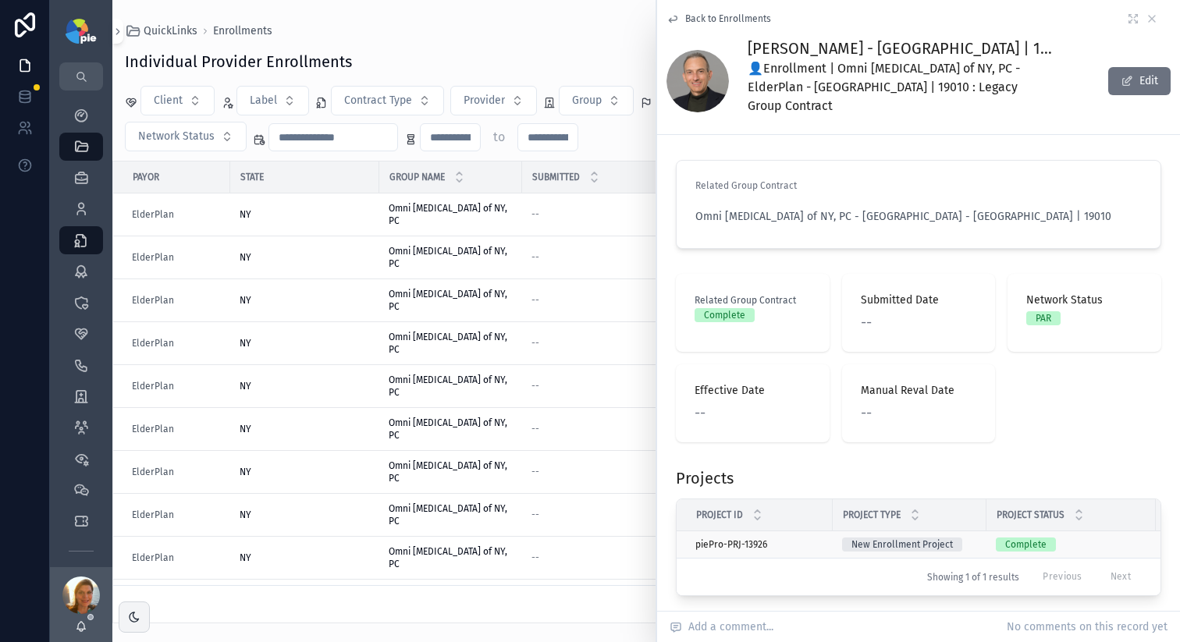
click at [817, 539] on div "piePro-PRJ-13926 piePro-PRJ-13926" at bounding box center [760, 545] width 128 height 12
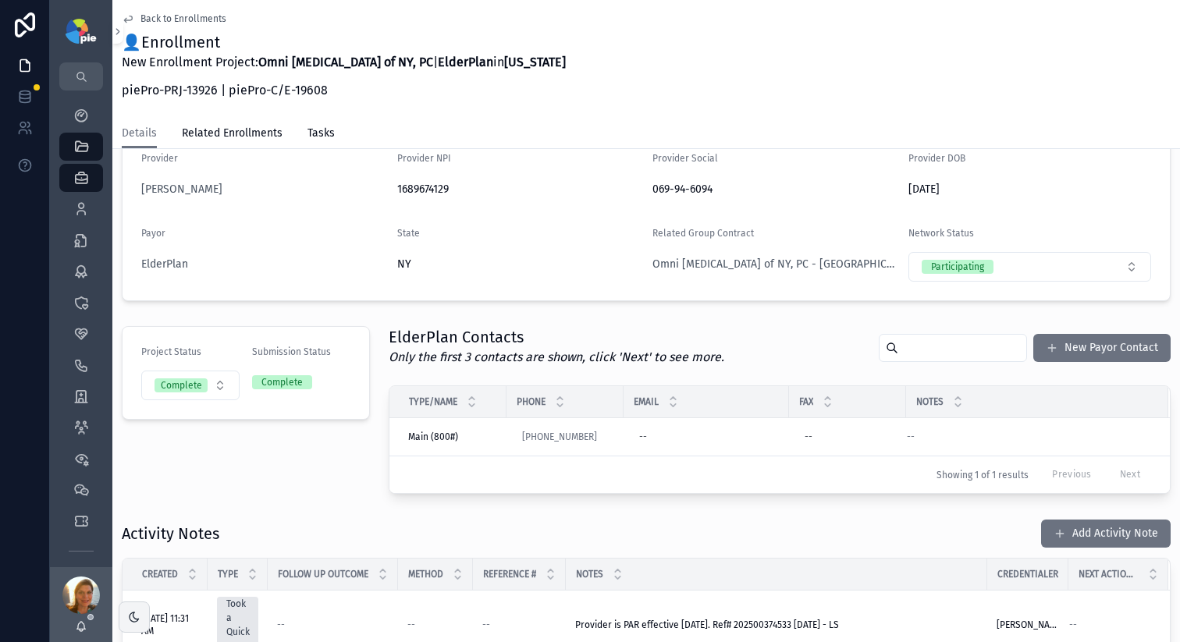
scroll to position [340, 0]
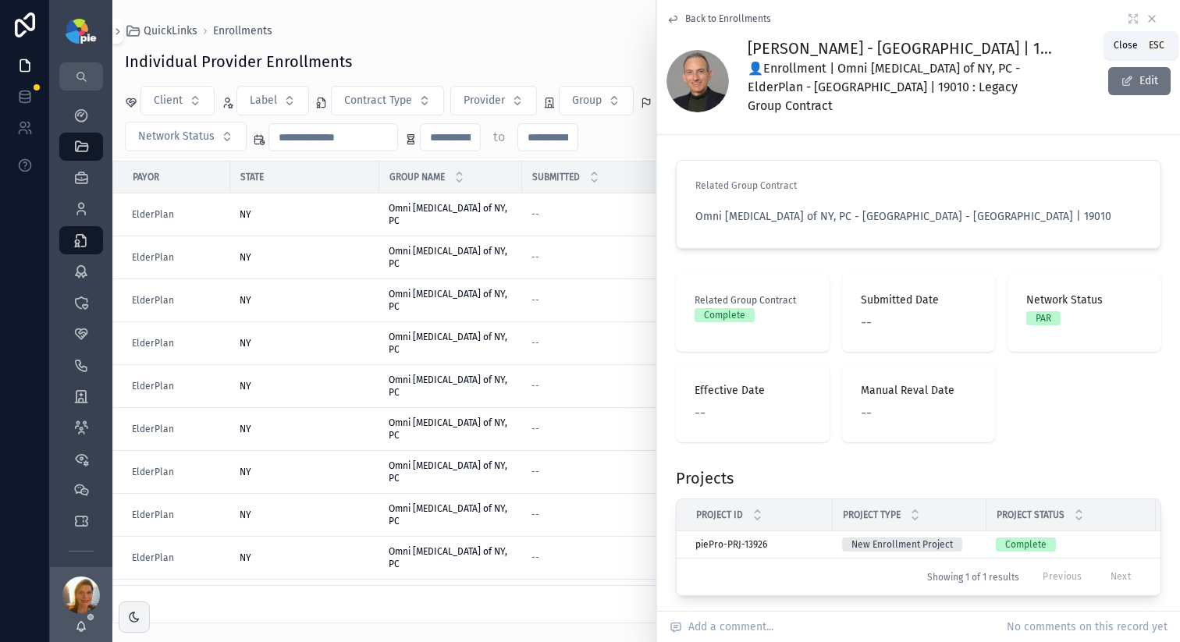
click at [1146, 23] on icon "scrollable content" at bounding box center [1152, 18] width 12 height 12
click at [245, 33] on span "Enrollments" at bounding box center [242, 31] width 59 height 16
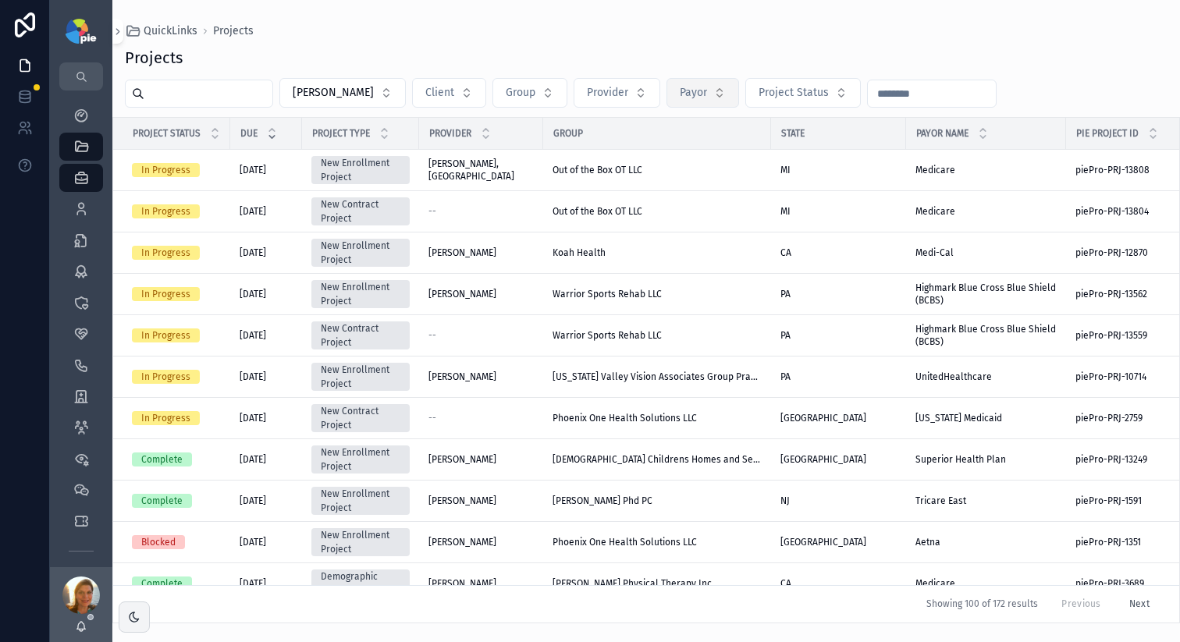
click at [680, 98] on span "Payor" at bounding box center [693, 93] width 27 height 16
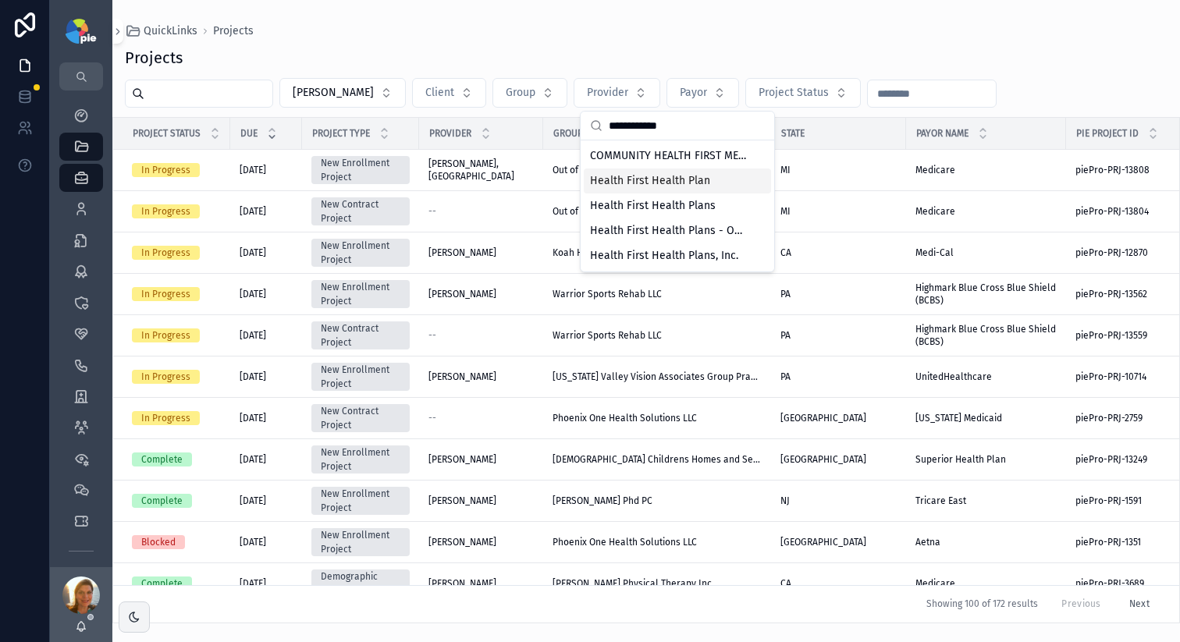
type input "**********"
click at [662, 187] on span "Health First Health Plan" at bounding box center [650, 181] width 120 height 16
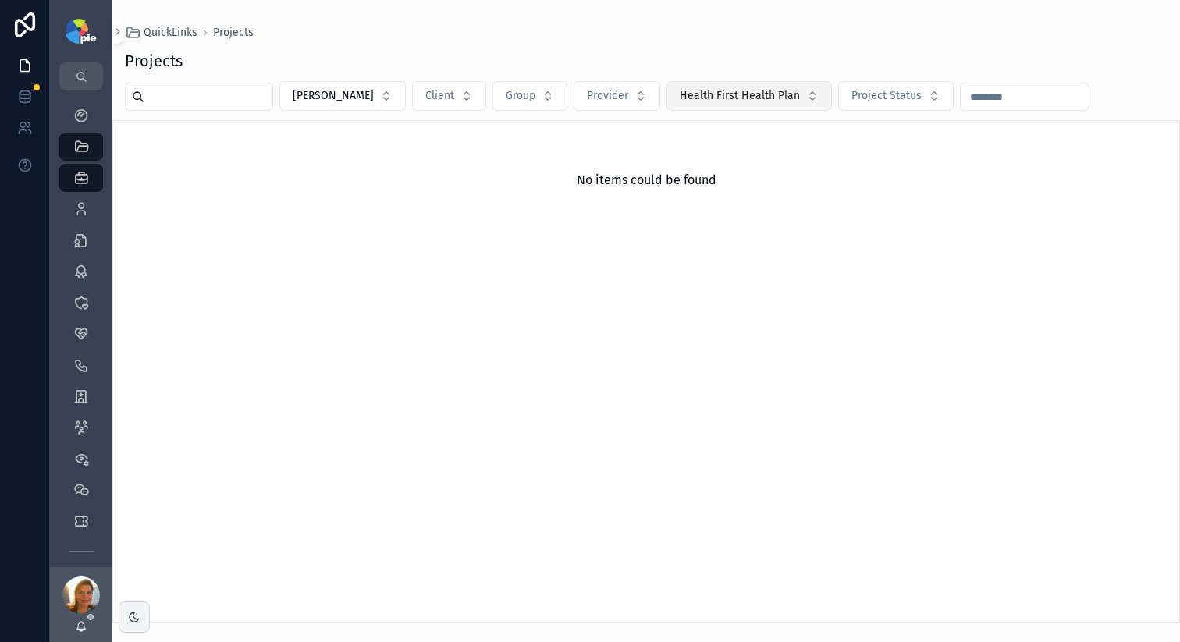
click at [712, 99] on span "Health First Health Plan" at bounding box center [740, 96] width 120 height 16
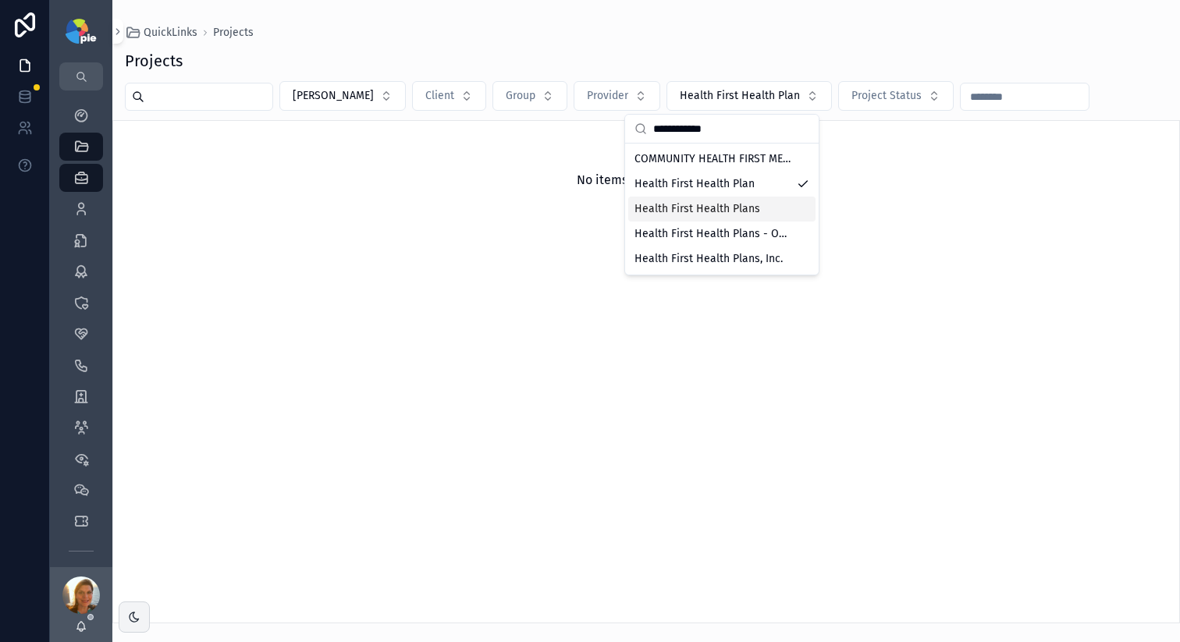
type input "**********"
click at [717, 215] on span "Health First Health Plans" at bounding box center [698, 209] width 126 height 16
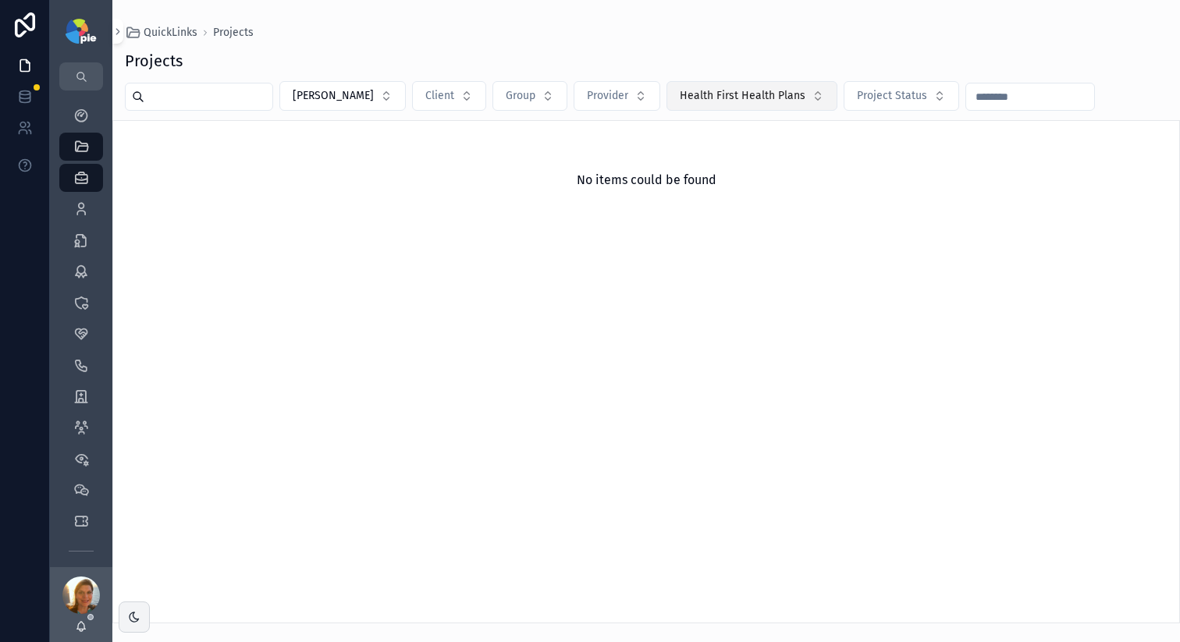
click at [719, 97] on span "Health First Health Plans" at bounding box center [743, 96] width 126 height 16
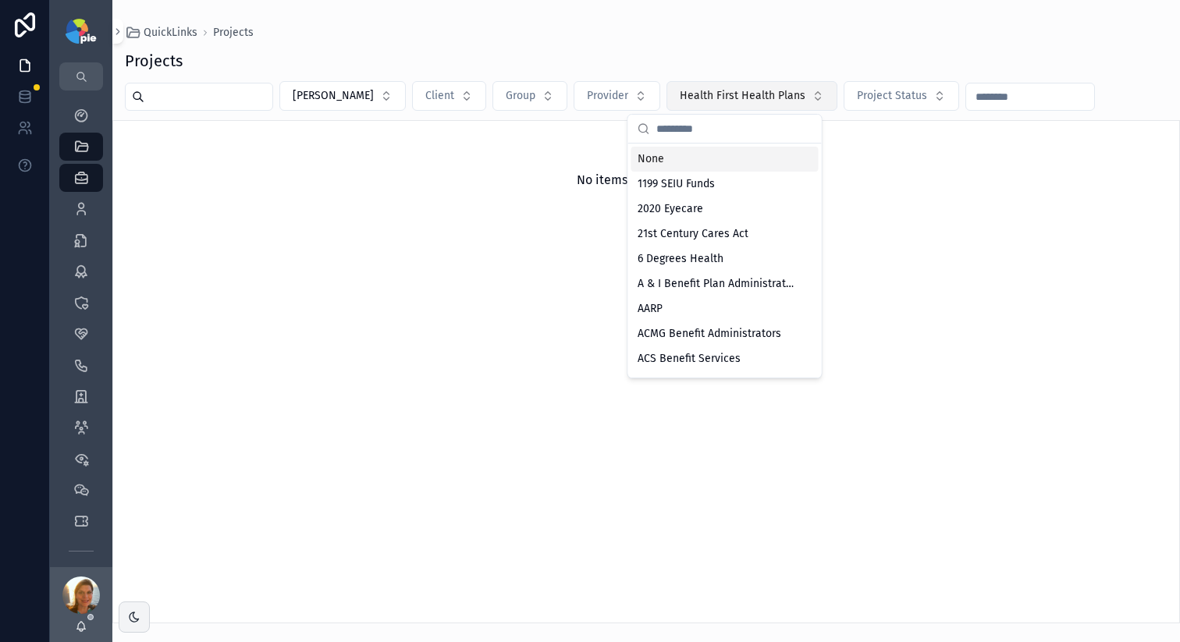
click at [713, 110] on button "Health First Health Plans" at bounding box center [752, 96] width 171 height 30
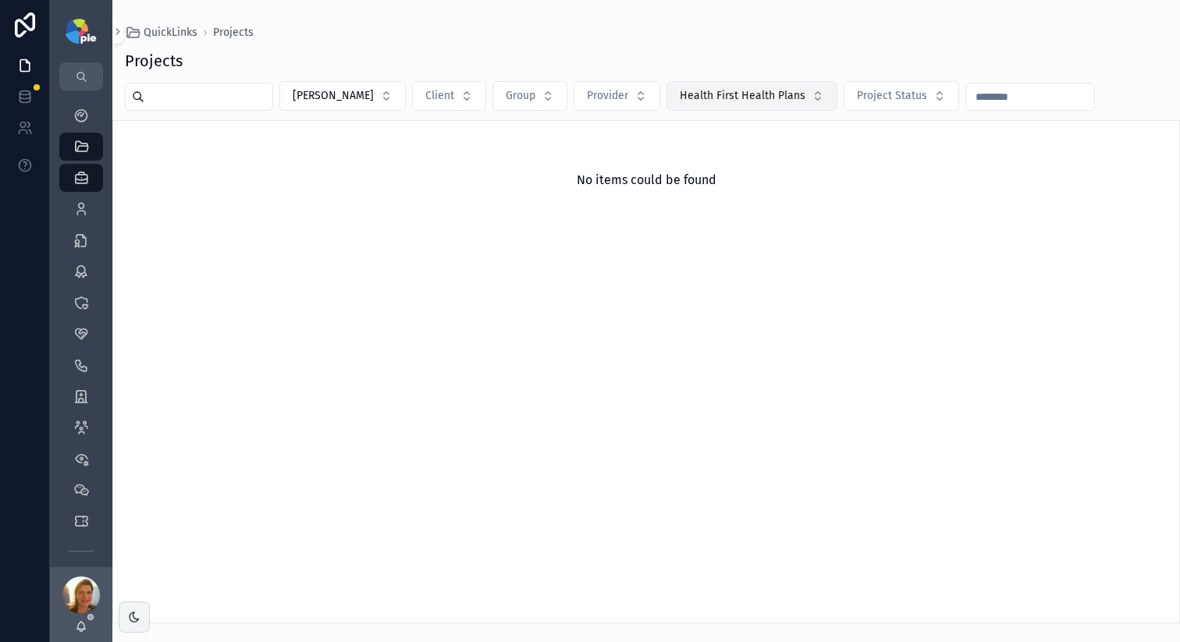
click at [712, 101] on span "Health First Health Plans" at bounding box center [743, 96] width 126 height 16
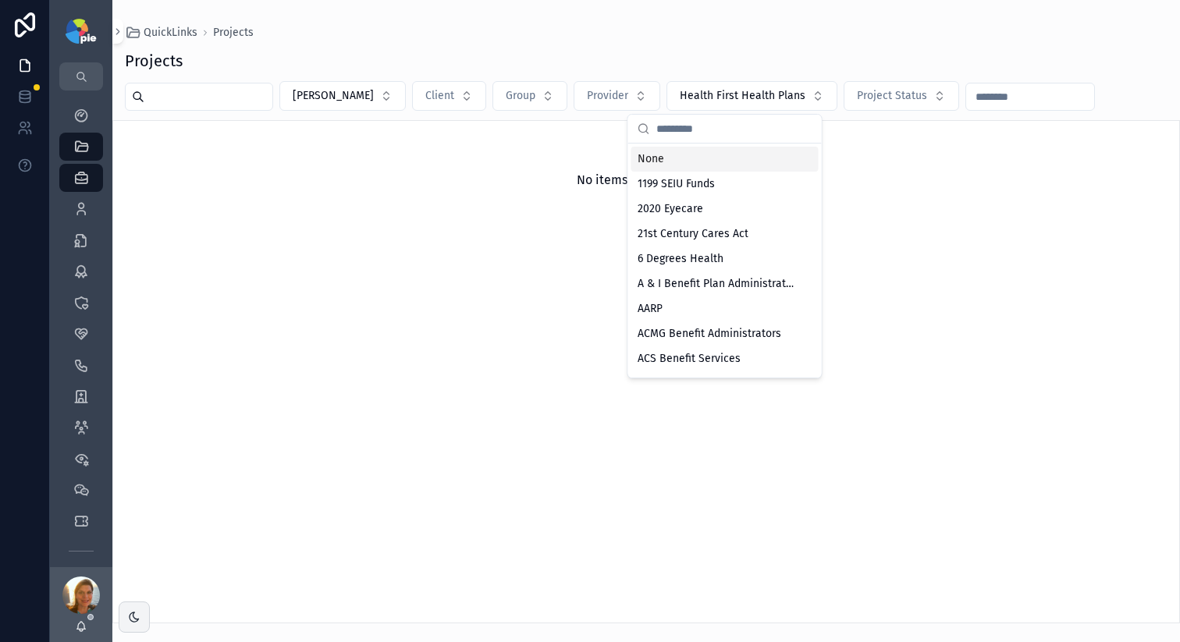
click at [776, 114] on div "None 1199 SEIU Funds 2020 Eyecare 21st Century Cares Act 6 Degrees Health A & I…" at bounding box center [725, 246] width 195 height 265
click at [773, 106] on button "Health First Health Plans" at bounding box center [752, 96] width 171 height 30
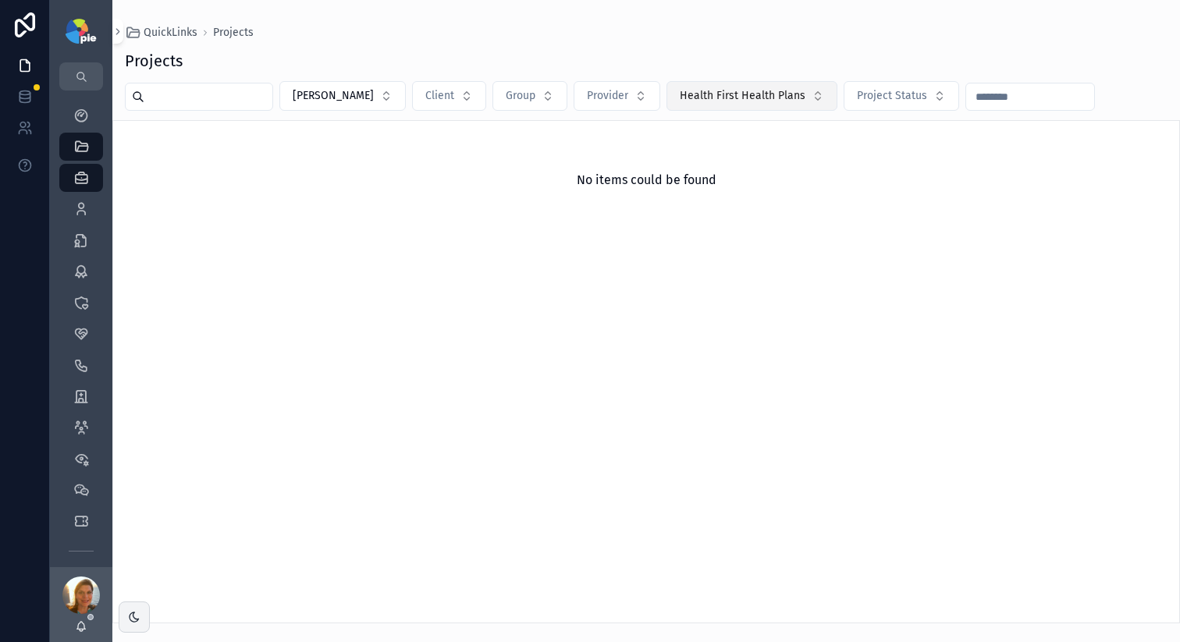
click at [680, 103] on span "Health First Health Plans" at bounding box center [743, 96] width 126 height 16
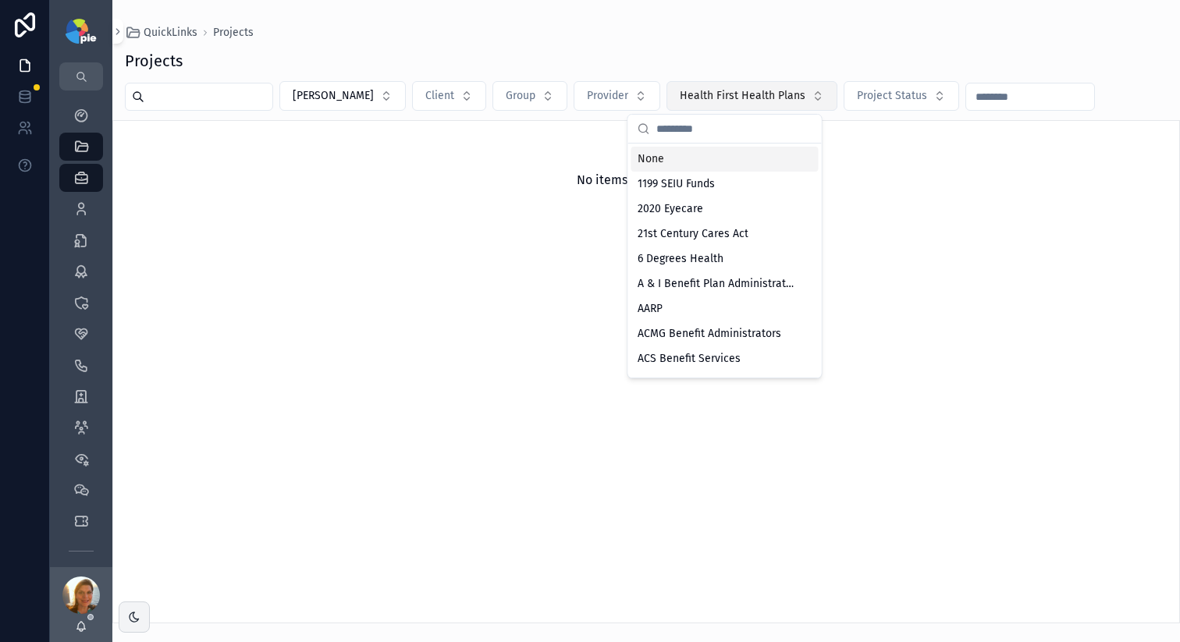
click at [717, 105] on button "Health First Health Plans" at bounding box center [752, 96] width 171 height 30
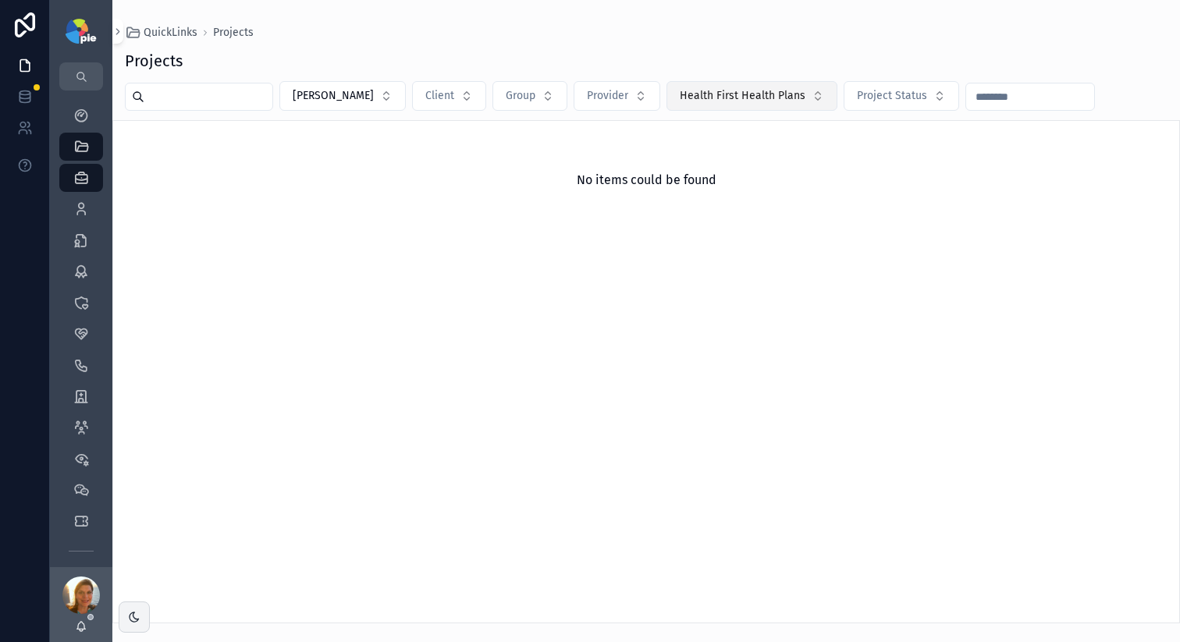
click at [788, 94] on button "Health First Health Plans" at bounding box center [752, 96] width 171 height 30
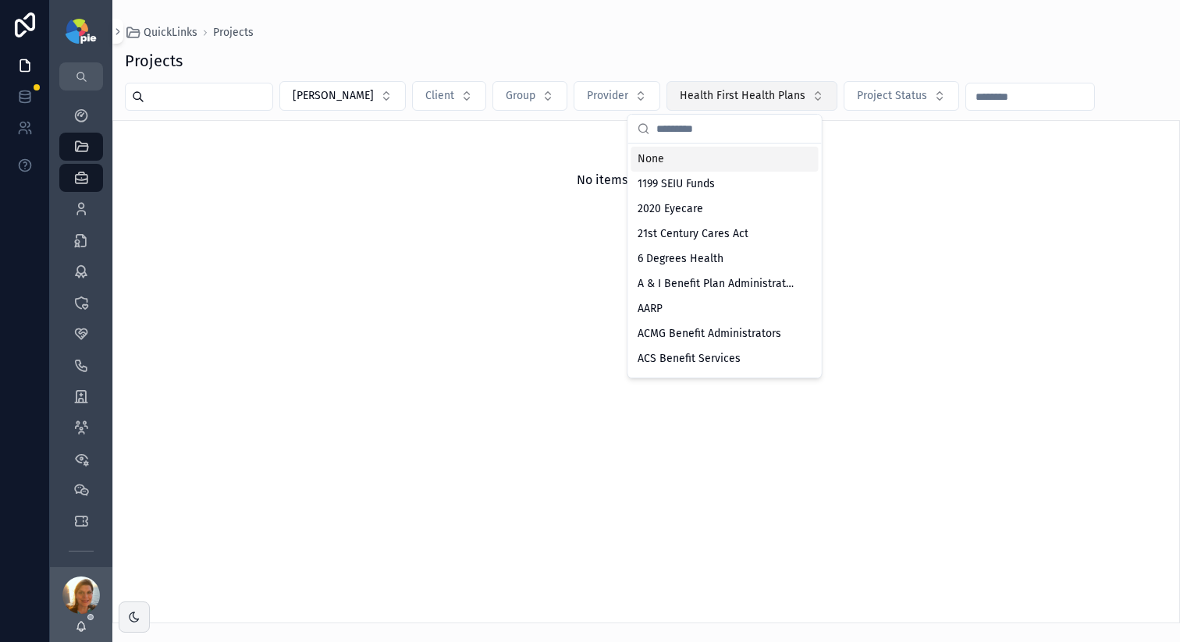
drag, startPoint x: 758, startPoint y: 113, endPoint x: 749, endPoint y: 87, distance: 27.2
click at [757, 113] on div "My Dashboard QuickLinks Projects 4,150 Providers 295 Enrollments 3,475 Contract…" at bounding box center [615, 321] width 1130 height 642
click at [749, 88] on span "Health First Health Plans" at bounding box center [743, 96] width 126 height 16
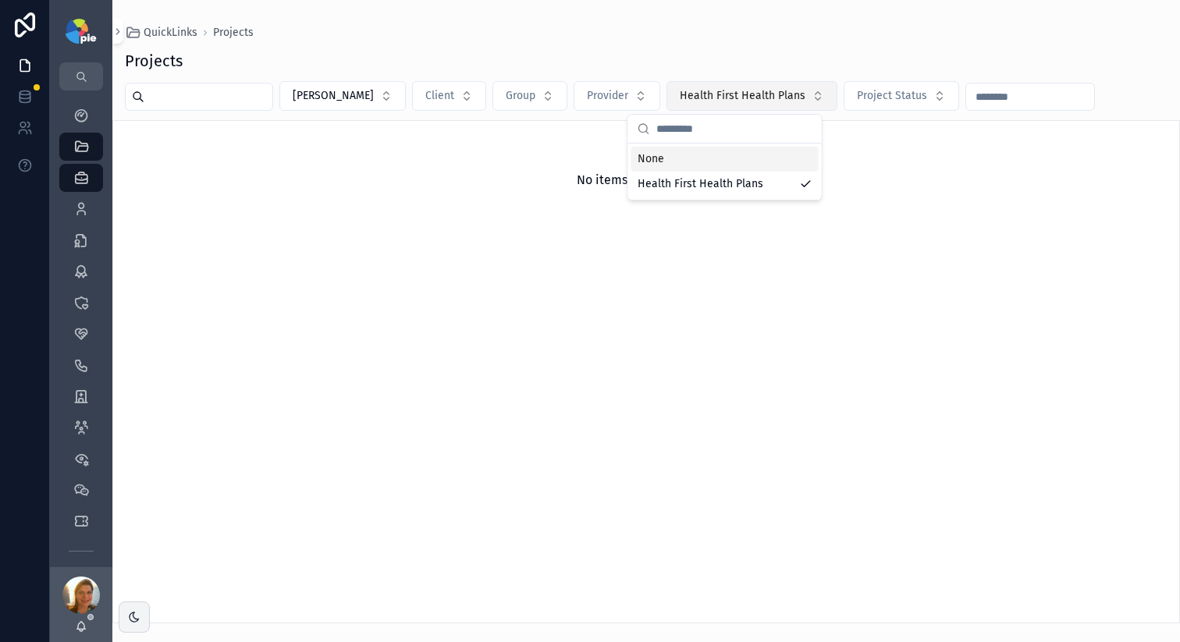
click at [749, 88] on span "Health First Health Plans" at bounding box center [743, 96] width 126 height 16
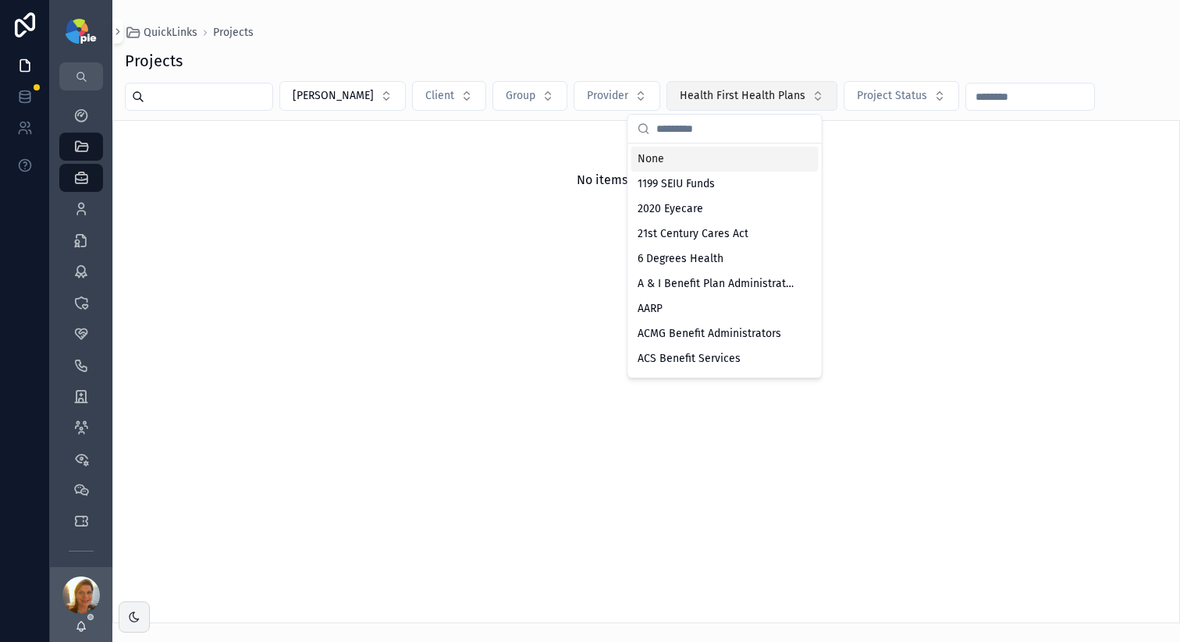
type input "*"
click at [489, 433] on div "No items could be found" at bounding box center [646, 371] width 1068 height 503
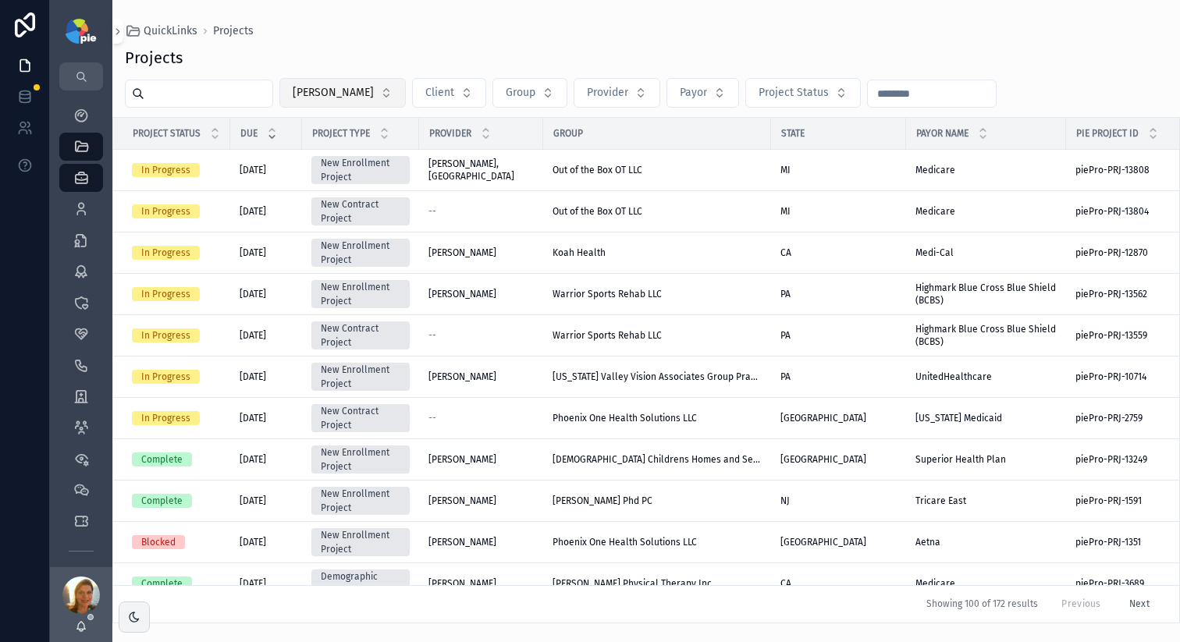
click at [356, 103] on button "[PERSON_NAME]" at bounding box center [342, 93] width 126 height 30
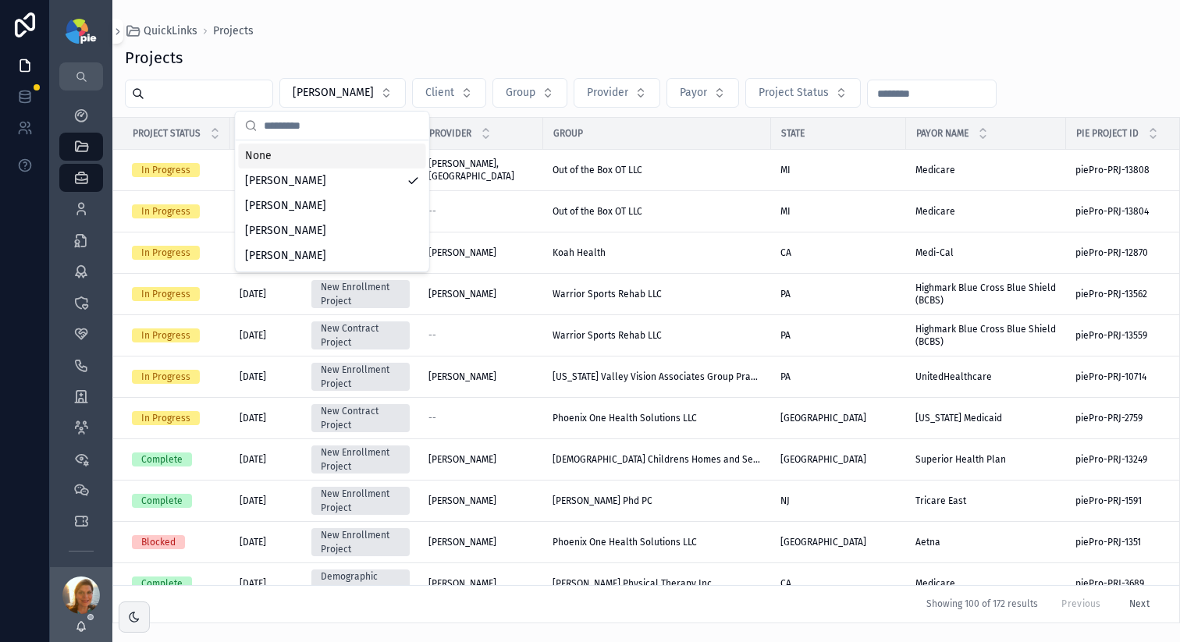
click at [340, 164] on div "None" at bounding box center [332, 156] width 187 height 25
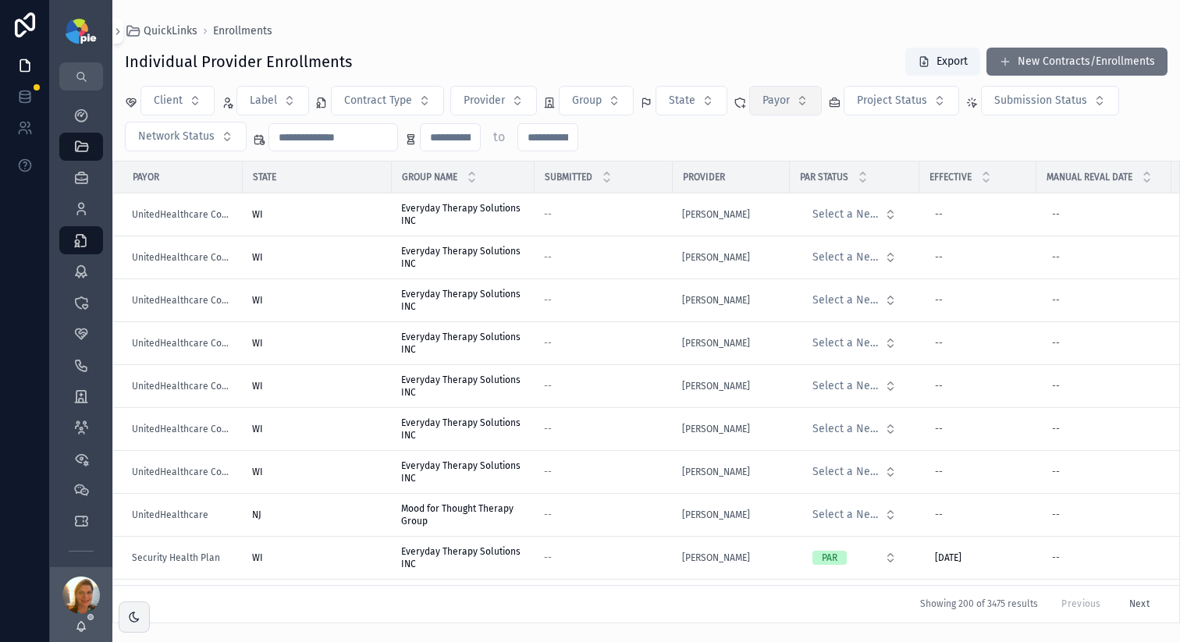
click at [796, 112] on button "Payor" at bounding box center [785, 101] width 73 height 30
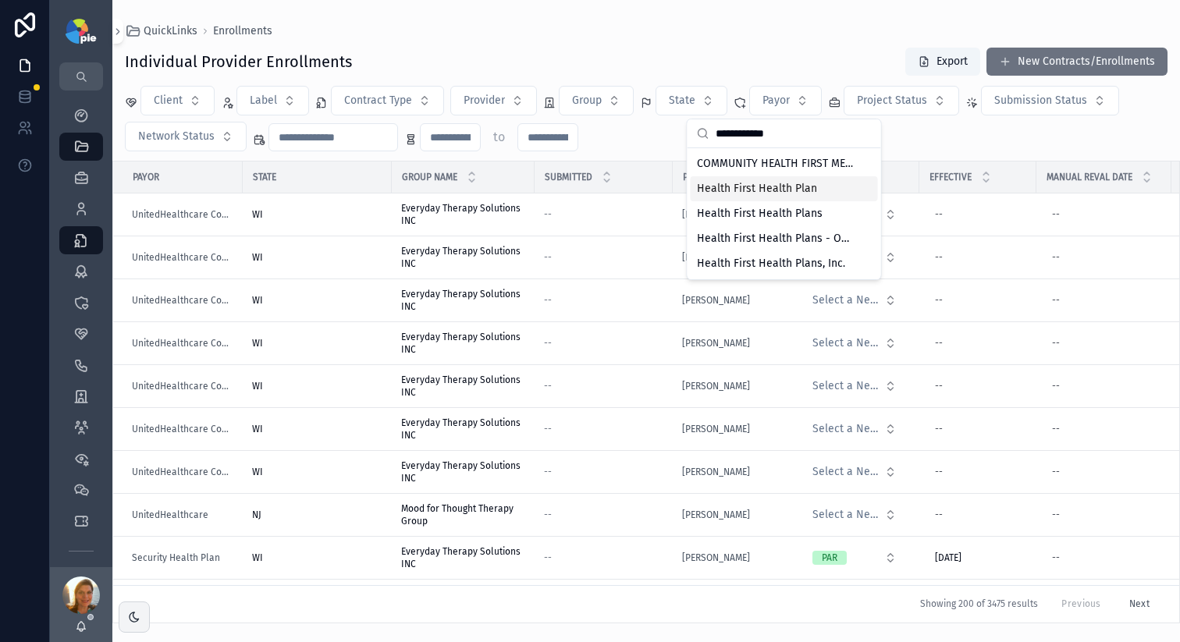
type input "**********"
click at [811, 195] on span "Health First Health Plan" at bounding box center [757, 189] width 120 height 16
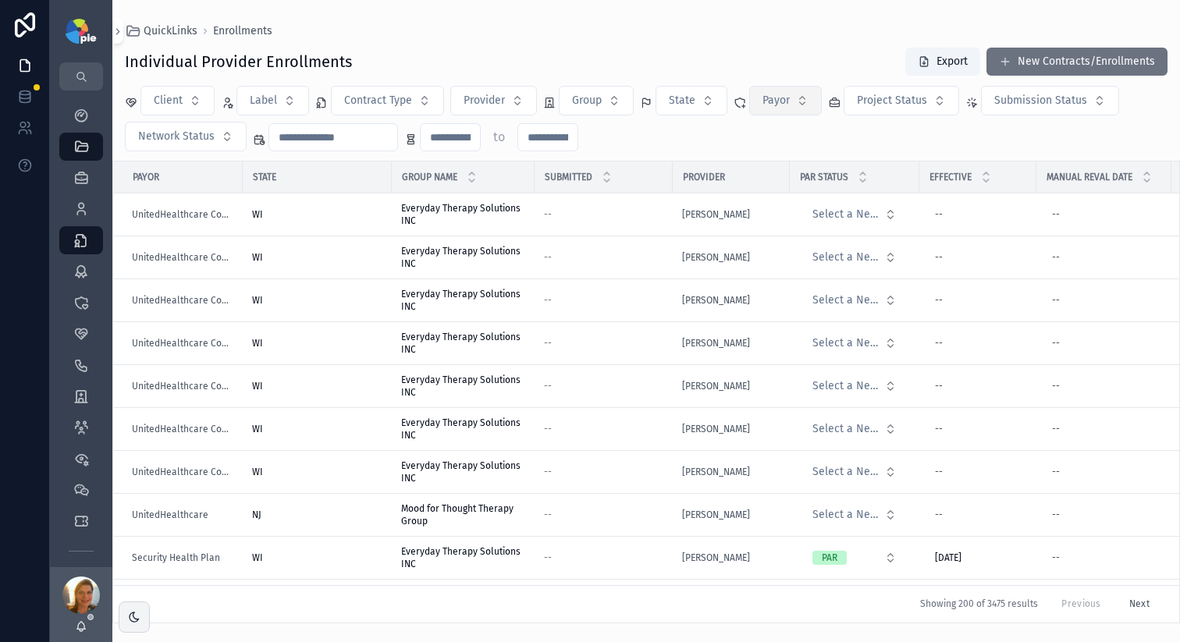
click at [788, 99] on span "Payor" at bounding box center [776, 101] width 27 height 16
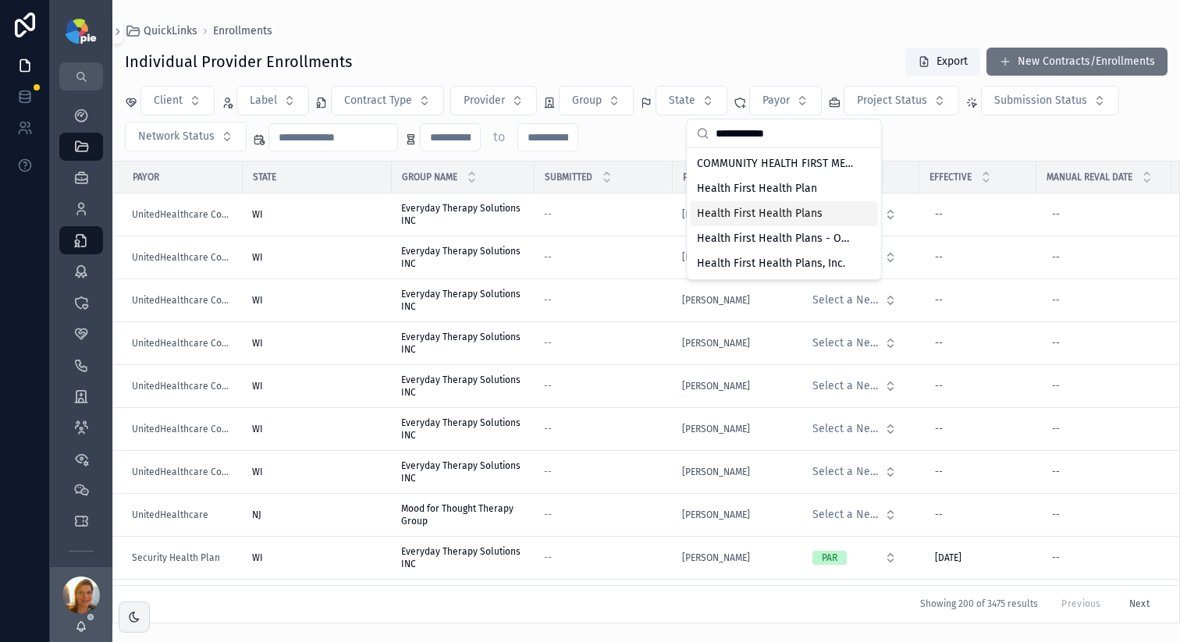
type input "**********"
click at [749, 217] on span "Health First Health Plans" at bounding box center [760, 214] width 126 height 16
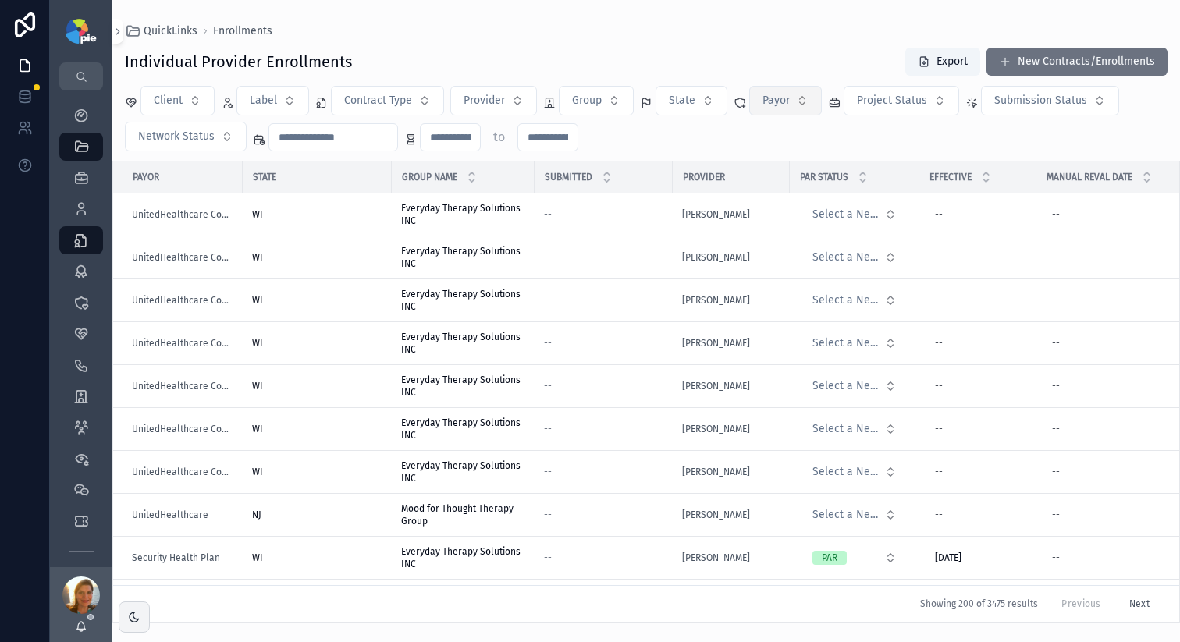
click at [764, 105] on span "Payor" at bounding box center [776, 101] width 27 height 16
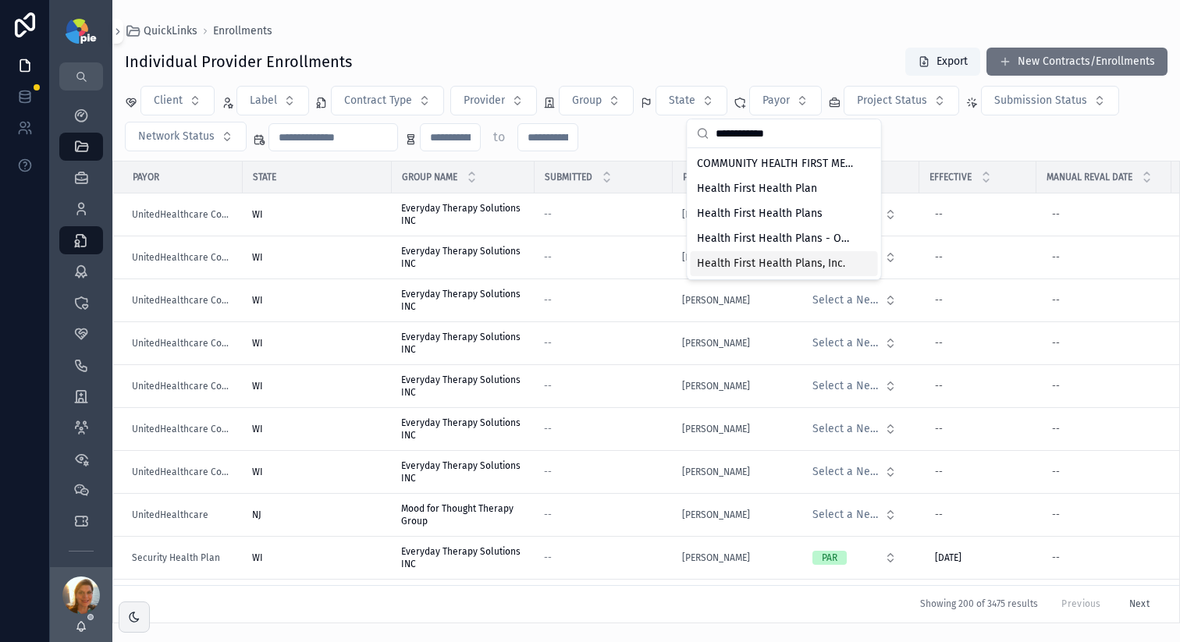
type input "**********"
click at [808, 267] on span "Health First Health Plans, Inc." at bounding box center [771, 264] width 148 height 16
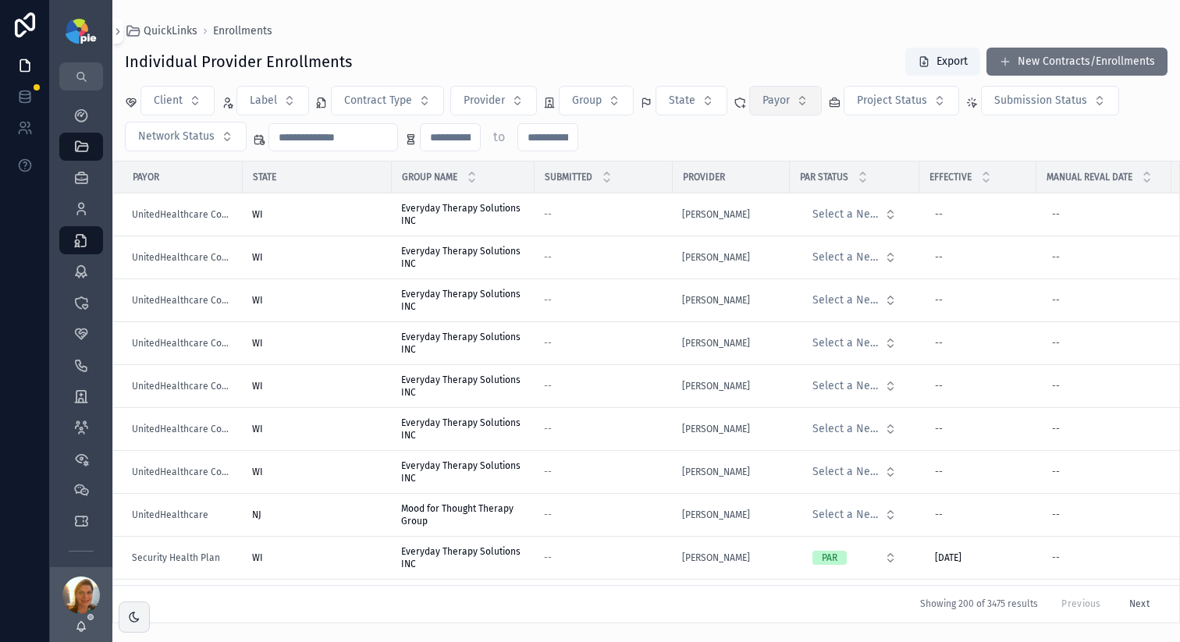
click at [806, 98] on button "Payor" at bounding box center [785, 101] width 73 height 30
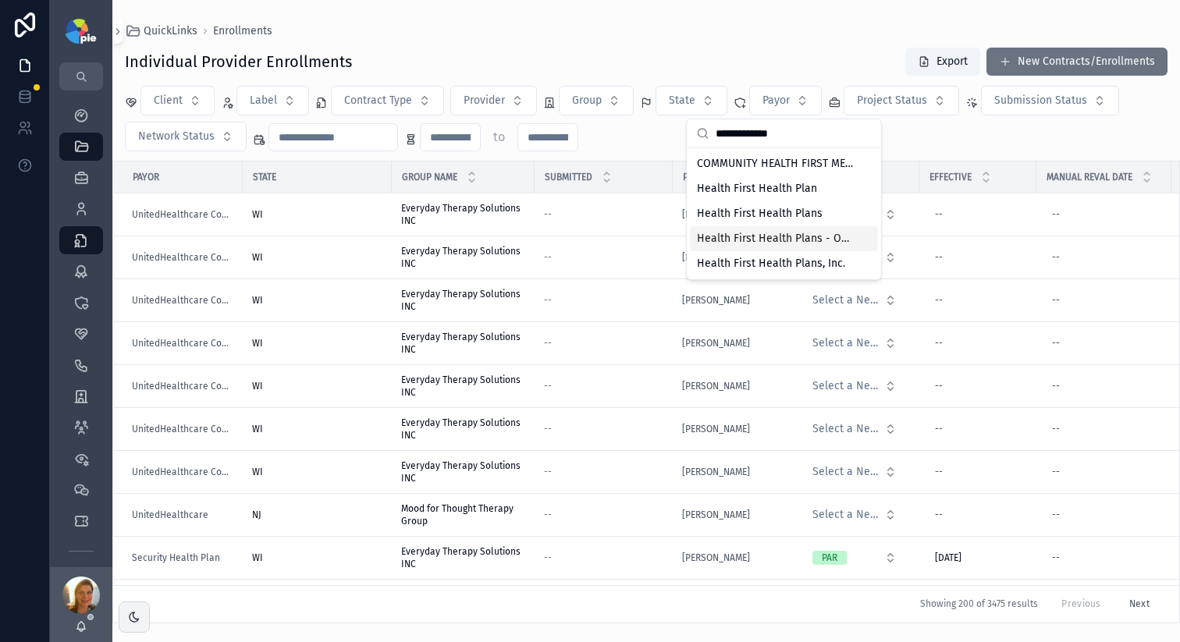
type input "**********"
click at [802, 246] on span "Health First Health Plans - Oscar" at bounding box center [775, 239] width 156 height 16
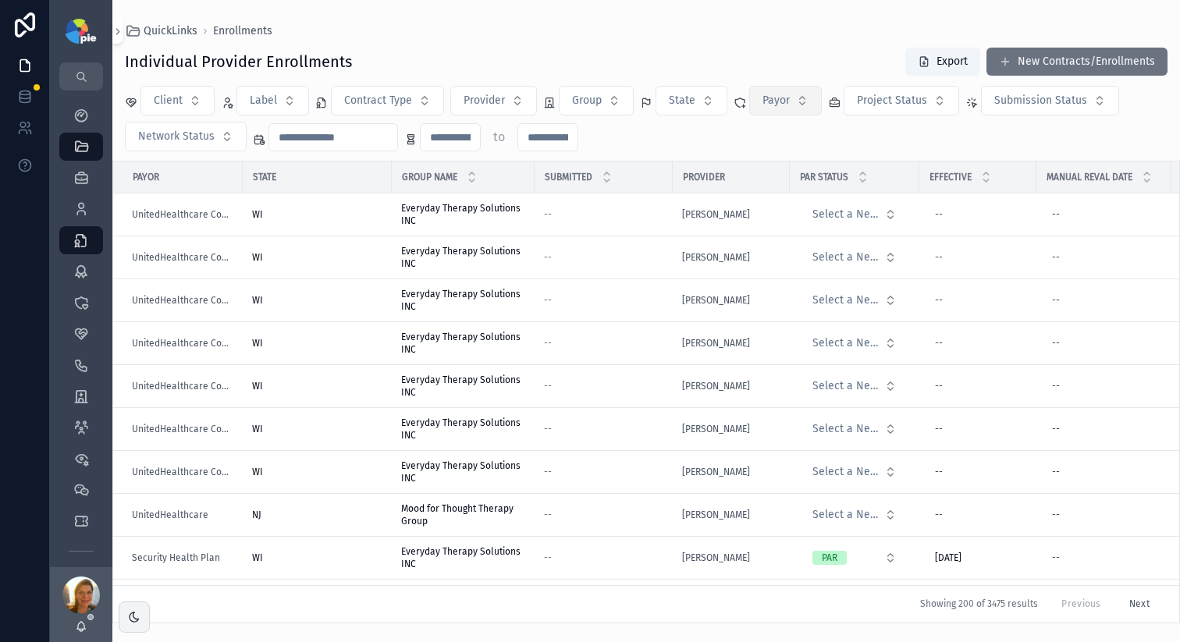
click at [794, 101] on button "Payor" at bounding box center [785, 101] width 73 height 30
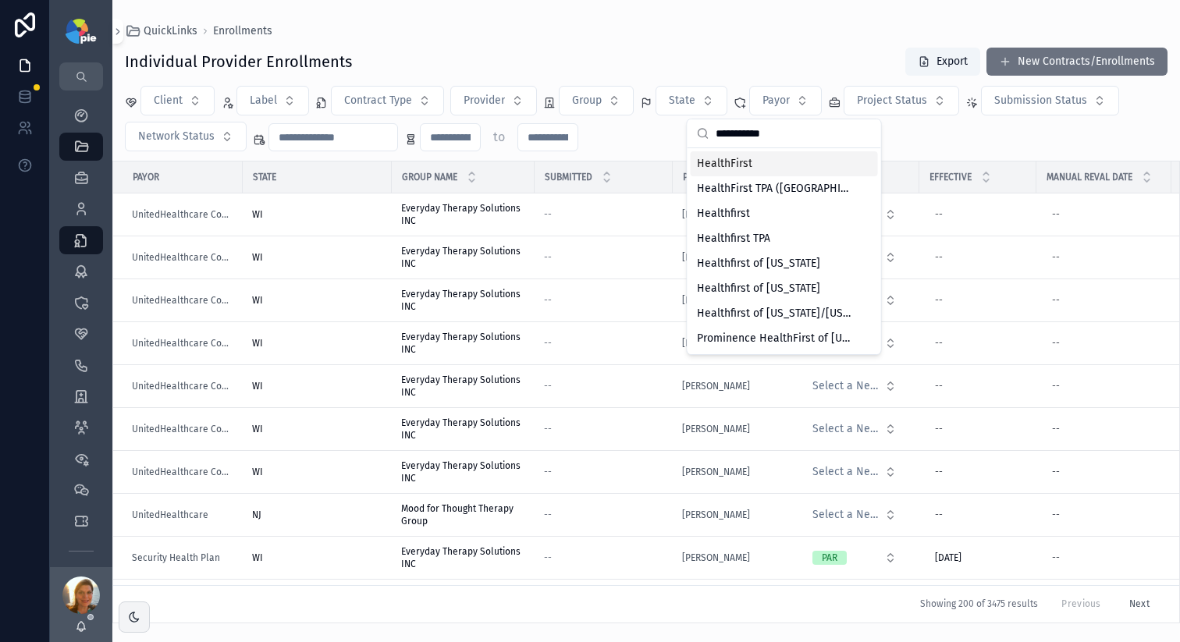
type input "**********"
click at [757, 172] on div "HealthFirst" at bounding box center [784, 163] width 187 height 25
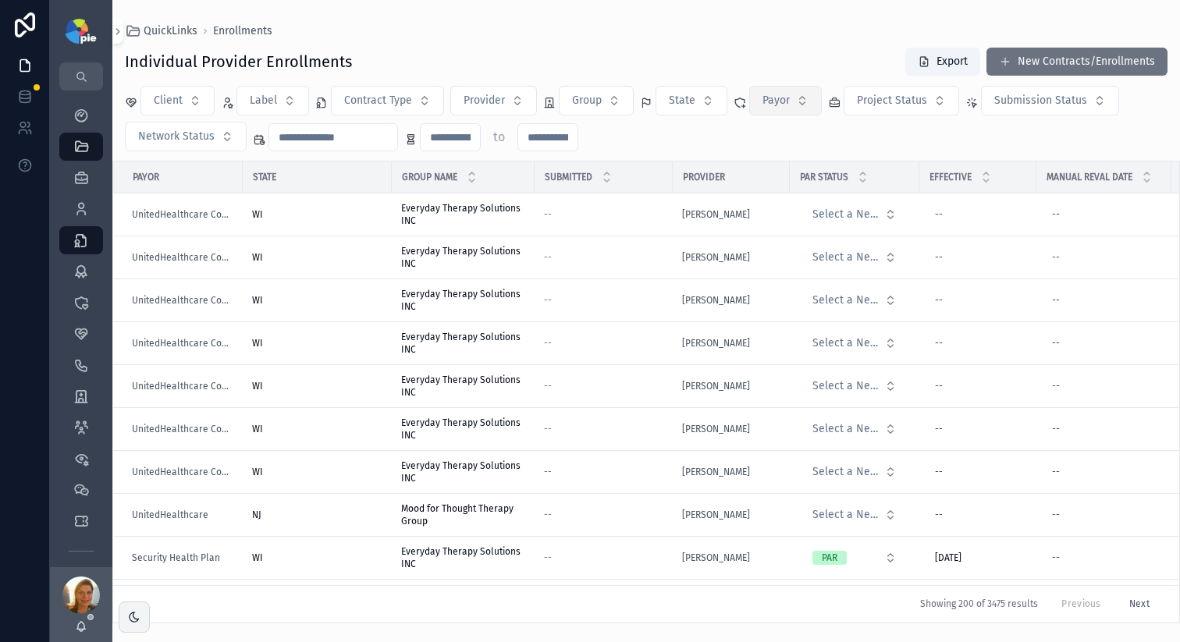
click at [781, 94] on span "Payor" at bounding box center [776, 101] width 27 height 16
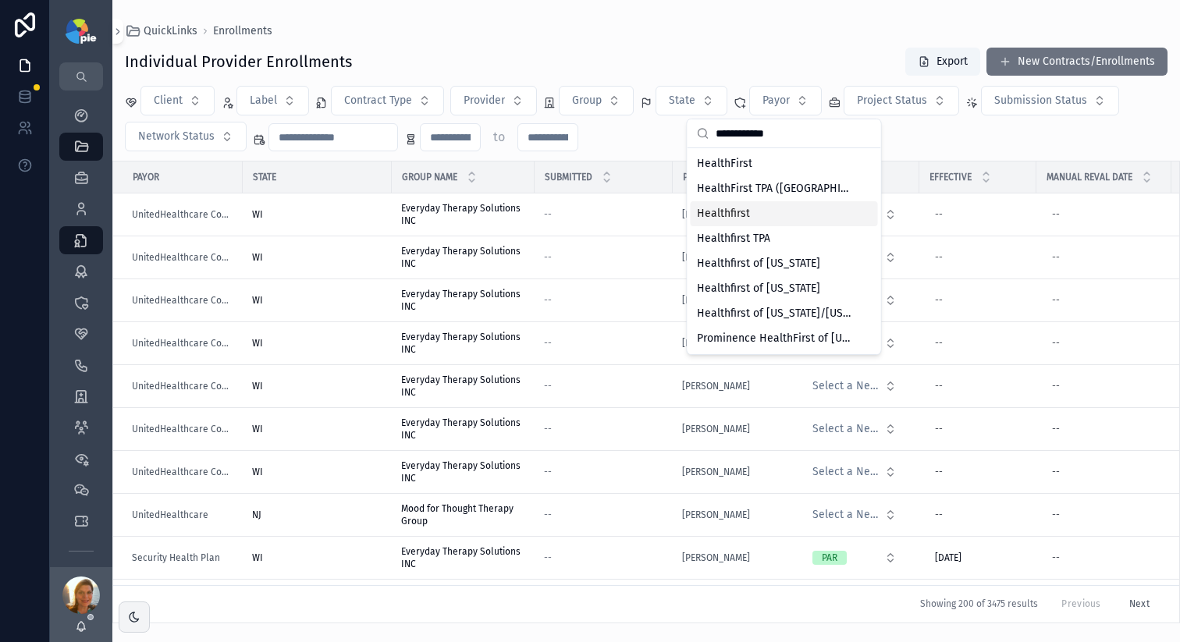
type input "**********"
click at [738, 216] on span "Healthfirst" at bounding box center [723, 214] width 53 height 16
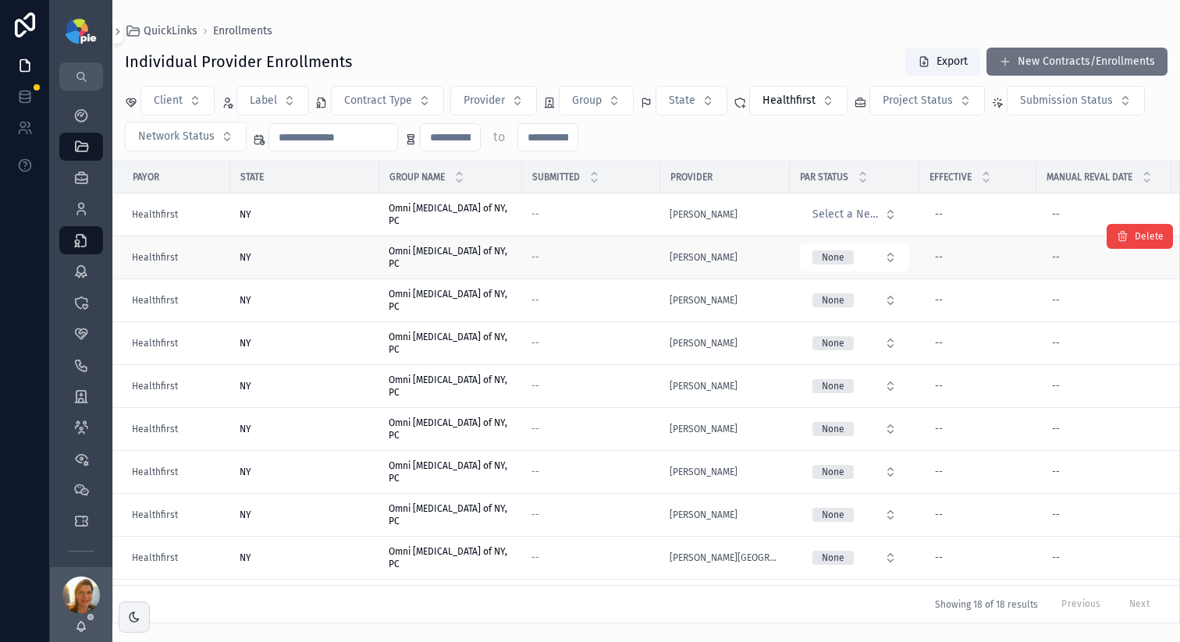
click at [605, 258] on div "--" at bounding box center [591, 257] width 119 height 12
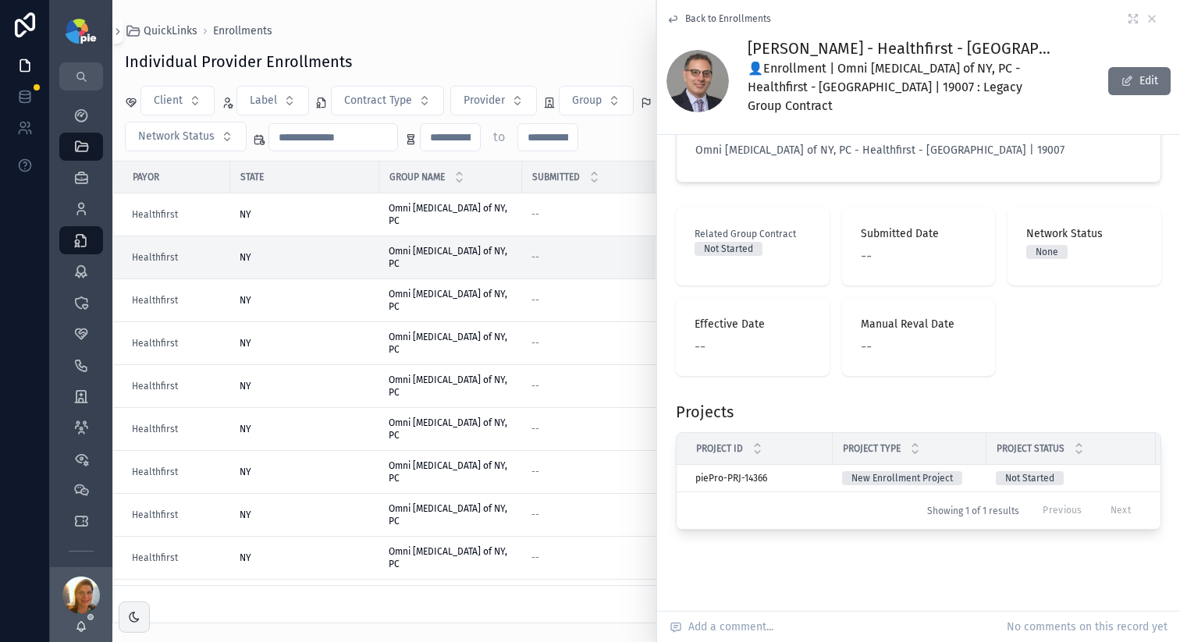
scroll to position [84, 0]
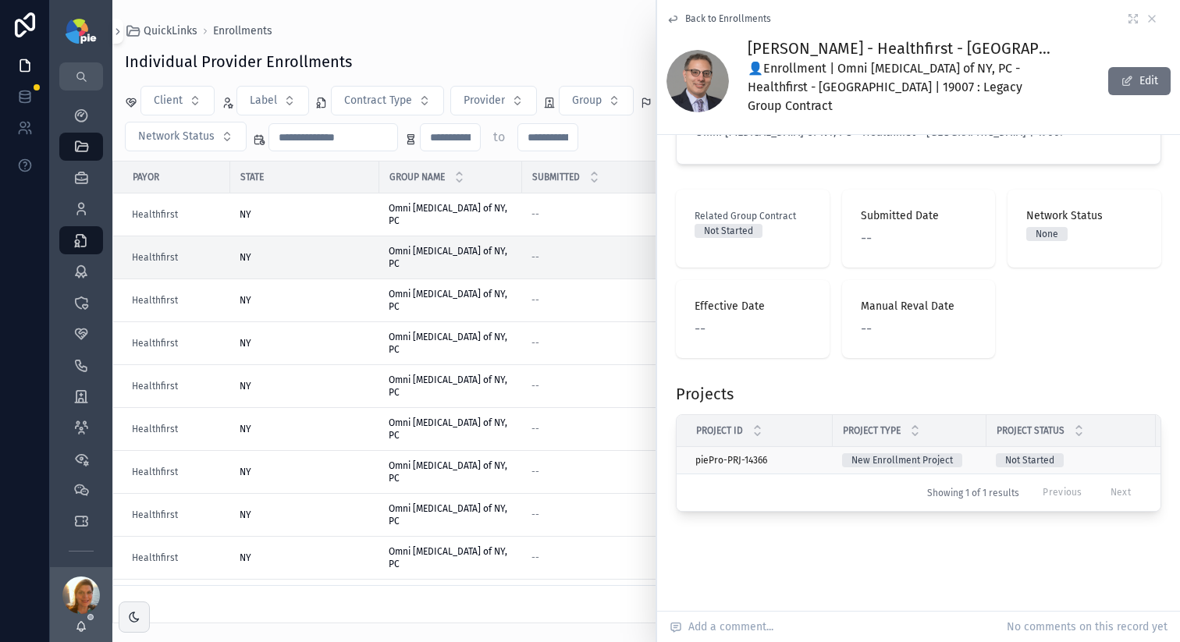
click at [837, 447] on td "New Enrollment Project" at bounding box center [910, 460] width 154 height 27
click at [835, 447] on td "New Enrollment Project" at bounding box center [910, 460] width 154 height 27
click at [811, 450] on td "piePro-PRJ-14366 piePro-PRJ-14366" at bounding box center [755, 460] width 156 height 27
click at [815, 454] on div "piePro-PRJ-14366 piePro-PRJ-14366" at bounding box center [760, 460] width 128 height 12
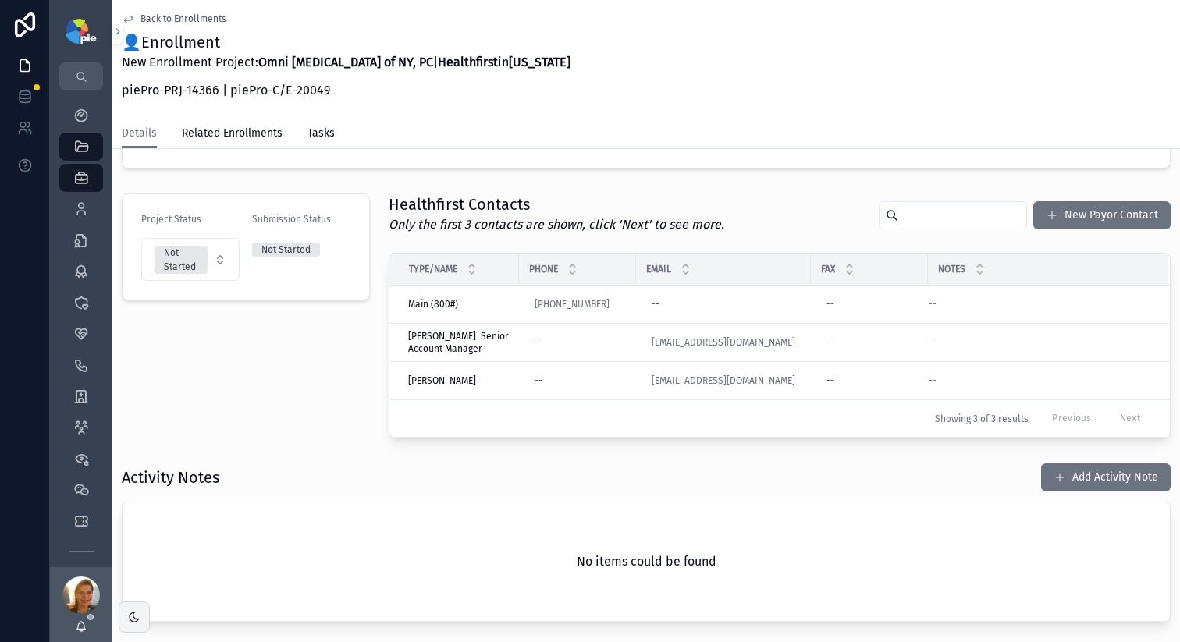
scroll to position [316, 0]
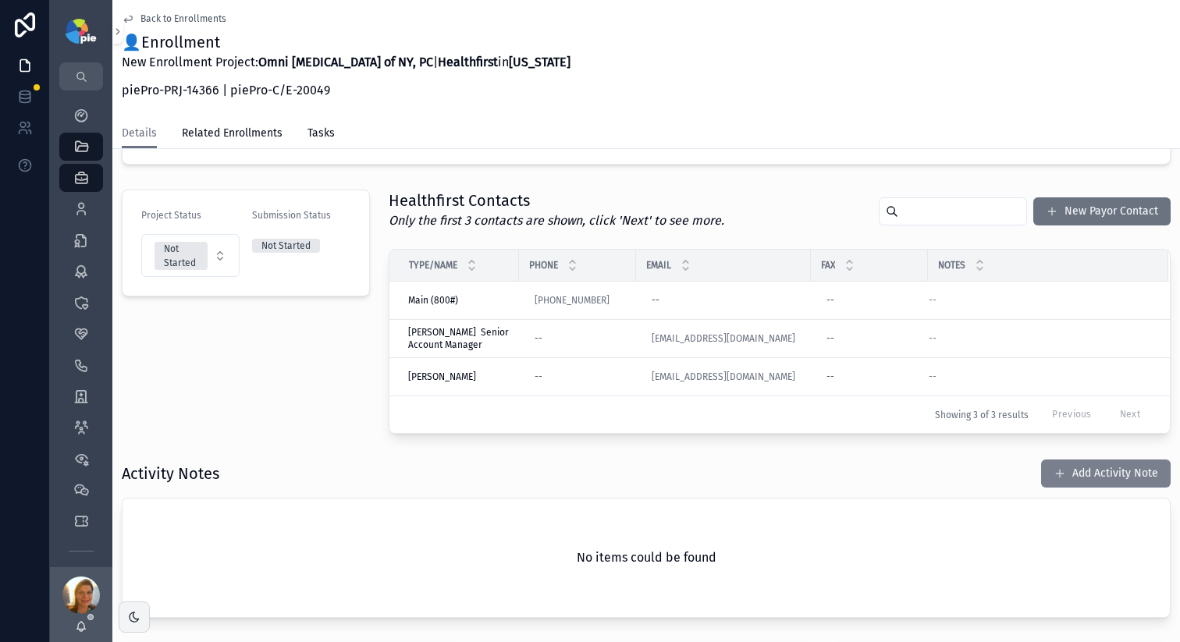
click at [1133, 466] on button "Add Activity Note" at bounding box center [1106, 474] width 130 height 28
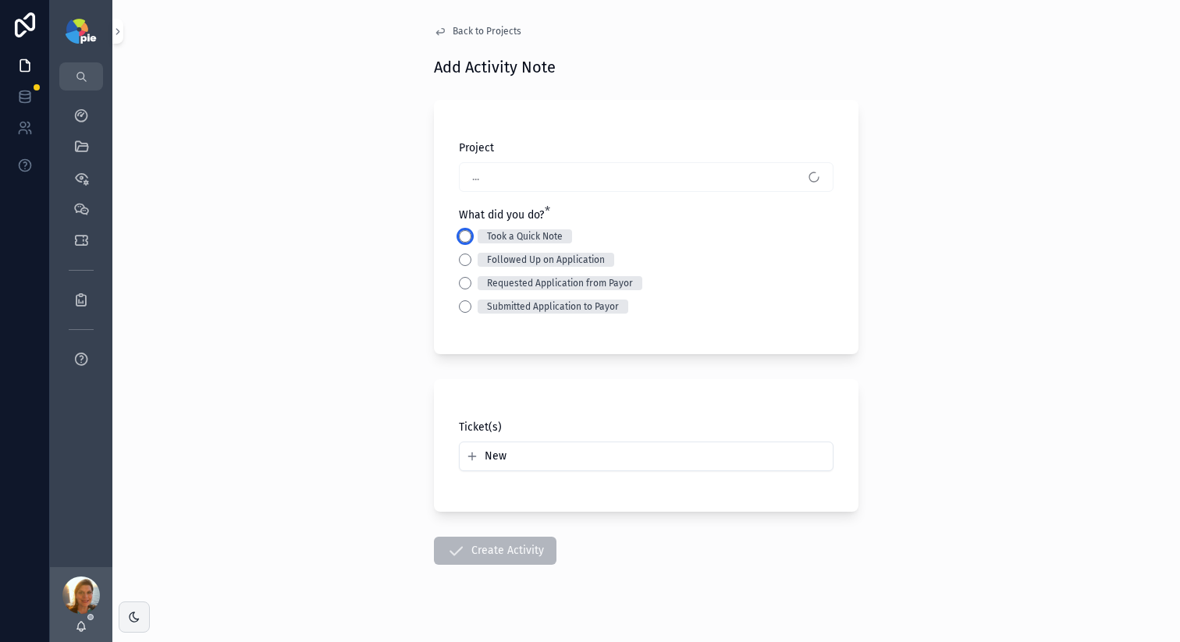
click at [460, 240] on button "Took a Quick Note" at bounding box center [465, 236] width 12 height 12
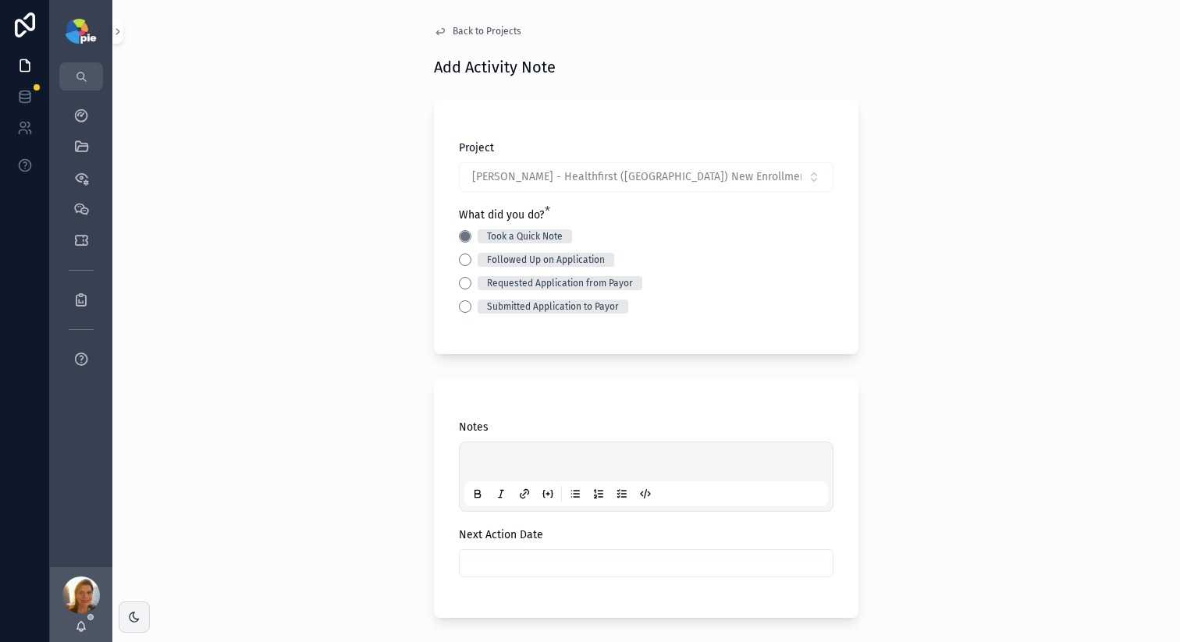
click at [514, 461] on p "scrollable content" at bounding box center [650, 465] width 364 height 16
click at [653, 465] on span "**********" at bounding box center [590, 464] width 244 height 11
copy span "*********"
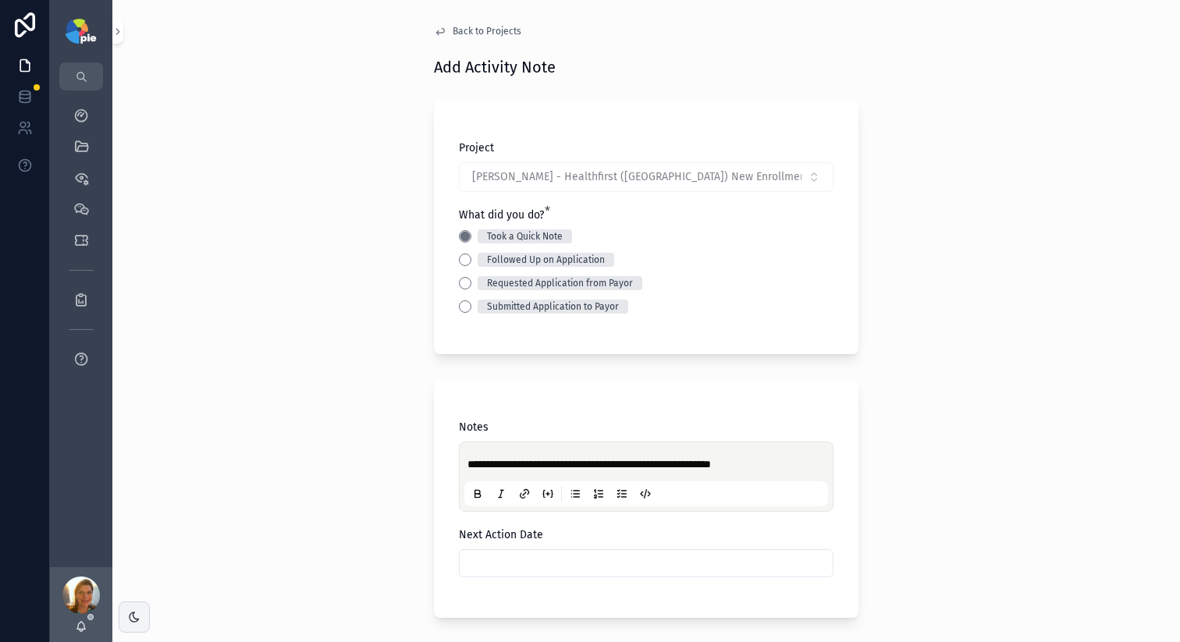
click at [318, 479] on div "**********" at bounding box center [646, 321] width 1068 height 642
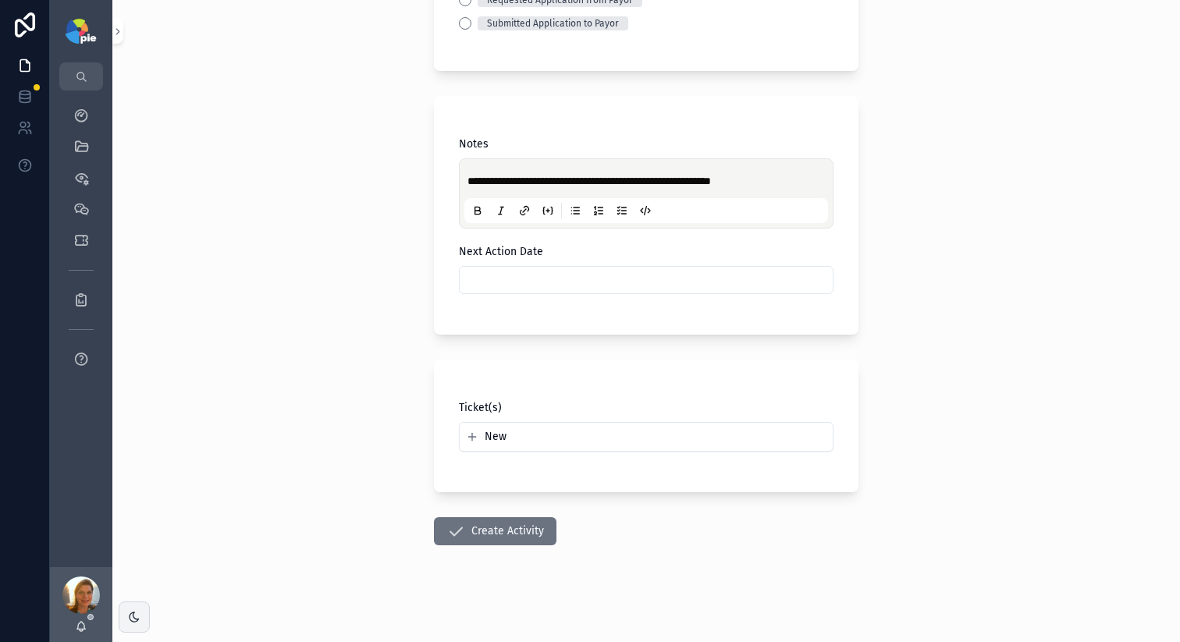
scroll to position [286, 0]
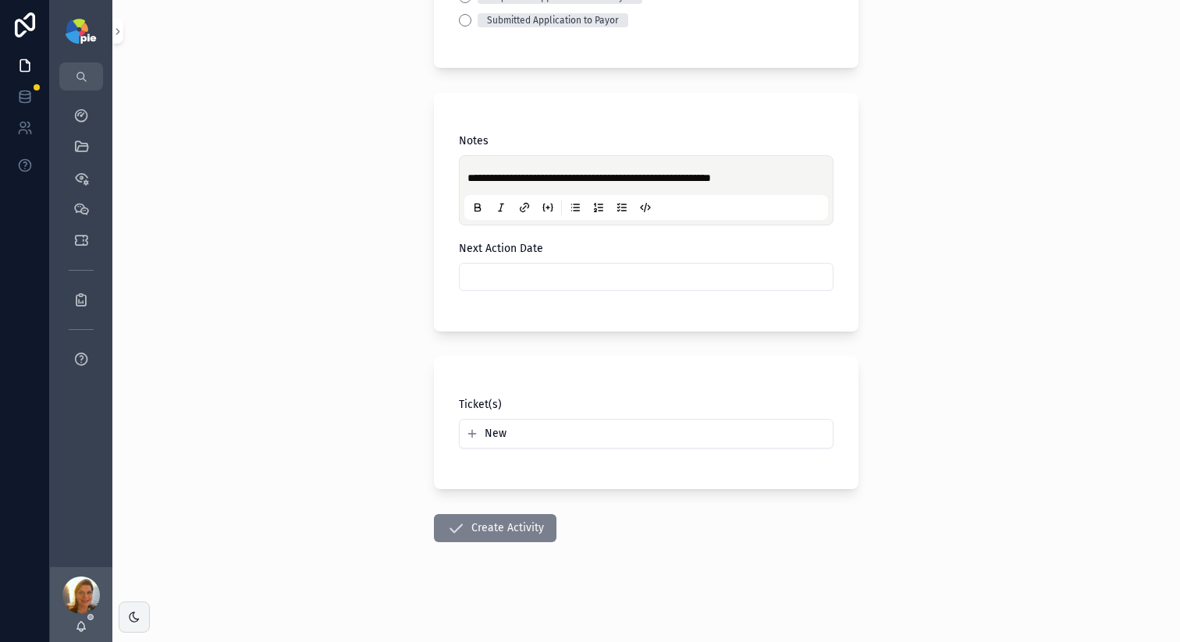
click at [482, 527] on button "Create Activity" at bounding box center [495, 528] width 123 height 28
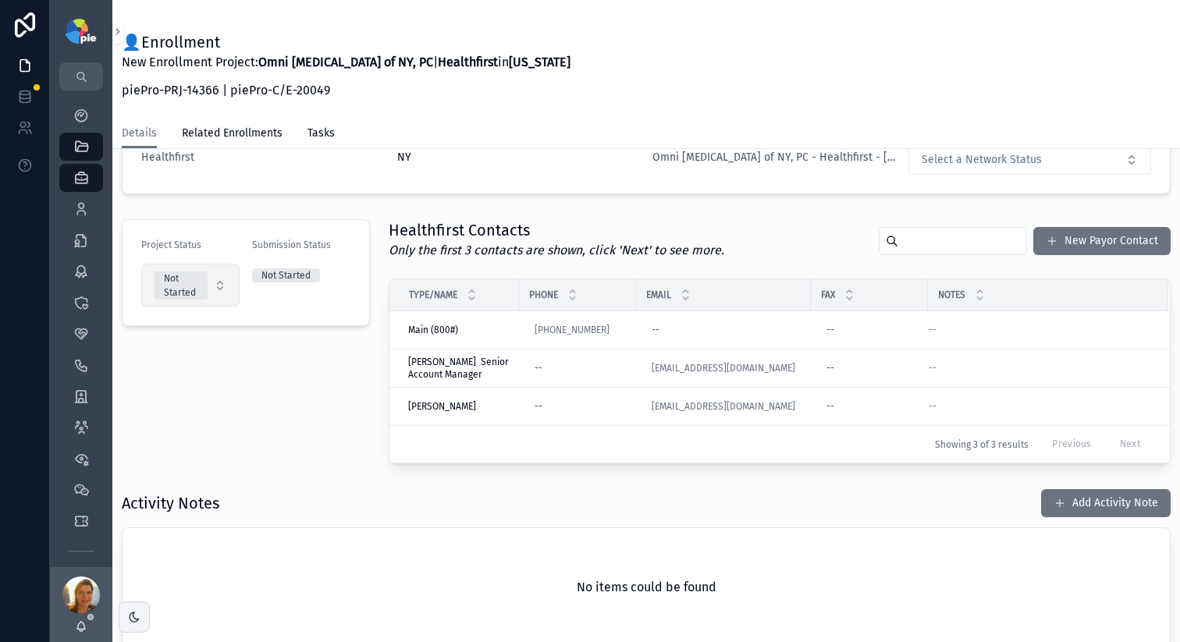
click at [215, 280] on button "Not Started" at bounding box center [190, 285] width 98 height 43
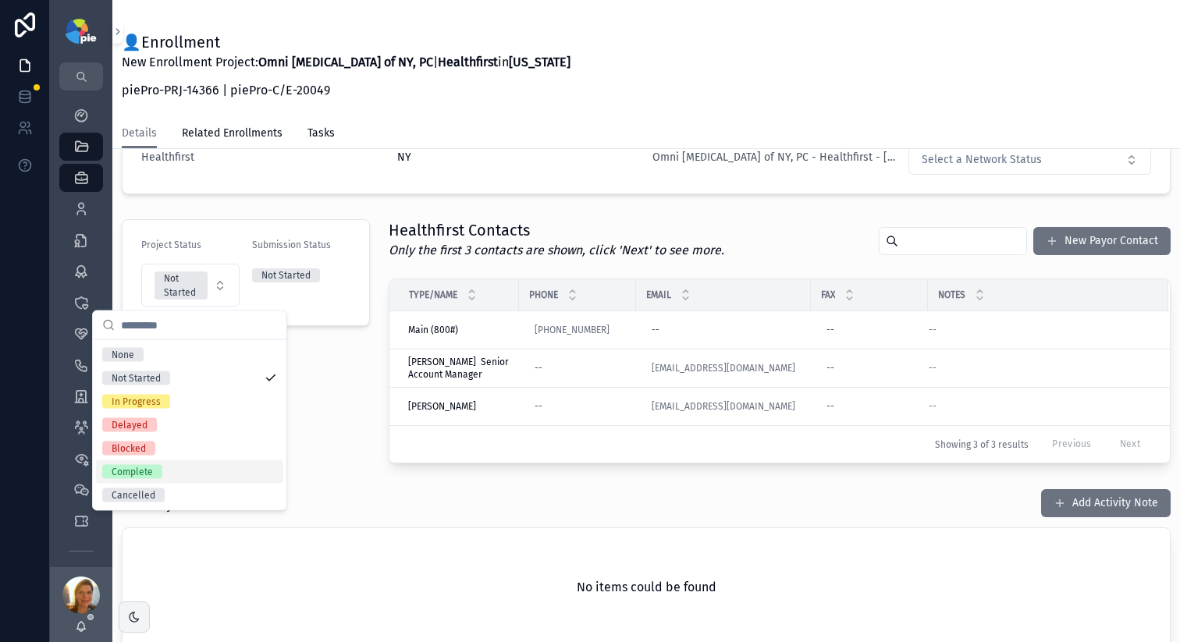
drag, startPoint x: 200, startPoint y: 468, endPoint x: 169, endPoint y: 454, distance: 34.6
click at [200, 468] on div "Complete" at bounding box center [189, 472] width 187 height 23
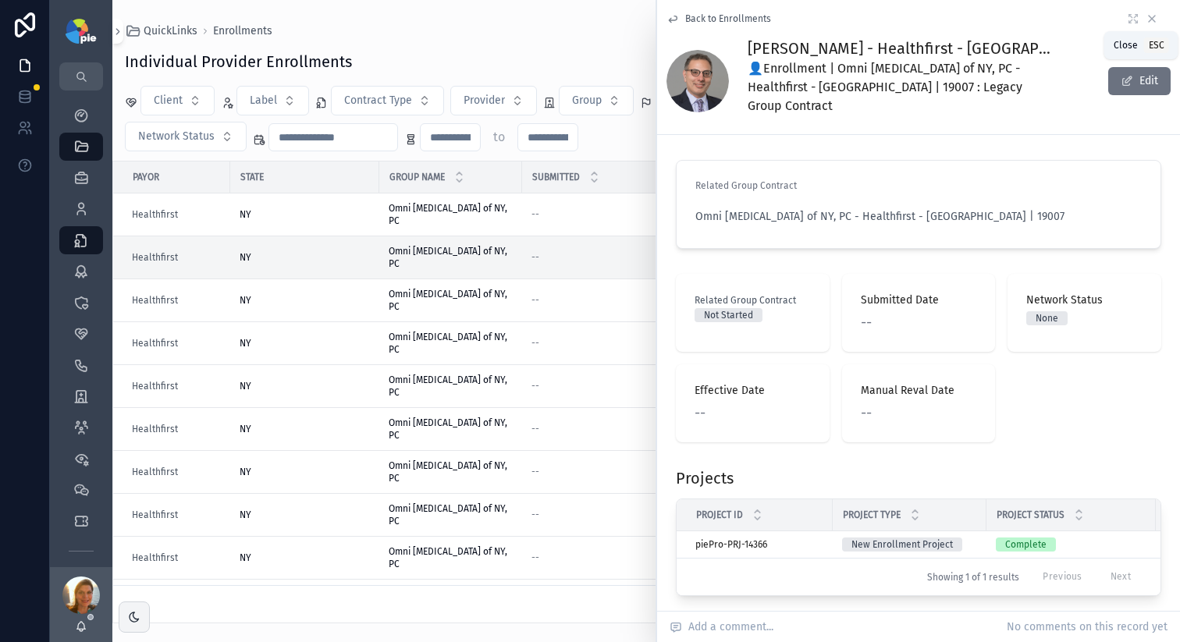
click at [1146, 20] on icon "scrollable content" at bounding box center [1152, 18] width 12 height 12
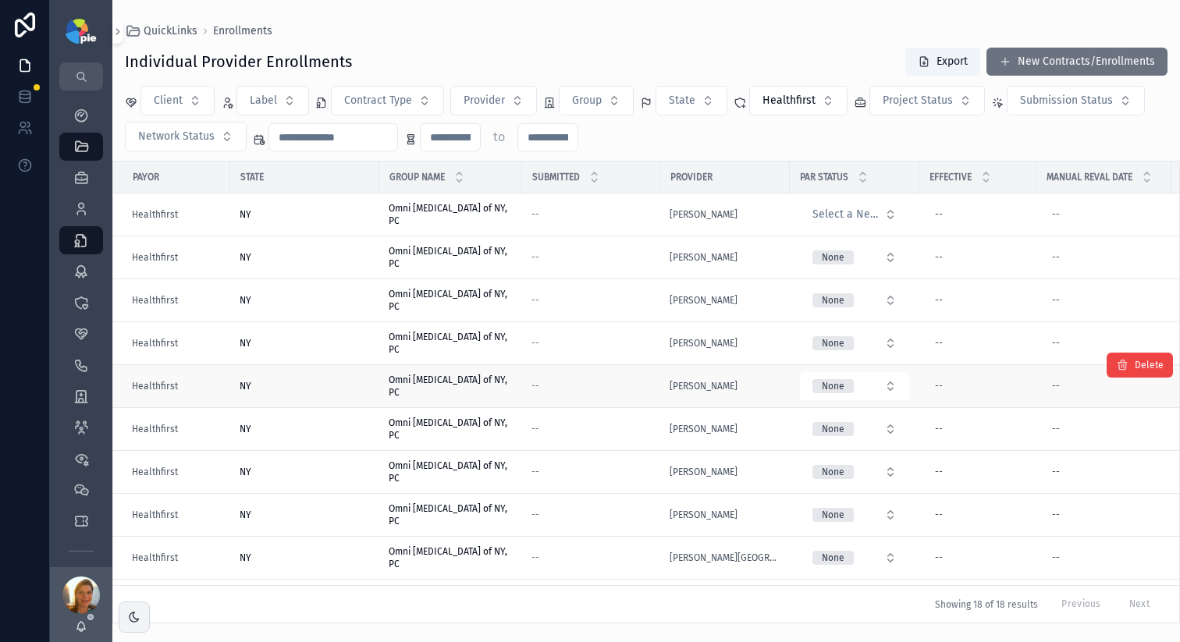
click at [597, 384] on div "--" at bounding box center [591, 386] width 119 height 12
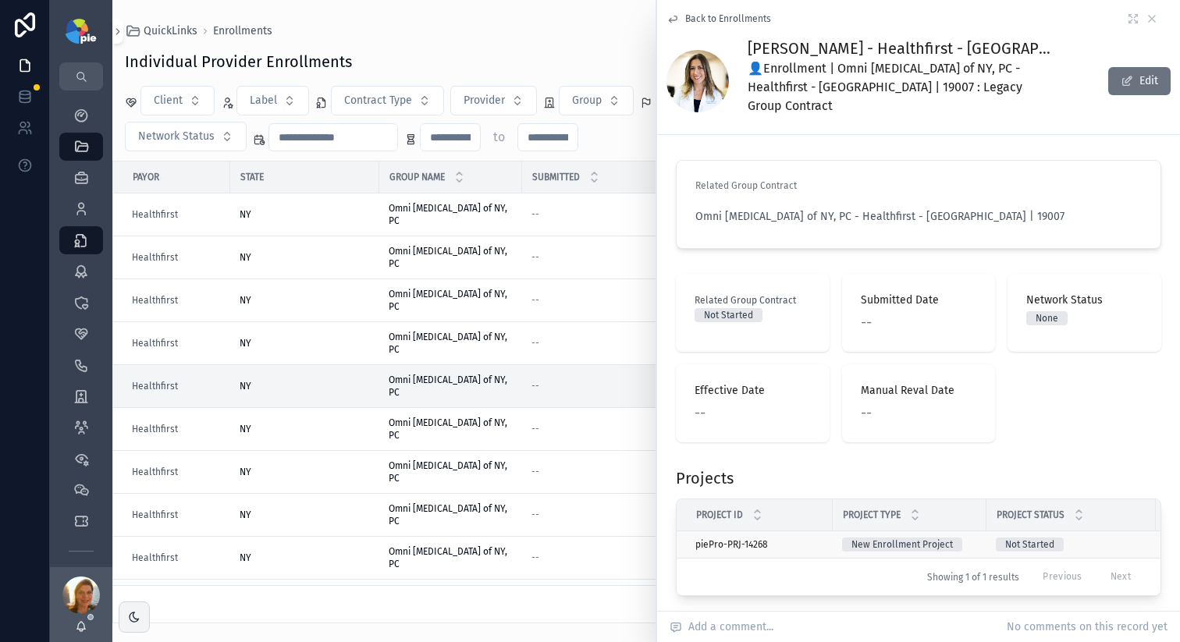
click at [816, 539] on div "piePro-PRJ-14268 piePro-PRJ-14268" at bounding box center [760, 545] width 128 height 12
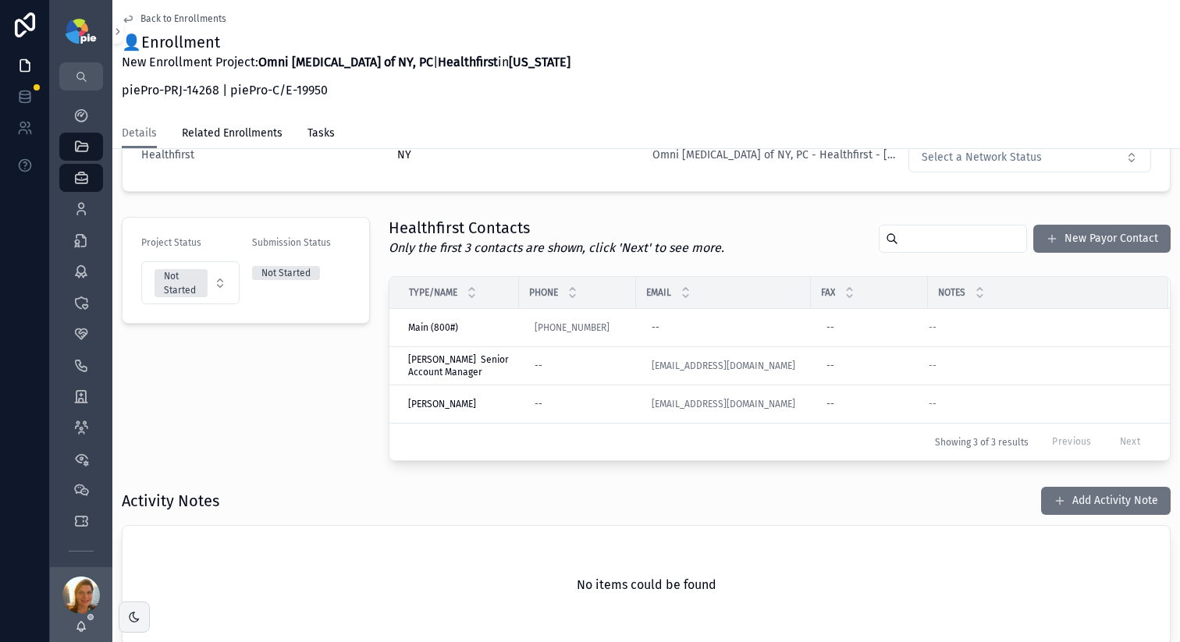
scroll to position [501, 0]
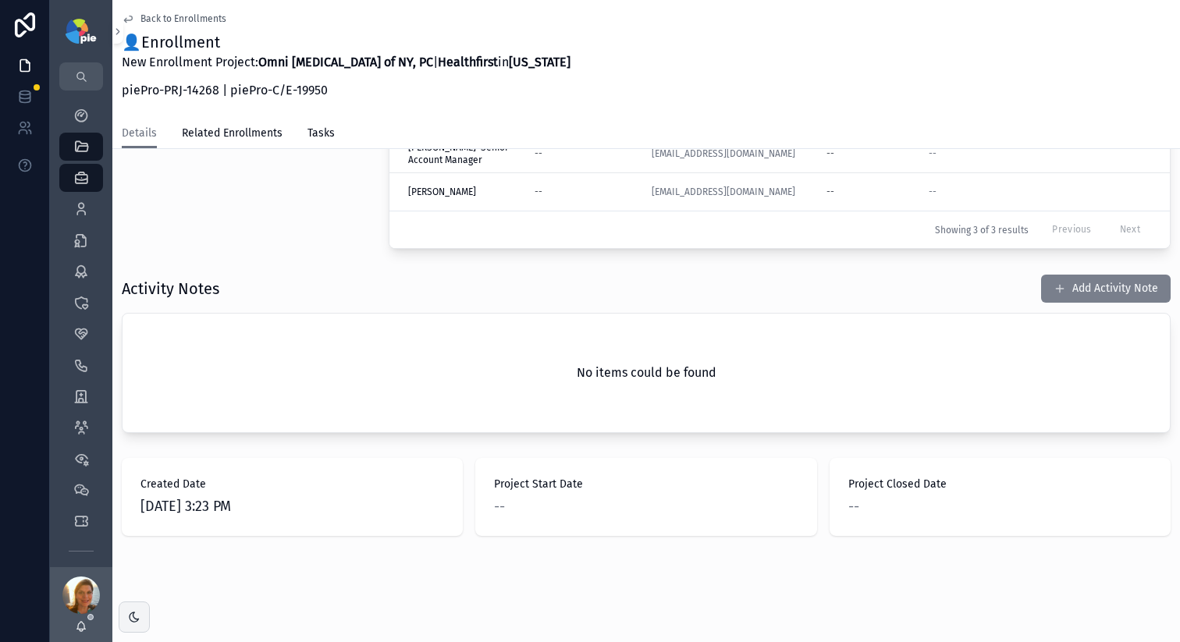
click at [1110, 291] on button "Add Activity Note" at bounding box center [1106, 289] width 130 height 28
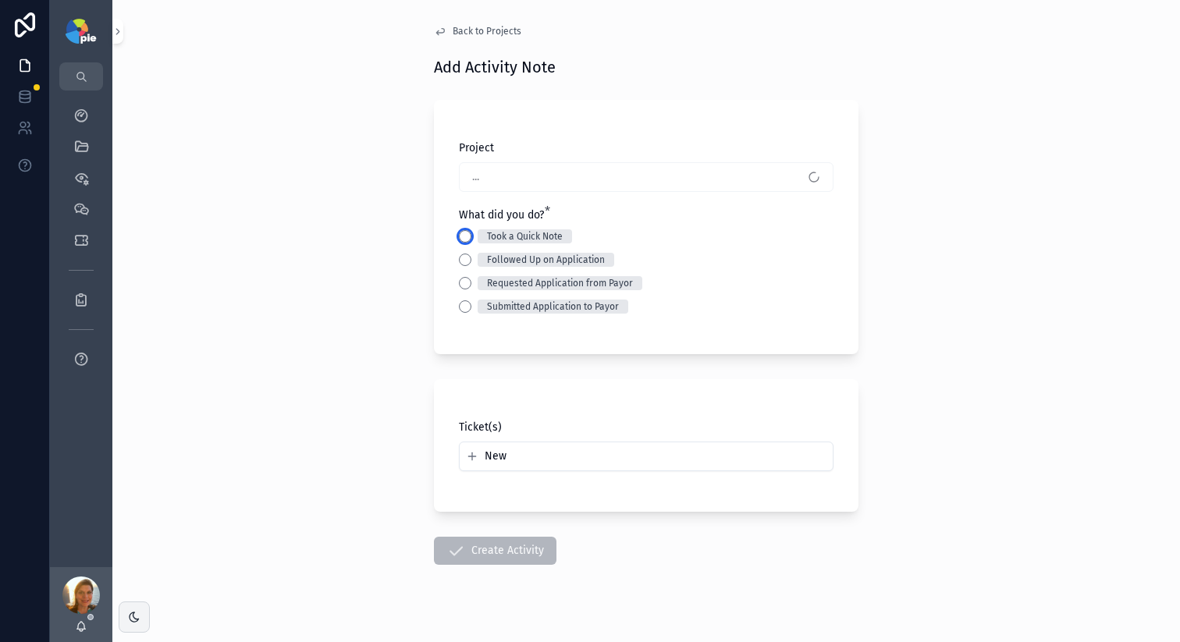
click at [459, 235] on button "Took a Quick Note" at bounding box center [465, 236] width 12 height 12
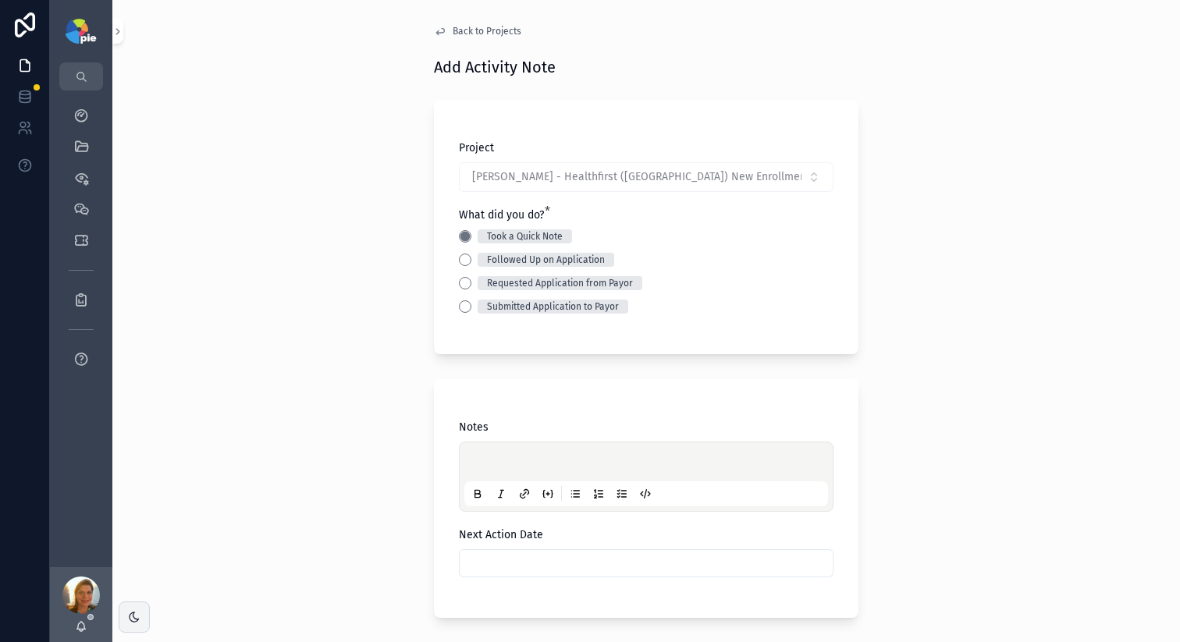
click at [502, 451] on div "scrollable content" at bounding box center [646, 476] width 364 height 59
click at [497, 462] on p "scrollable content" at bounding box center [650, 465] width 364 height 16
click at [696, 462] on span "**********" at bounding box center [590, 464] width 244 height 11
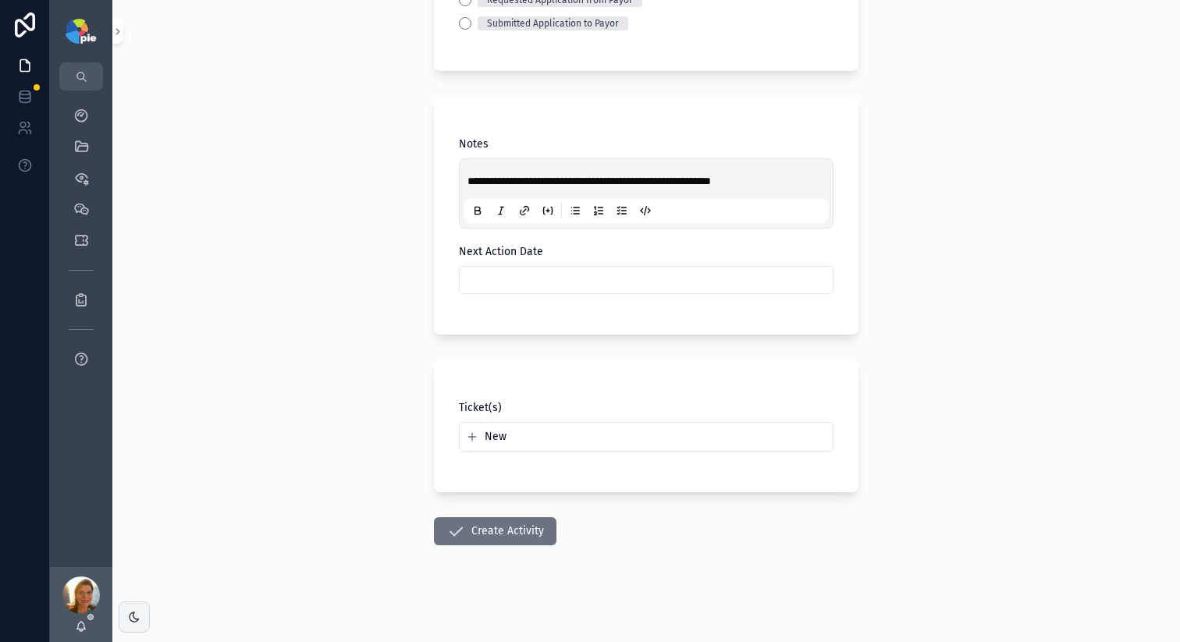
scroll to position [286, 0]
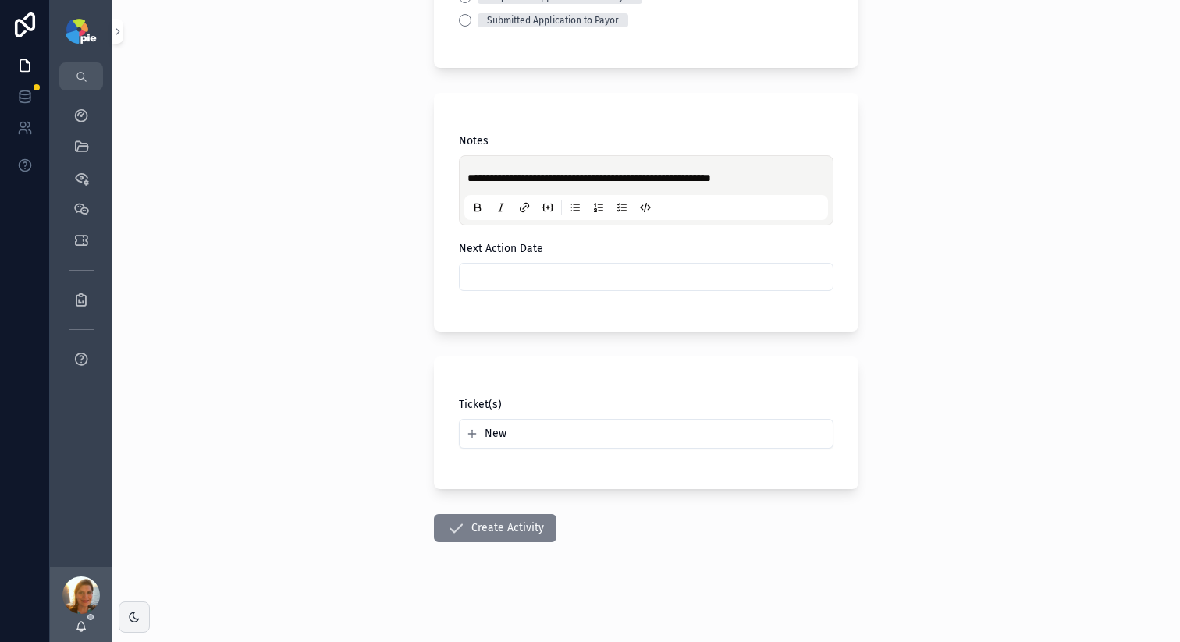
click at [518, 535] on button "Create Activity" at bounding box center [495, 528] width 123 height 28
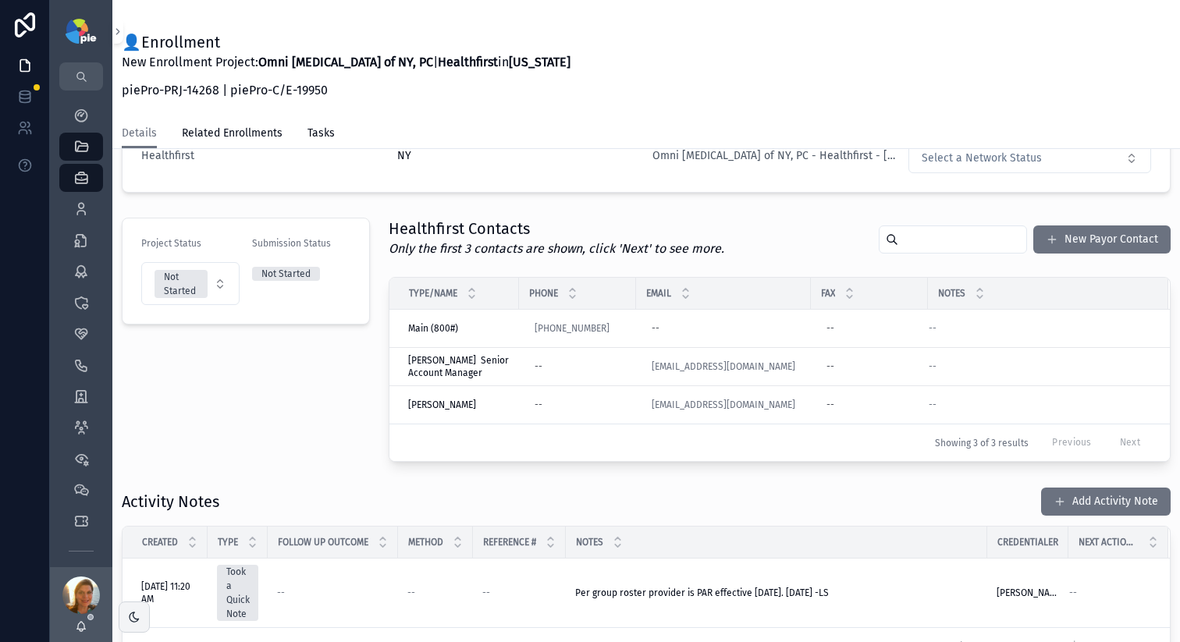
scroll to position [290, 0]
click at [197, 281] on span "Not Started" at bounding box center [181, 283] width 53 height 28
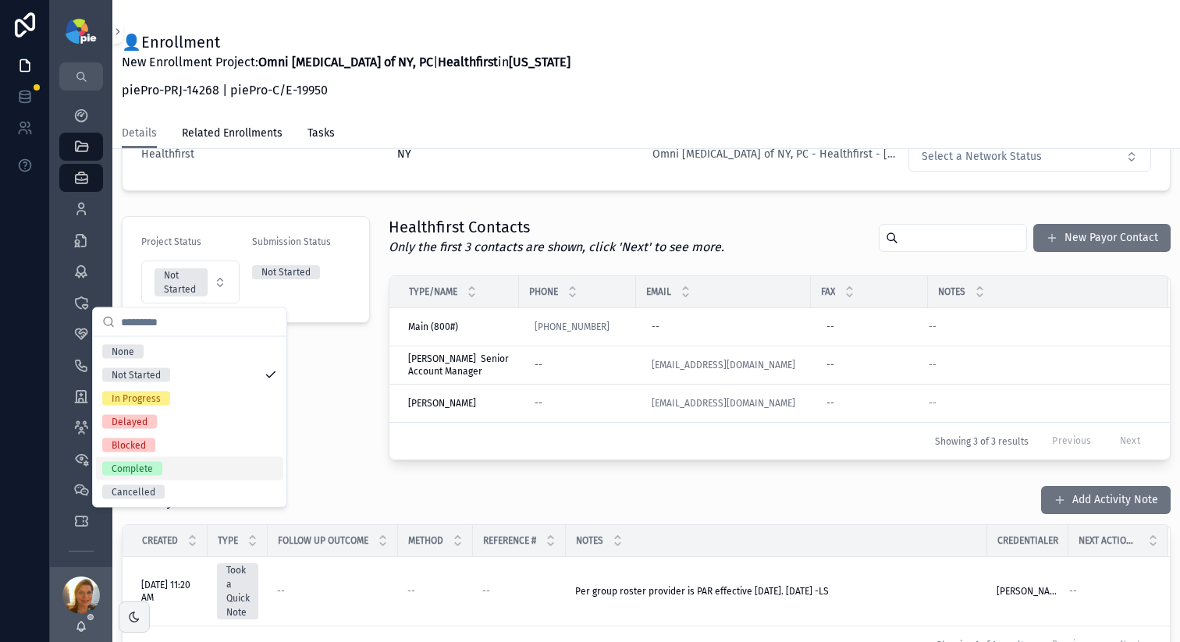
drag, startPoint x: 185, startPoint y: 467, endPoint x: 162, endPoint y: 435, distance: 39.7
click at [185, 466] on div "Complete" at bounding box center [189, 468] width 187 height 23
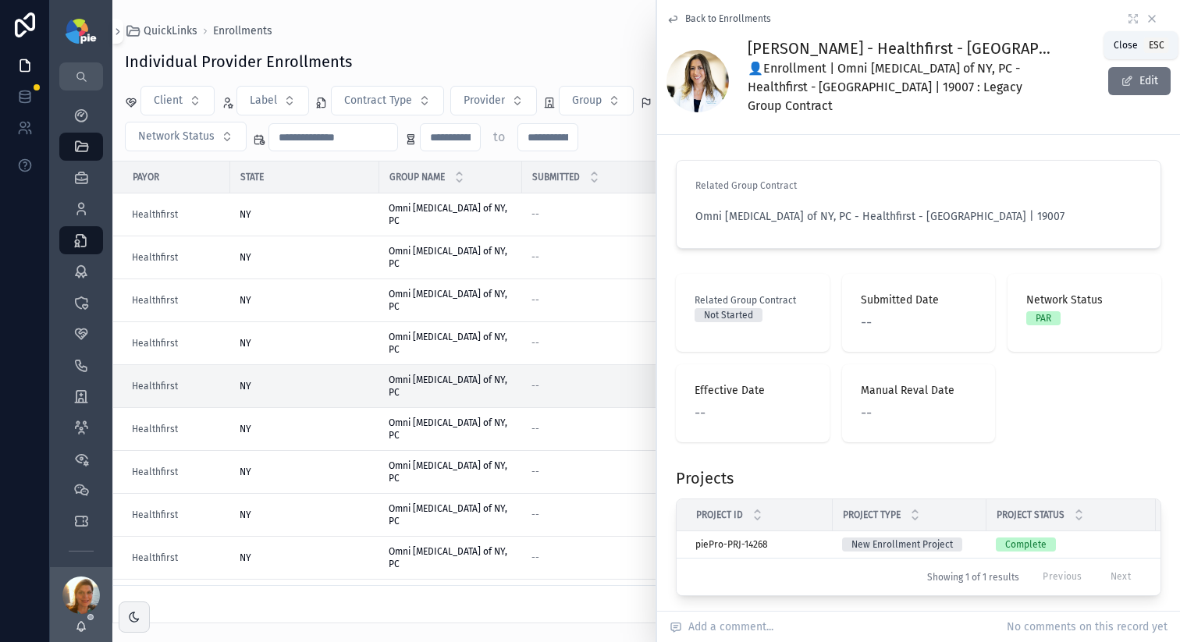
click at [1149, 20] on icon "scrollable content" at bounding box center [1152, 19] width 6 height 6
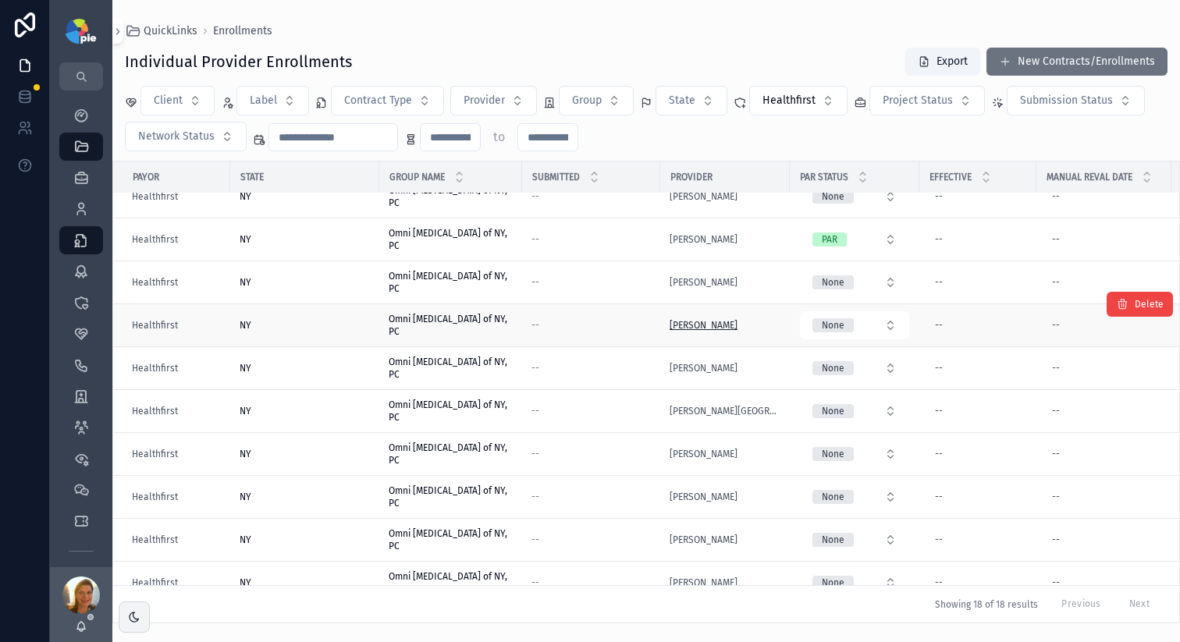
scroll to position [148, 0]
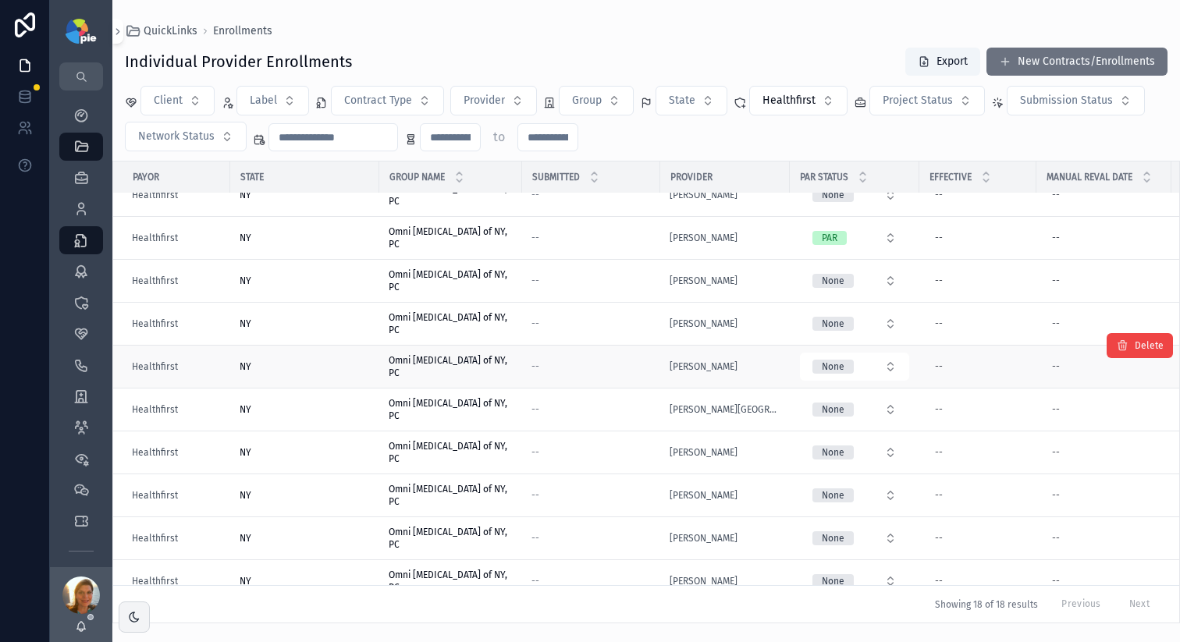
click at [566, 368] on div "--" at bounding box center [591, 367] width 119 height 12
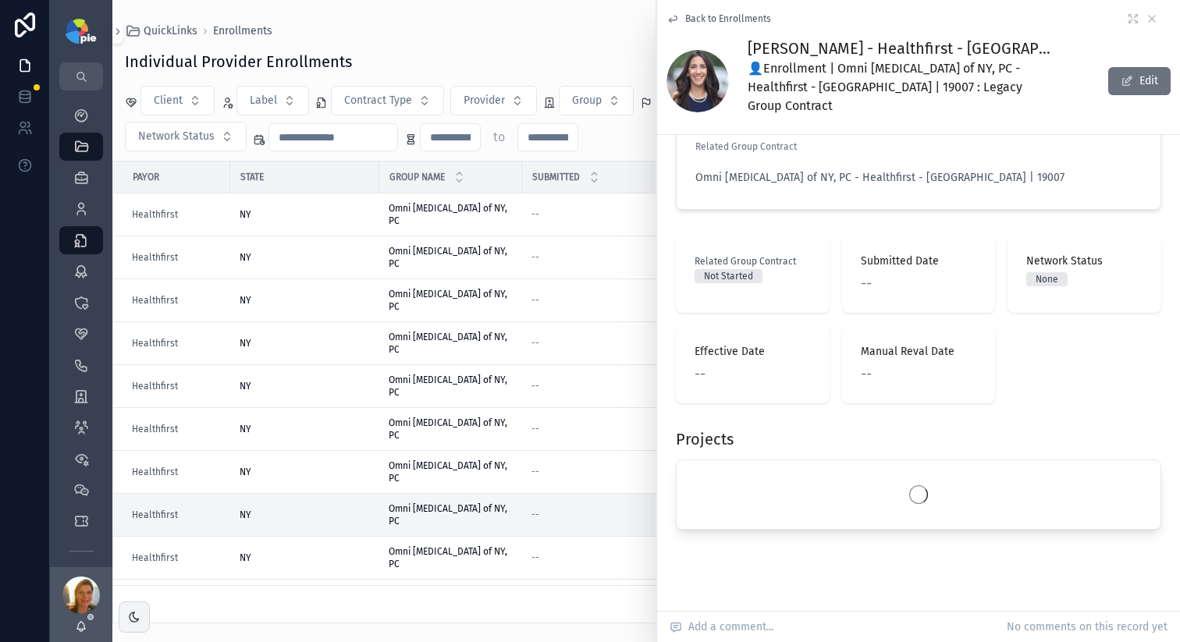
scroll to position [45, 0]
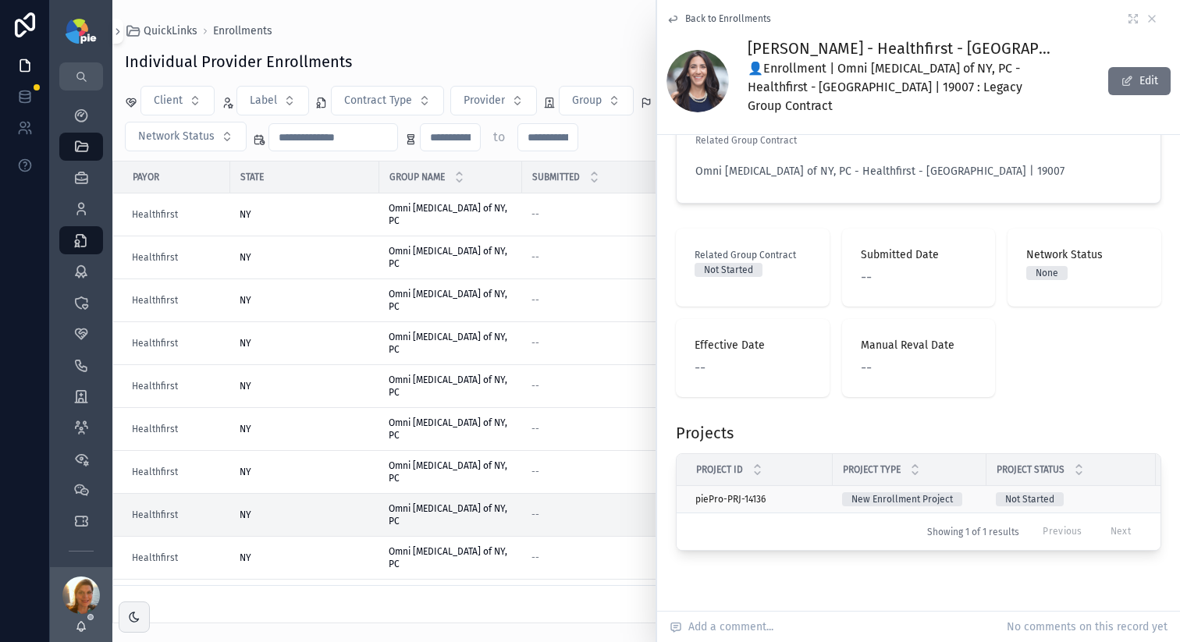
click at [791, 493] on div "piePro-PRJ-14136 piePro-PRJ-14136" at bounding box center [760, 499] width 128 height 12
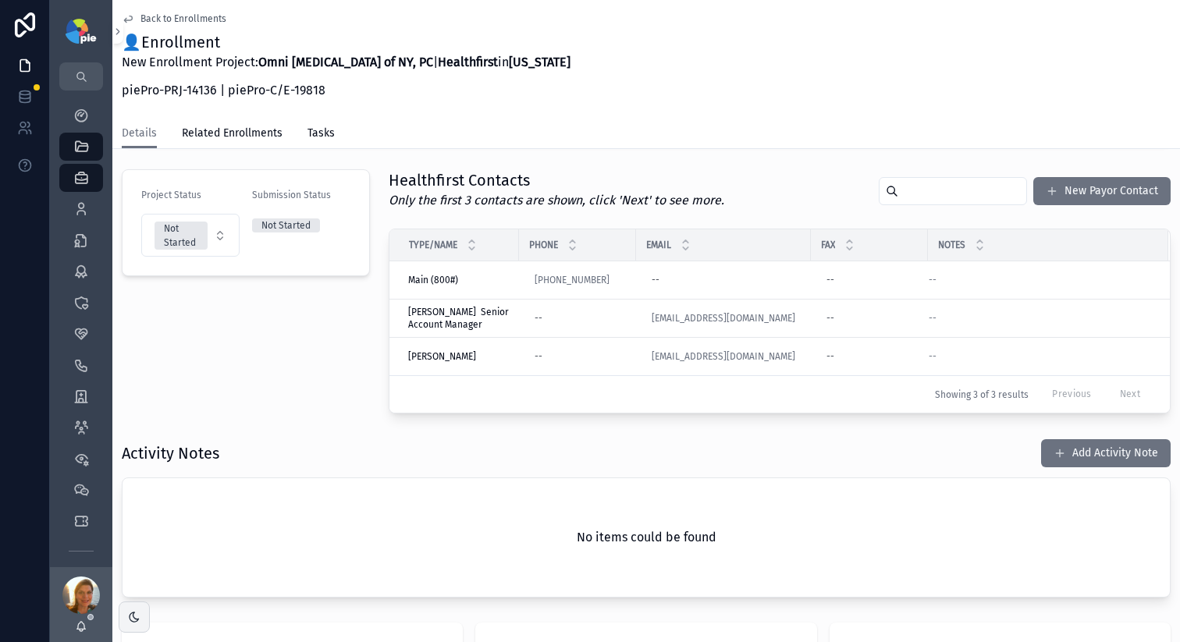
scroll to position [355, 0]
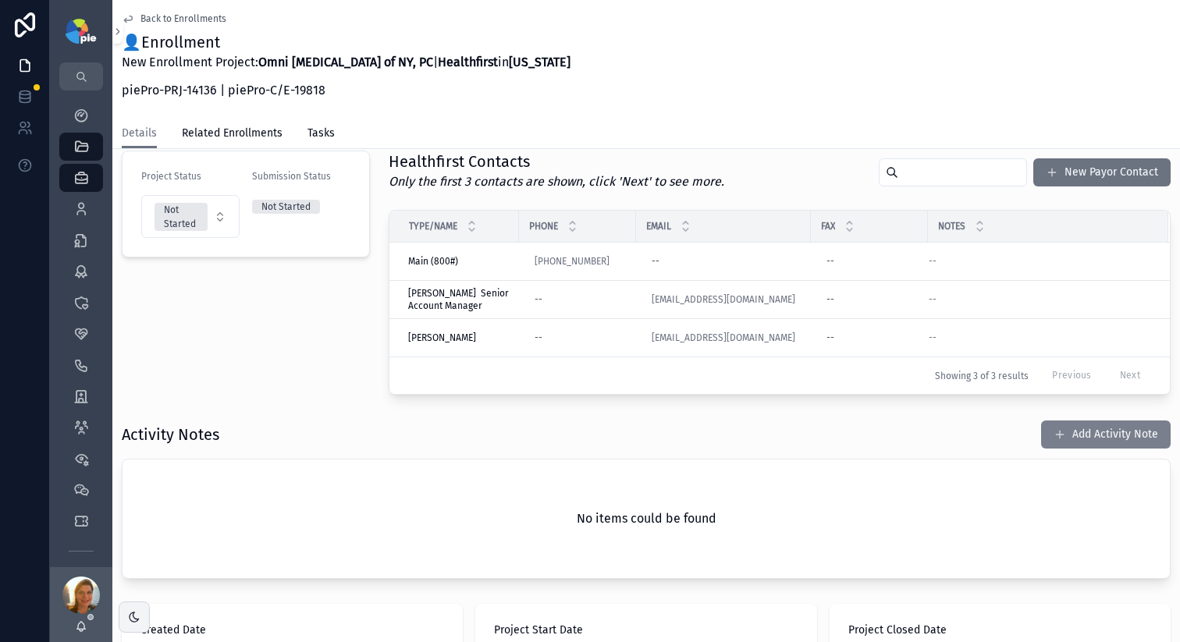
click at [1101, 425] on button "Add Activity Note" at bounding box center [1106, 435] width 130 height 28
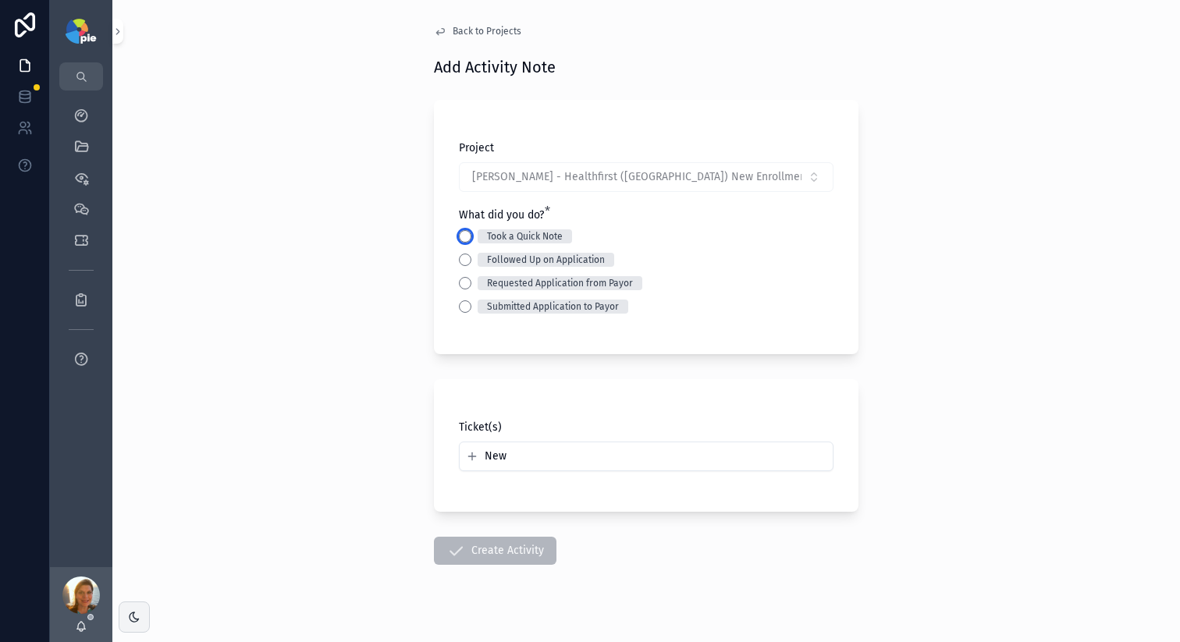
click at [462, 233] on button "Took a Quick Note" at bounding box center [465, 236] width 12 height 12
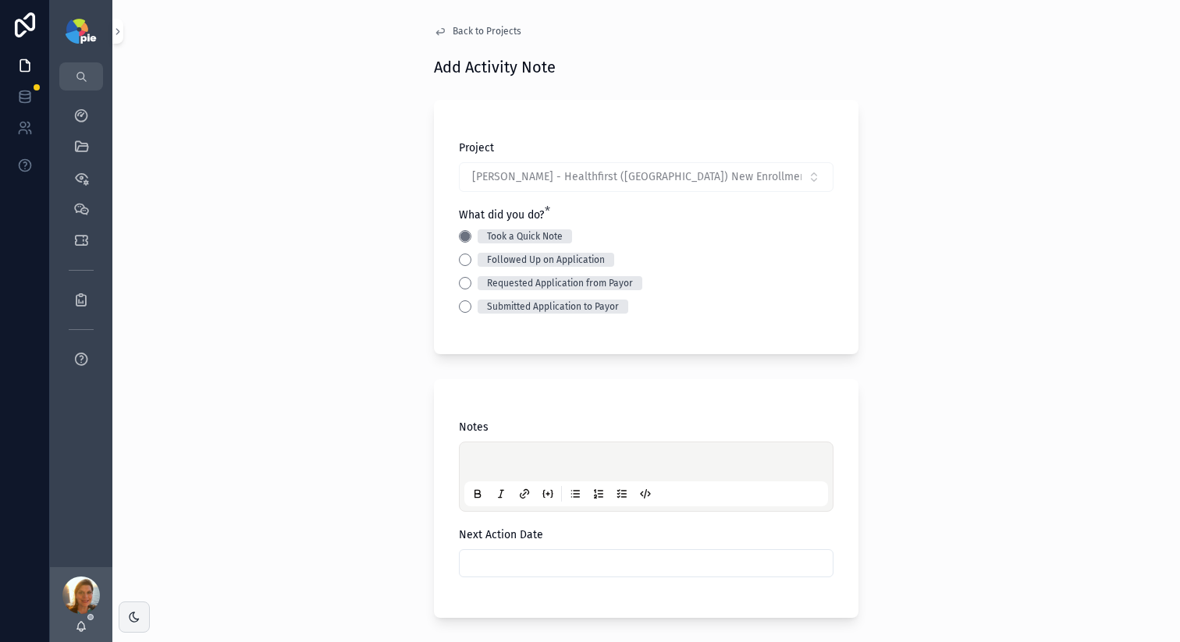
click at [519, 470] on p "scrollable content" at bounding box center [650, 465] width 364 height 16
click at [697, 459] on span "**********" at bounding box center [590, 464] width 244 height 11
click at [973, 391] on div "**********" at bounding box center [646, 321] width 1068 height 642
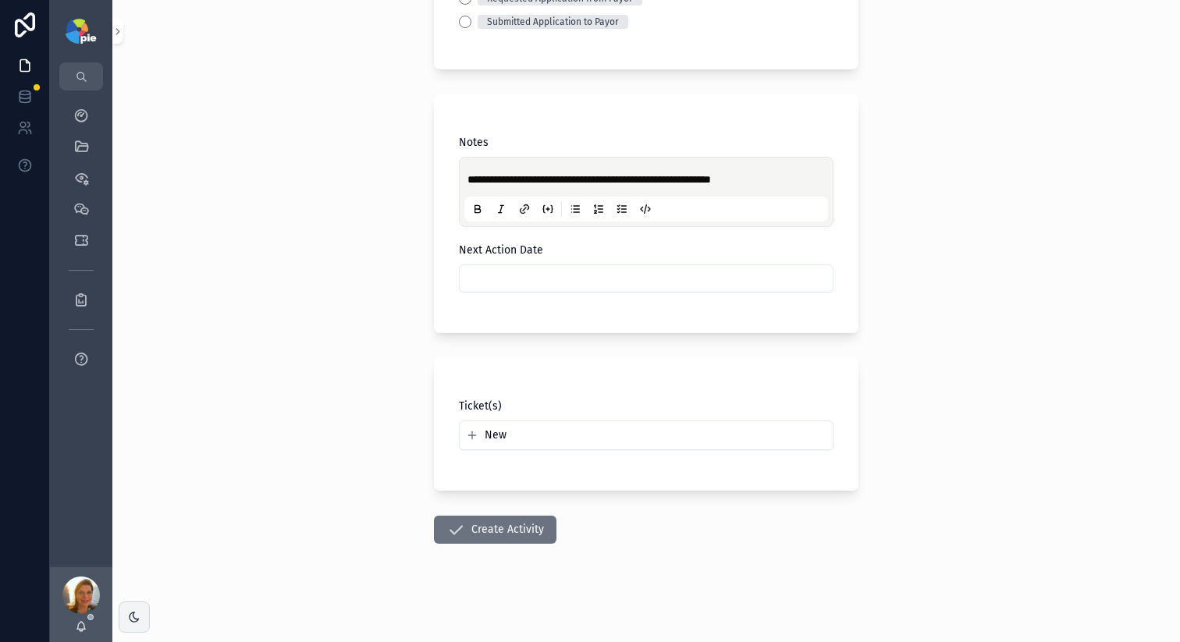
scroll to position [286, 0]
click at [507, 538] on button "Create Activity" at bounding box center [495, 528] width 123 height 28
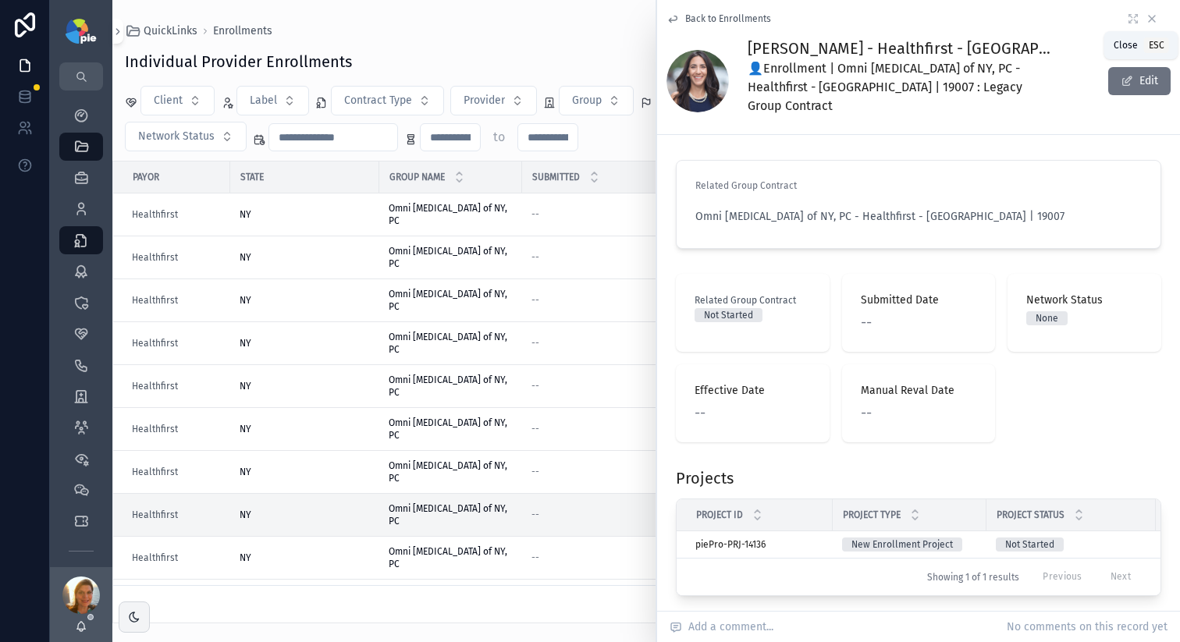
click at [1149, 21] on icon "scrollable content" at bounding box center [1152, 19] width 6 height 6
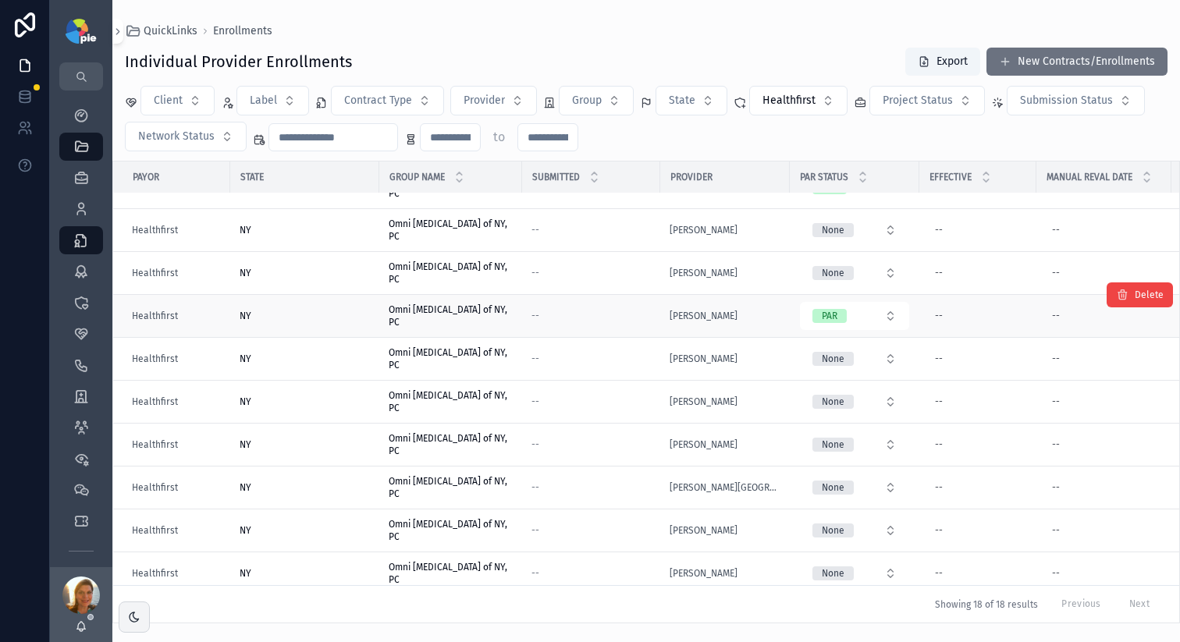
scroll to position [104, 0]
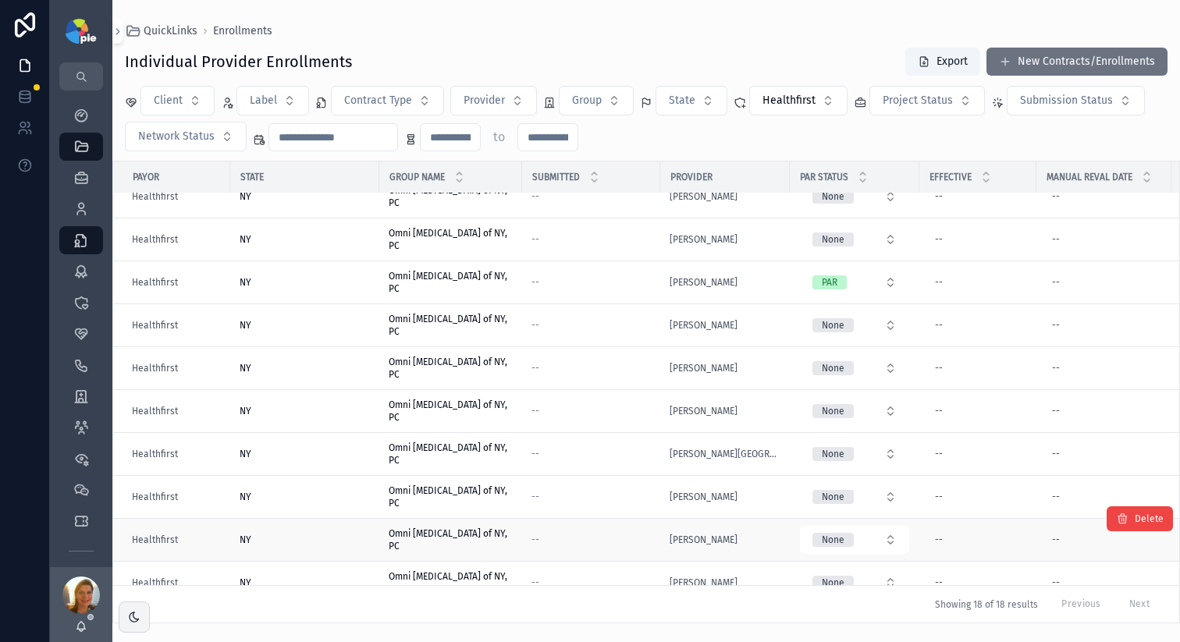
click at [599, 536] on div "--" at bounding box center [591, 540] width 119 height 12
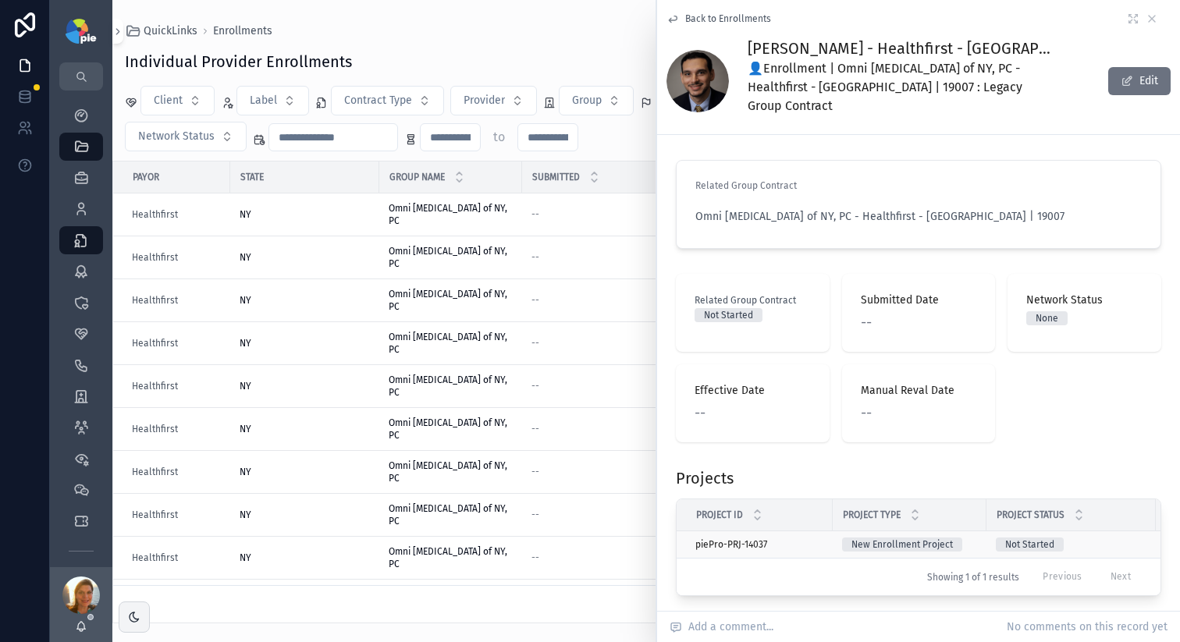
click at [817, 539] on div "piePro-PRJ-14037 piePro-PRJ-14037" at bounding box center [760, 545] width 128 height 12
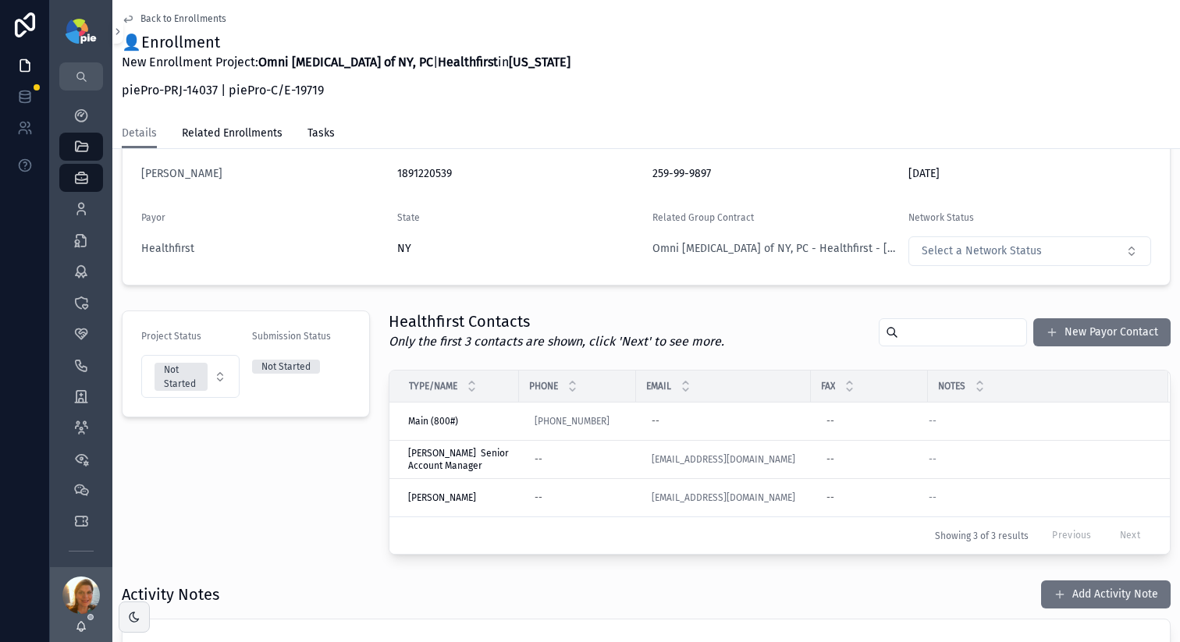
scroll to position [403, 0]
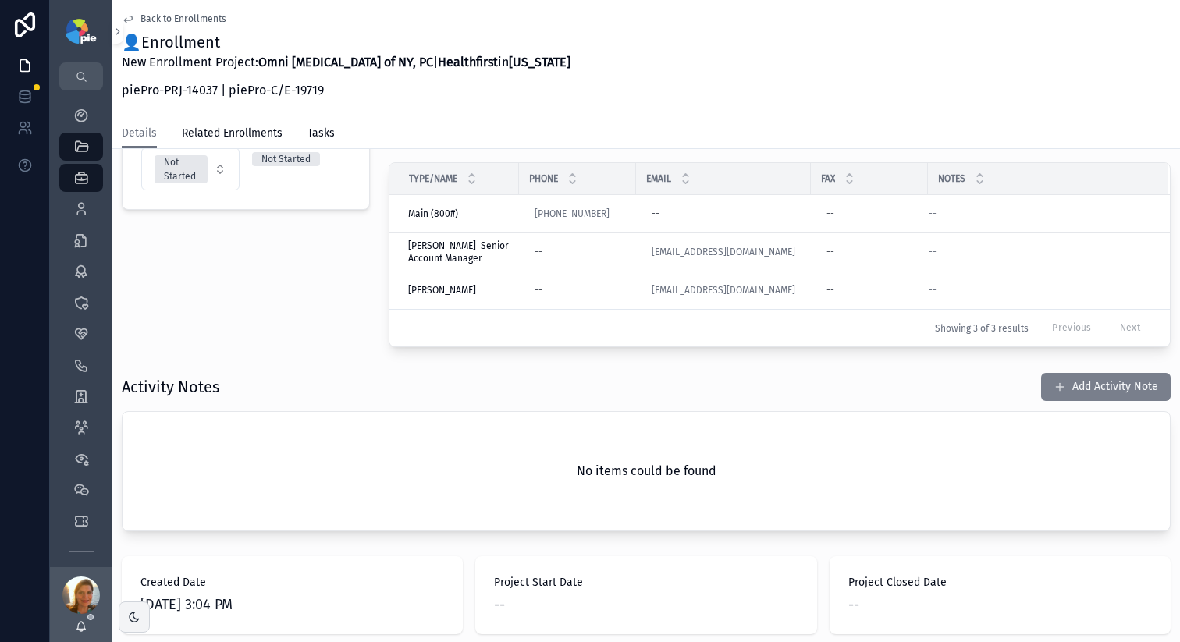
click at [1053, 379] on button "Add Activity Note" at bounding box center [1106, 387] width 130 height 28
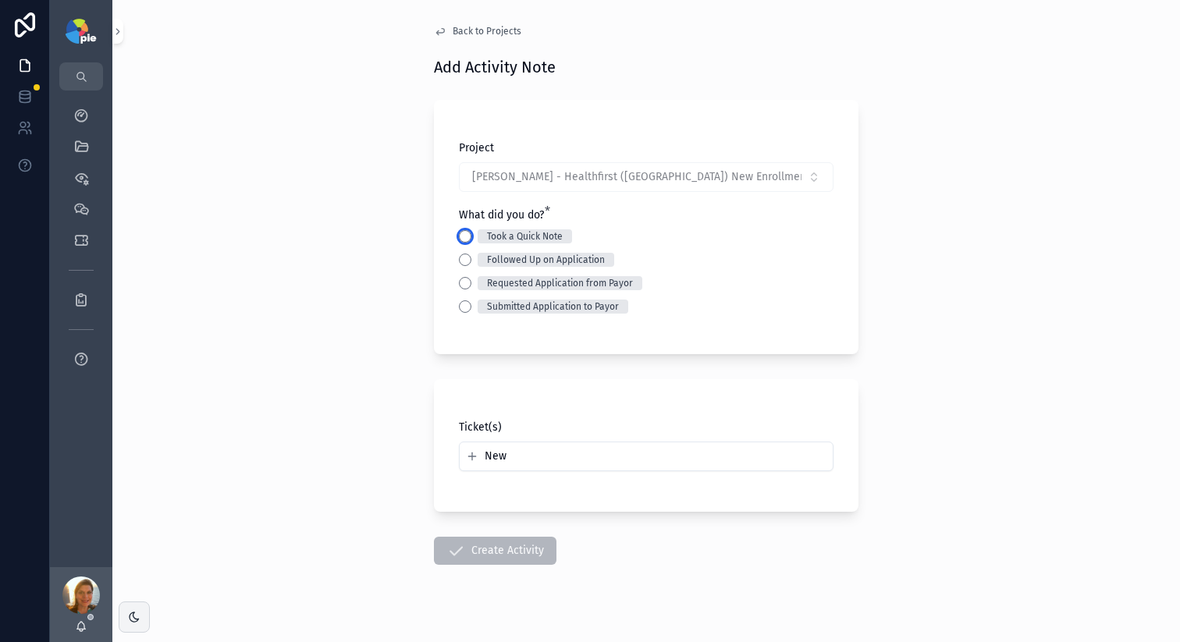
click at [461, 233] on button "Took a Quick Note" at bounding box center [465, 236] width 12 height 12
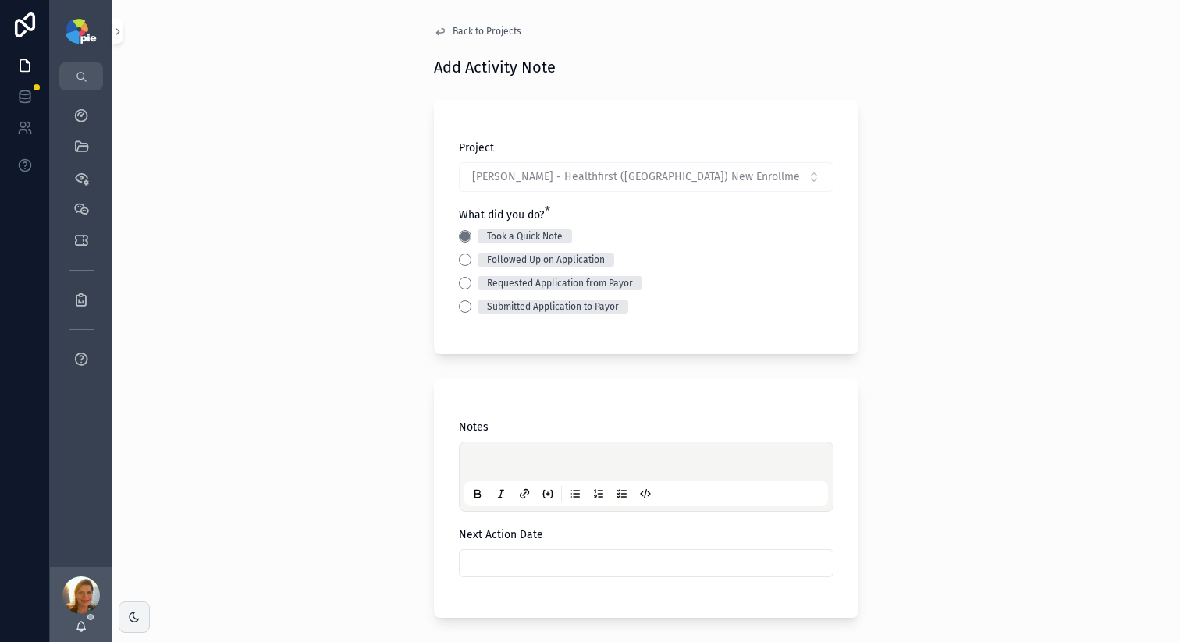
click at [515, 450] on div "scrollable content" at bounding box center [646, 476] width 364 height 59
click at [514, 459] on p "scrollable content" at bounding box center [650, 465] width 364 height 16
drag, startPoint x: 697, startPoint y: 463, endPoint x: 764, endPoint y: 460, distance: 67.2
click at [700, 463] on span "**********" at bounding box center [590, 464] width 244 height 11
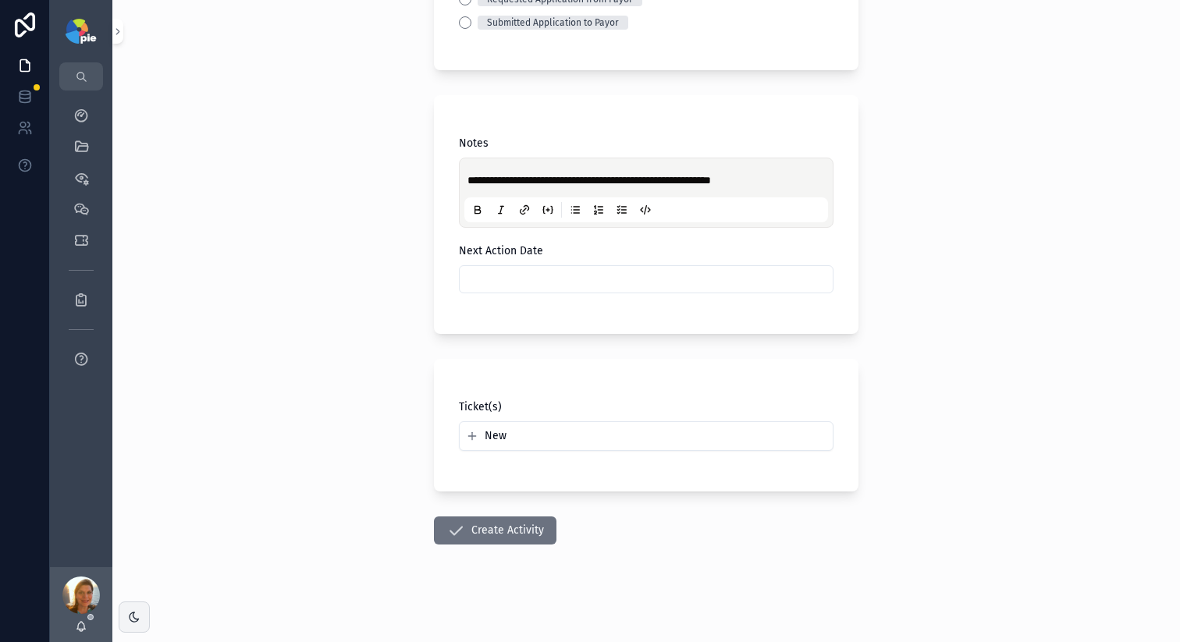
scroll to position [286, 0]
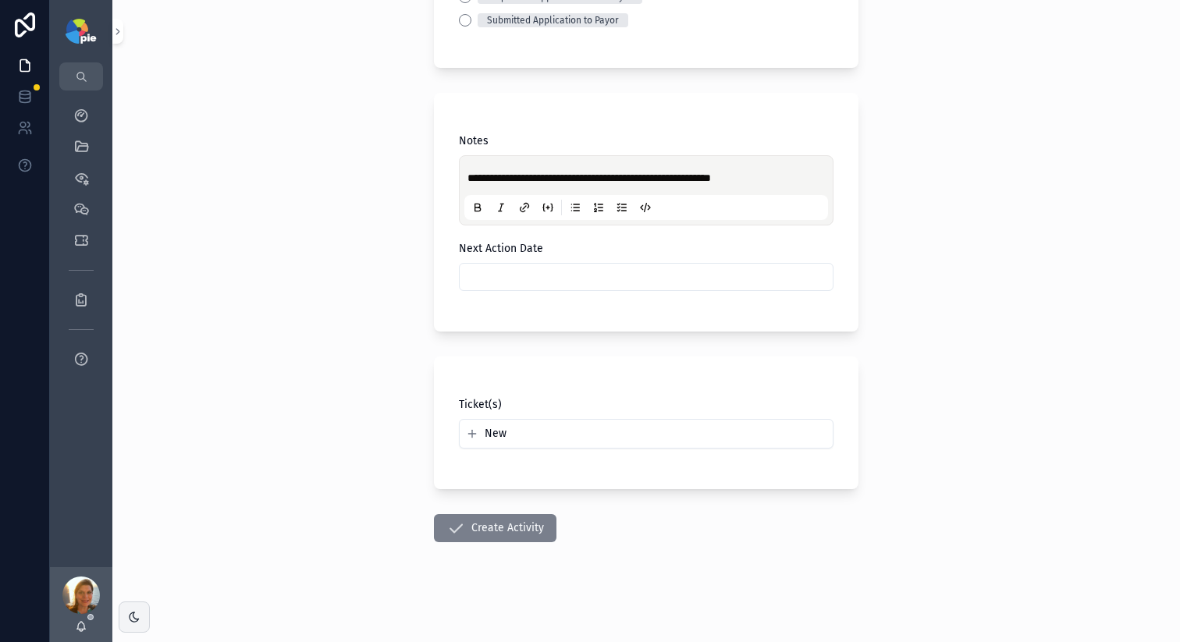
click at [489, 530] on button "Create Activity" at bounding box center [495, 528] width 123 height 28
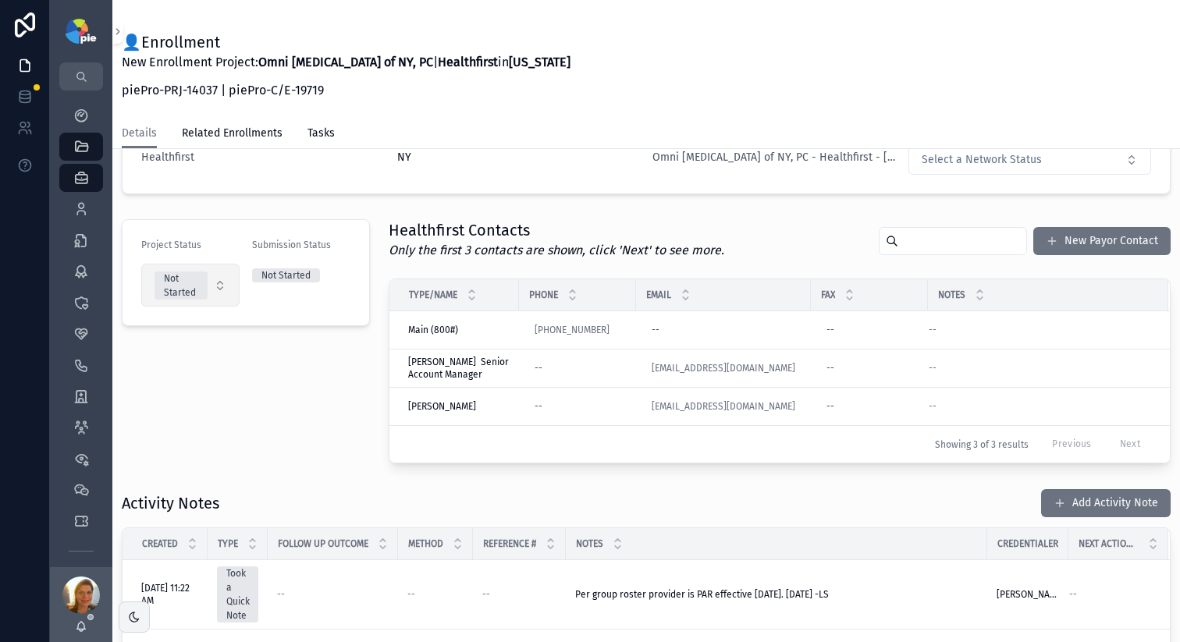
click at [225, 286] on button "Not Started" at bounding box center [190, 285] width 98 height 43
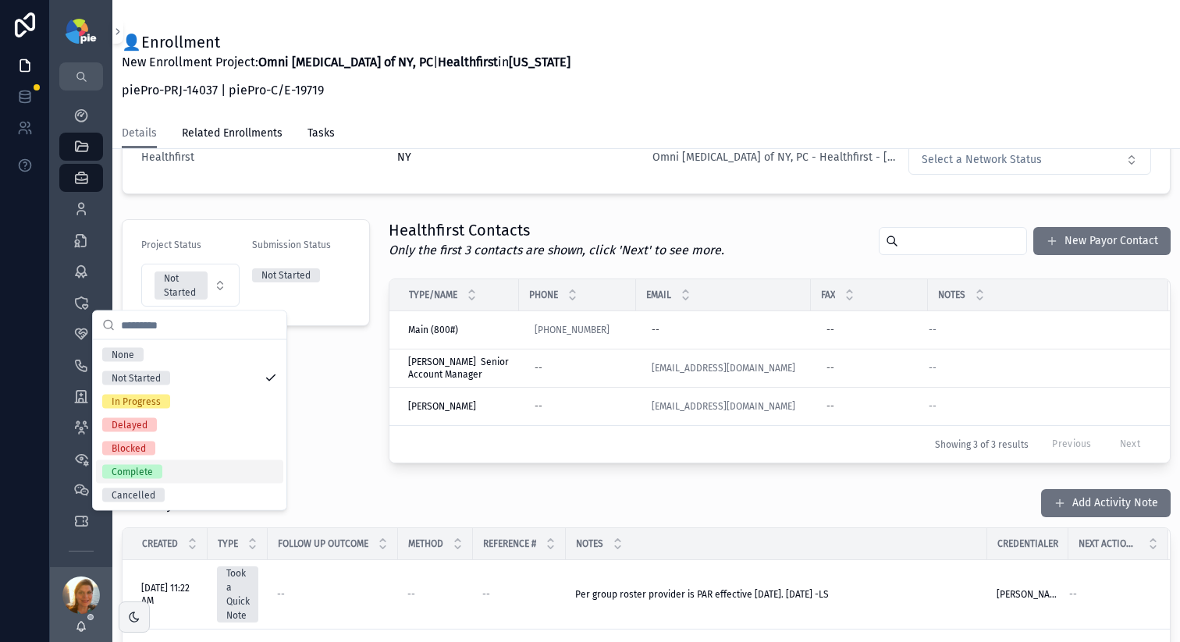
click at [142, 478] on div "Complete" at bounding box center [132, 472] width 41 height 14
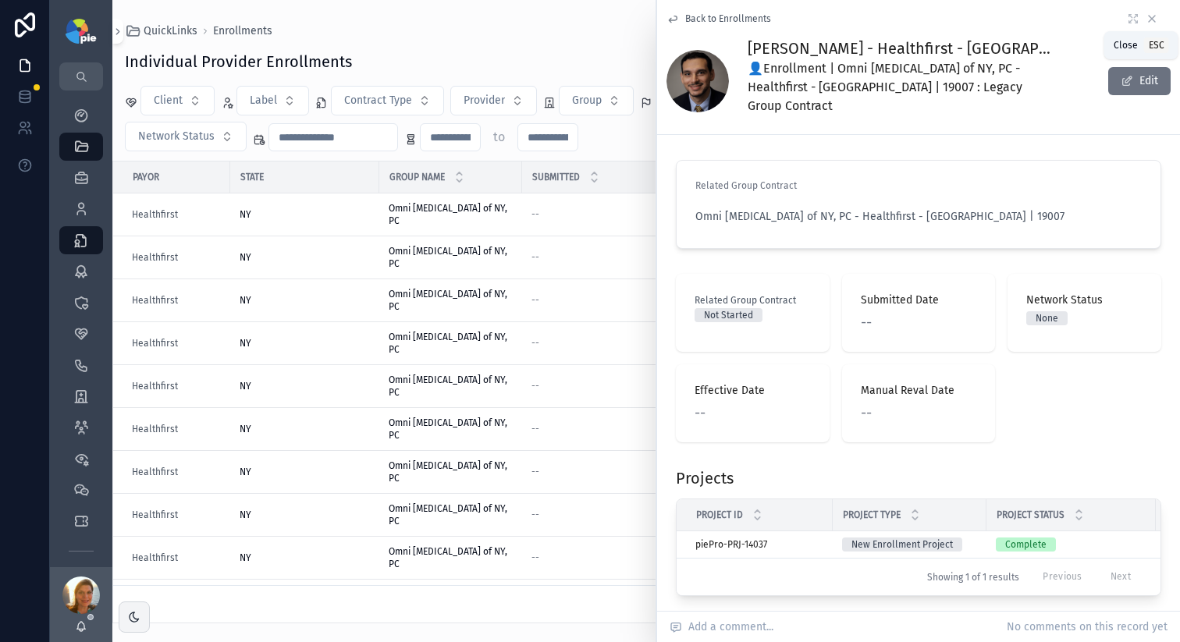
click at [1146, 23] on icon "scrollable content" at bounding box center [1152, 18] width 12 height 12
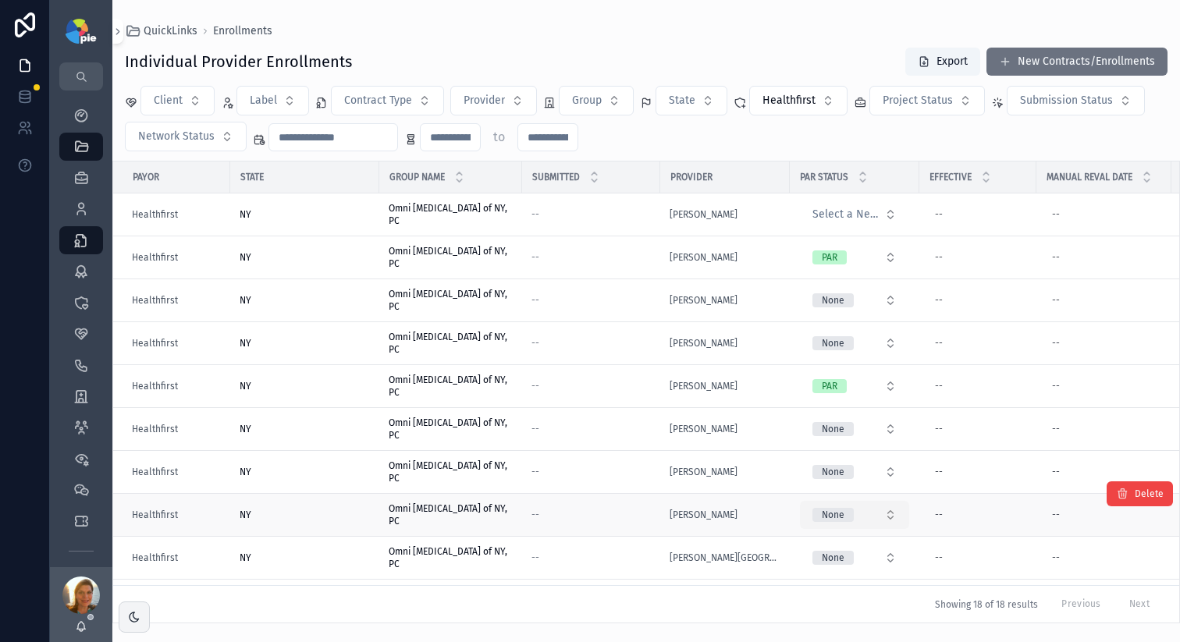
click at [881, 514] on button "None" at bounding box center [854, 515] width 109 height 28
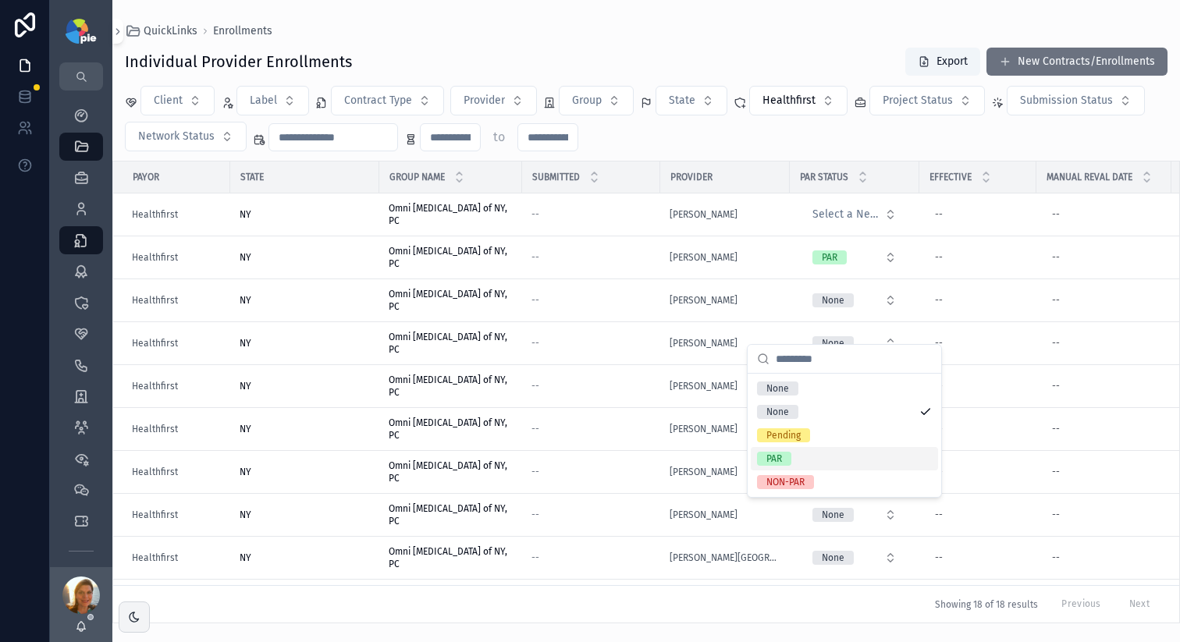
click at [802, 468] on div "PAR" at bounding box center [844, 458] width 187 height 23
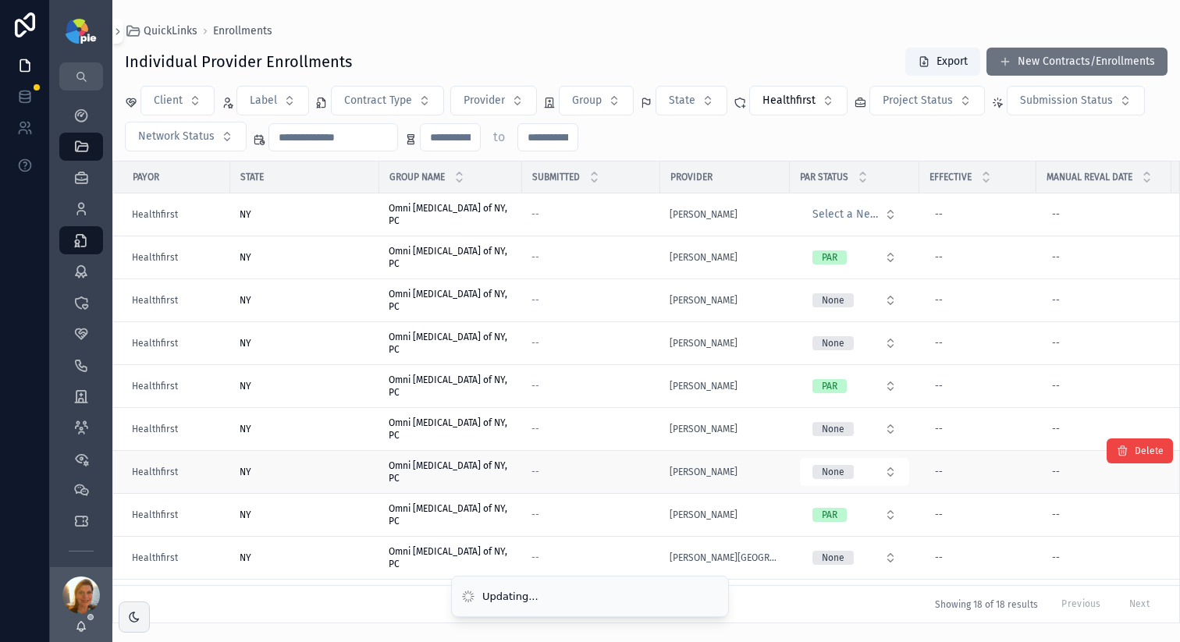
click at [616, 471] on div "--" at bounding box center [591, 472] width 119 height 12
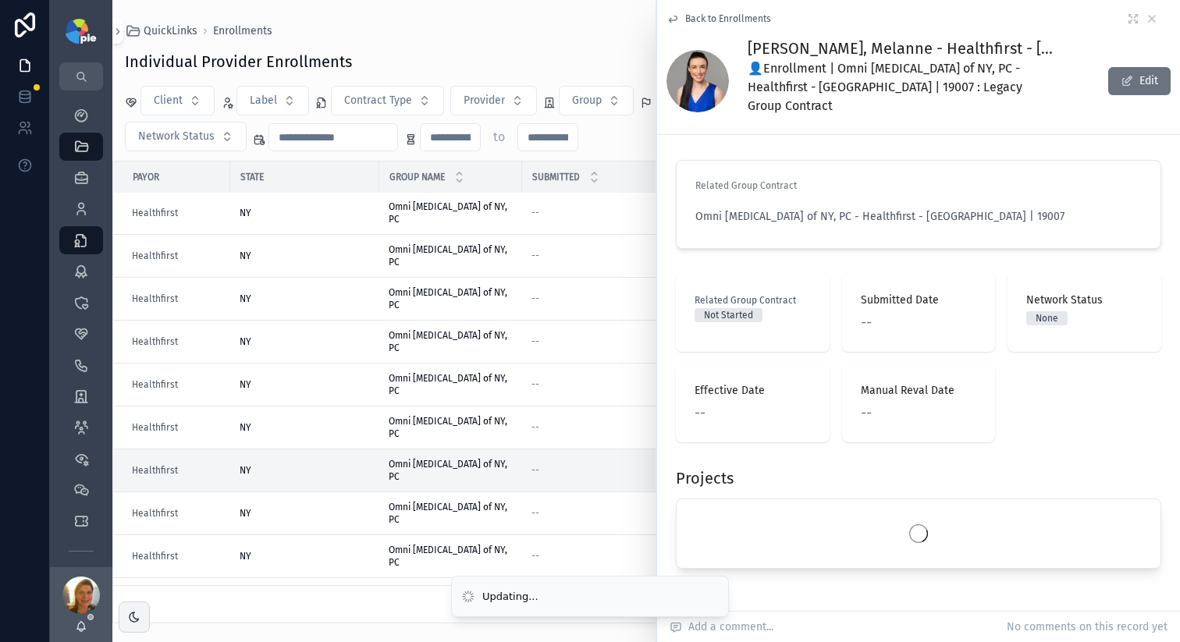
scroll to position [3, 0]
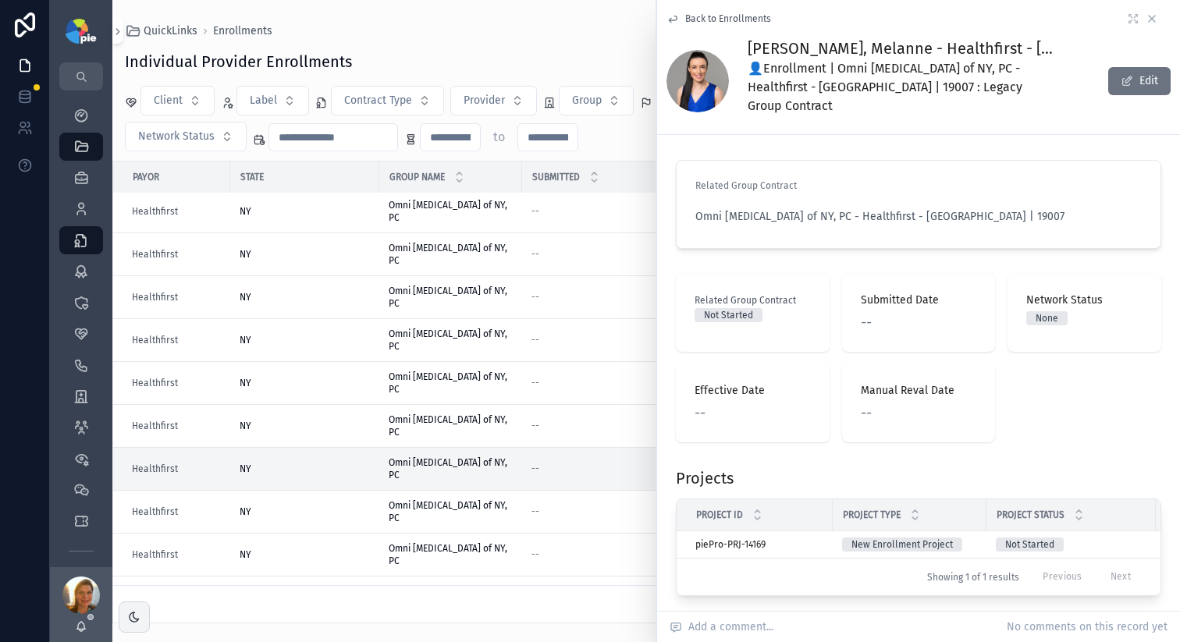
click at [1146, 20] on icon "scrollable content" at bounding box center [1152, 18] width 12 height 12
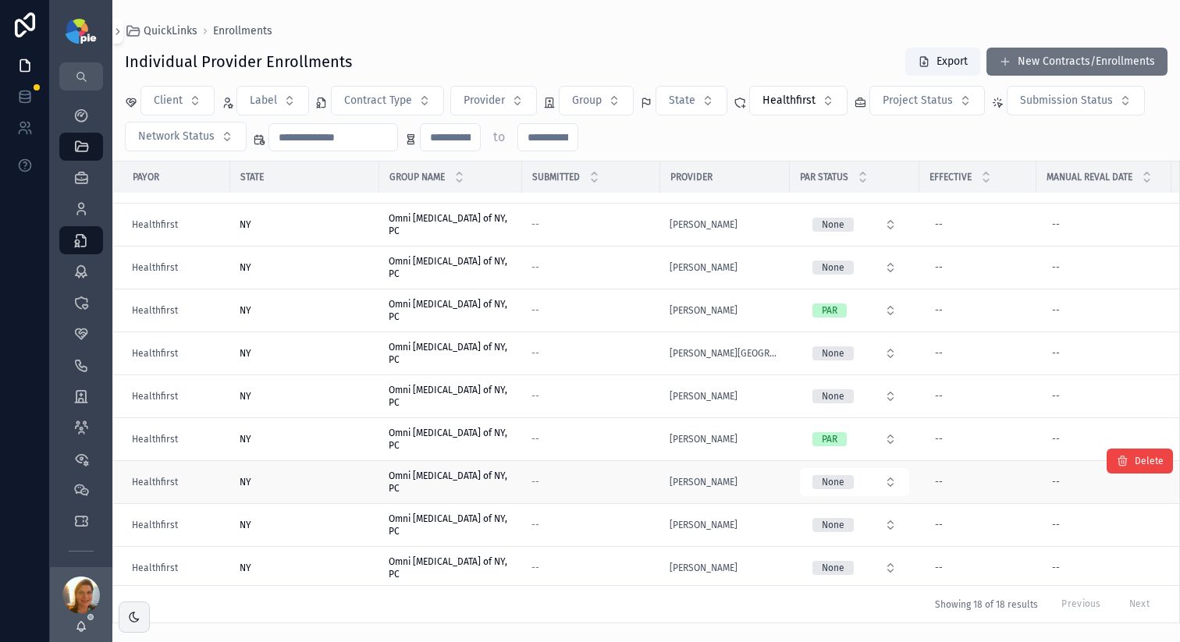
scroll to position [208, 0]
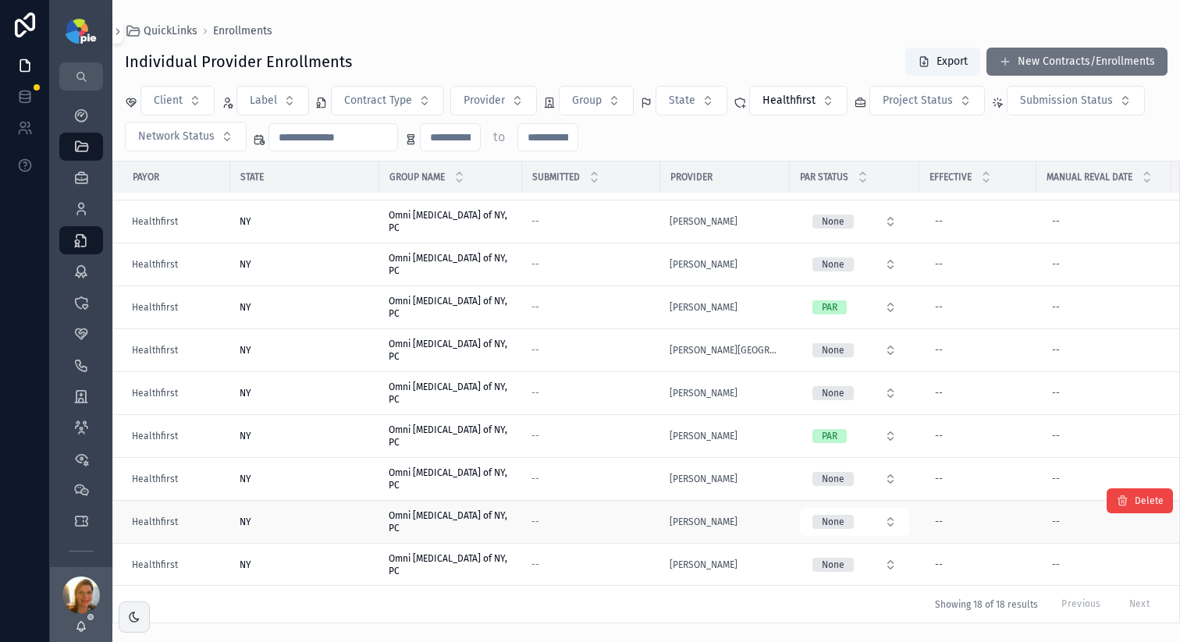
click at [610, 523] on div "--" at bounding box center [591, 522] width 119 height 12
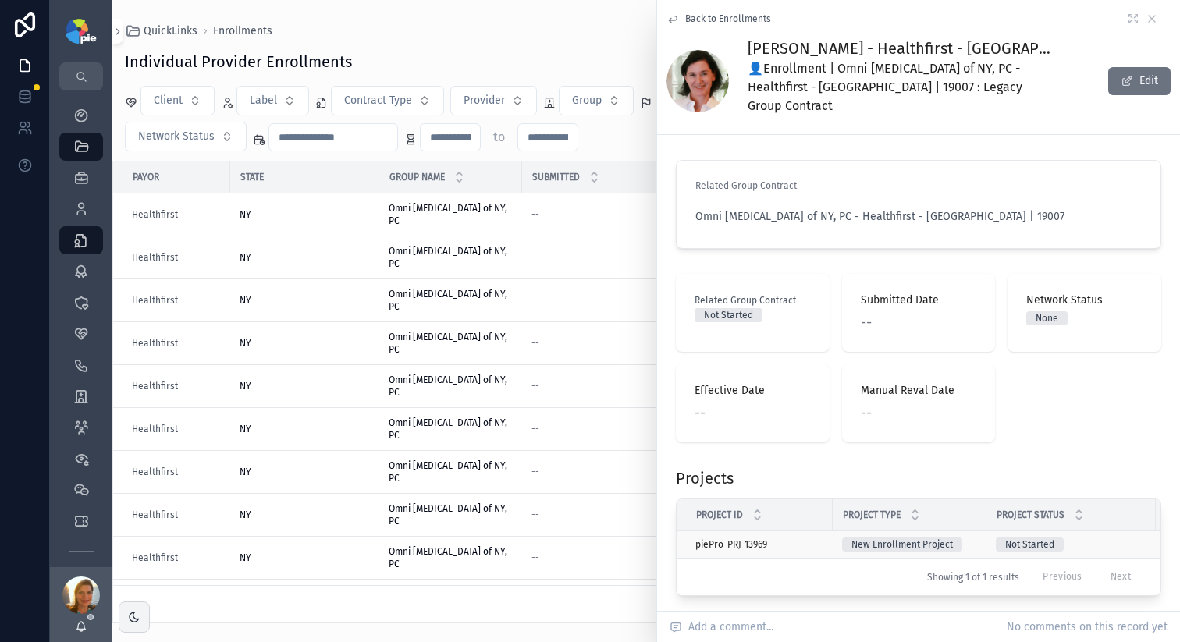
click at [824, 532] on td "piePro-PRJ-13969 piePro-PRJ-13969" at bounding box center [755, 545] width 156 height 27
click at [822, 532] on td "piePro-PRJ-13969 piePro-PRJ-13969" at bounding box center [755, 545] width 156 height 27
click at [822, 539] on div "piePro-PRJ-13969 piePro-PRJ-13969" at bounding box center [760, 545] width 128 height 12
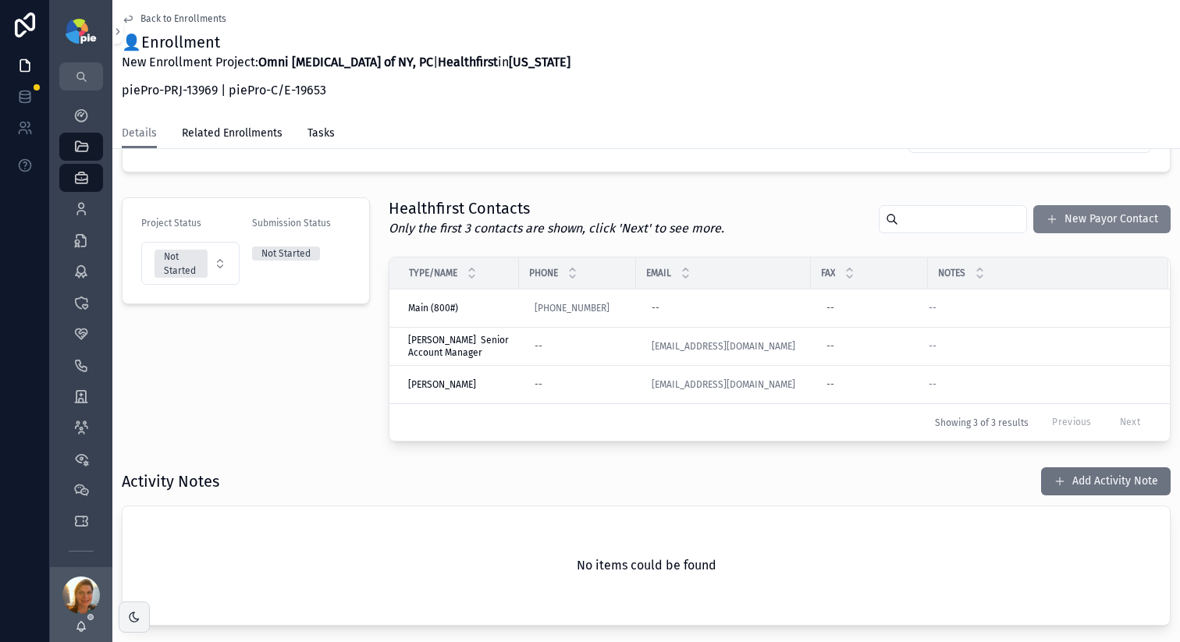
scroll to position [355, 0]
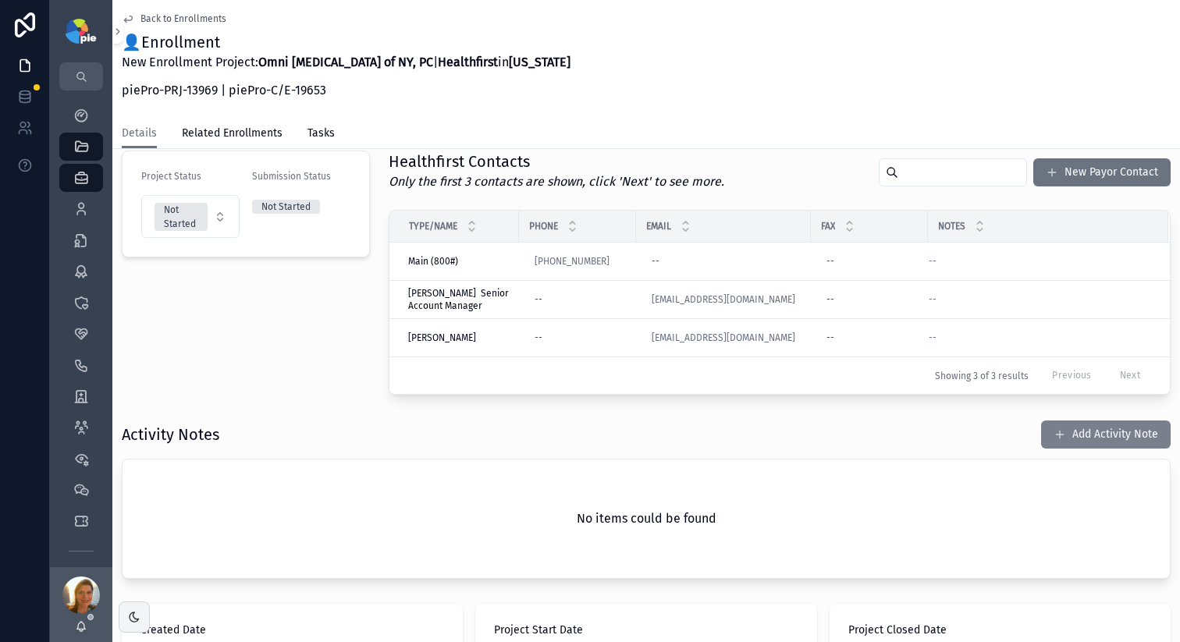
click at [1071, 432] on button "Add Activity Note" at bounding box center [1106, 435] width 130 height 28
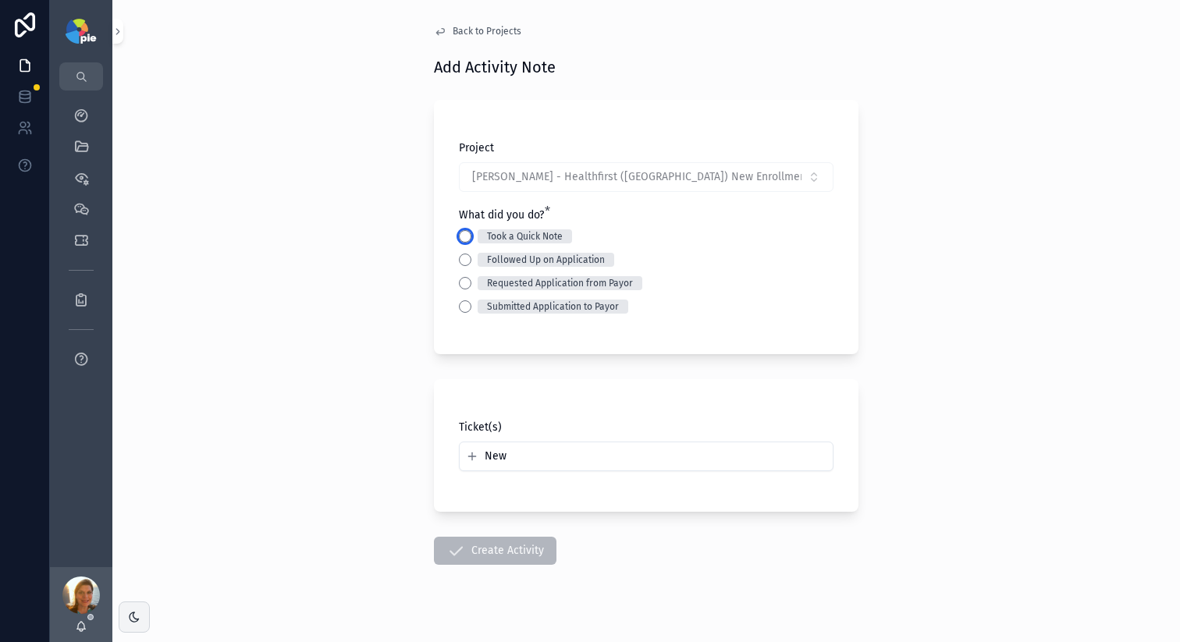
click at [459, 237] on button "Took a Quick Note" at bounding box center [465, 236] width 12 height 12
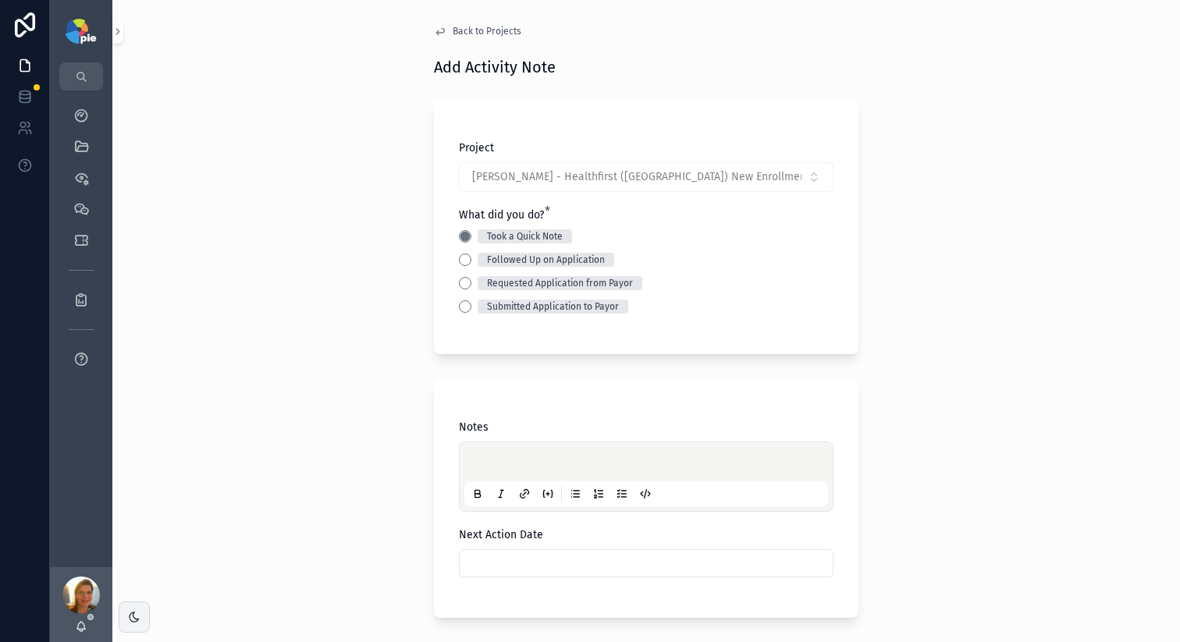
click at [531, 467] on p "scrollable content" at bounding box center [650, 465] width 364 height 16
click at [477, 460] on p "scrollable content" at bounding box center [650, 465] width 364 height 16
click at [468, 458] on p "scrollable content" at bounding box center [650, 465] width 364 height 16
click at [697, 465] on span "**********" at bounding box center [590, 464] width 244 height 11
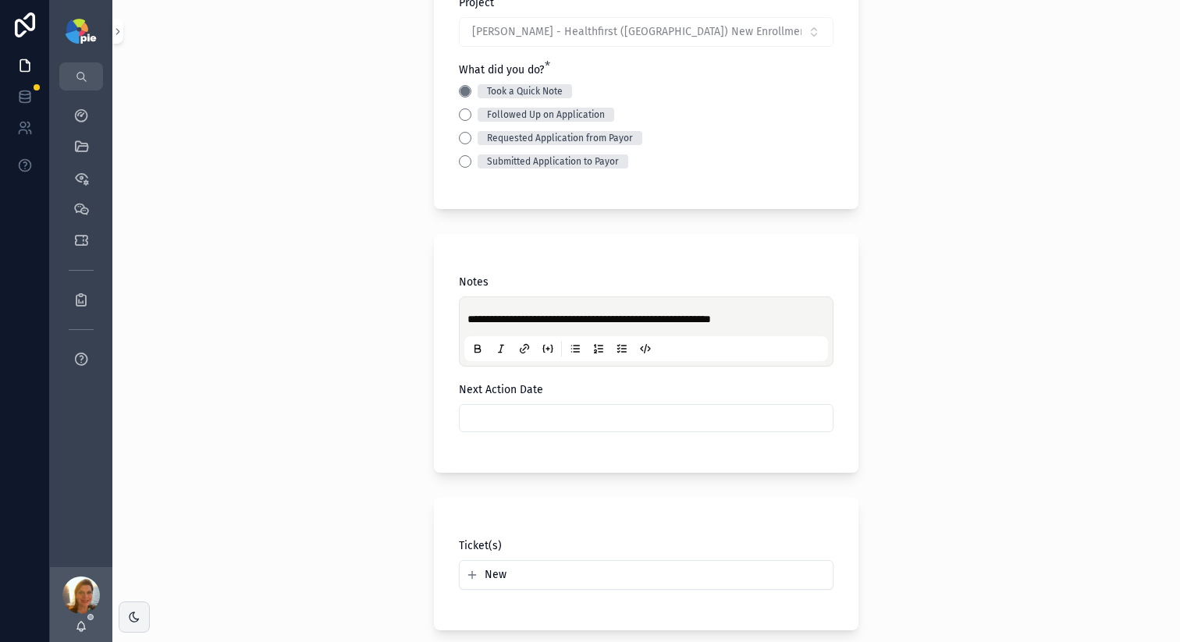
scroll to position [286, 0]
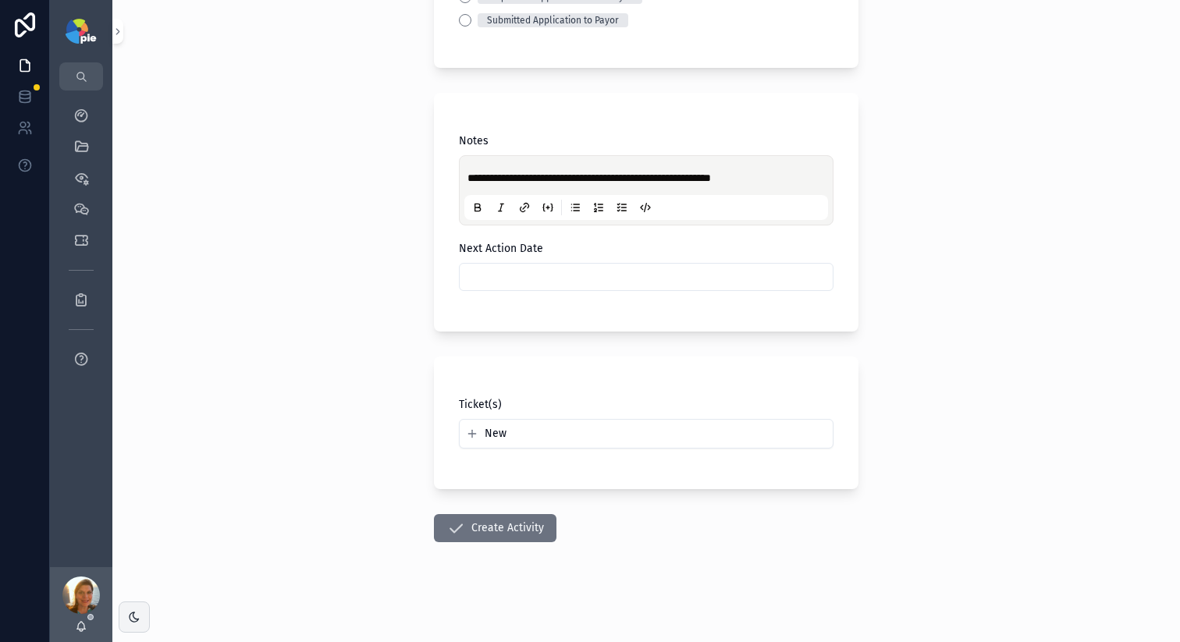
click at [499, 527] on button "Create Activity" at bounding box center [495, 528] width 123 height 28
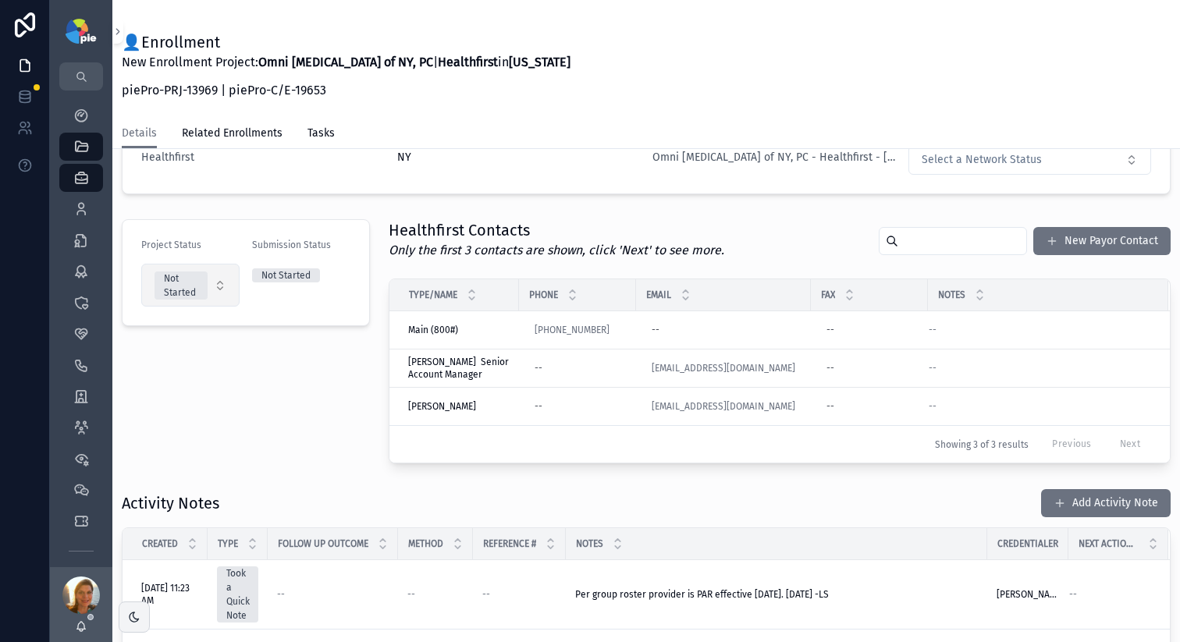
click at [185, 296] on div "Not Started" at bounding box center [181, 286] width 34 height 28
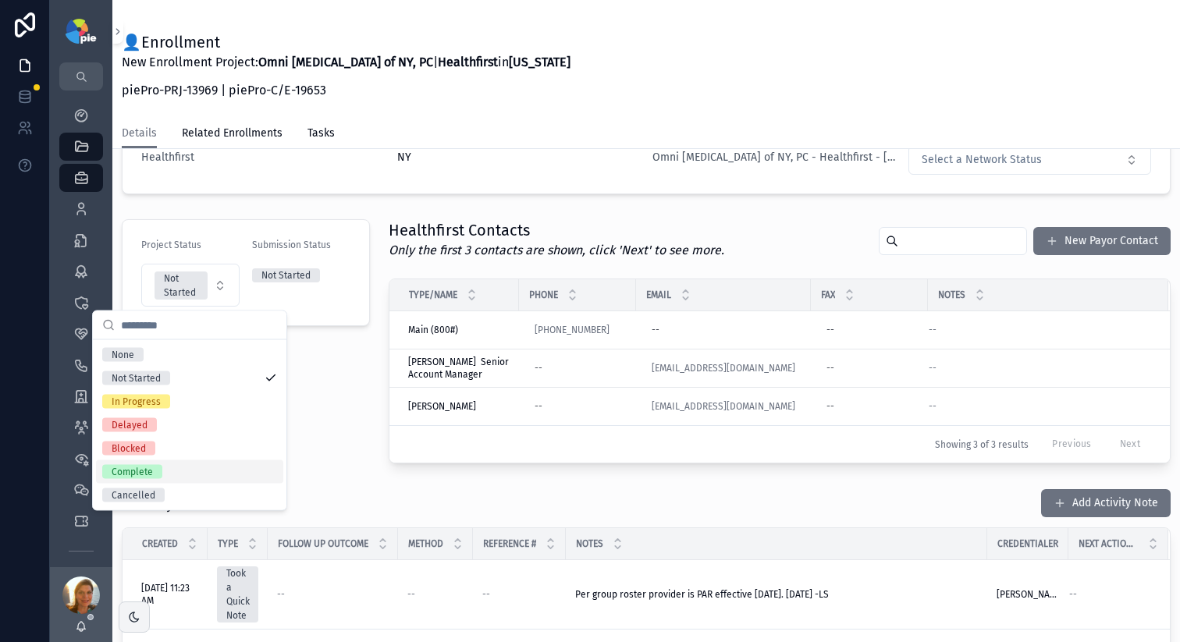
click at [169, 468] on div "Complete" at bounding box center [189, 472] width 187 height 23
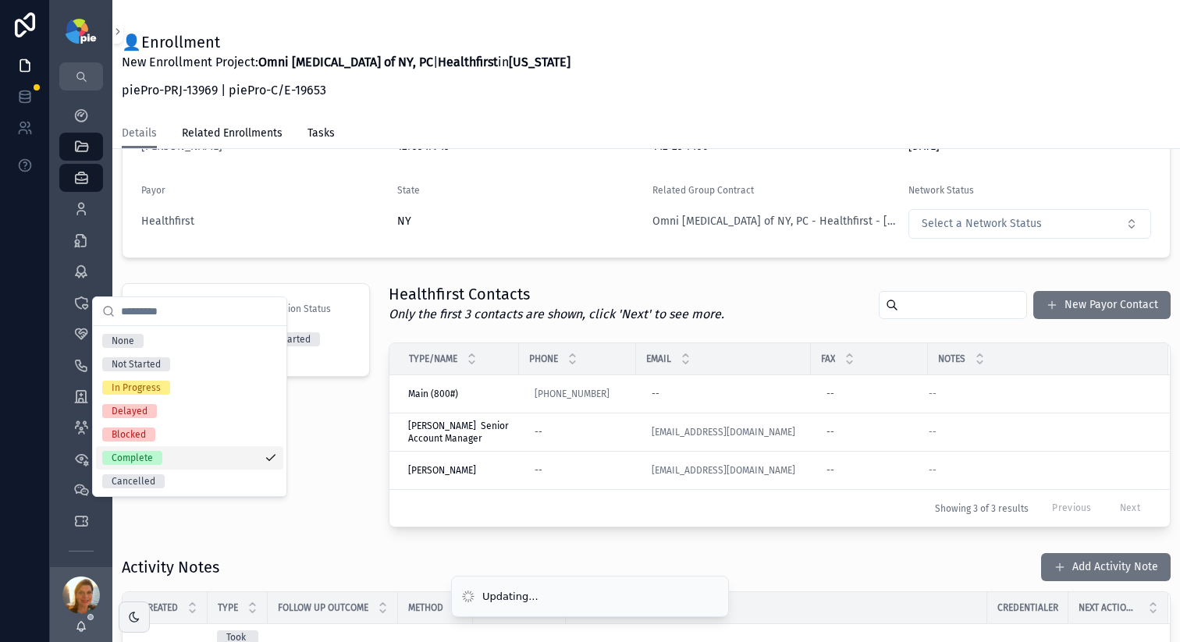
scroll to position [350, 0]
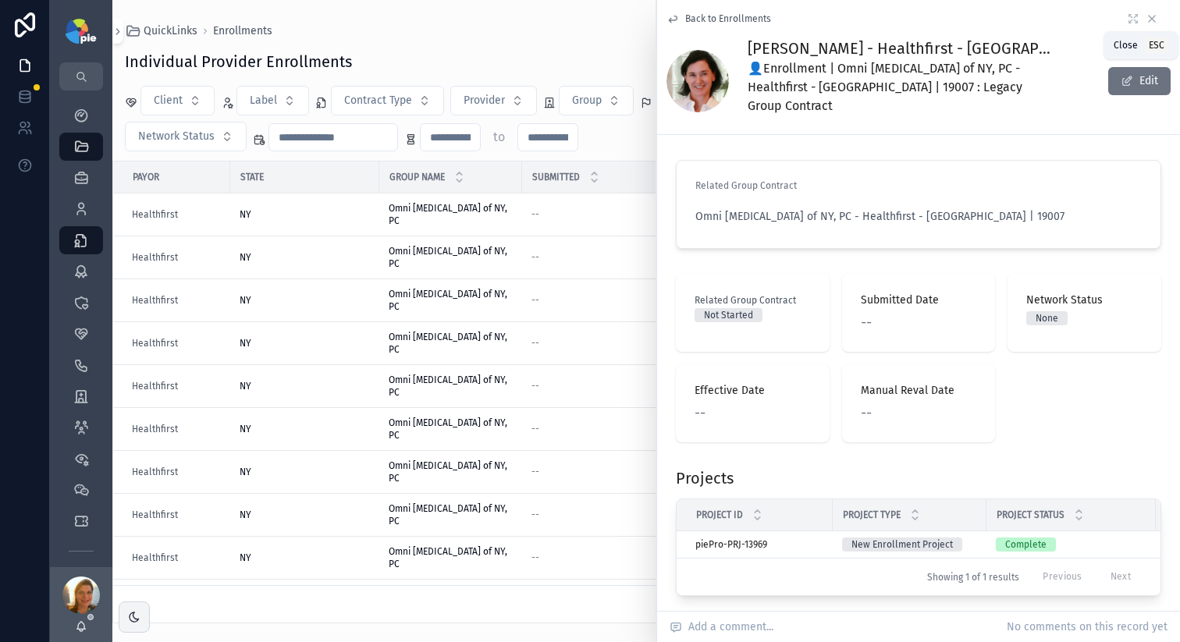
click at [1146, 16] on icon "scrollable content" at bounding box center [1152, 18] width 12 height 12
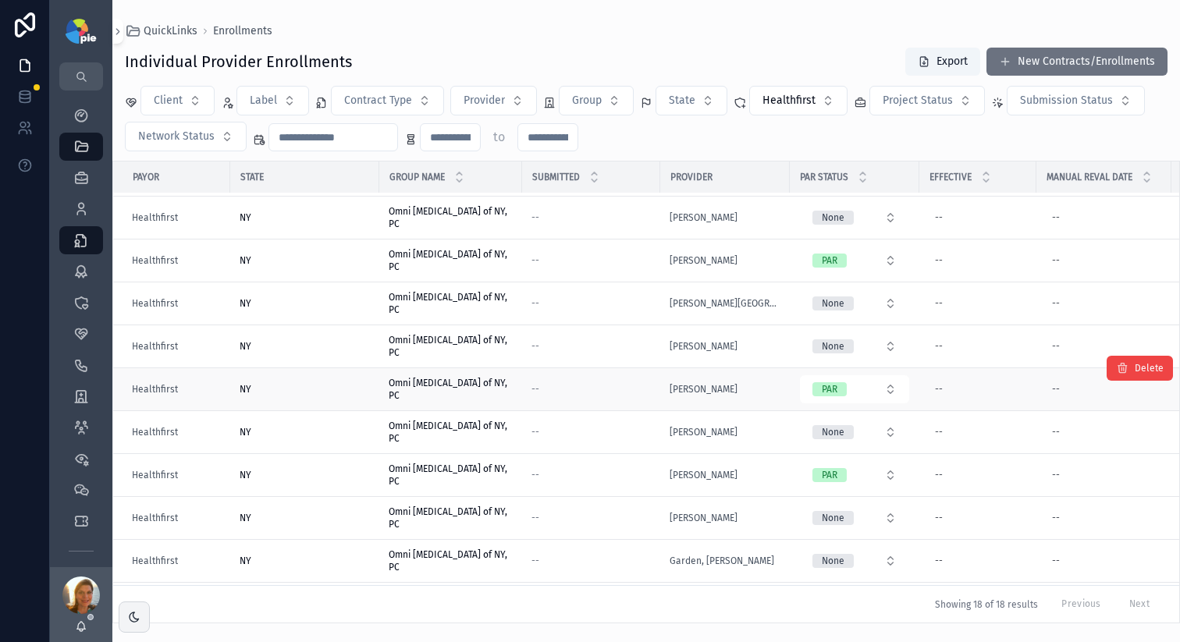
scroll to position [308, 0]
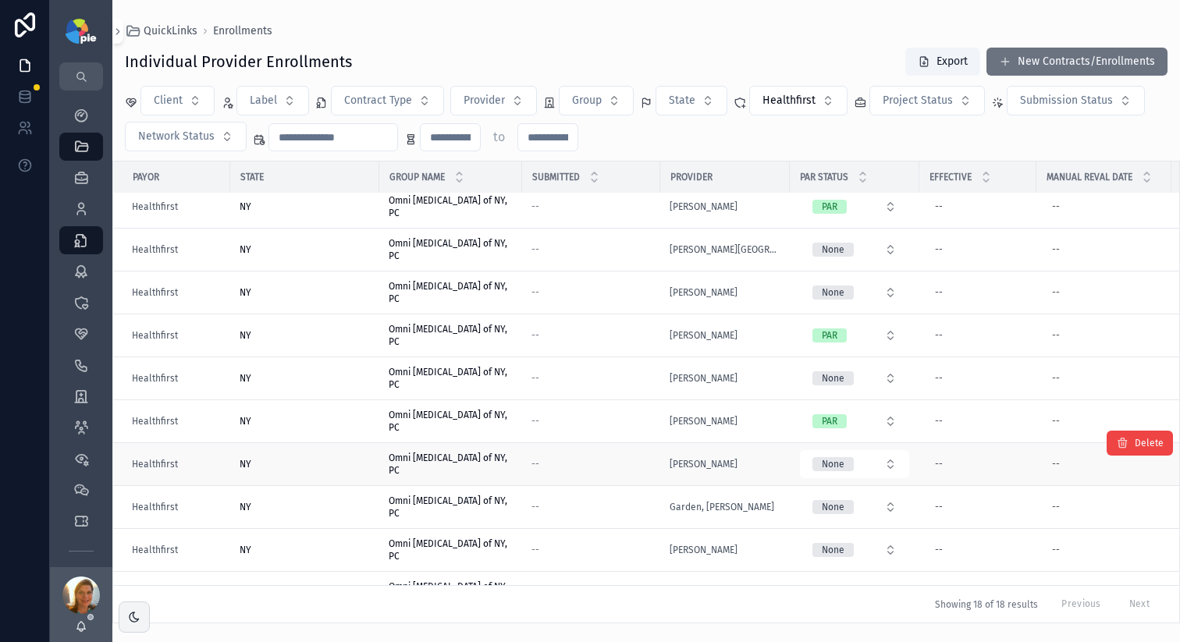
click at [618, 460] on div "--" at bounding box center [591, 464] width 119 height 12
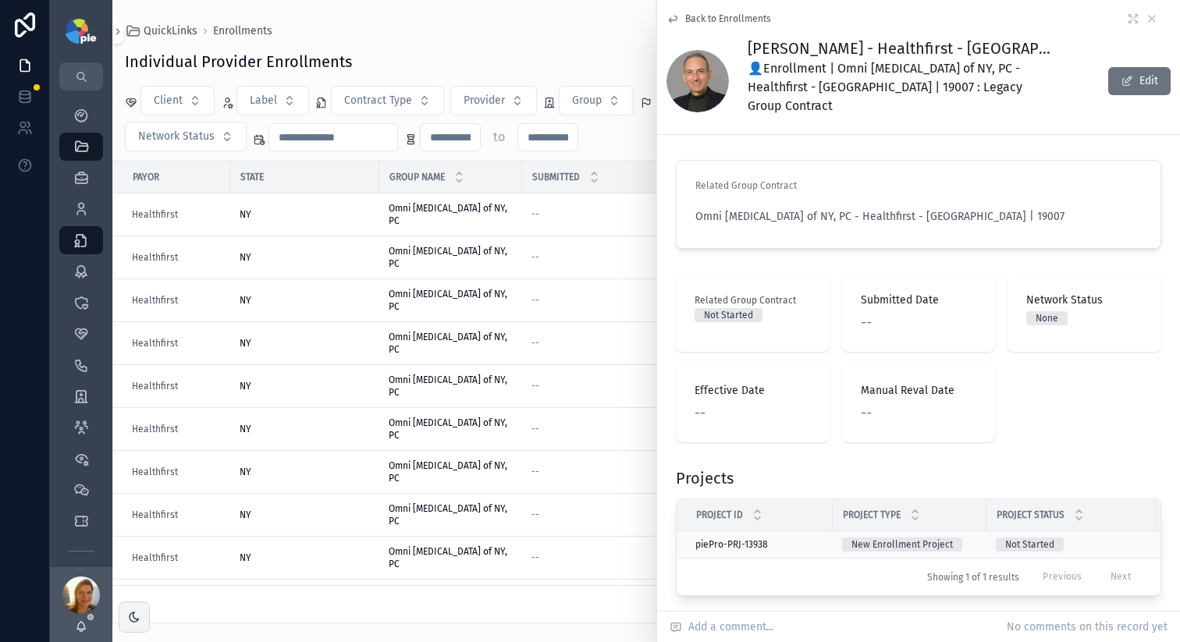
click at [980, 532] on td "New Enrollment Project" at bounding box center [910, 545] width 154 height 27
click at [977, 532] on td "New Enrollment Project" at bounding box center [910, 545] width 154 height 27
click at [785, 539] on div "piePro-PRJ-13938 piePro-PRJ-13938" at bounding box center [760, 545] width 128 height 12
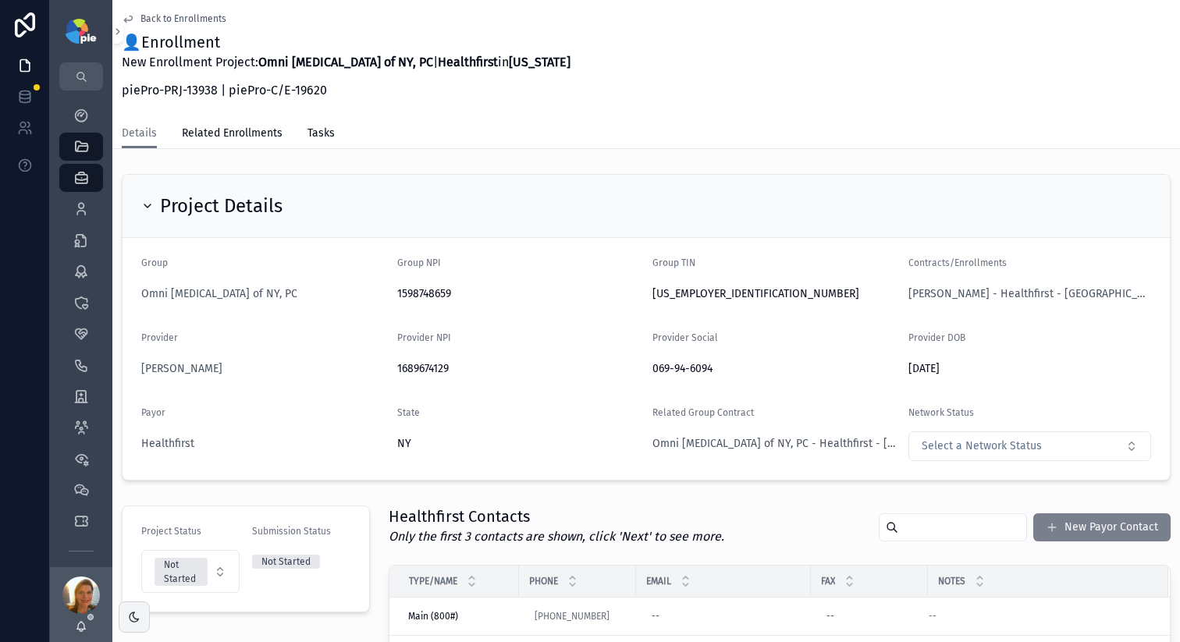
scroll to position [237, 0]
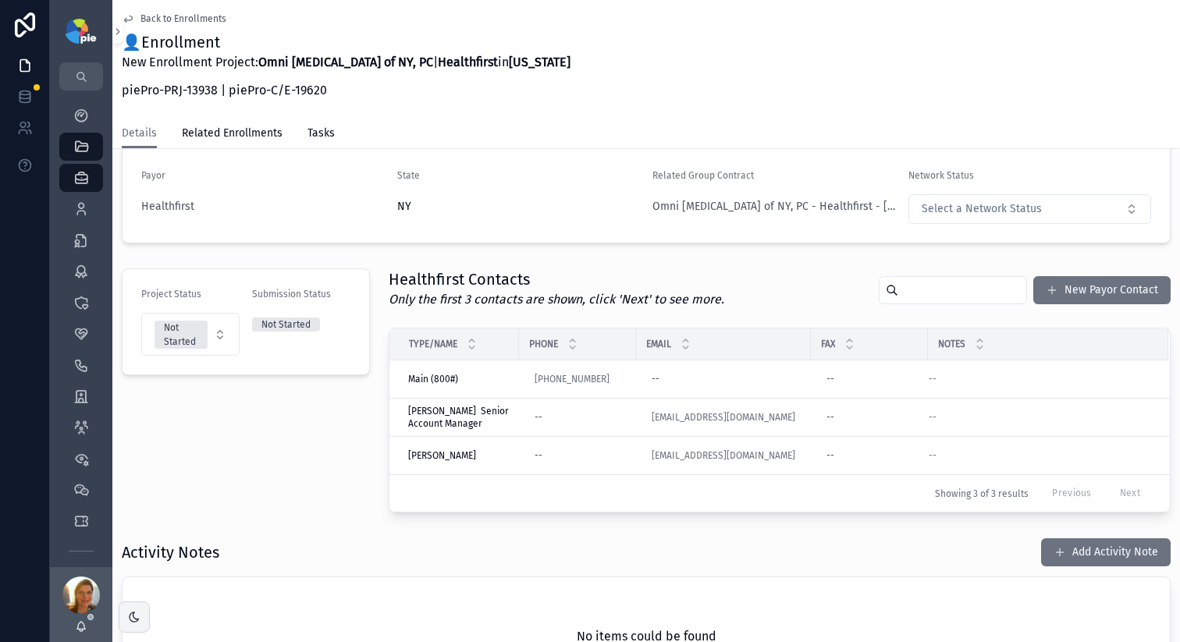
drag, startPoint x: 1071, startPoint y: 559, endPoint x: 1033, endPoint y: 545, distance: 40.7
click at [1071, 558] on button "Add Activity Note" at bounding box center [1106, 553] width 130 height 28
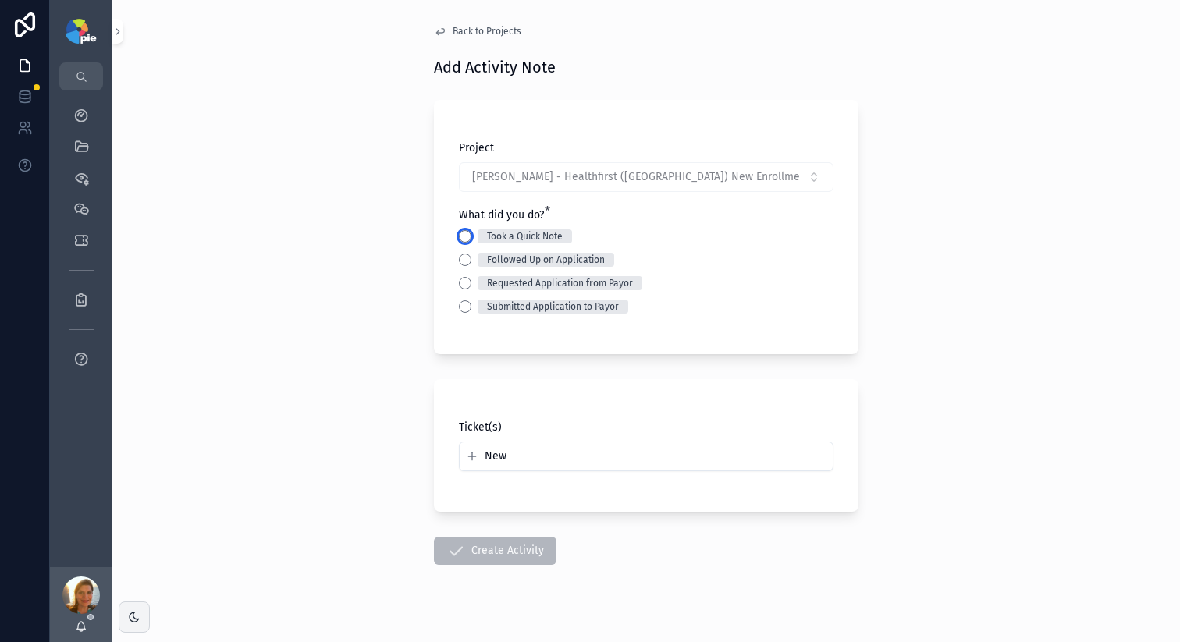
click at [463, 238] on button "Took a Quick Note" at bounding box center [465, 236] width 12 height 12
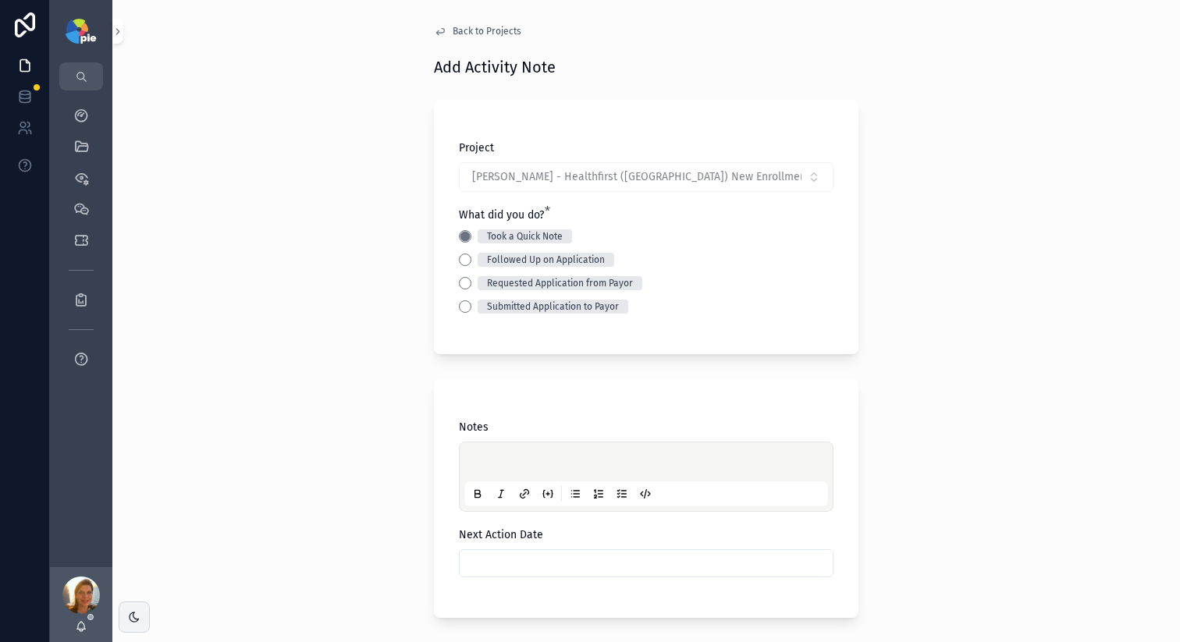
click at [543, 471] on p "scrollable content" at bounding box center [650, 465] width 364 height 16
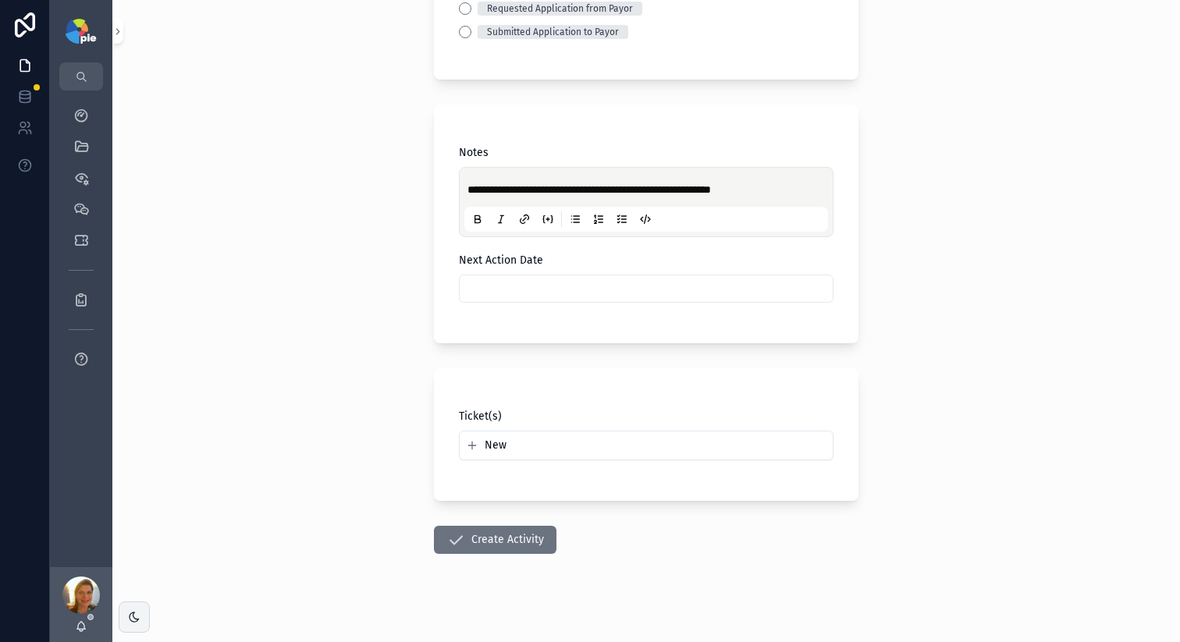
scroll to position [286, 0]
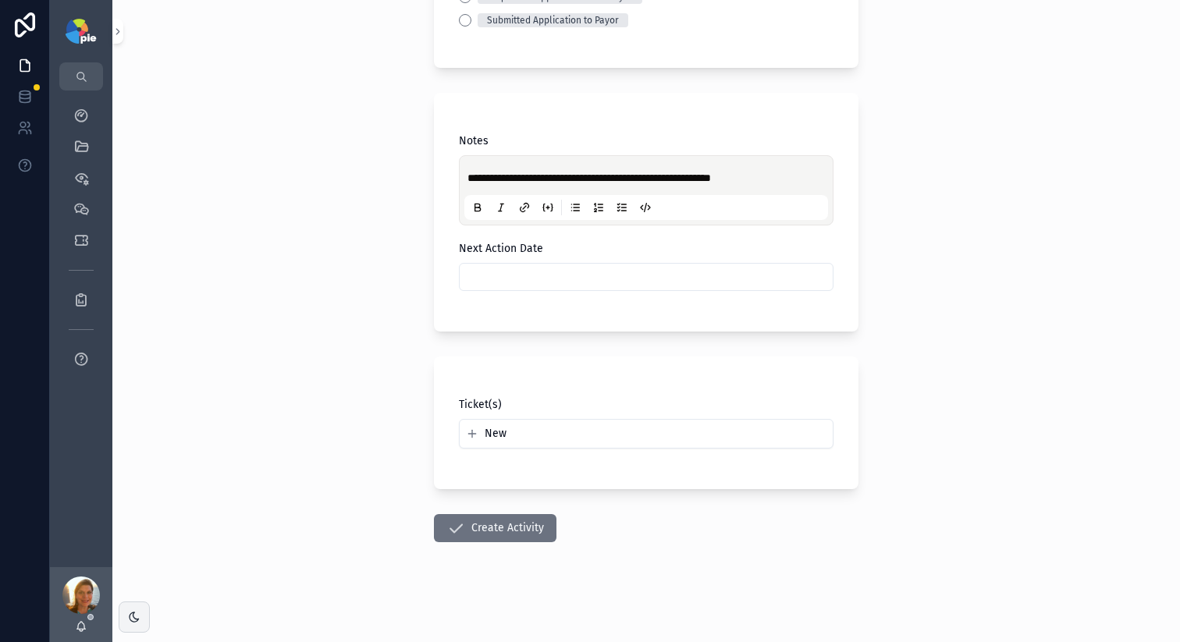
click at [698, 178] on span "**********" at bounding box center [590, 178] width 244 height 11
click at [352, 195] on div "**********" at bounding box center [646, 35] width 1068 height 642
click at [503, 528] on button "Create Activity" at bounding box center [495, 528] width 123 height 28
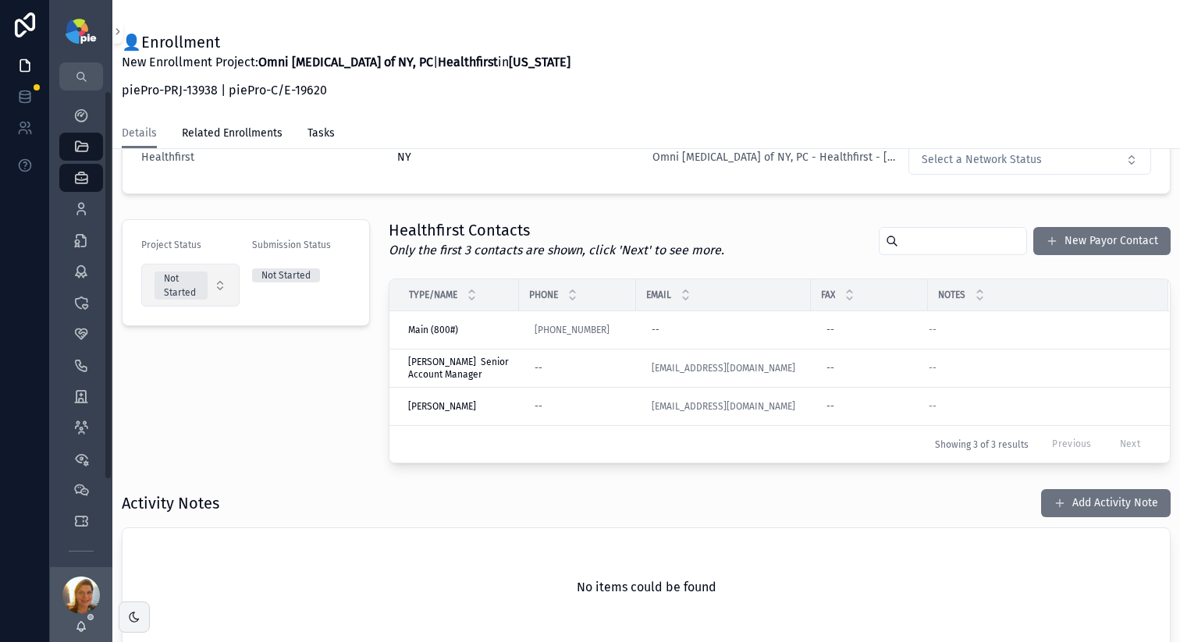
click at [179, 296] on div "Not Started" at bounding box center [181, 286] width 34 height 28
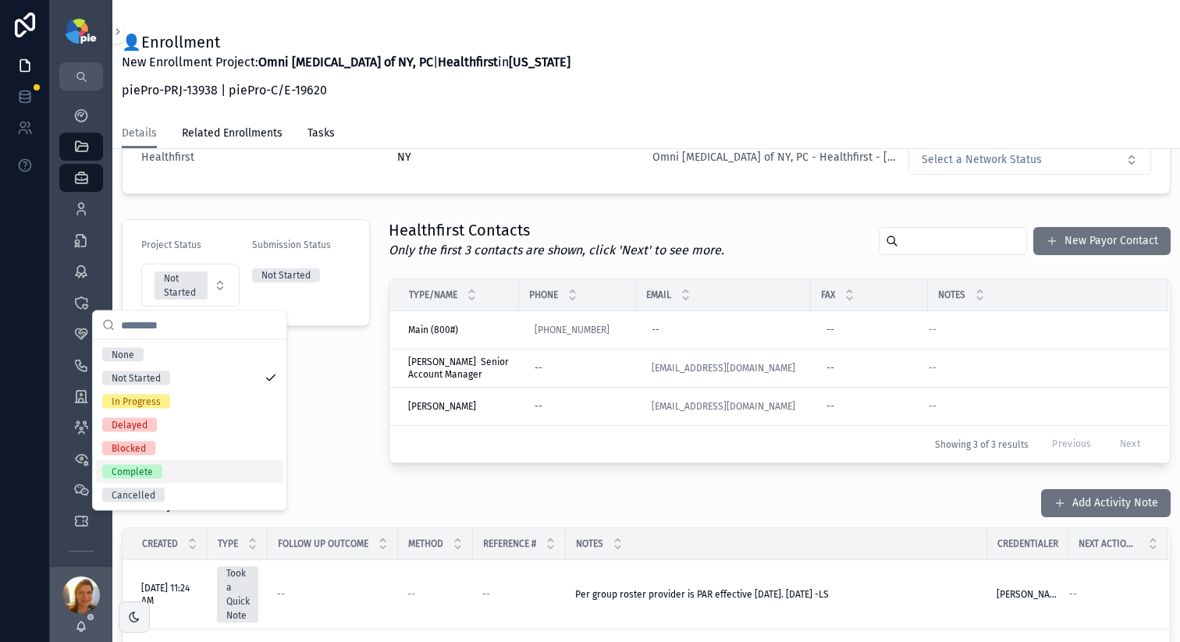
click at [162, 466] on div "Complete" at bounding box center [189, 472] width 187 height 23
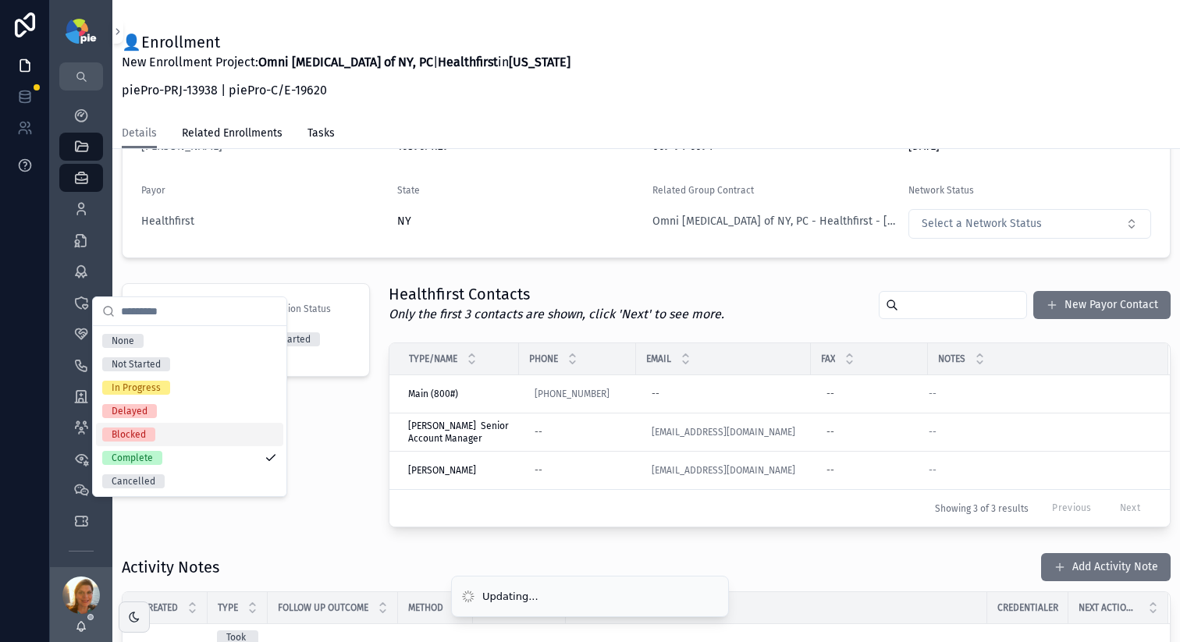
scroll to position [350, 0]
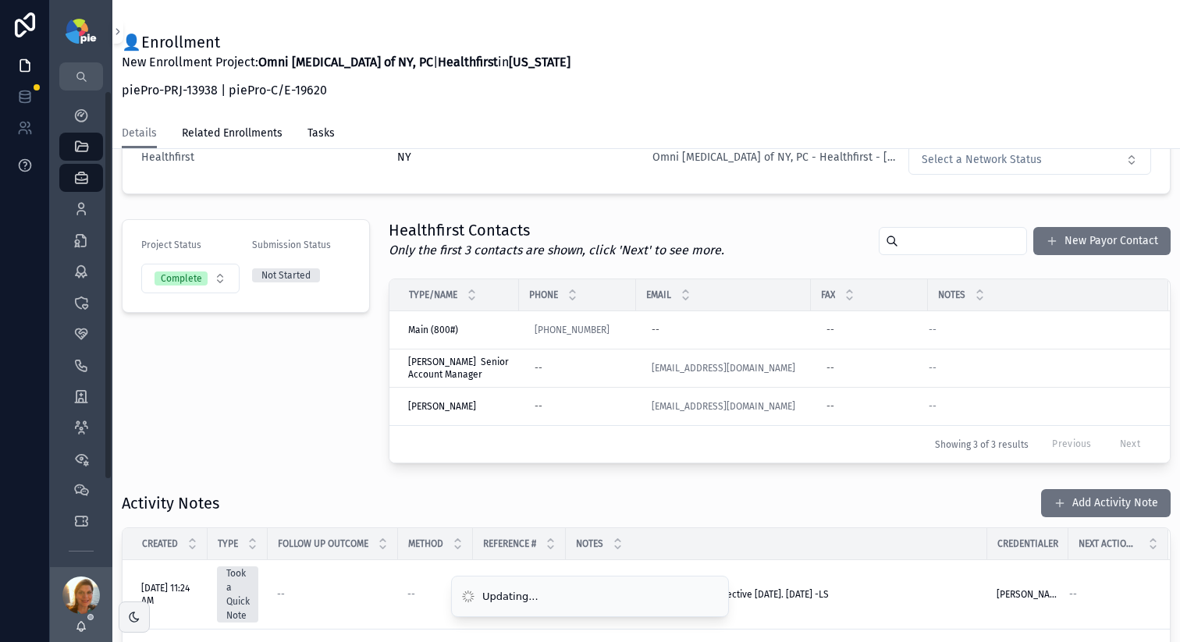
drag, startPoint x: 230, startPoint y: 425, endPoint x: 0, endPoint y: 148, distance: 360.3
click at [221, 414] on div "Project Status Complete Submission Status Not Started" at bounding box center [245, 341] width 267 height 257
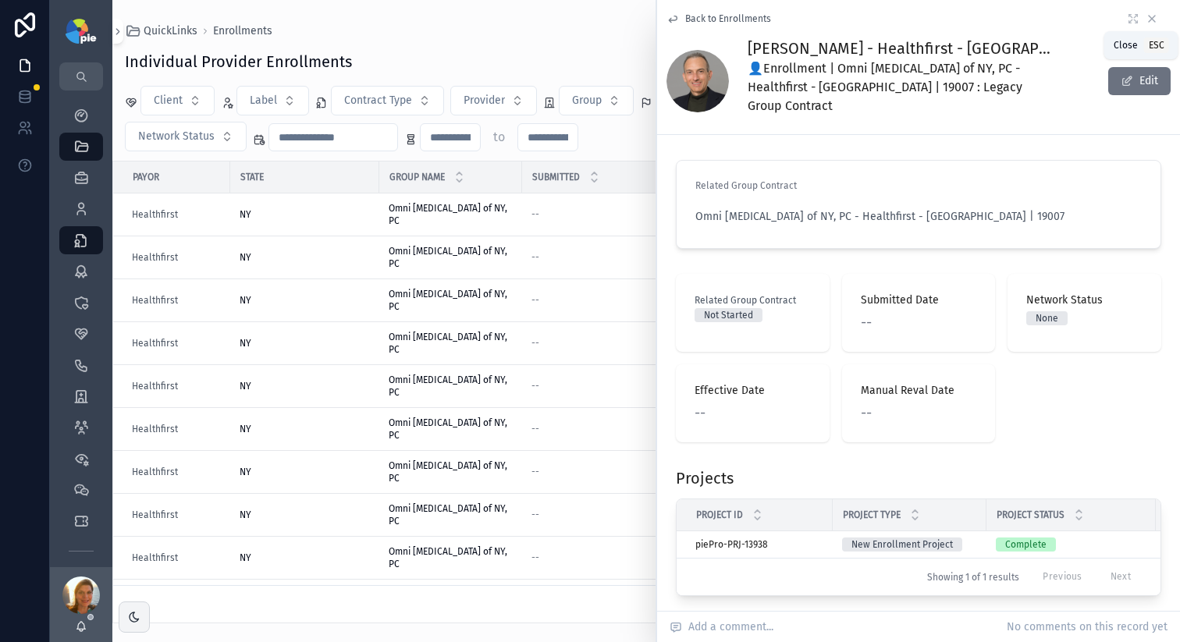
click at [1149, 20] on icon "scrollable content" at bounding box center [1152, 19] width 6 height 6
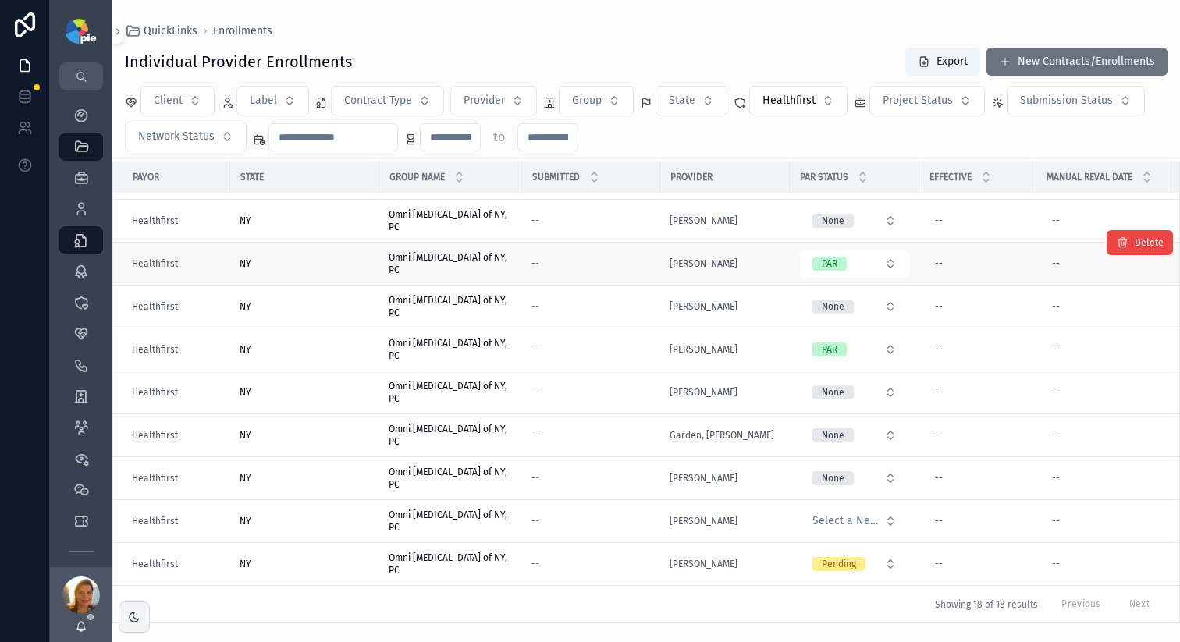
scroll to position [392, 0]
click at [568, 558] on div "--" at bounding box center [591, 564] width 119 height 12
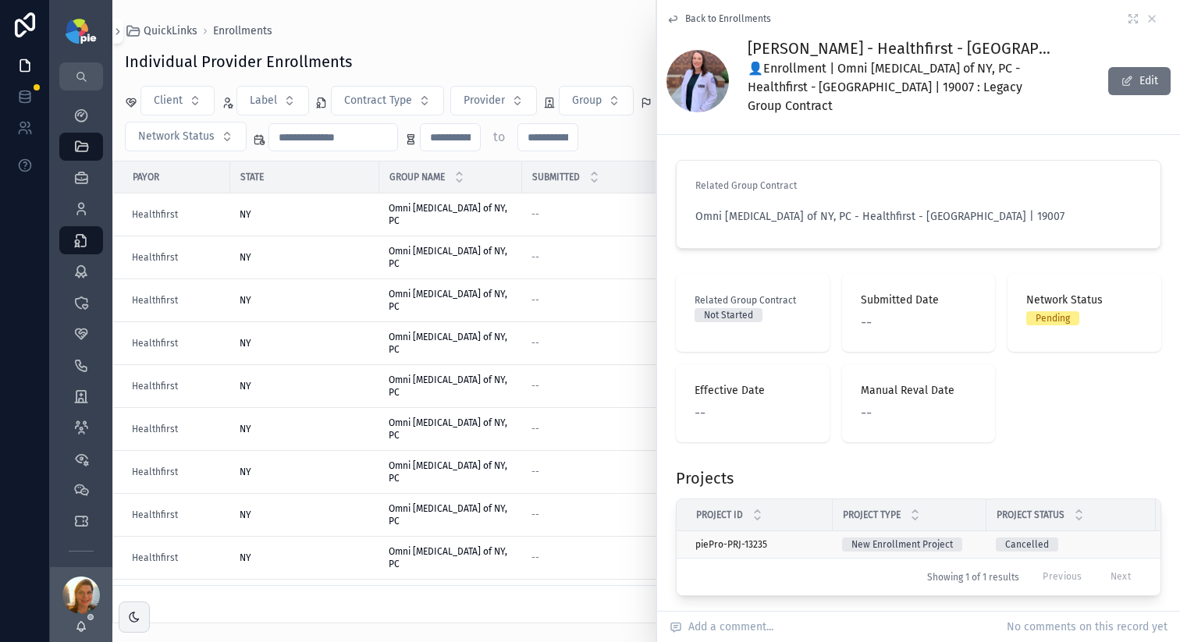
click at [808, 539] on div "piePro-PRJ-13235 piePro-PRJ-13235" at bounding box center [760, 545] width 128 height 12
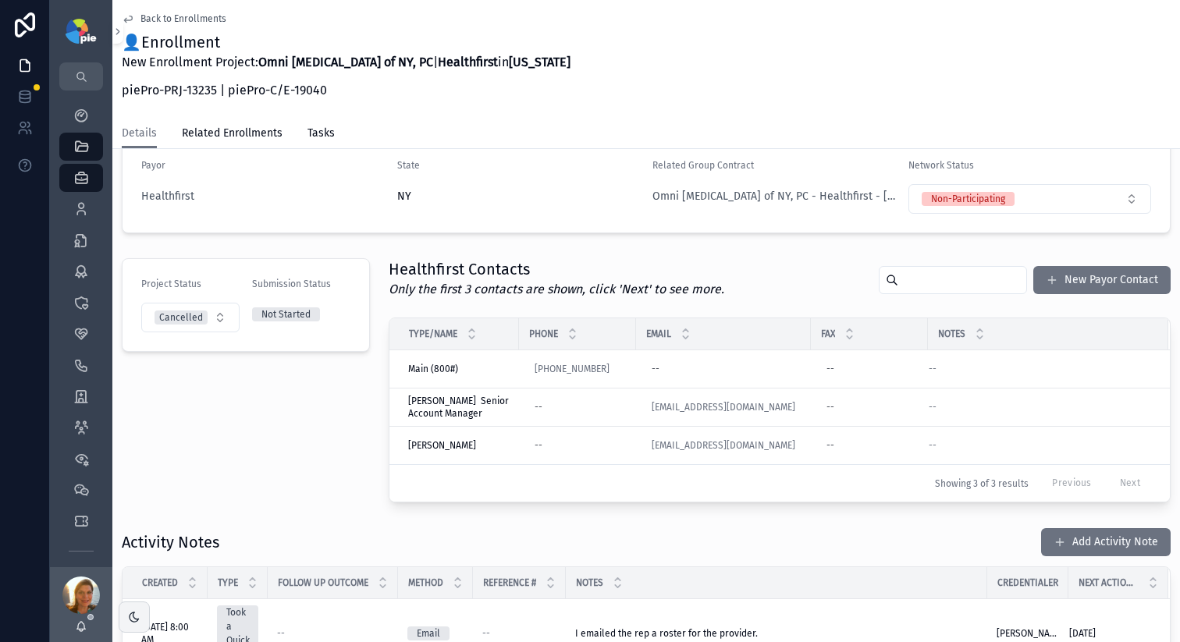
scroll to position [41, 0]
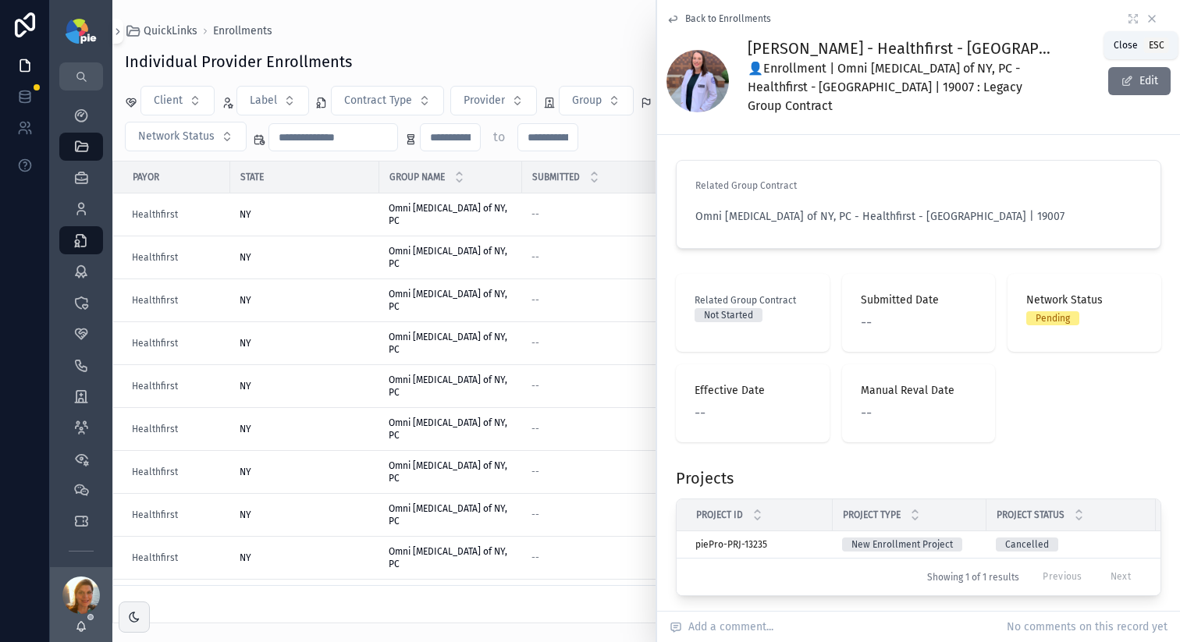
click at [1146, 16] on icon "scrollable content" at bounding box center [1152, 18] width 12 height 12
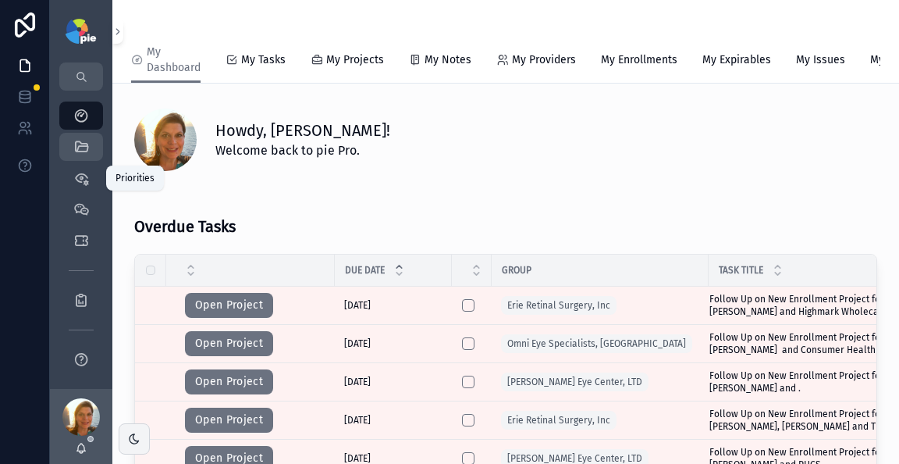
click at [81, 151] on icon "scrollable content" at bounding box center [81, 147] width 16 height 16
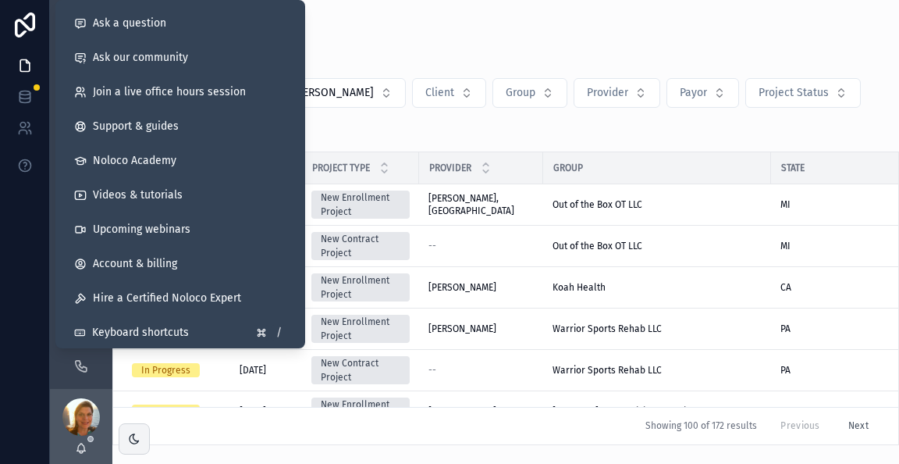
click at [505, 13] on div "QuickLinks Projects Projects [PERSON_NAME] Client Group Provider Payor Project …" at bounding box center [505, 222] width 787 height 445
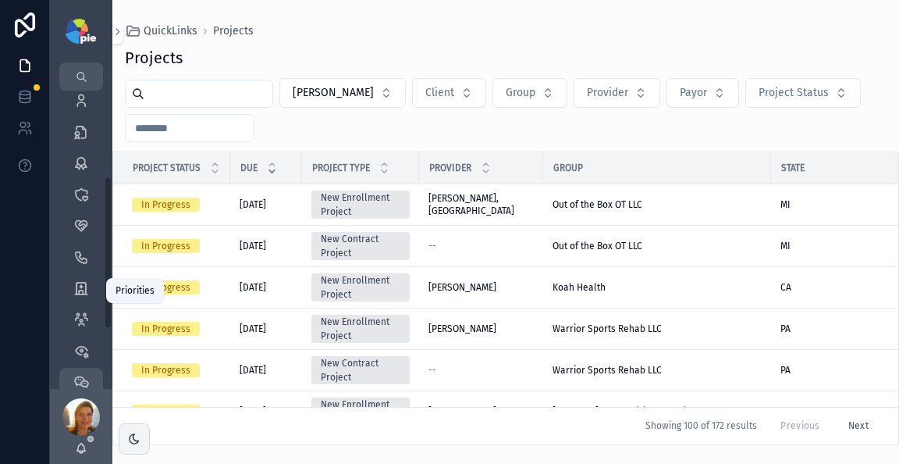
scroll to position [169, 0]
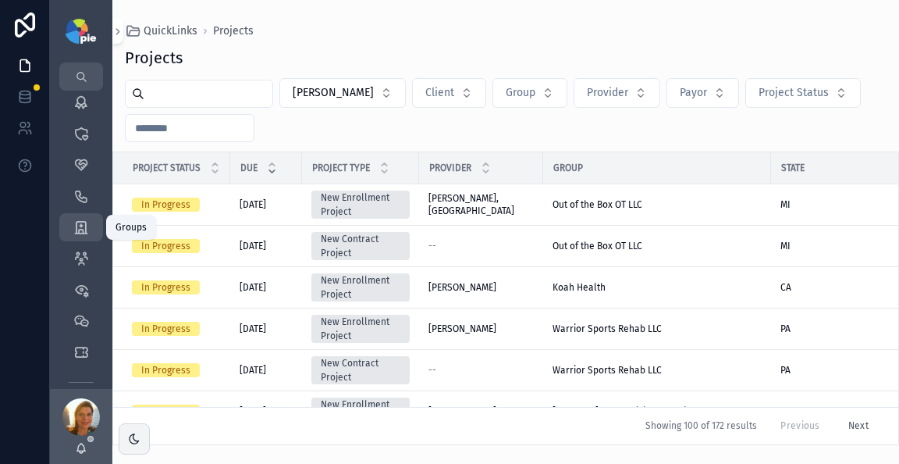
click at [79, 240] on link "Groups 51" at bounding box center [81, 227] width 44 height 28
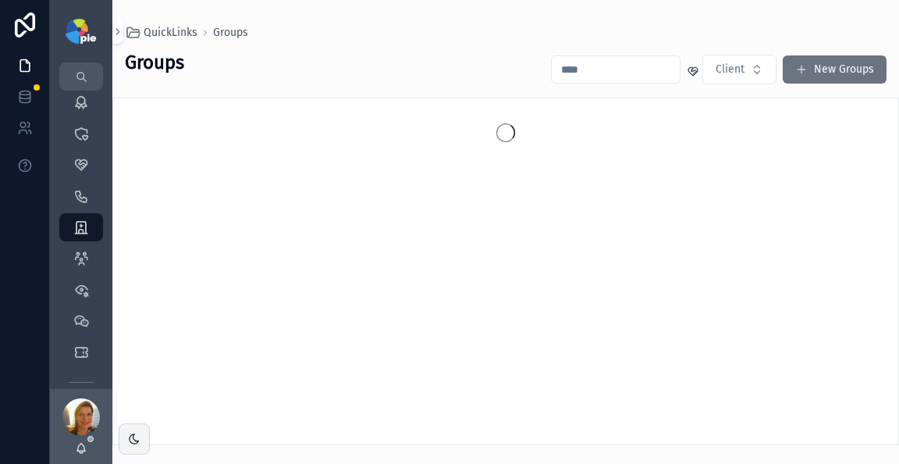
click at [611, 77] on input "scrollable content" at bounding box center [616, 70] width 128 height 22
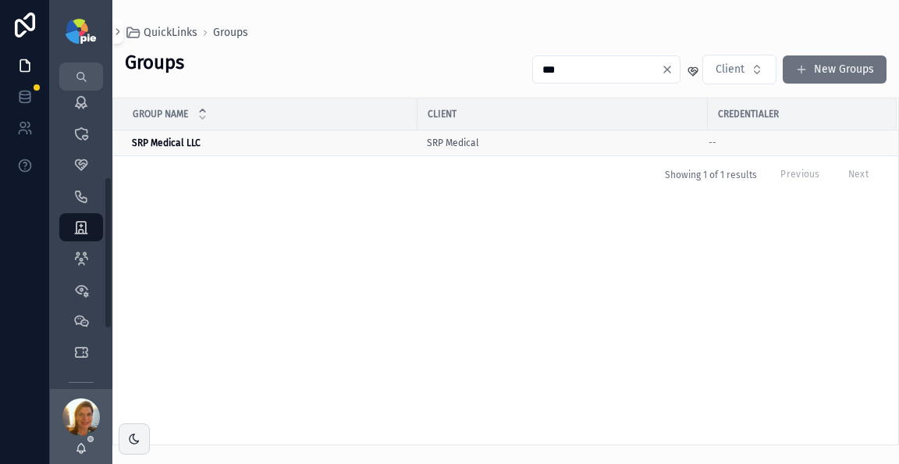
type input "***"
click at [163, 142] on strong "SRP Medical LLC" at bounding box center [166, 142] width 69 height 11
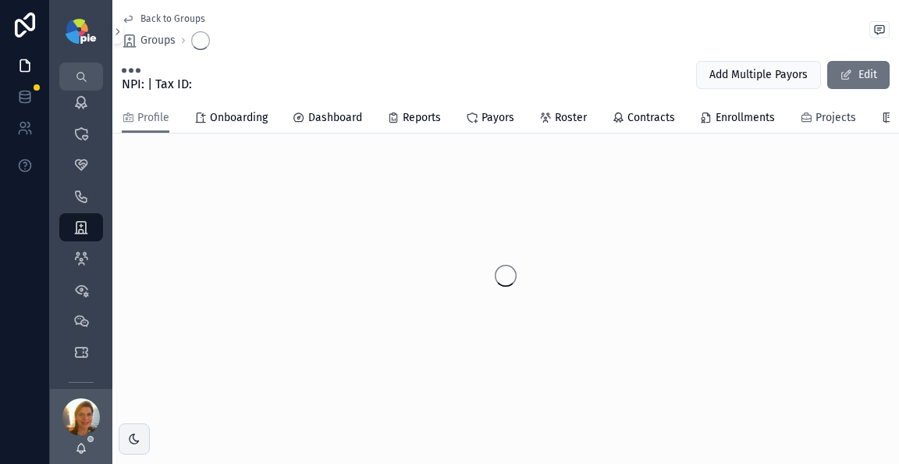
click at [820, 115] on span "Projects" at bounding box center [836, 118] width 41 height 16
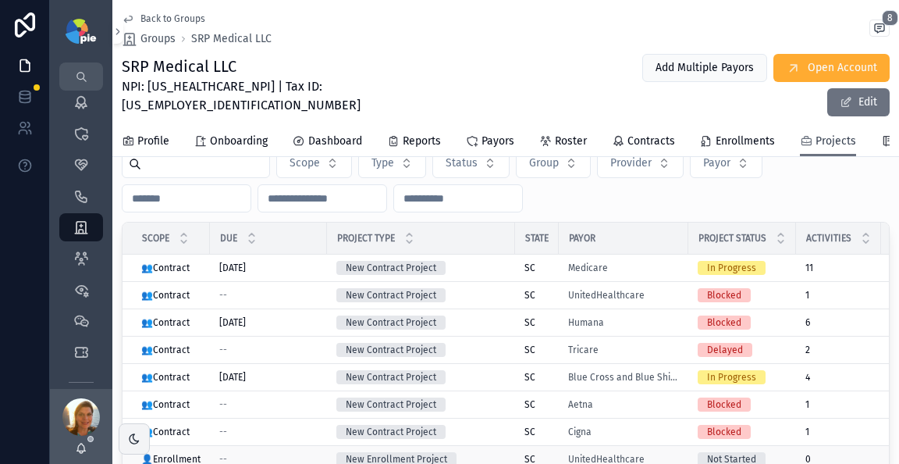
scroll to position [152, 0]
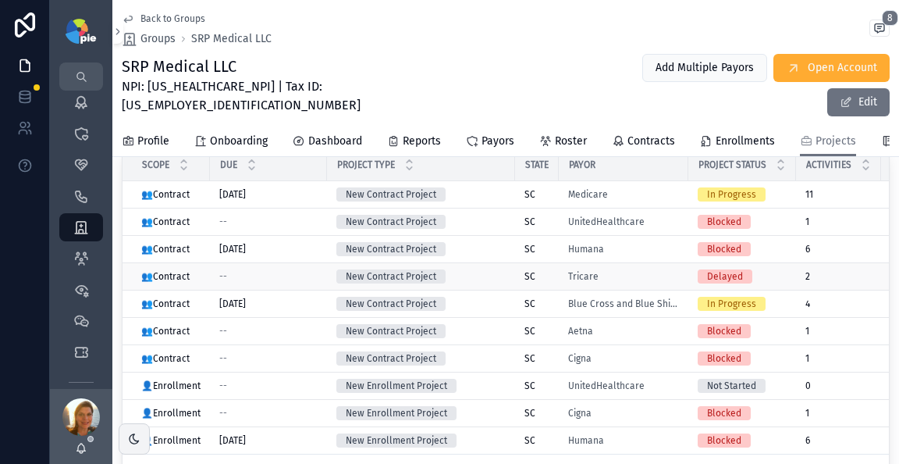
click at [494, 269] on div "New Contract Project" at bounding box center [420, 276] width 169 height 14
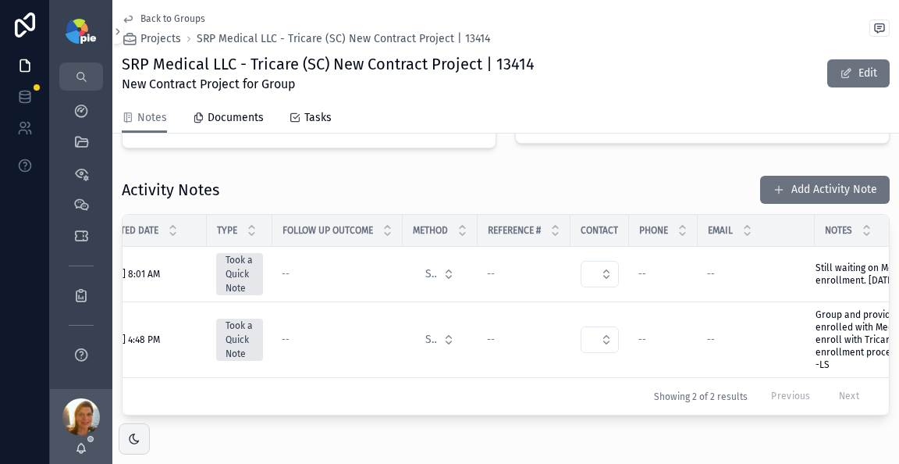
scroll to position [0, 134]
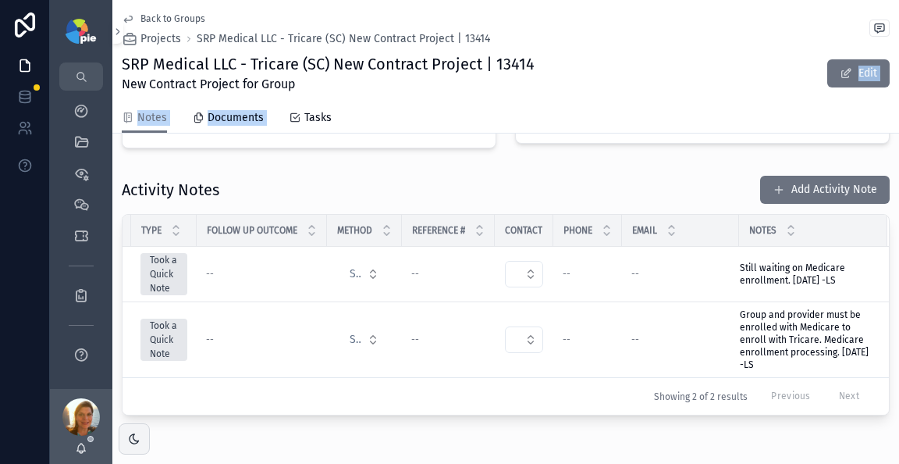
drag, startPoint x: 834, startPoint y: 104, endPoint x: 510, endPoint y: 98, distance: 324.0
click at [511, 98] on div "Back to Groups Projects SRP Medical LLC - Tricare (SC) New Contract Project | 1…" at bounding box center [505, 66] width 787 height 133
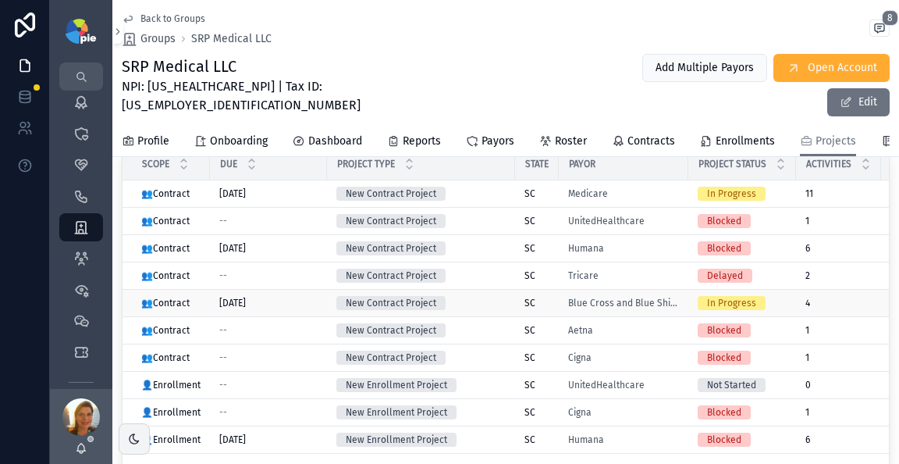
scroll to position [5, 0]
click at [448, 46] on div "Back to Groups Groups SRP Medical LLC 8" at bounding box center [506, 29] width 768 height 34
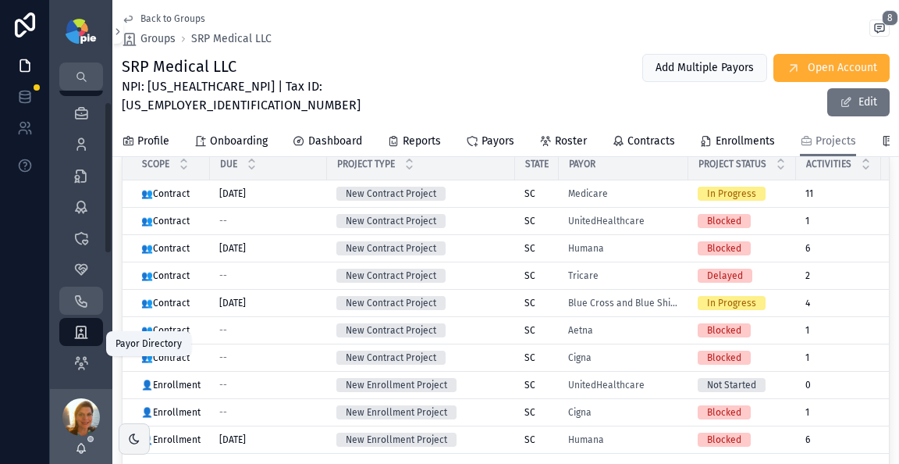
scroll to position [0, 0]
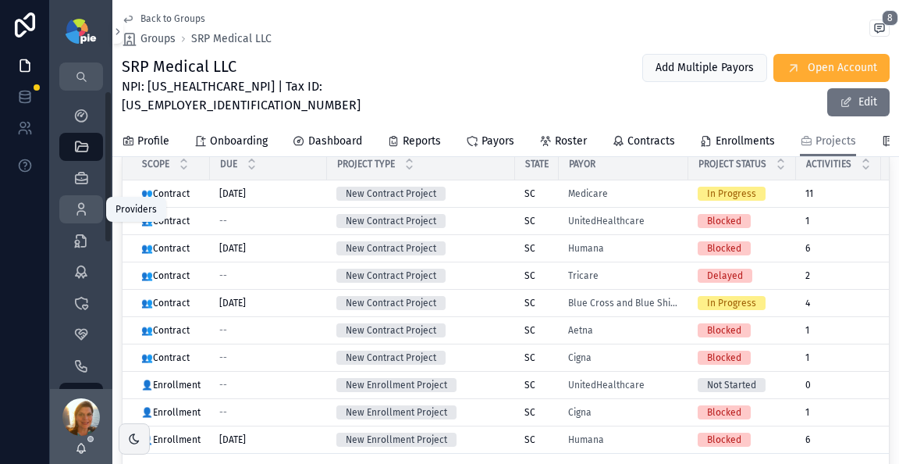
click at [74, 205] on icon "scrollable content" at bounding box center [81, 209] width 16 height 16
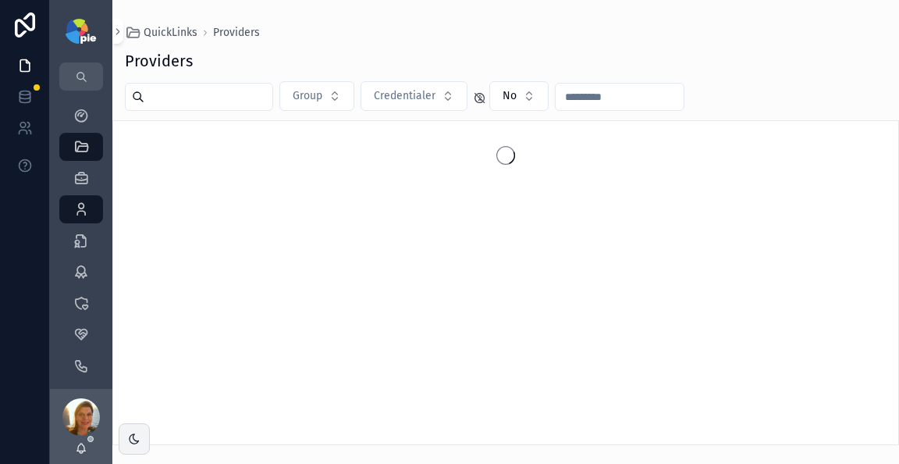
click at [250, 100] on input "scrollable content" at bounding box center [208, 97] width 128 height 22
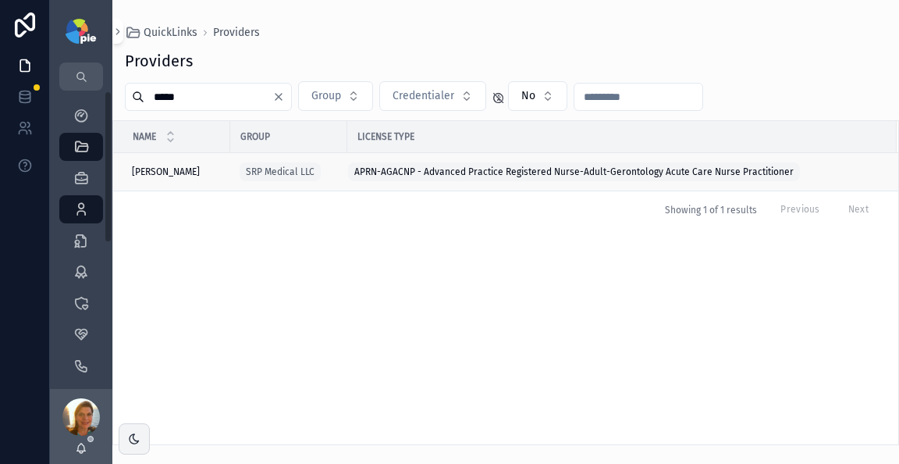
type input "*****"
click at [158, 171] on span "[PERSON_NAME]" at bounding box center [166, 171] width 68 height 12
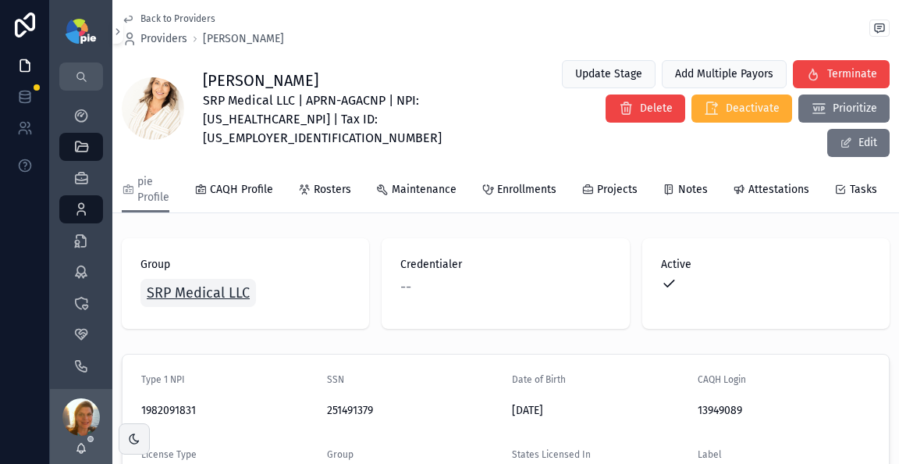
click at [217, 282] on span "SRP Medical LLC" at bounding box center [198, 293] width 103 height 22
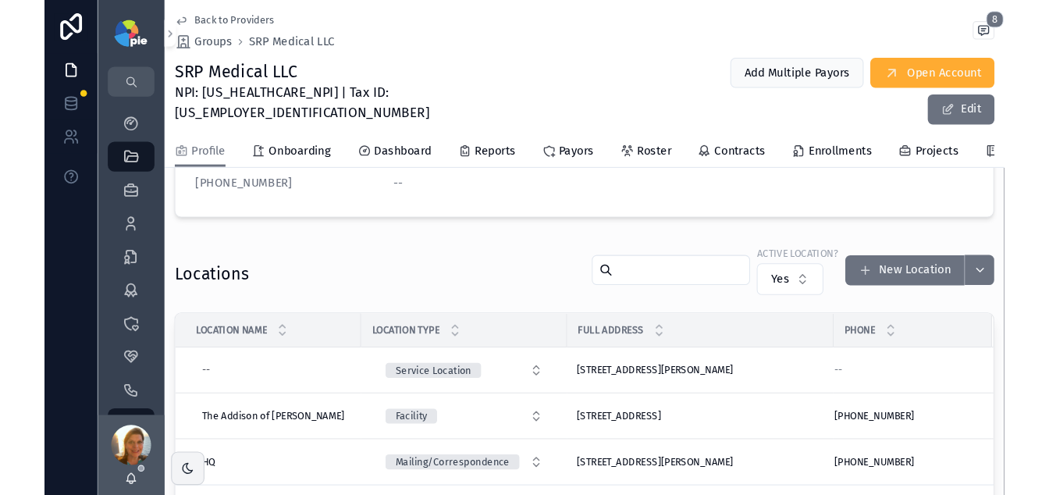
scroll to position [595, 0]
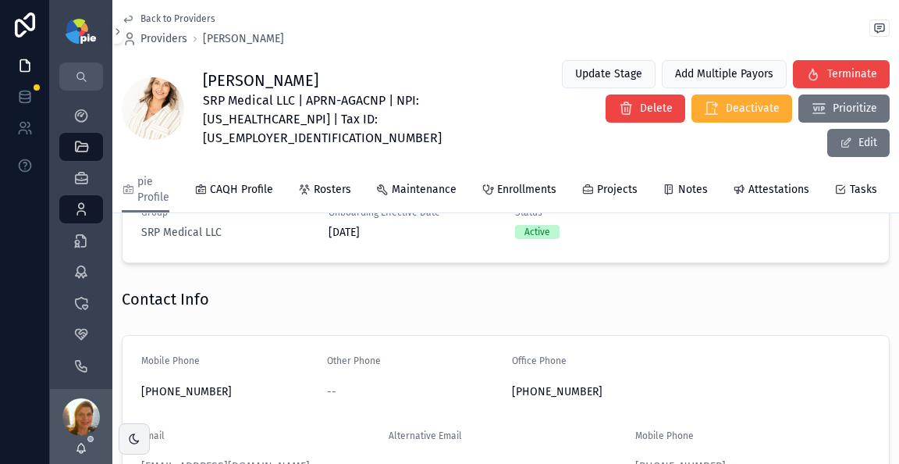
click at [240, 108] on span "SRP Medical LLC | APRN-AGACNP | NPI: [US_HEALTHCARE_NPI] | Tax ID: [US_EMPLOYER…" at bounding box center [365, 119] width 324 height 56
copy span "1982091831"
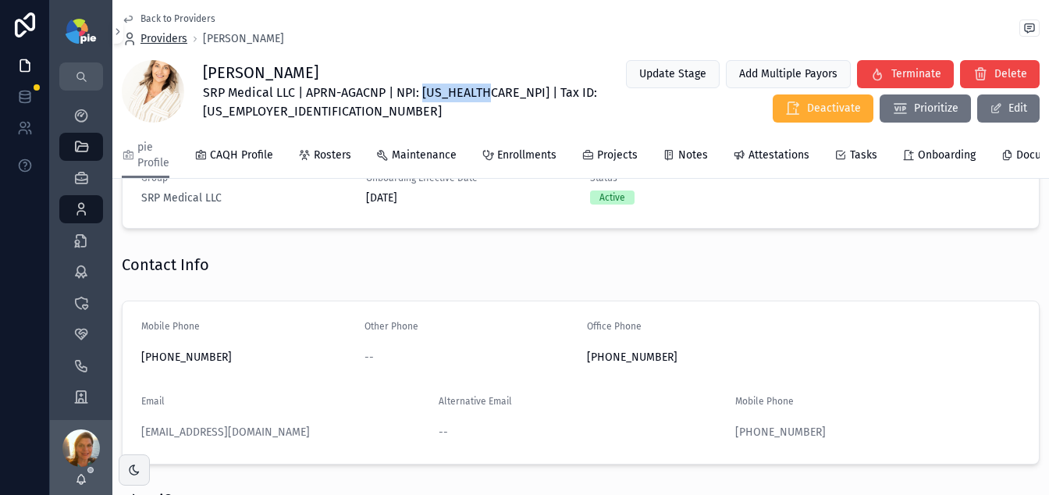
click at [165, 36] on span "Providers" at bounding box center [164, 39] width 47 height 16
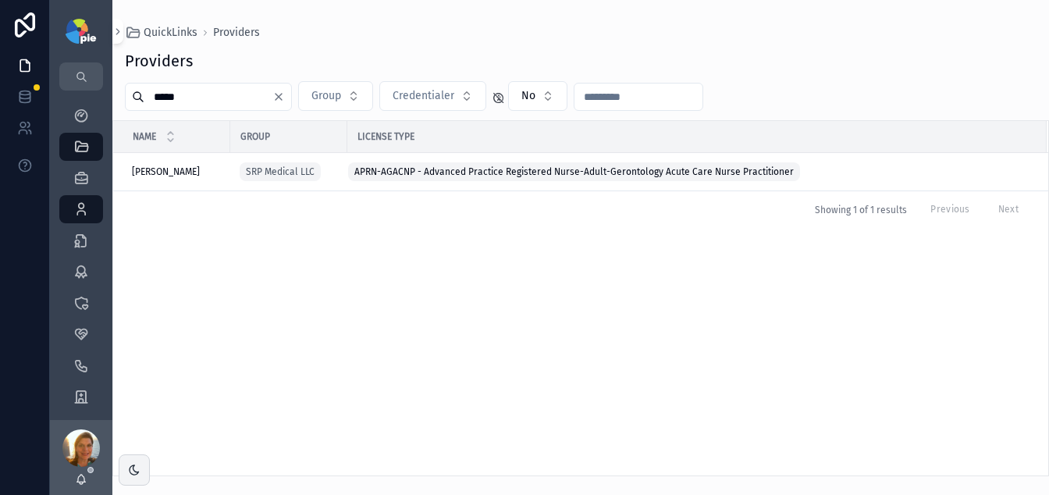
click at [197, 96] on input "*****" at bounding box center [208, 97] width 128 height 22
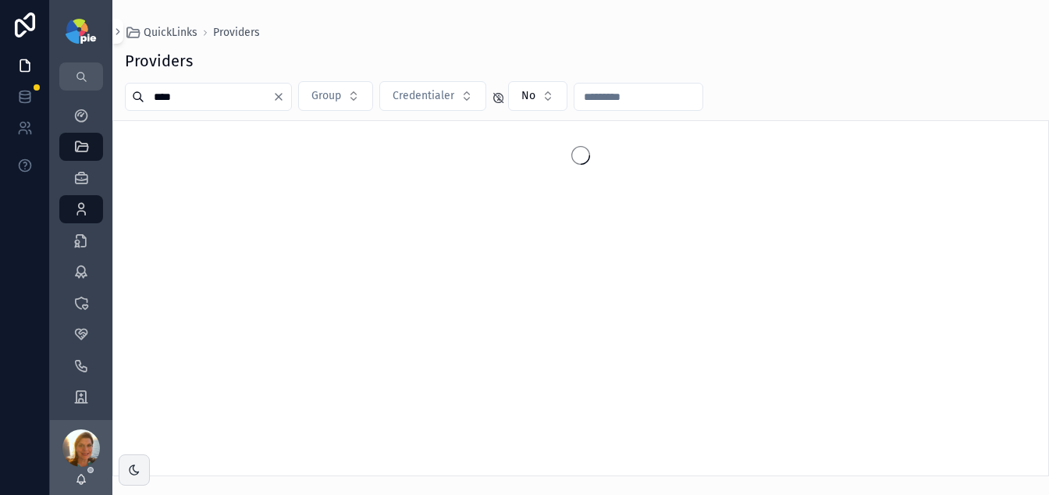
type input "****"
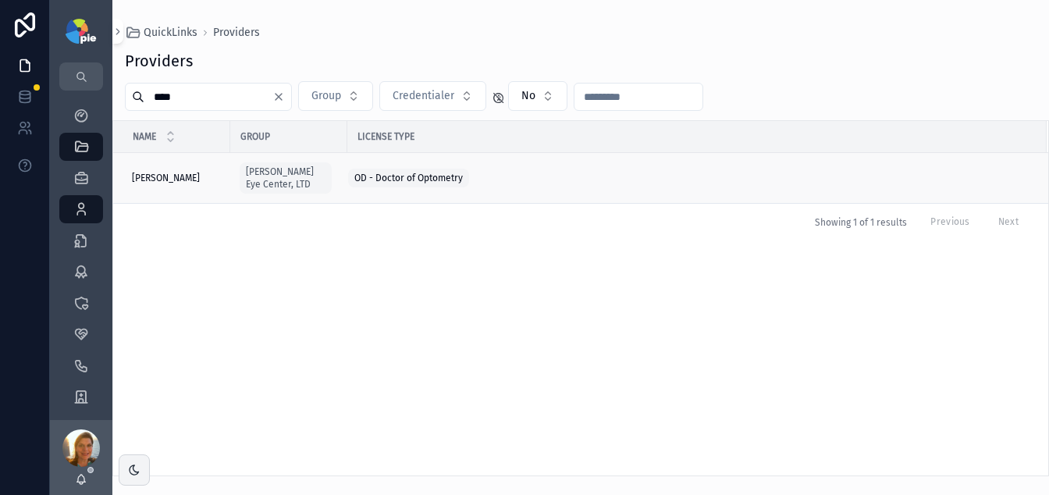
click at [149, 174] on span "[PERSON_NAME]" at bounding box center [166, 178] width 68 height 12
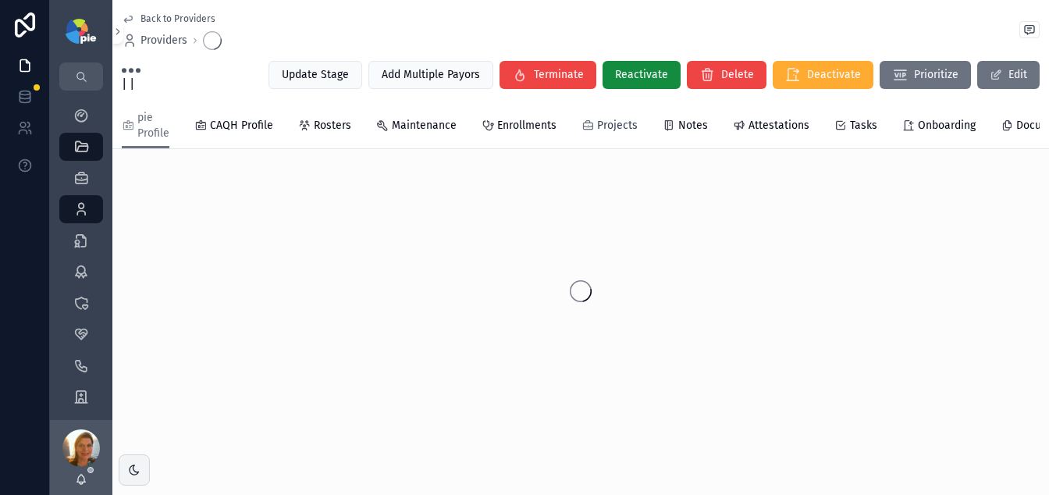
click at [621, 124] on span "Projects" at bounding box center [617, 126] width 41 height 16
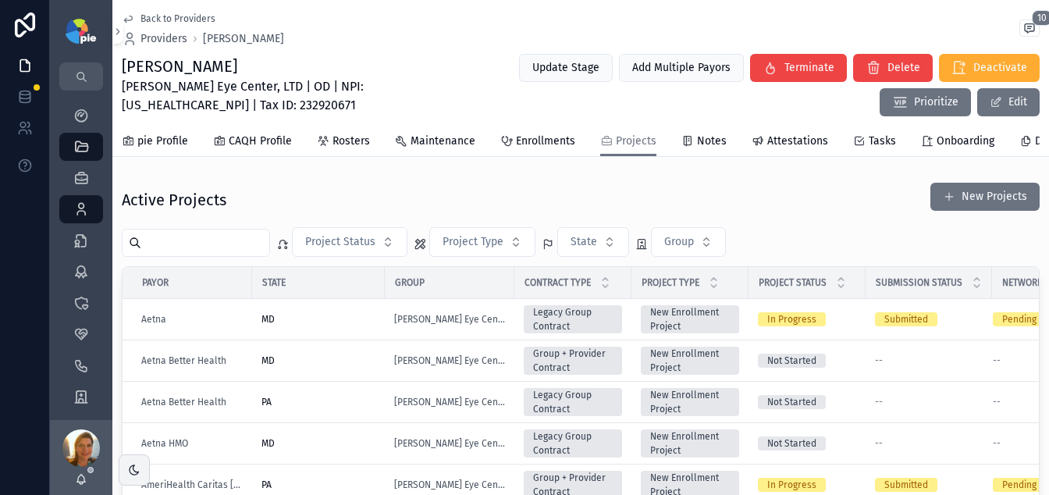
click at [218, 254] on input "scrollable content" at bounding box center [205, 243] width 128 height 22
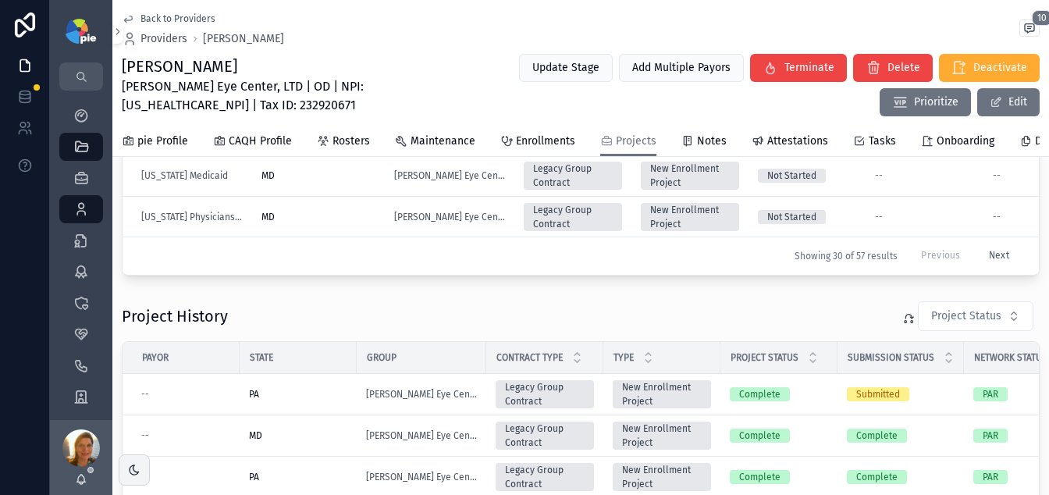
scroll to position [385, 0]
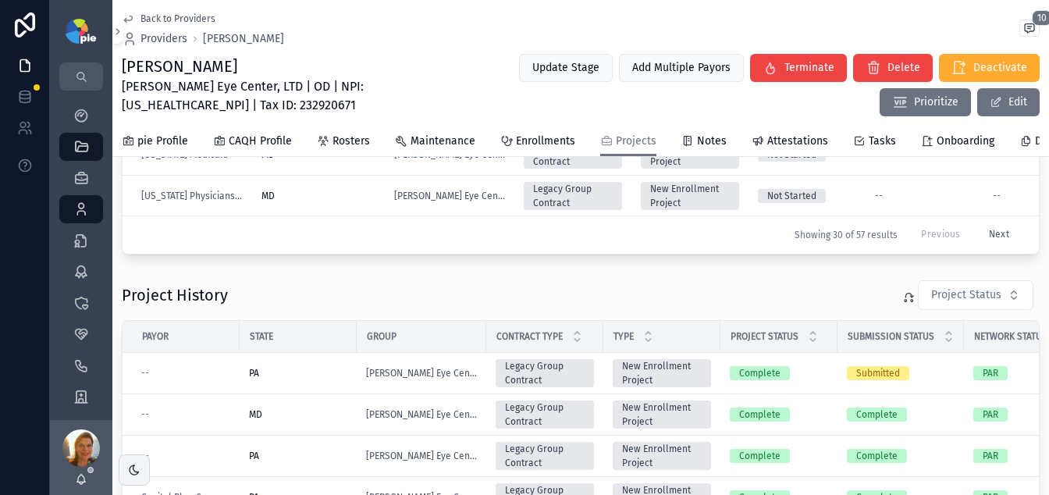
type input "***"
click at [898, 235] on button "Next" at bounding box center [999, 235] width 42 height 24
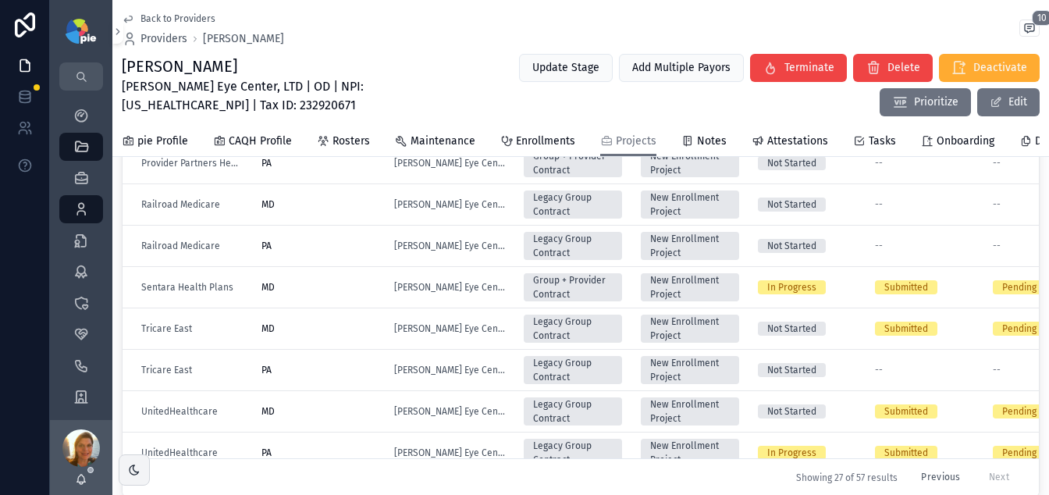
scroll to position [450, 0]
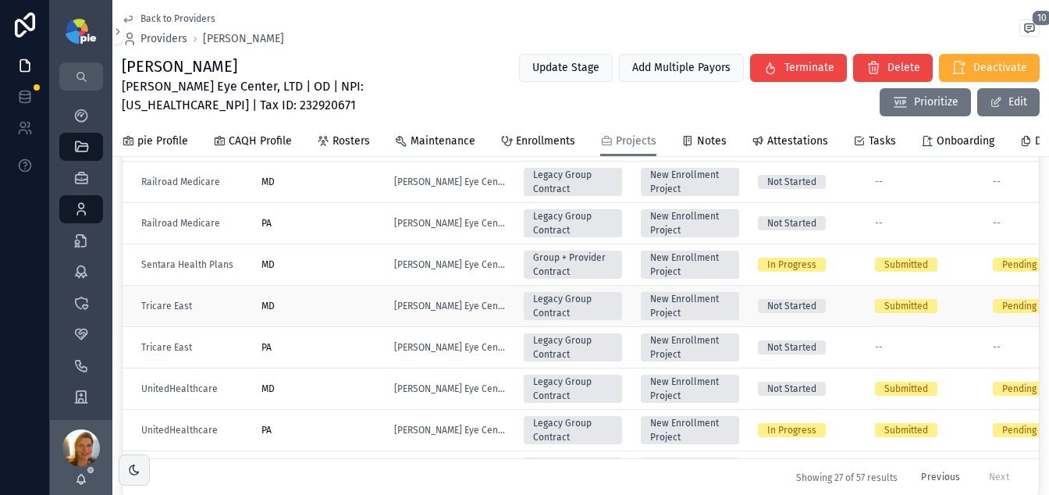
click at [306, 312] on div "MD" at bounding box center [319, 306] width 114 height 12
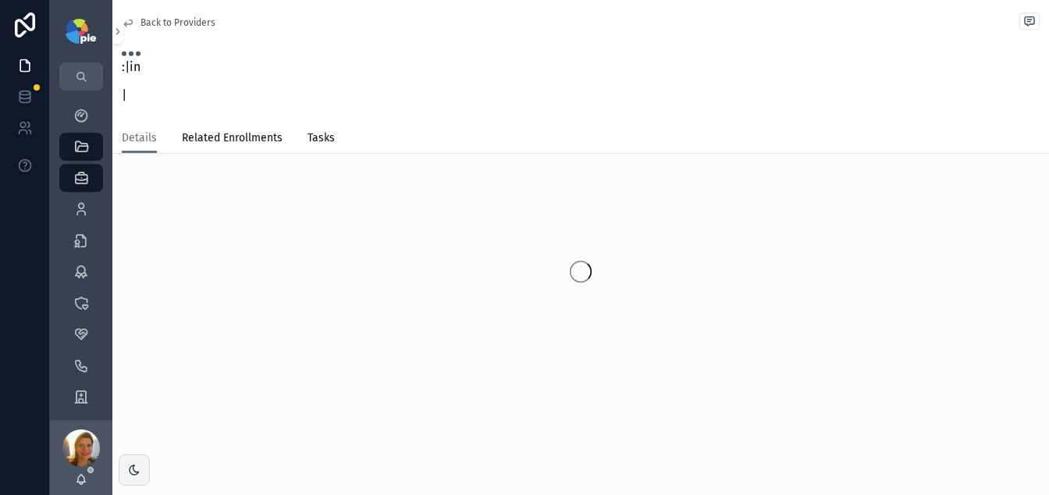
scroll to position [24, 0]
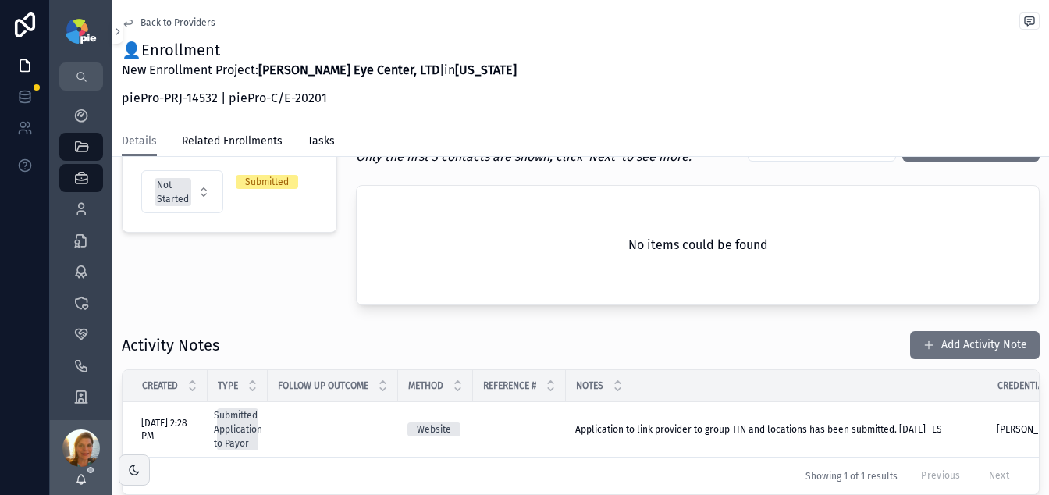
scroll to position [391, 0]
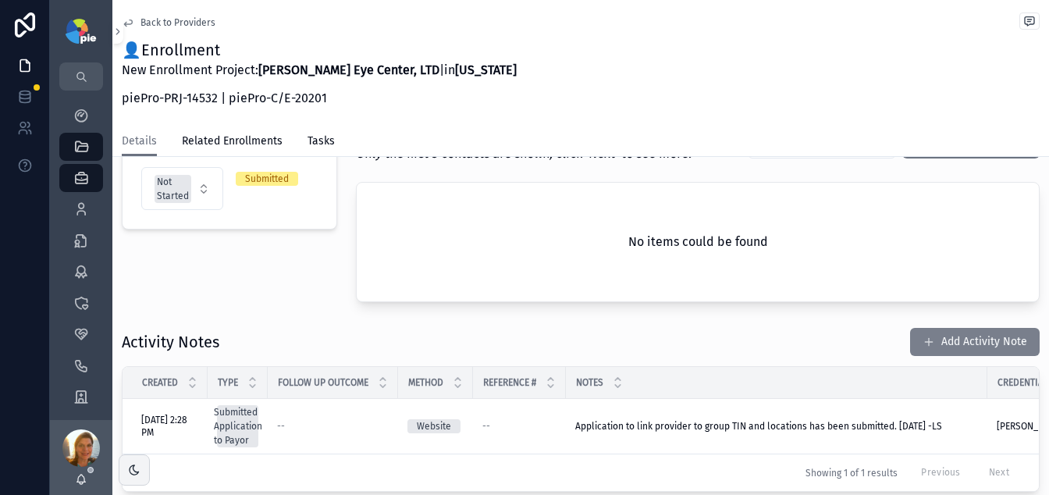
click at [898, 341] on button "Add Activity Note" at bounding box center [975, 342] width 130 height 28
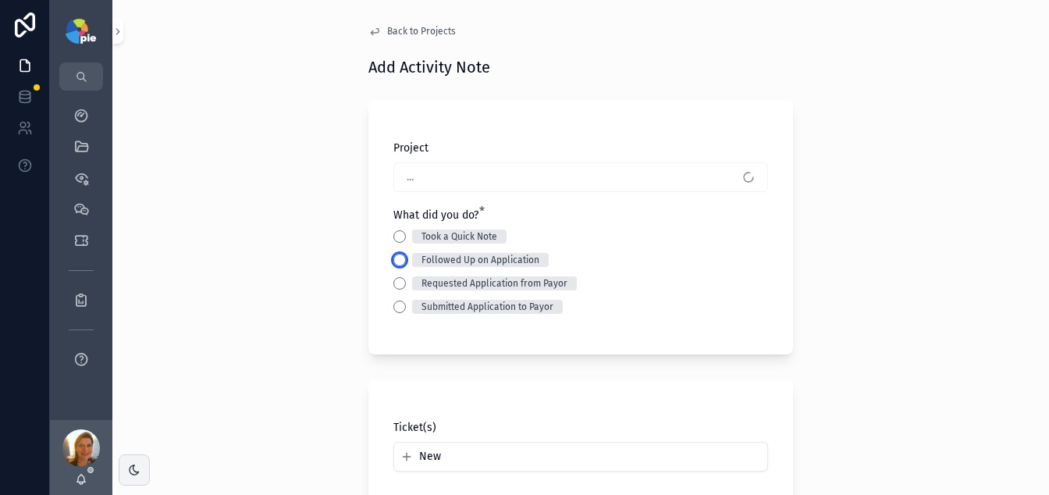
click at [393, 264] on button "Followed Up on Application" at bounding box center [399, 260] width 12 height 12
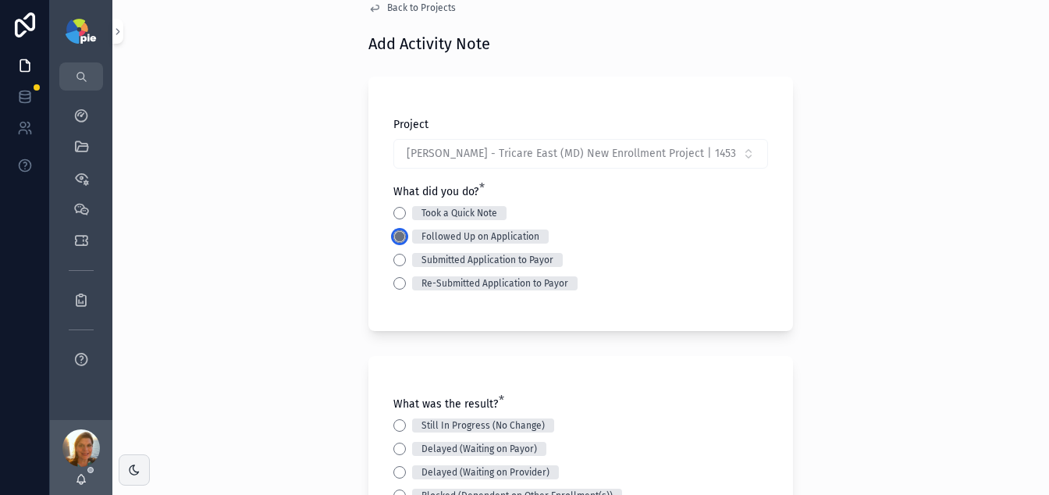
scroll to position [129, 0]
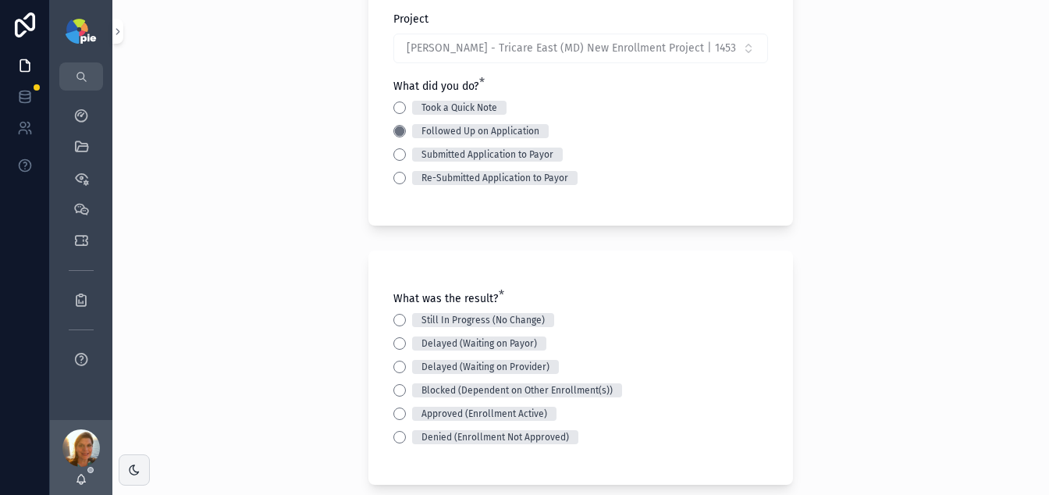
click at [400, 415] on div "Approved (Enrollment Active)" at bounding box center [580, 414] width 375 height 14
click at [398, 411] on button "Approved (Enrollment Active)" at bounding box center [399, 413] width 12 height 12
drag, startPoint x: 122, startPoint y: 343, endPoint x: 144, endPoint y: 348, distance: 23.1
click at [123, 344] on div "Back to Projects Add Activity Note Project Frey, Tiffany - Tricare East (MD) Ne…" at bounding box center [580, 118] width 937 height 495
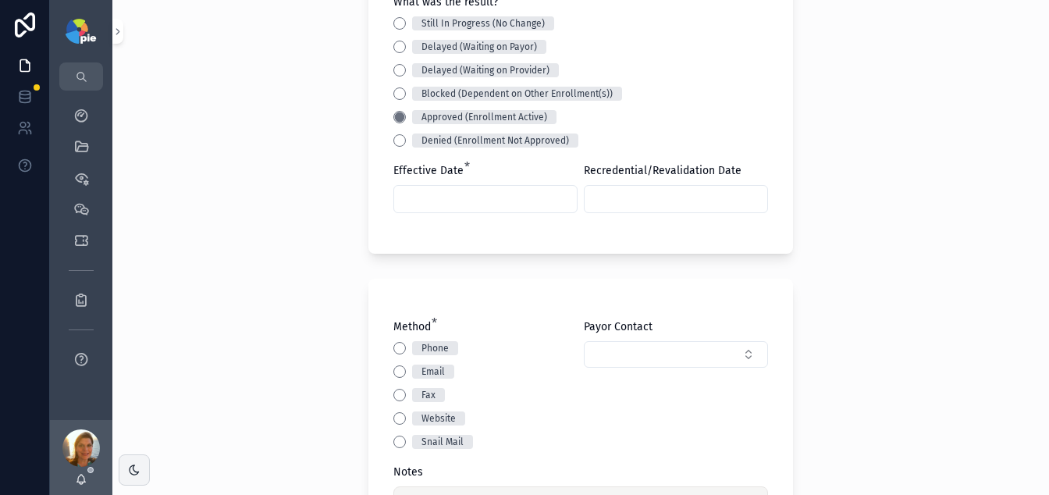
scroll to position [470, 0]
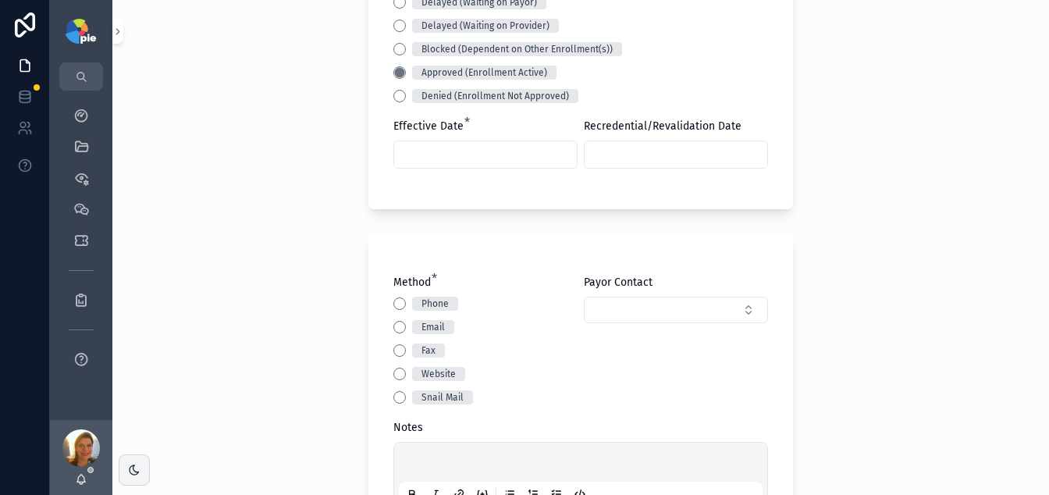
click at [429, 154] on input "scrollable content" at bounding box center [485, 155] width 183 height 22
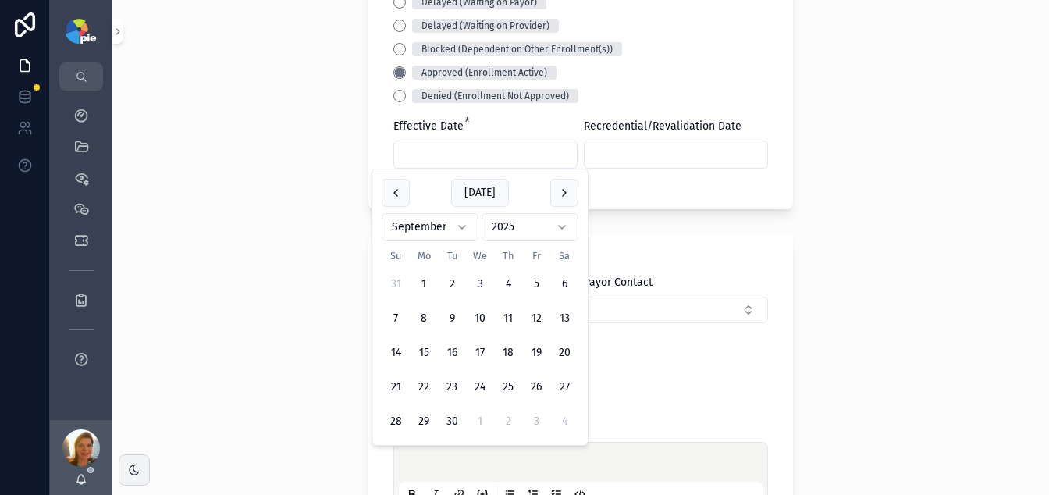
click at [457, 217] on html "My Dashboard QuickLinks Priorities Meetings Tickets Reports App Feedback Lacy S…" at bounding box center [524, 247] width 1049 height 495
click at [477, 420] on button "27" at bounding box center [480, 421] width 28 height 28
type input "*********"
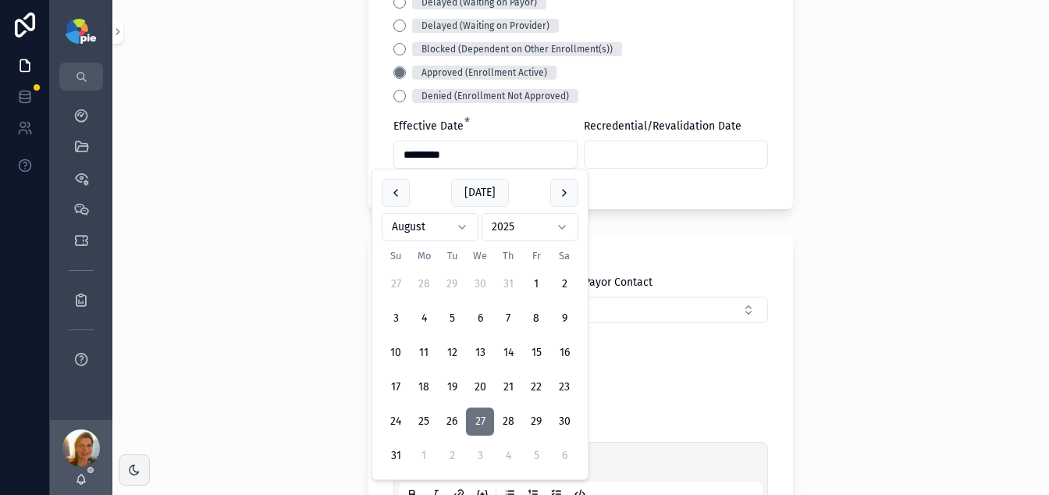
click at [216, 297] on div "Back to Projects Add Activity Note Project Frey, Tiffany - Tricare East (MD) Ne…" at bounding box center [580, 247] width 937 height 495
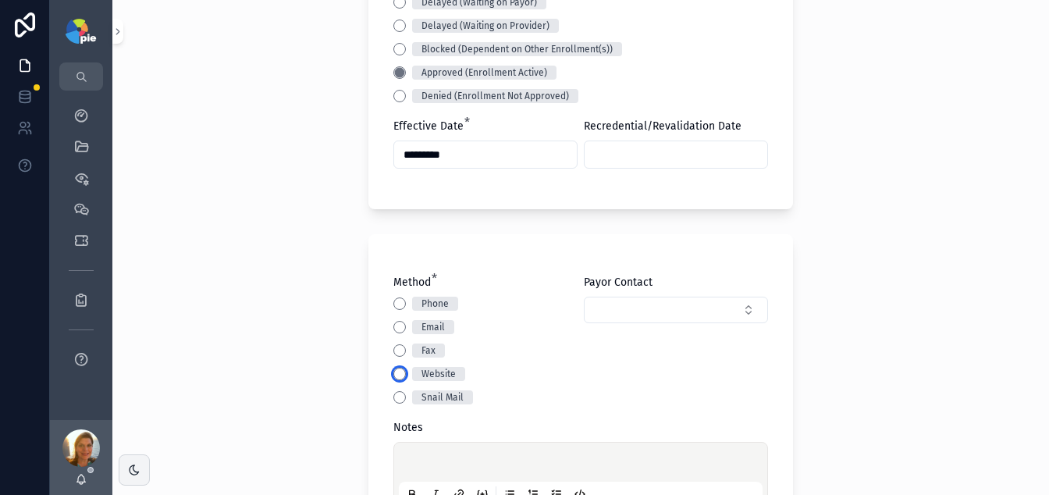
click at [393, 371] on button "Website" at bounding box center [399, 374] width 12 height 12
click at [286, 321] on div "Back to Projects Add Activity Note Project Frey, Tiffany - Tricare East (MD) Ne…" at bounding box center [580, 247] width 937 height 495
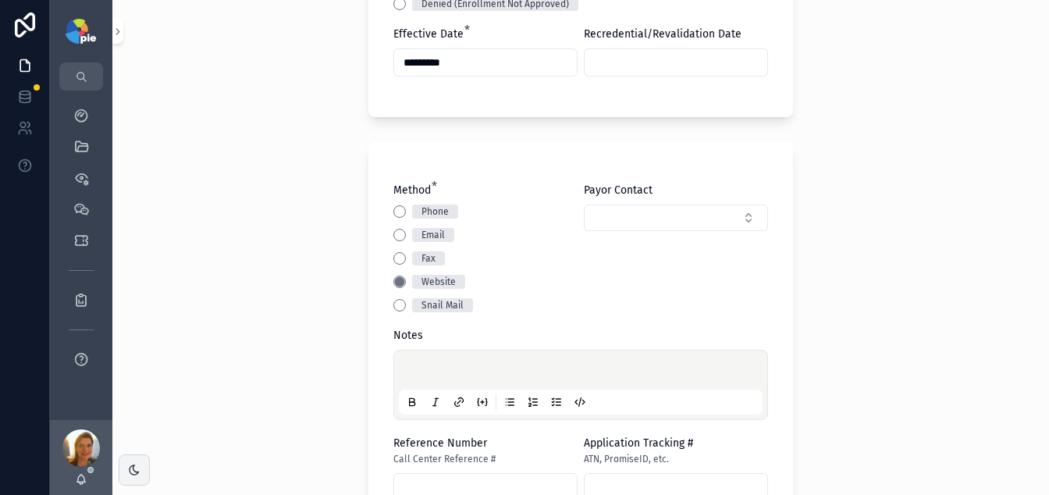
click at [543, 365] on p "scrollable content" at bounding box center [584, 373] width 364 height 16
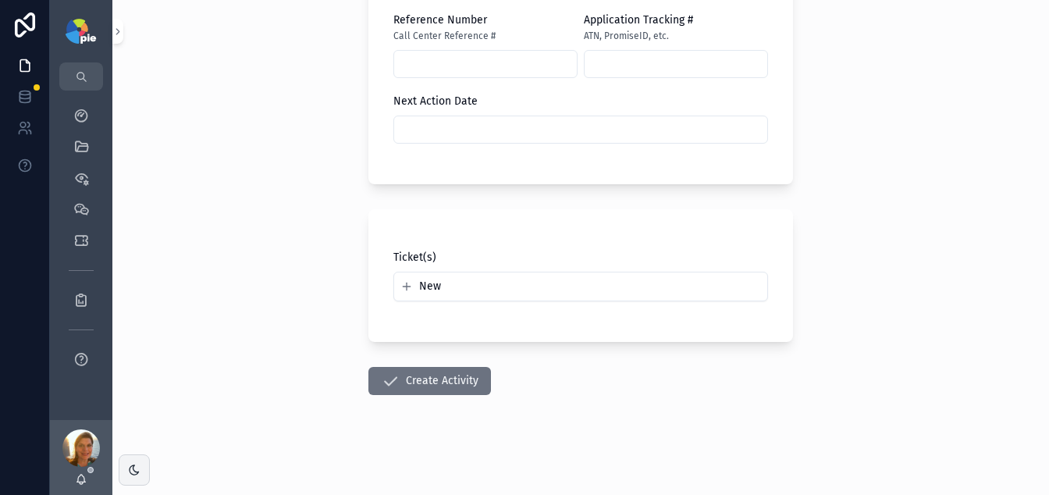
scroll to position [1001, 0]
click at [468, 383] on button "Create Activity" at bounding box center [429, 381] width 123 height 28
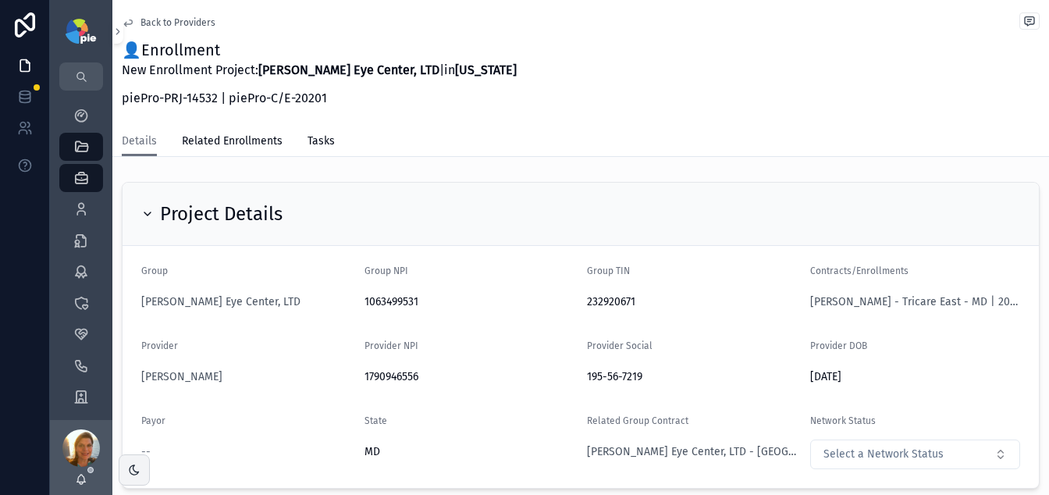
scroll to position [368, 0]
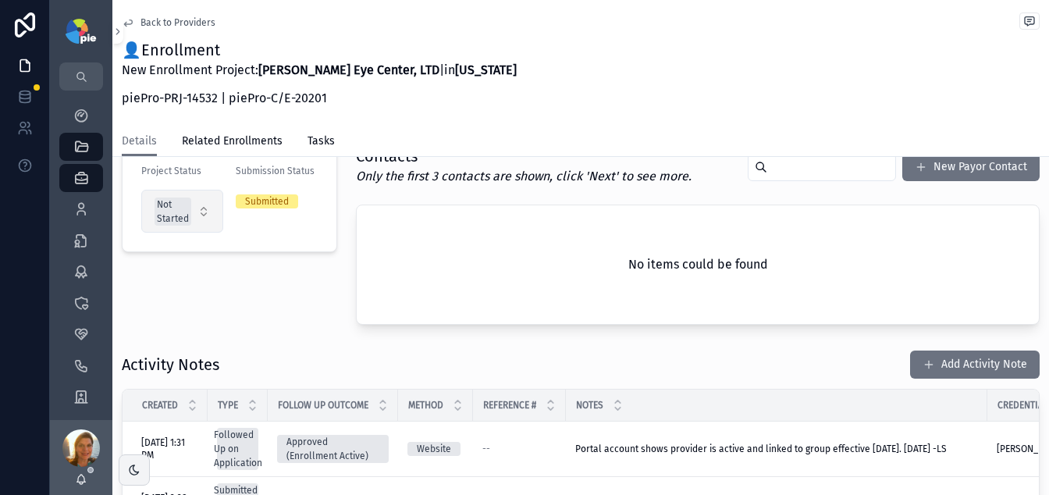
click at [197, 210] on button "Not Started" at bounding box center [182, 211] width 82 height 43
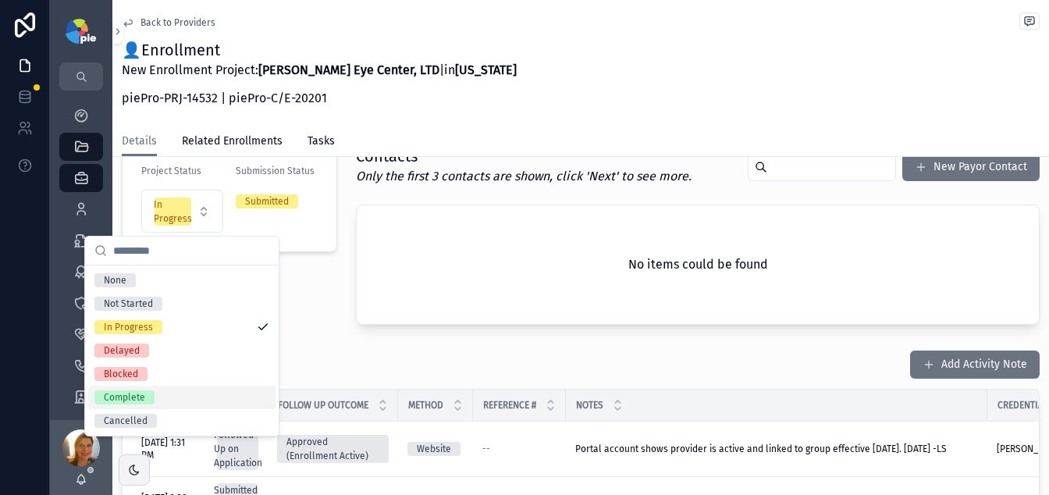
click at [162, 390] on div "Complete" at bounding box center [181, 397] width 187 height 23
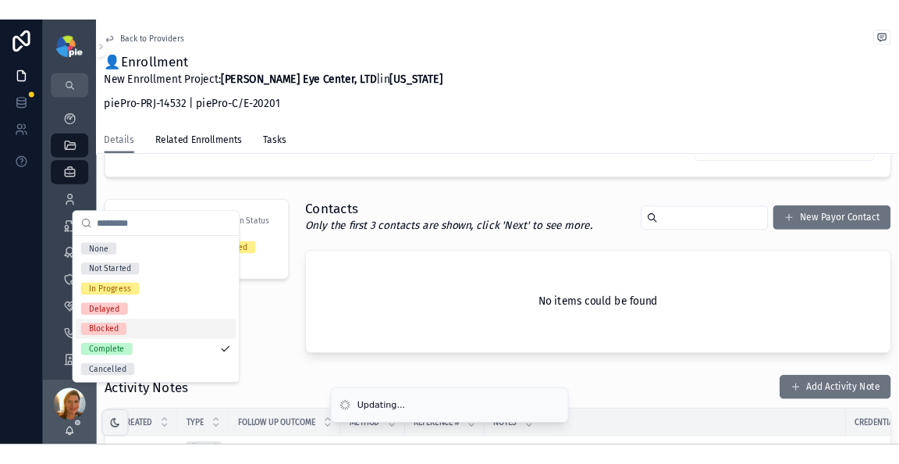
scroll to position [432, 0]
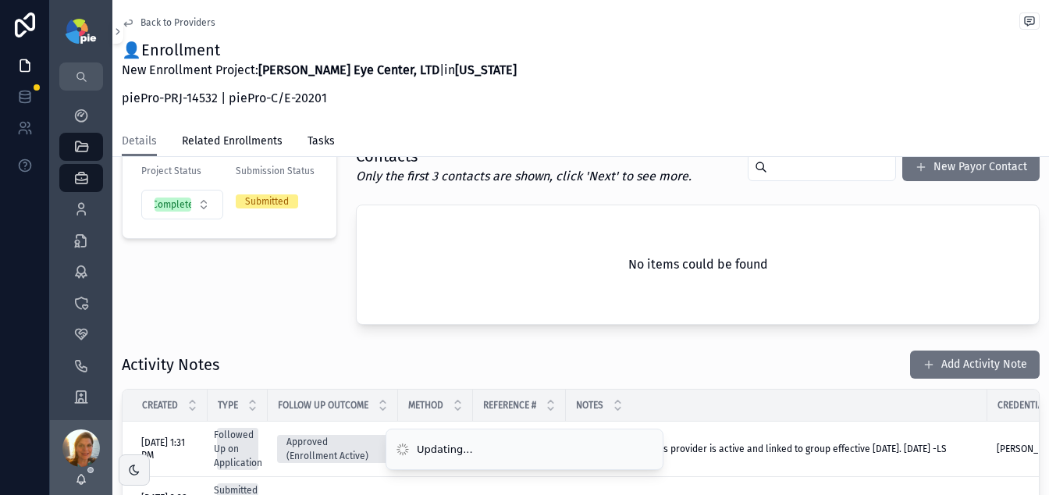
click at [286, 325] on div "Project Status Complete Submission Status Submitted" at bounding box center [229, 235] width 234 height 192
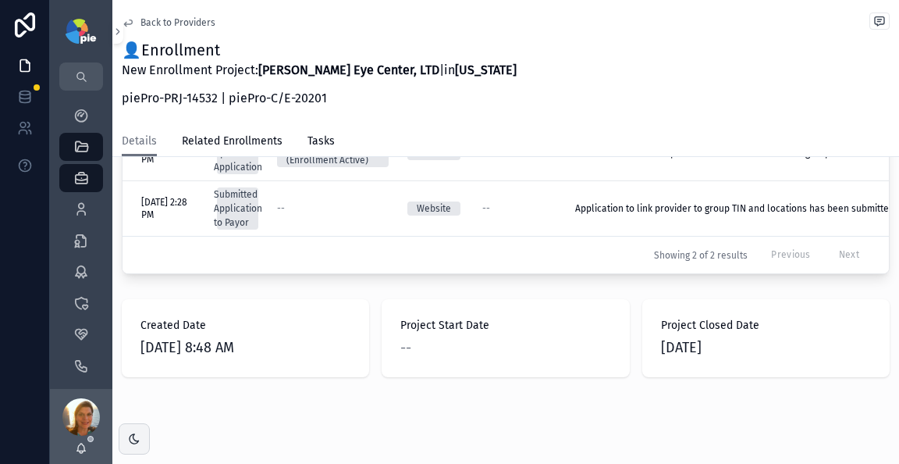
scroll to position [780, 0]
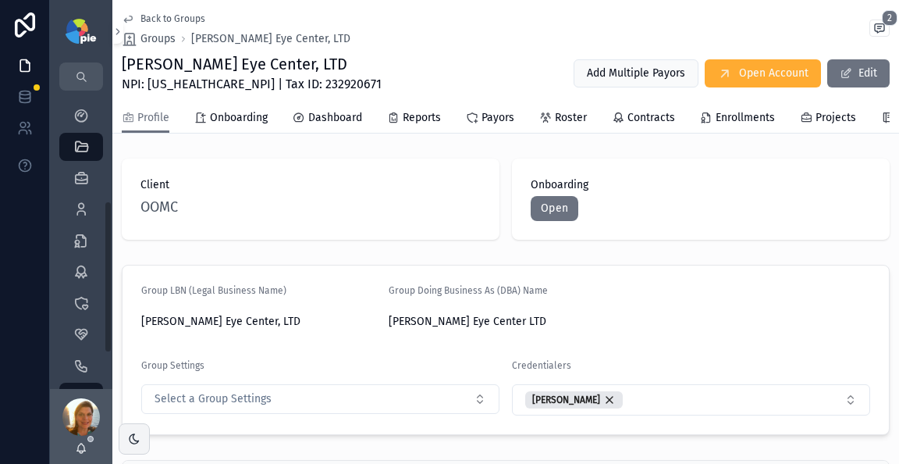
scroll to position [379, 0]
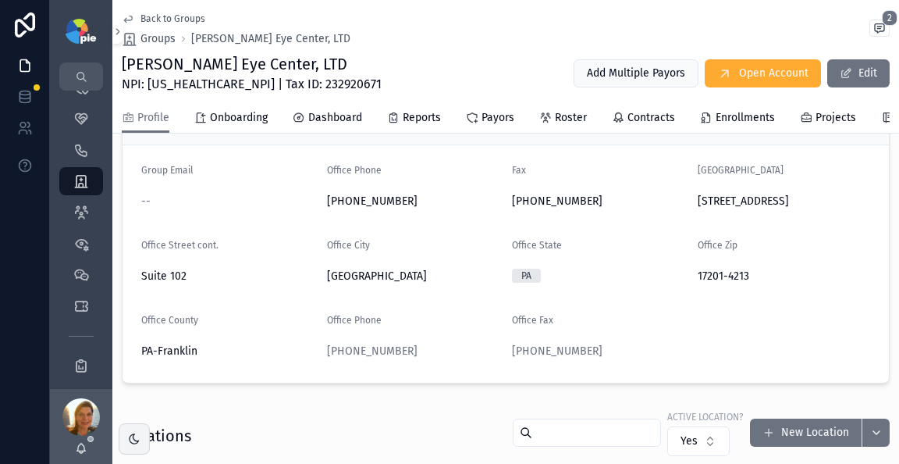
click at [405, 39] on div "Back to Groups Groups [PERSON_NAME] Eye Center, LTD 2" at bounding box center [506, 29] width 768 height 34
click at [148, 16] on span "Back to Groups" at bounding box center [173, 18] width 65 height 12
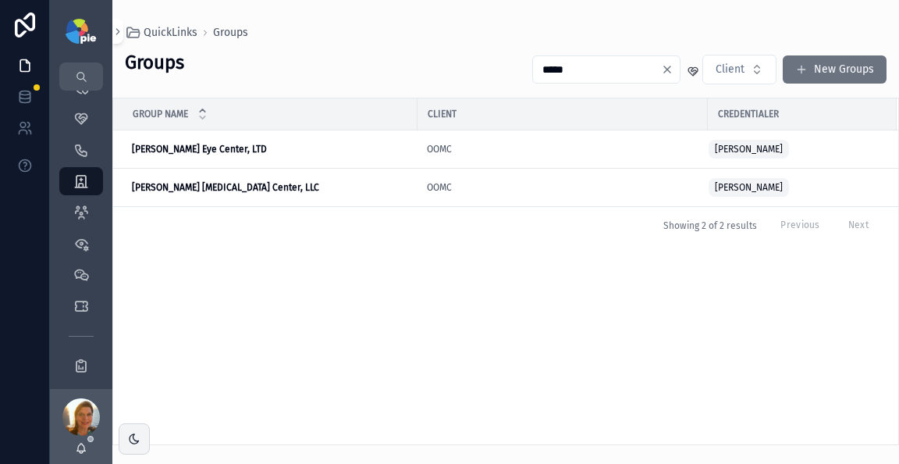
click at [575, 68] on input "*****" at bounding box center [597, 70] width 128 height 22
type input "****"
click at [224, 189] on strong "Omni [MEDICAL_DATA] of NY, PC" at bounding box center [198, 187] width 132 height 11
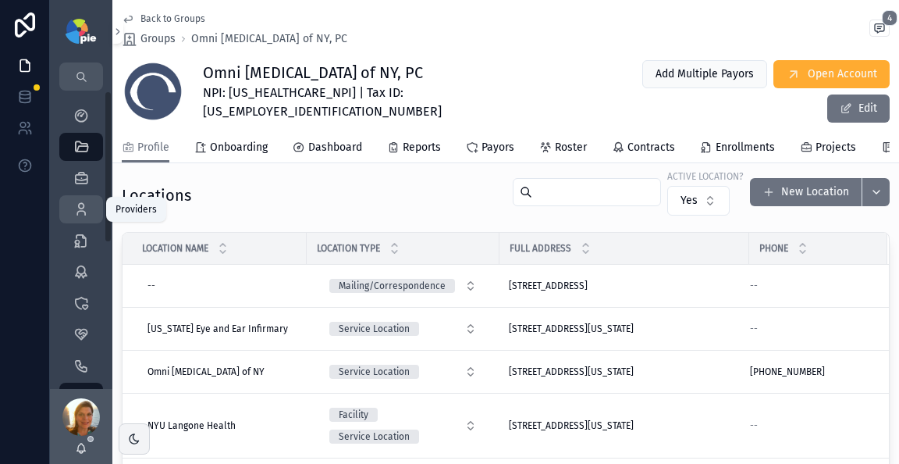
click at [79, 201] on icon "scrollable content" at bounding box center [81, 209] width 16 height 16
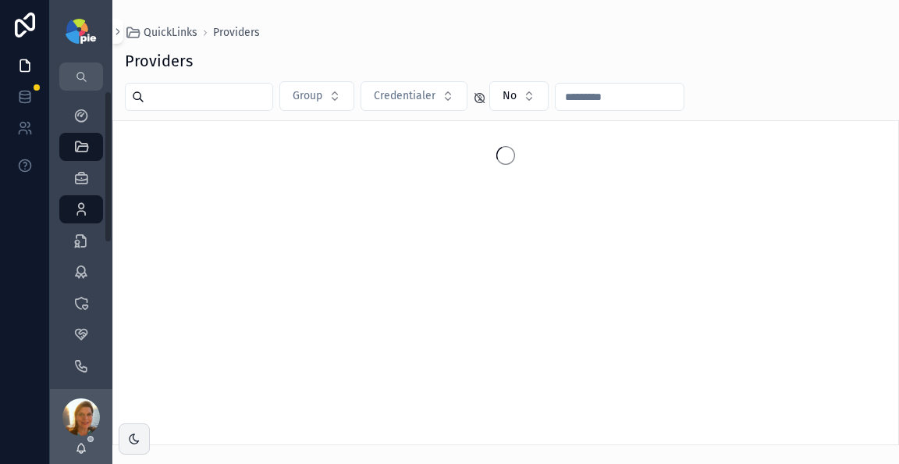
click at [261, 109] on div "scrollable content" at bounding box center [199, 97] width 148 height 28
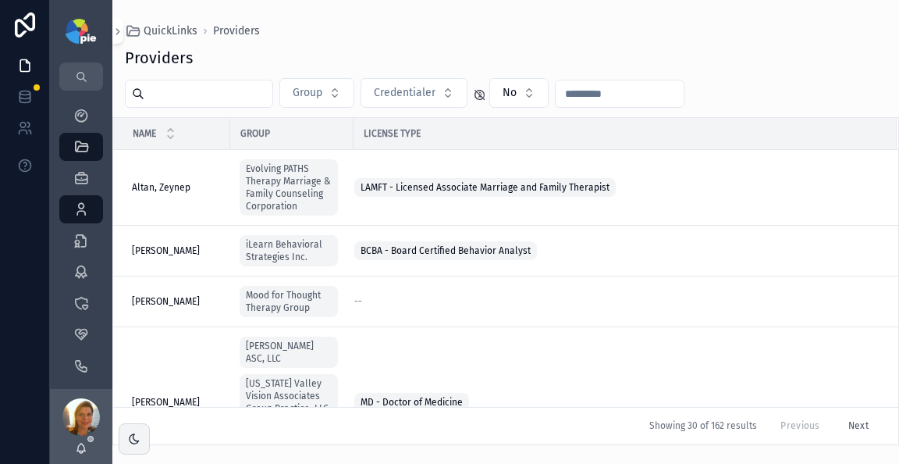
click at [220, 89] on input "scrollable content" at bounding box center [208, 94] width 128 height 22
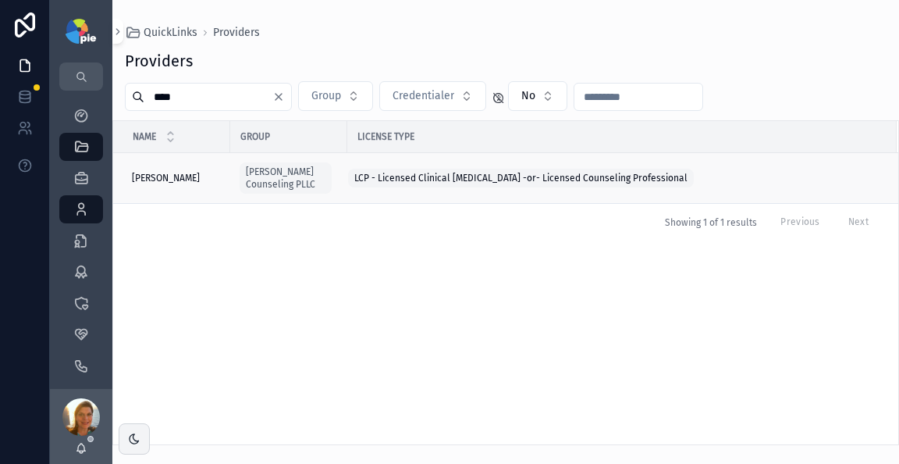
type input "****"
click at [162, 177] on span "[PERSON_NAME]" at bounding box center [166, 178] width 68 height 12
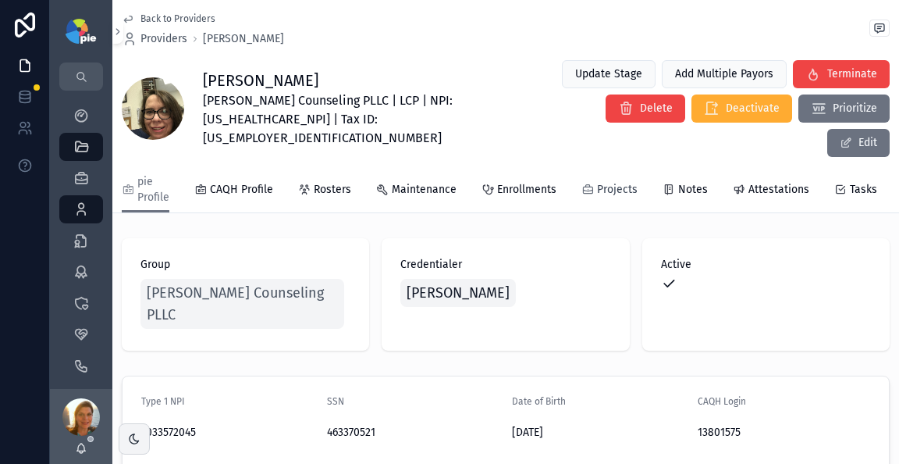
click at [604, 182] on span "Projects" at bounding box center [617, 190] width 41 height 16
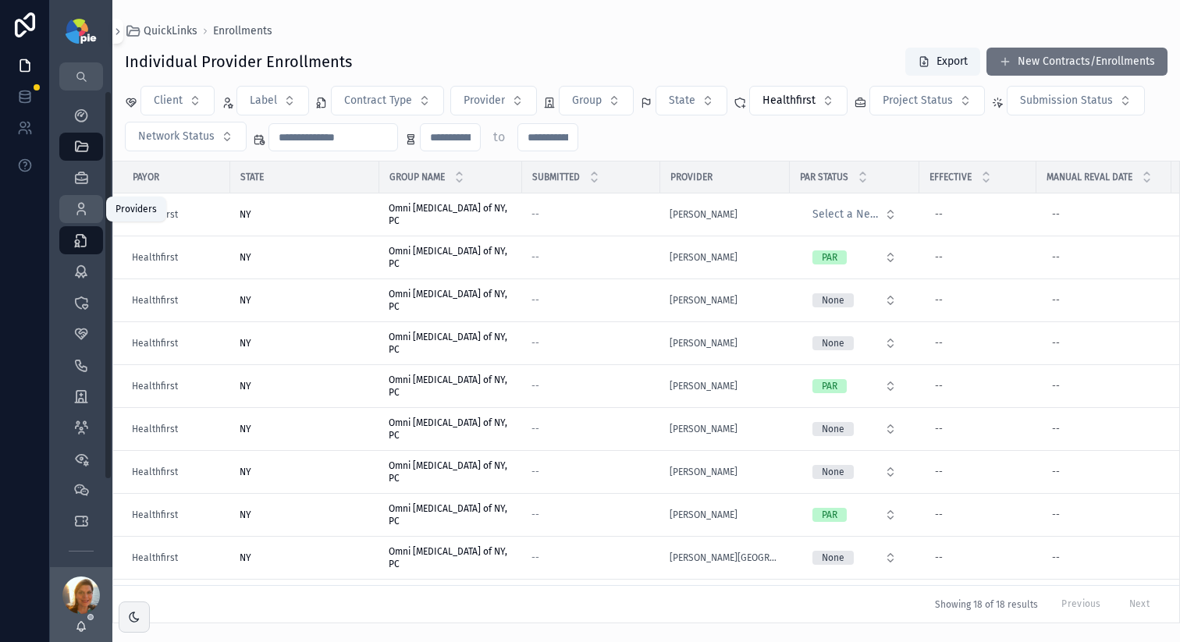
click at [86, 201] on div "Providers 295" at bounding box center [81, 209] width 25 height 25
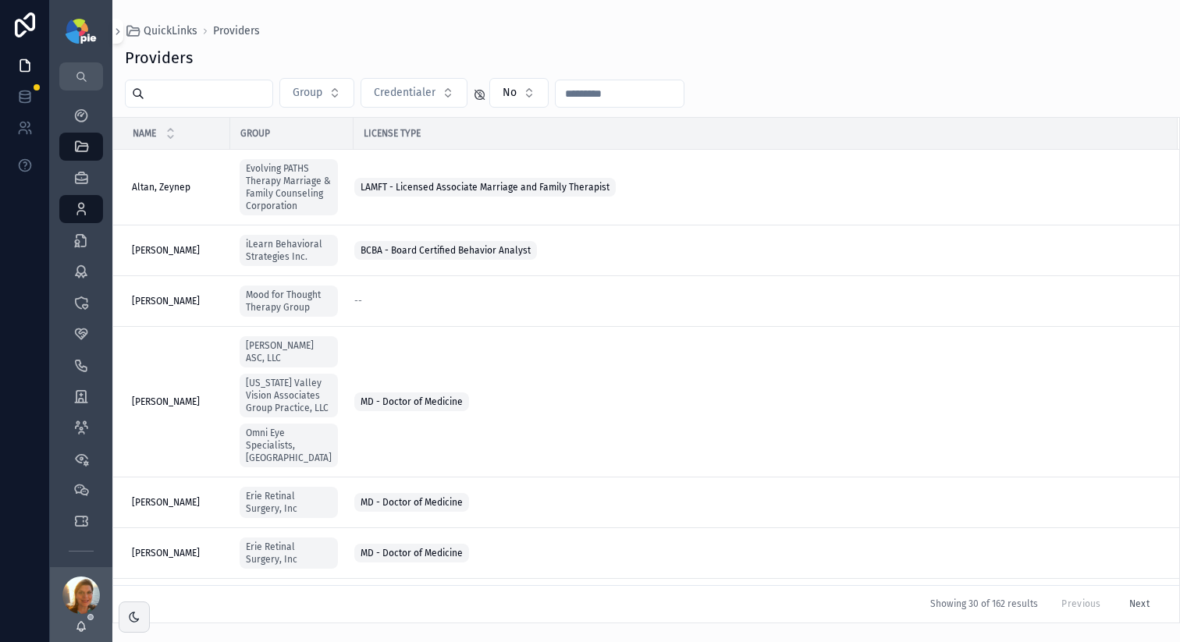
click at [208, 105] on div "scrollable content" at bounding box center [199, 94] width 148 height 28
click at [212, 98] on input "scrollable content" at bounding box center [208, 94] width 128 height 22
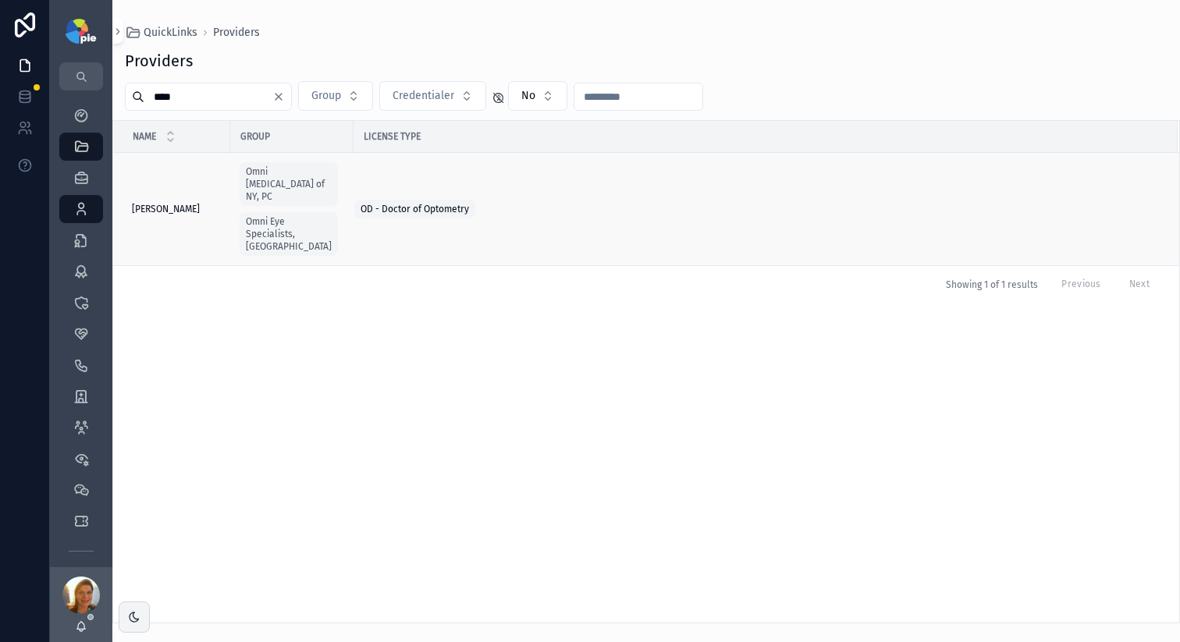
type input "****"
click at [172, 203] on span "[PERSON_NAME]" at bounding box center [166, 209] width 68 height 12
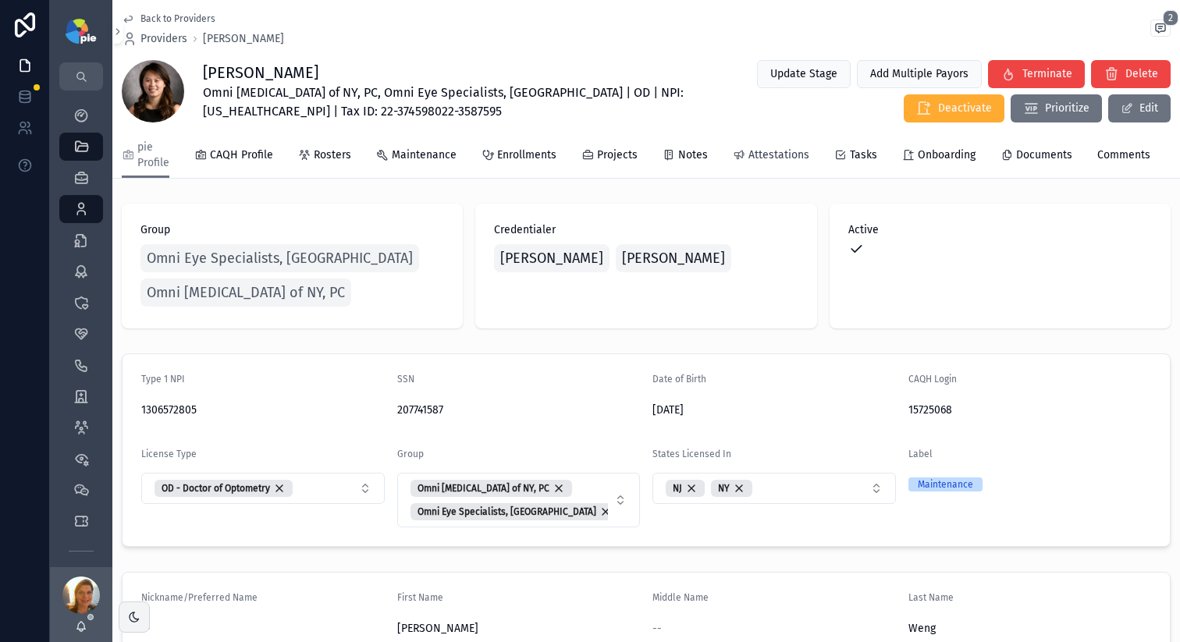
click at [758, 156] on span "Attestations" at bounding box center [779, 156] width 61 height 16
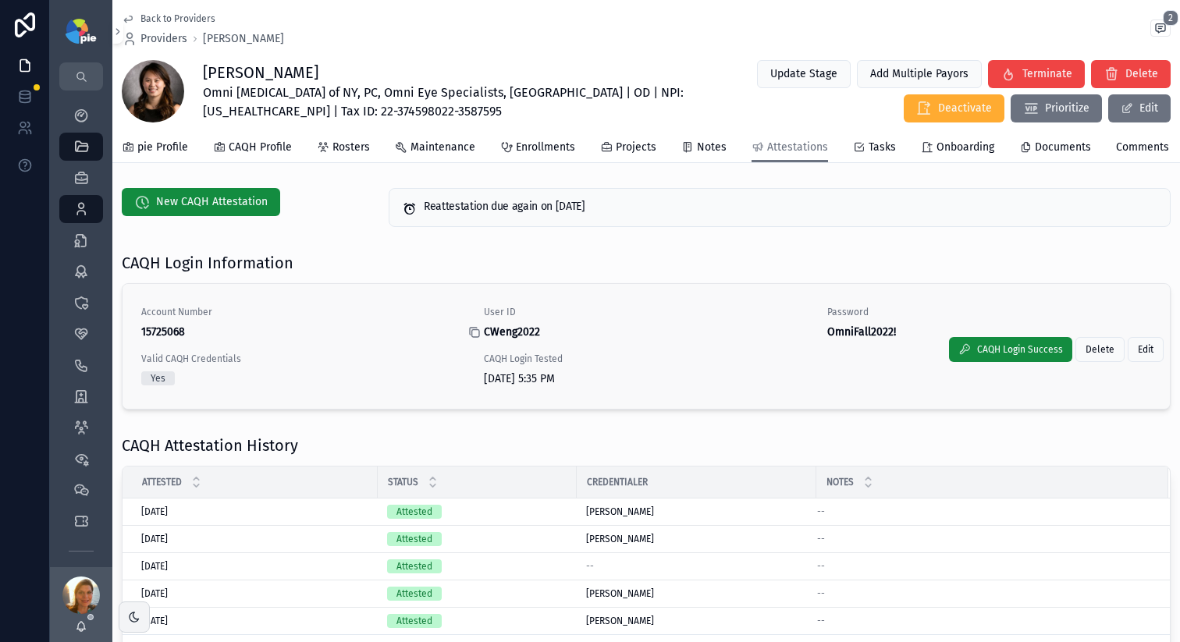
click at [476, 339] on icon "scrollable content" at bounding box center [474, 332] width 12 height 12
click at [812, 339] on icon "scrollable content" at bounding box center [818, 332] width 12 height 12
click at [49, 116] on div at bounding box center [25, 321] width 50 height 642
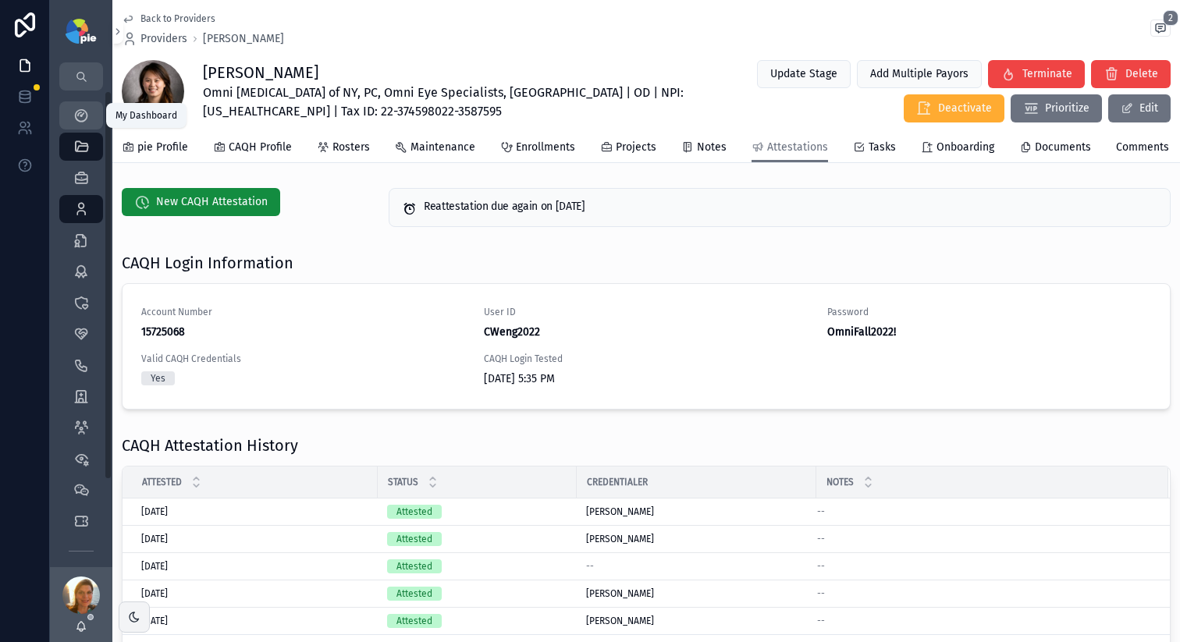
click at [70, 113] on div "My Dashboard" at bounding box center [81, 115] width 25 height 25
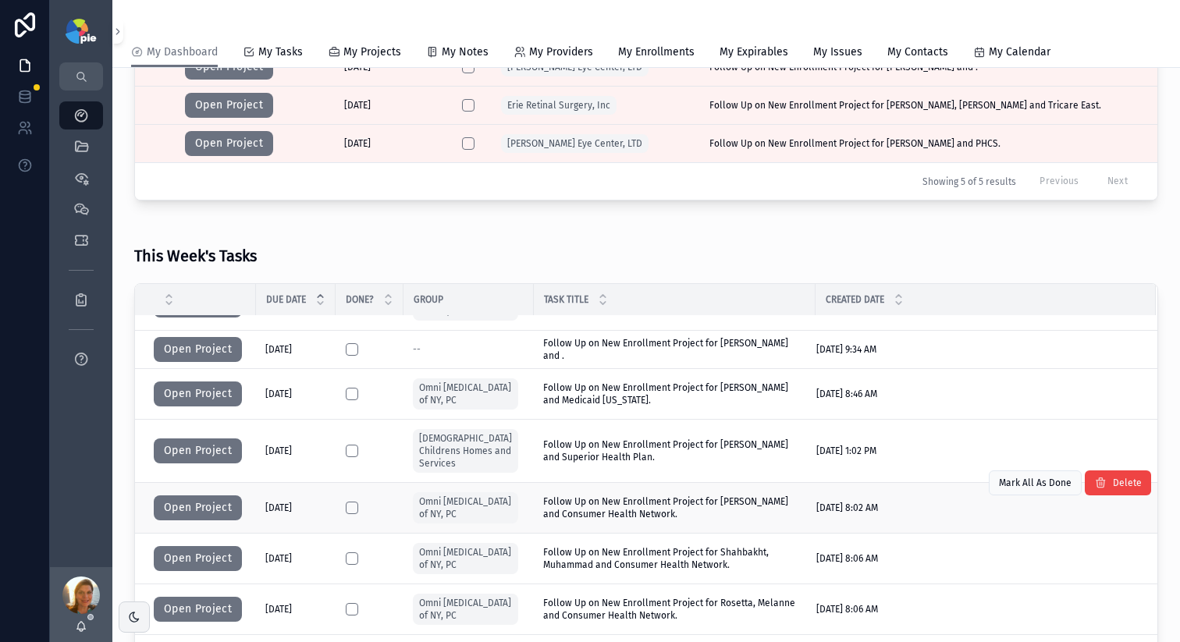
scroll to position [90, 0]
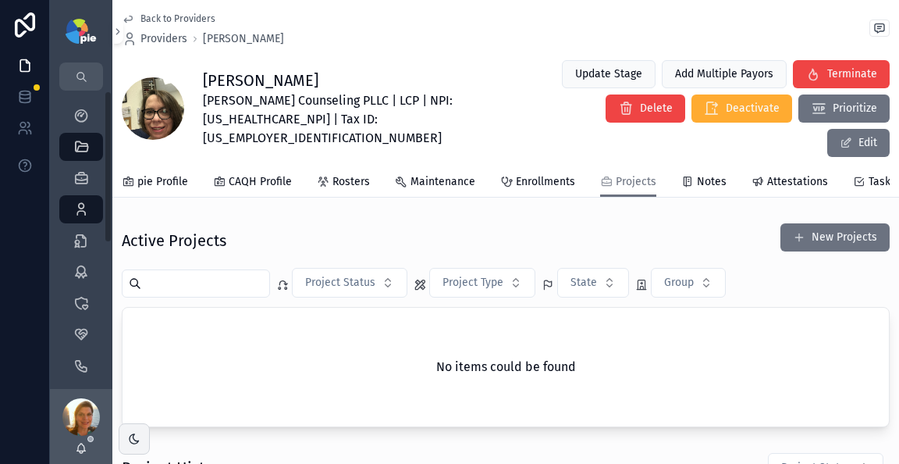
drag, startPoint x: 414, startPoint y: 30, endPoint x: 179, endPoint y: 98, distance: 244.8
click at [413, 30] on div "Back to Providers Providers [PERSON_NAME]" at bounding box center [506, 29] width 768 height 34
click at [93, 112] on div "My Dashboard" at bounding box center [81, 115] width 25 height 25
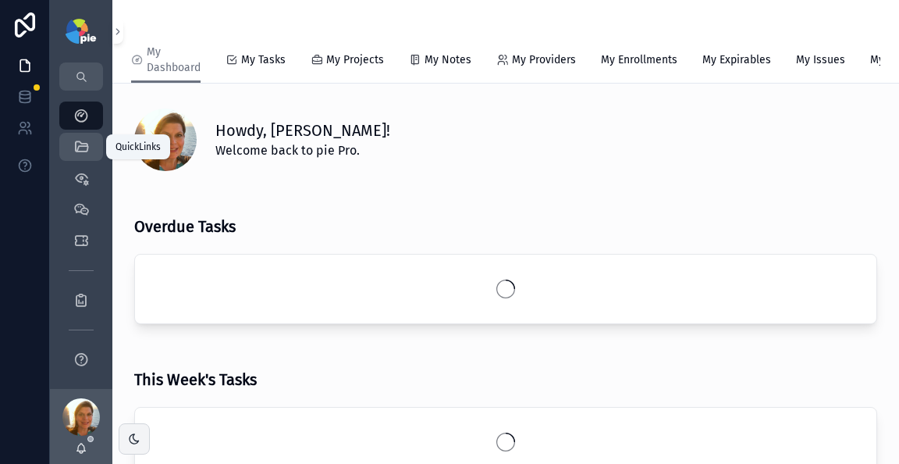
click at [81, 140] on icon "scrollable content" at bounding box center [81, 147] width 16 height 16
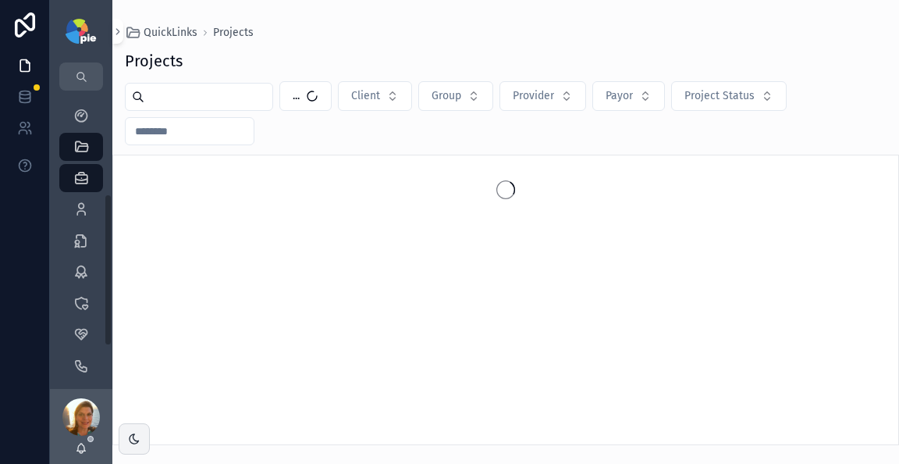
scroll to position [286, 0]
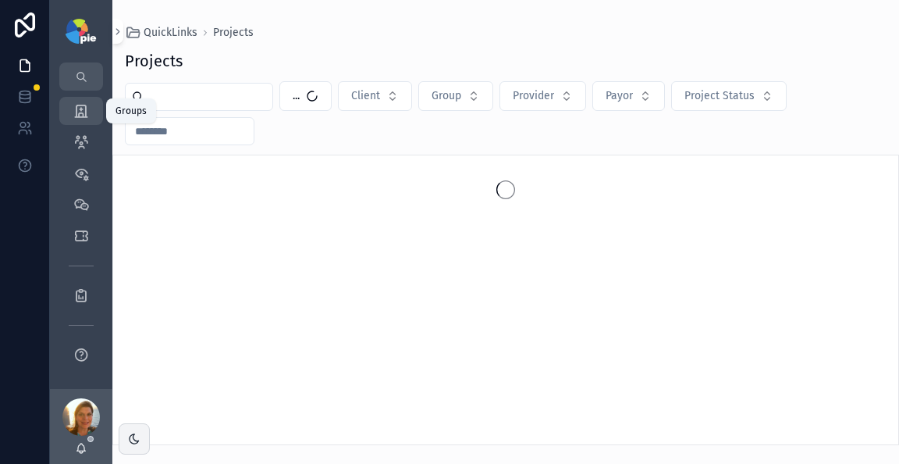
click at [77, 108] on icon "scrollable content" at bounding box center [81, 111] width 16 height 16
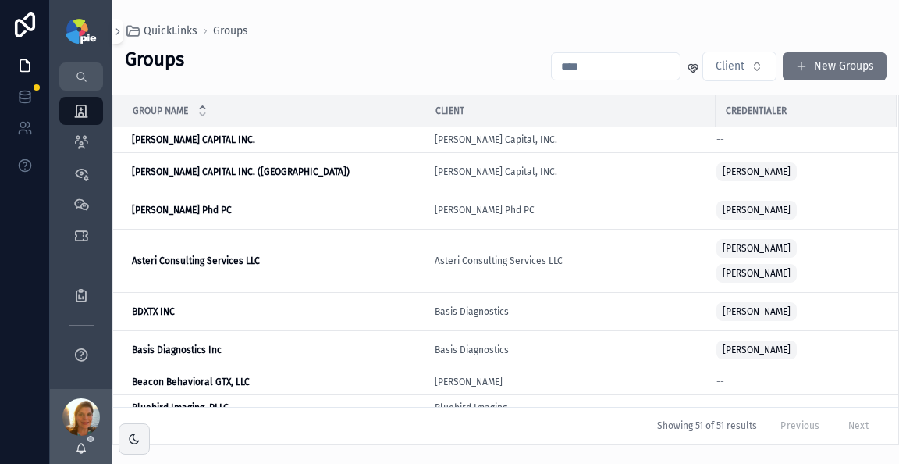
click at [608, 69] on input "scrollable content" at bounding box center [616, 66] width 128 height 22
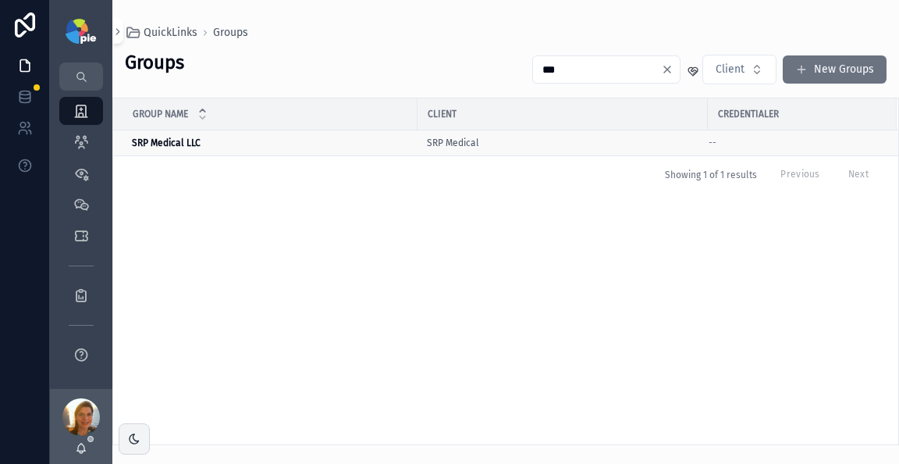
type input "***"
click at [175, 138] on strong "SRP Medical LLC" at bounding box center [166, 142] width 69 height 11
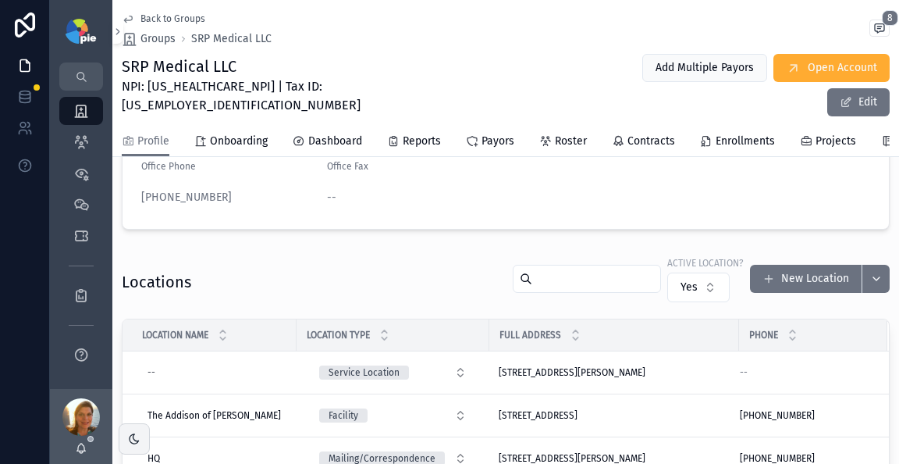
scroll to position [649, 0]
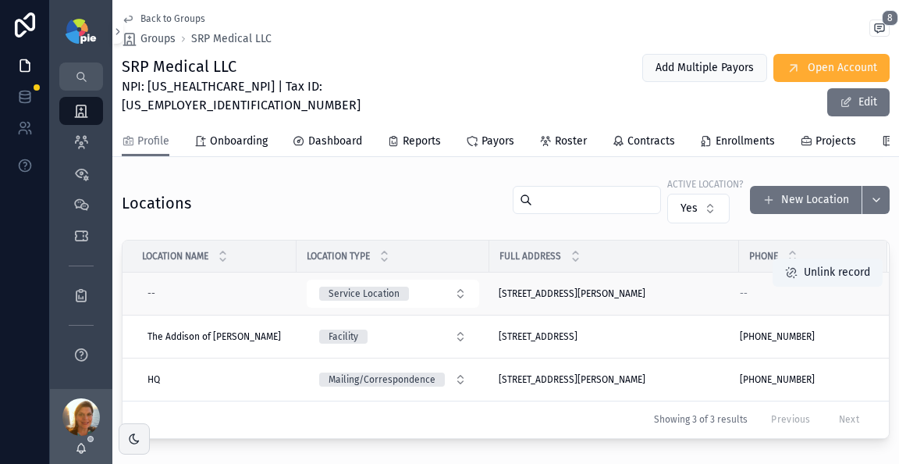
drag, startPoint x: 493, startPoint y: 283, endPoint x: 689, endPoint y: 283, distance: 196.7
click at [689, 283] on td "2030 Charlie Hall Blvd , Charleston, SC 29414 2030 Charlie Hall Blvd , Charlest…" at bounding box center [614, 293] width 250 height 43
copy span "2030 Charlie Hall Blvd , Charleston, SC 29414"
click at [643, 287] on span "2030 Charlie Hall Blvd , Charleston, SC 29414" at bounding box center [572, 293] width 147 height 12
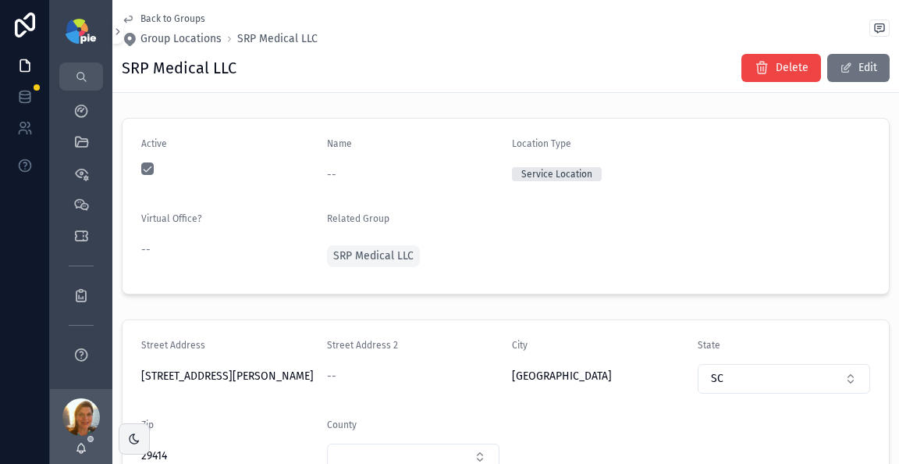
scroll to position [15, 0]
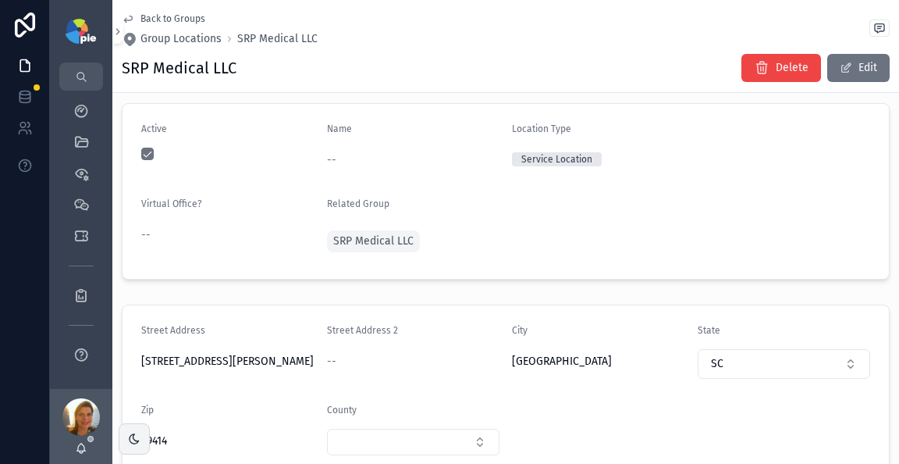
drag, startPoint x: 140, startPoint y: 361, endPoint x: 241, endPoint y: 355, distance: 101.7
click at [240, 353] on form "Street Address 2030 Charlie Hall Blvd Street Address 2 -- City Charleston State…" at bounding box center [506, 389] width 767 height 169
drag, startPoint x: 272, startPoint y: 361, endPoint x: 133, endPoint y: 362, distance: 139.0
click at [133, 362] on form "Street Address 2030 Charlie Hall Blvd Street Address 2 -- City Charleston State…" at bounding box center [506, 389] width 767 height 169
copy span "2030 Charlie Hall Blvd"
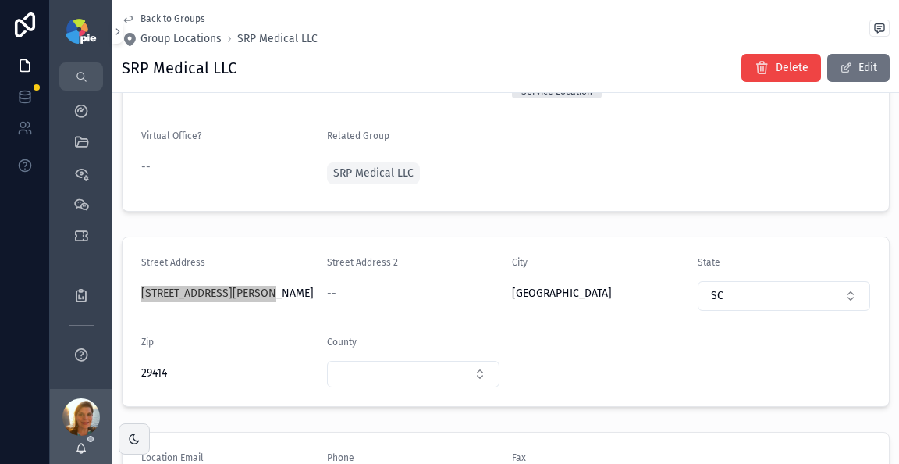
scroll to position [86, 0]
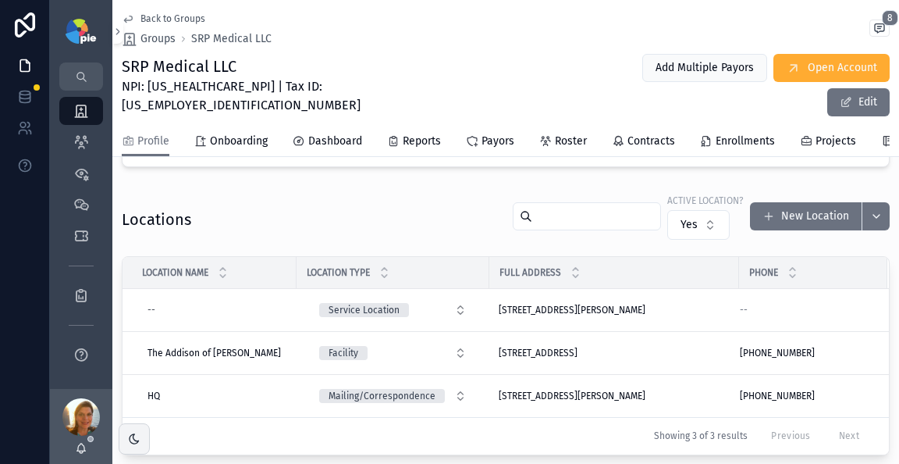
scroll to position [653, 0]
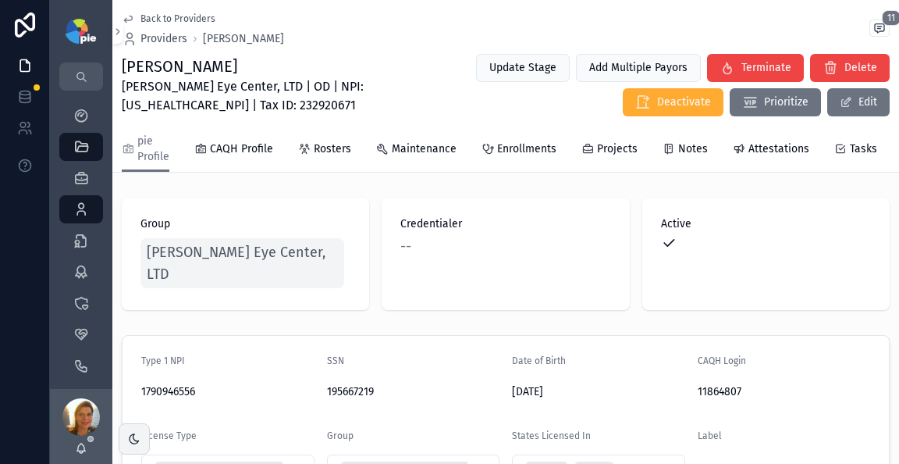
scroll to position [3, 0]
